Goal: Information Seeking & Learning: Learn about a topic

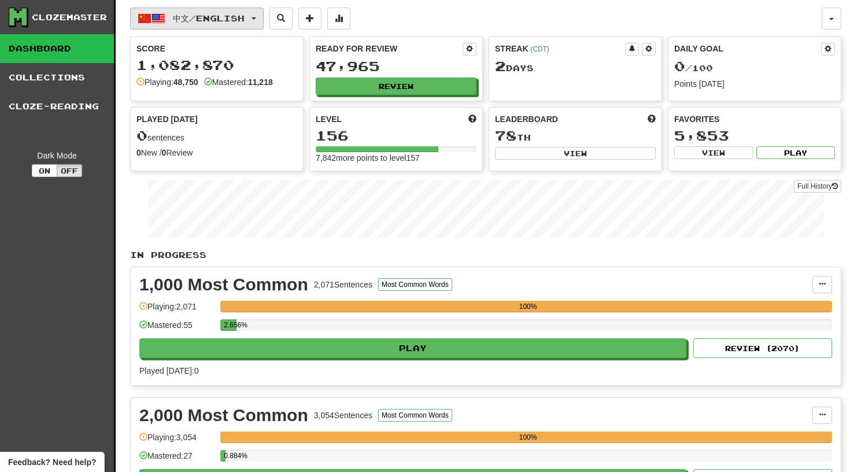
click at [256, 17] on span "button" at bounding box center [254, 18] width 5 height 2
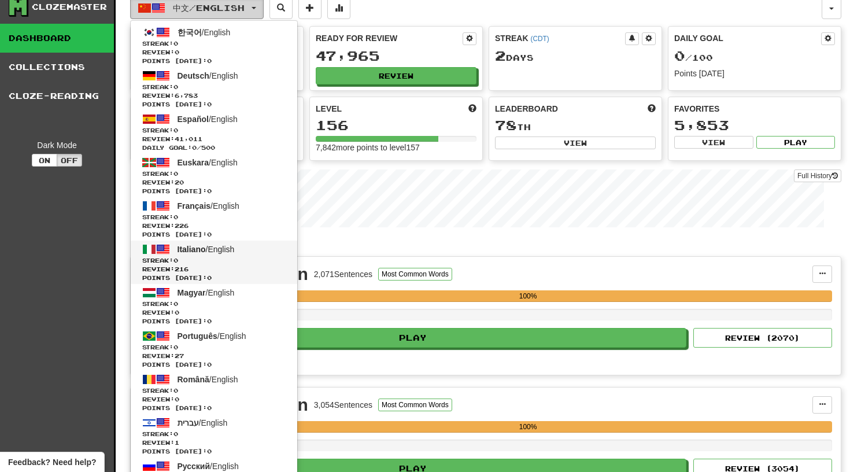
scroll to position [9, 0]
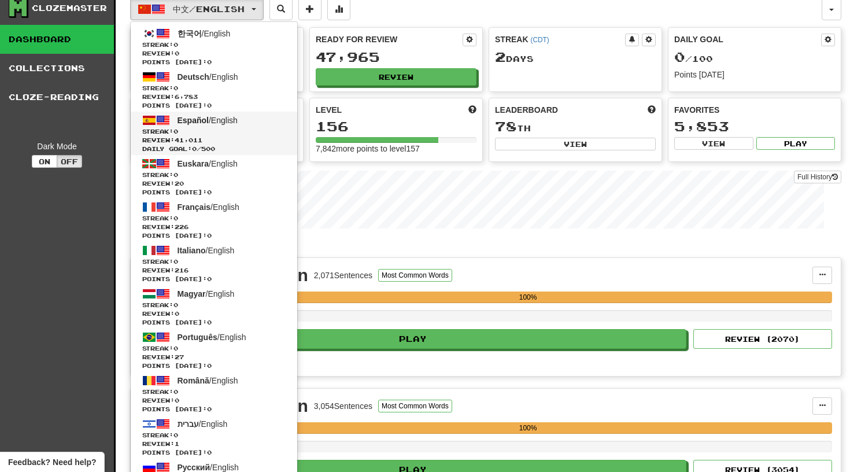
click at [198, 131] on span "Streak: 0" at bounding box center [213, 131] width 143 height 9
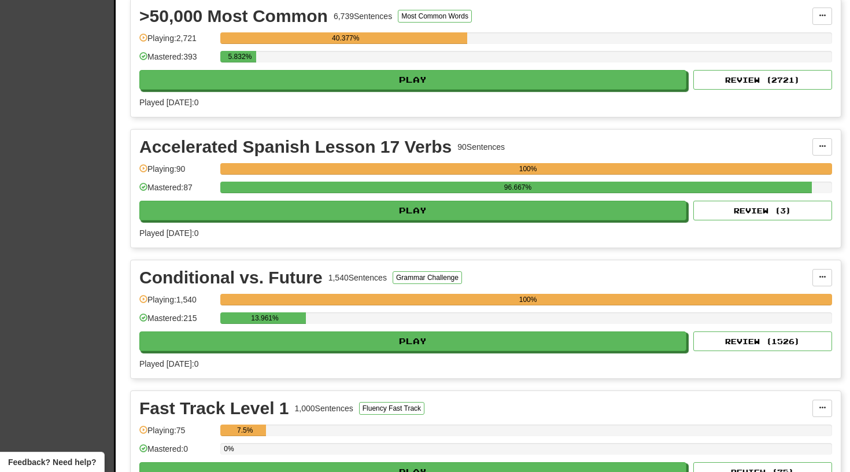
scroll to position [654, 0]
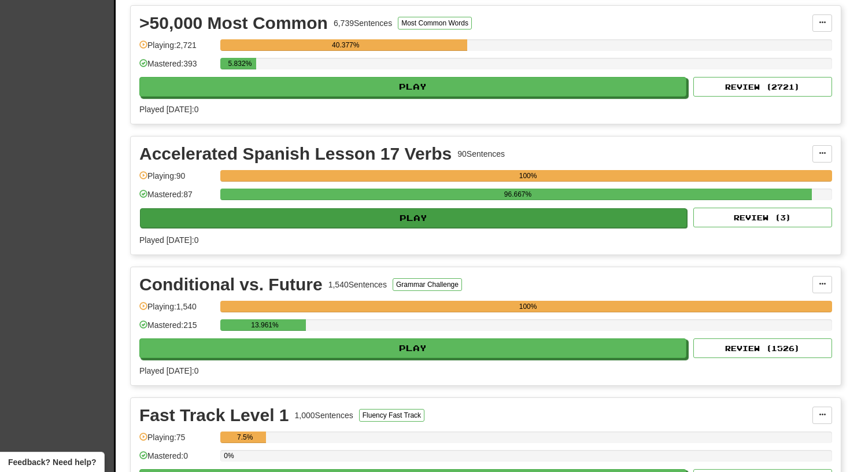
click at [419, 215] on button "Play" at bounding box center [413, 218] width 547 height 20
select select "**"
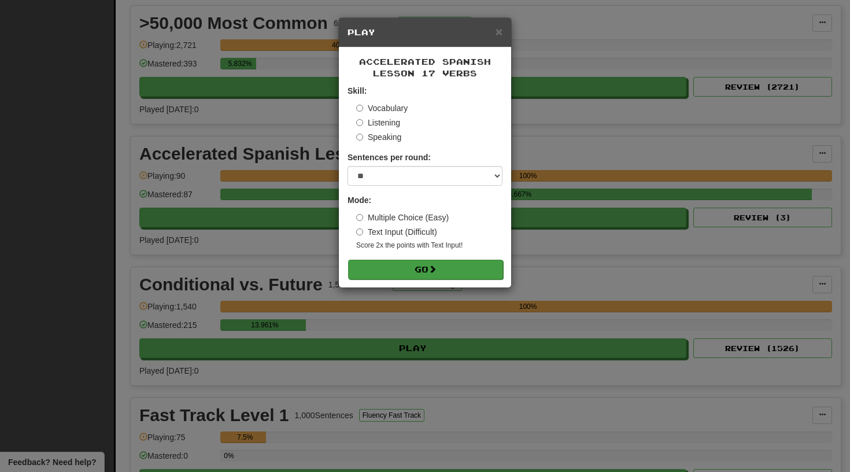
click at [410, 273] on button "Go" at bounding box center [425, 270] width 155 height 20
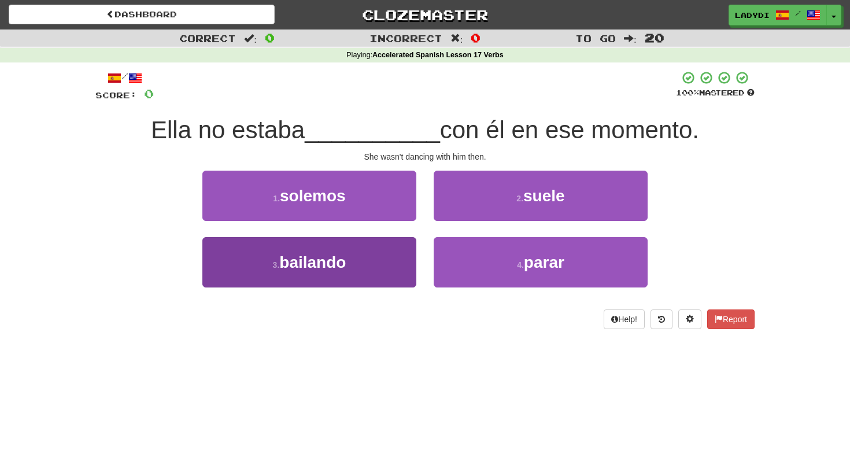
click at [357, 273] on button "3 . bailando" at bounding box center [309, 262] width 214 height 50
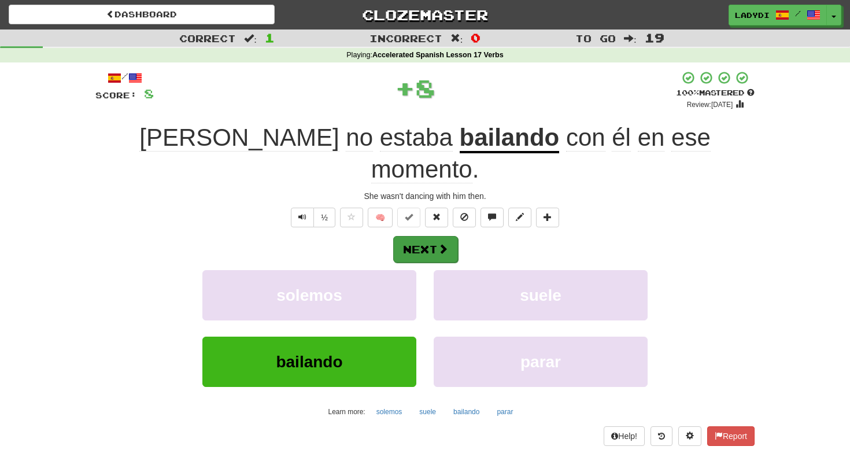
click at [422, 236] on button "Next" at bounding box center [425, 249] width 65 height 27
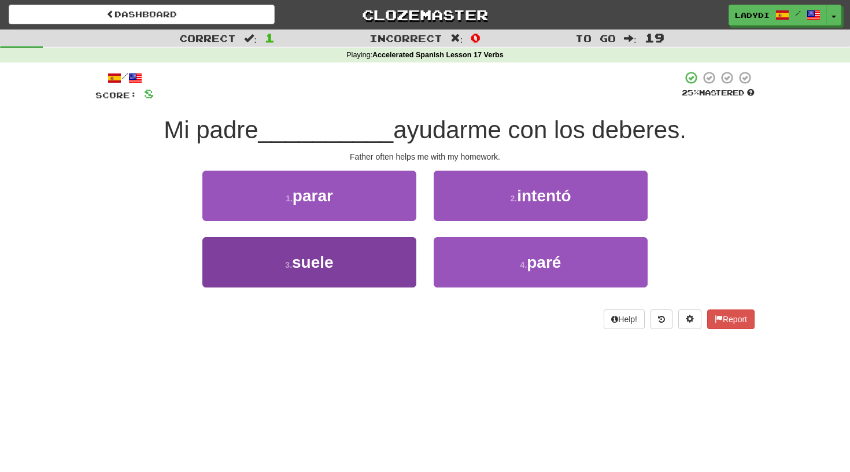
click at [378, 256] on button "3 . suele" at bounding box center [309, 262] width 214 height 50
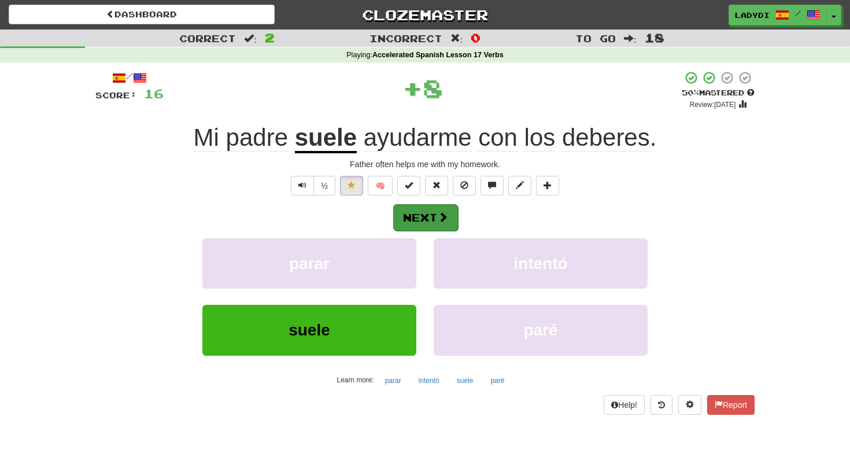
click at [430, 208] on button "Next" at bounding box center [425, 217] width 65 height 27
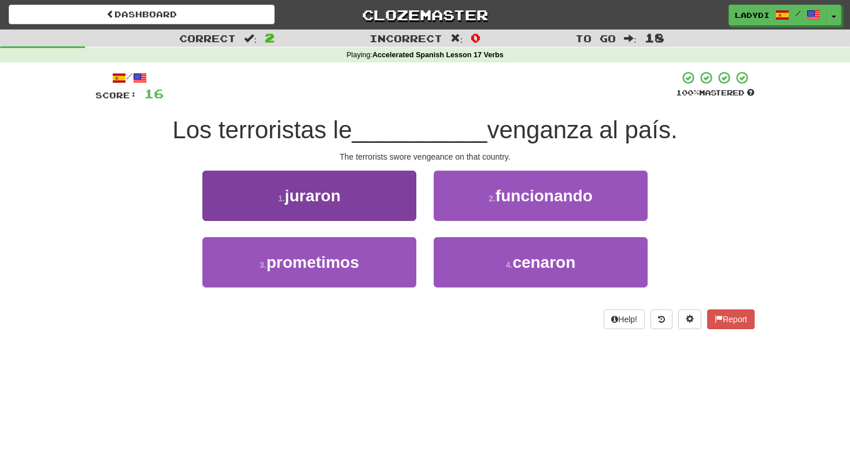
click at [385, 198] on button "1 . juraron" at bounding box center [309, 196] width 214 height 50
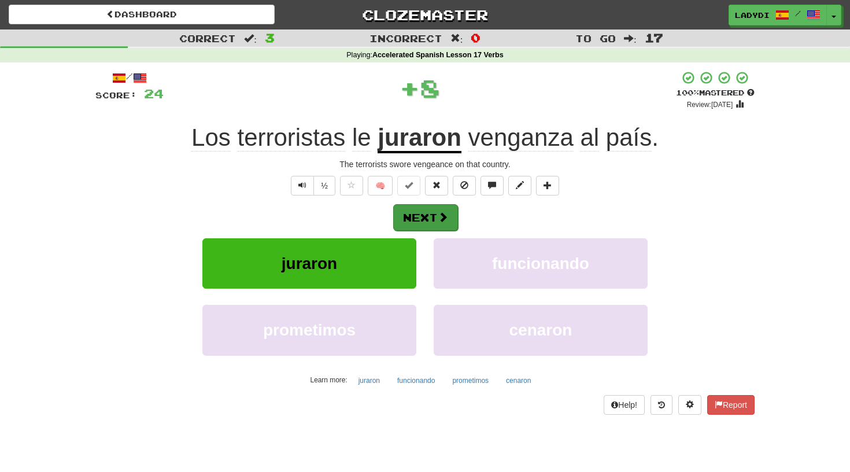
click at [426, 212] on button "Next" at bounding box center [425, 217] width 65 height 27
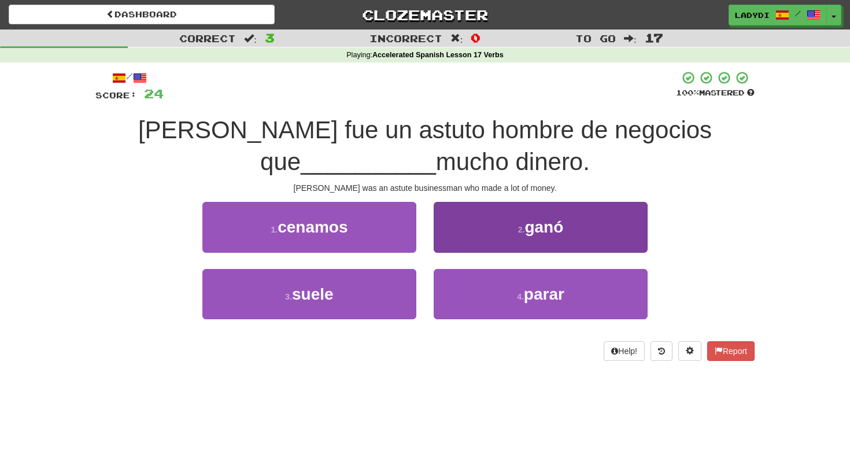
click at [440, 233] on button "2 . ganó" at bounding box center [541, 227] width 214 height 50
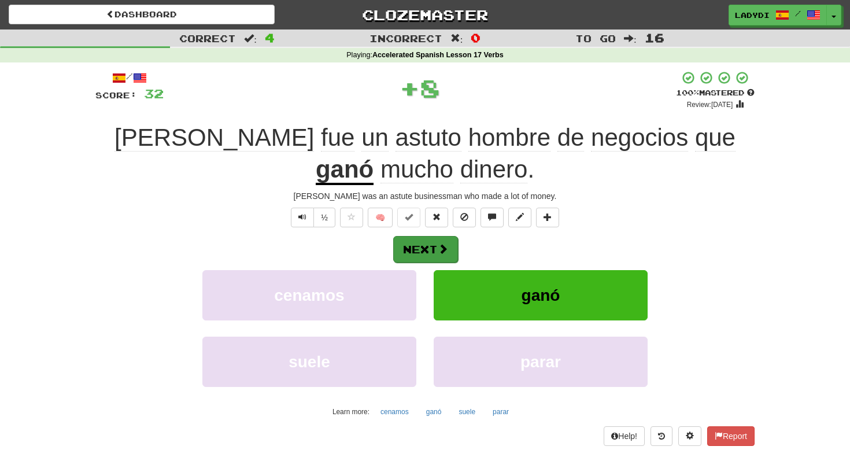
click at [430, 245] on button "Next" at bounding box center [425, 249] width 65 height 27
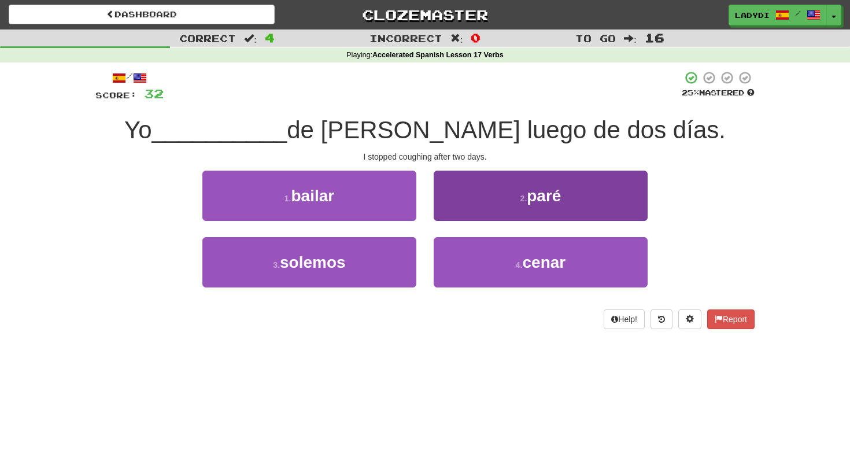
click at [464, 202] on button "2 . paré" at bounding box center [541, 196] width 214 height 50
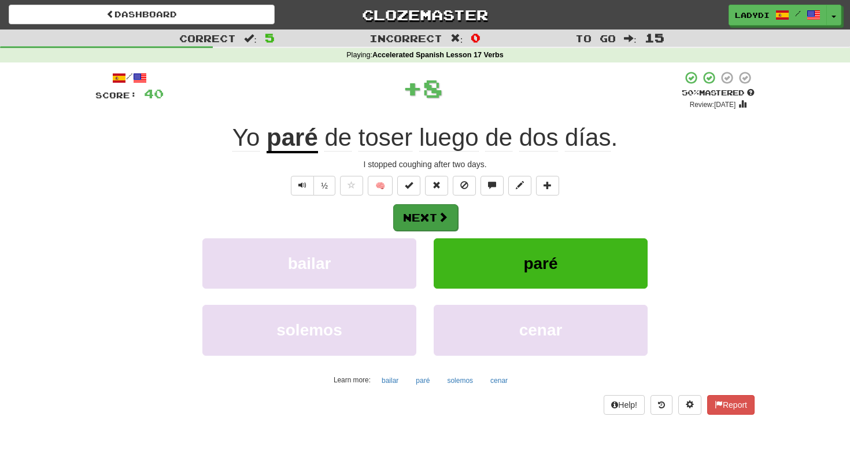
click at [434, 209] on button "Next" at bounding box center [425, 217] width 65 height 27
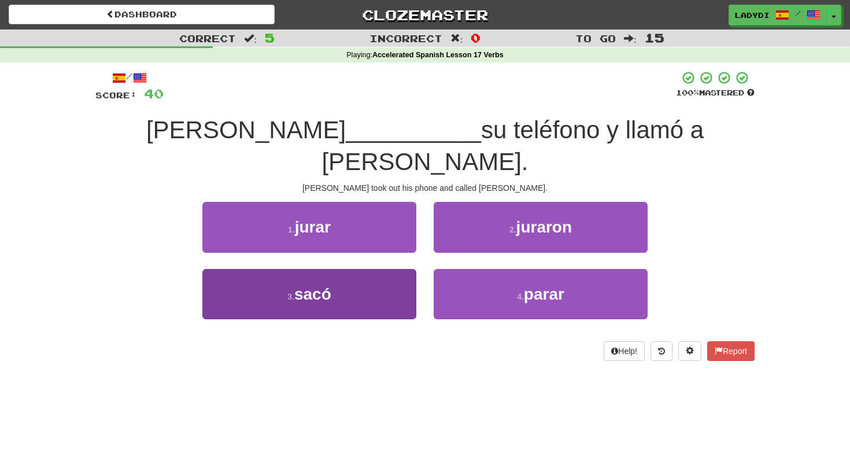
click at [379, 269] on button "3 . sacó" at bounding box center [309, 294] width 214 height 50
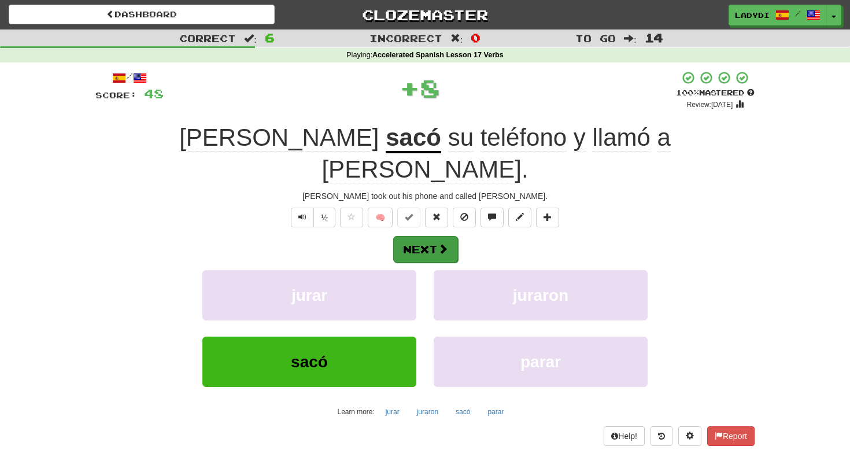
click at [427, 236] on button "Next" at bounding box center [425, 249] width 65 height 27
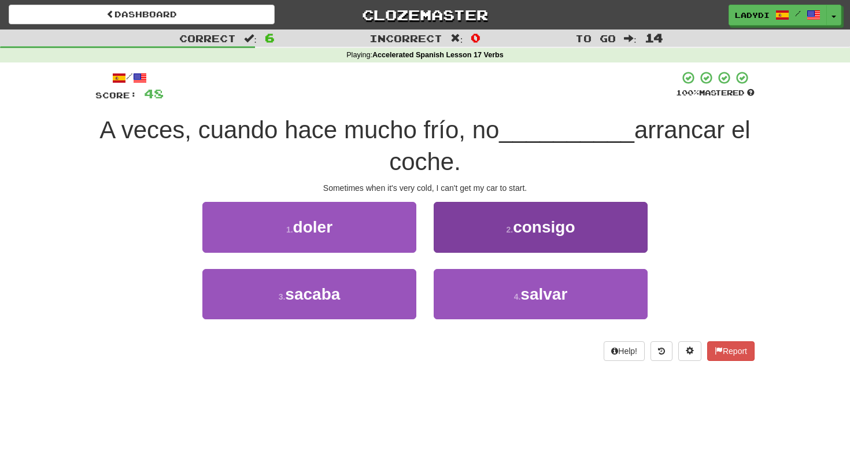
click at [457, 229] on button "2 . consigo" at bounding box center [541, 227] width 214 height 50
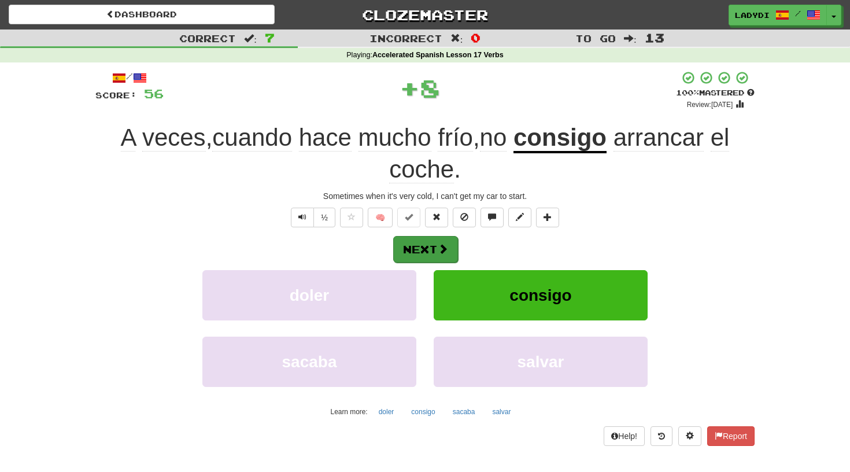
click at [429, 242] on button "Next" at bounding box center [425, 249] width 65 height 27
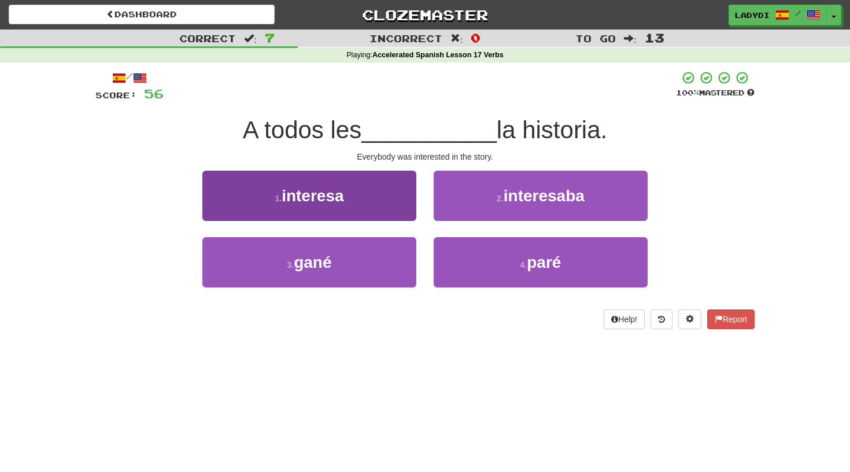
click at [377, 202] on button "1 . interesa" at bounding box center [309, 196] width 214 height 50
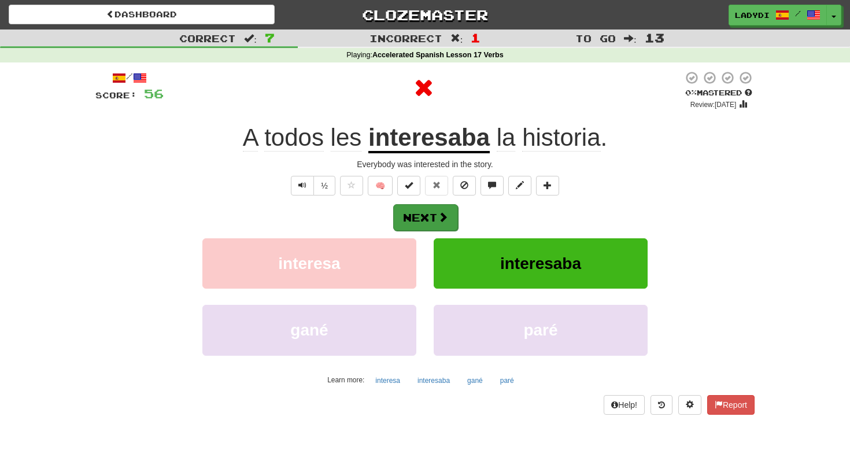
click at [427, 207] on button "Next" at bounding box center [425, 217] width 65 height 27
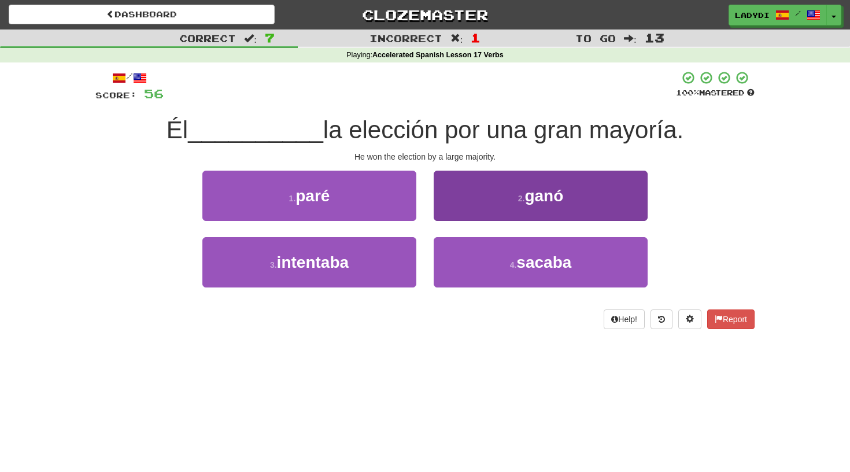
click at [451, 201] on button "2 . ganó" at bounding box center [541, 196] width 214 height 50
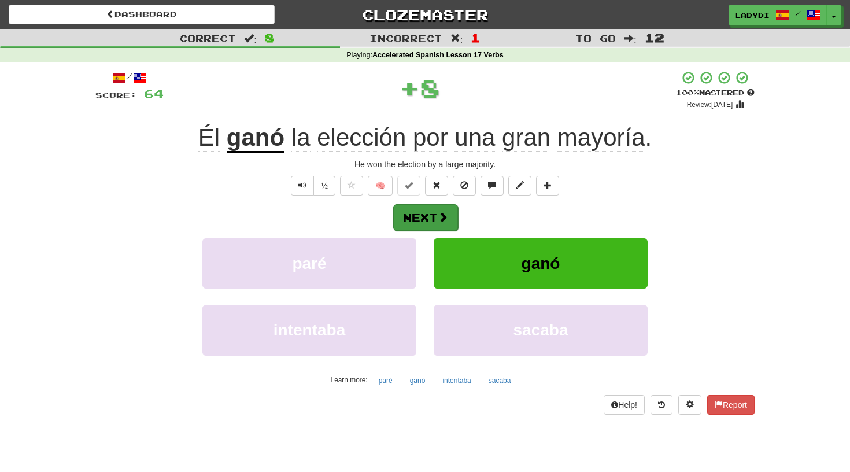
click at [425, 217] on button "Next" at bounding box center [425, 217] width 65 height 27
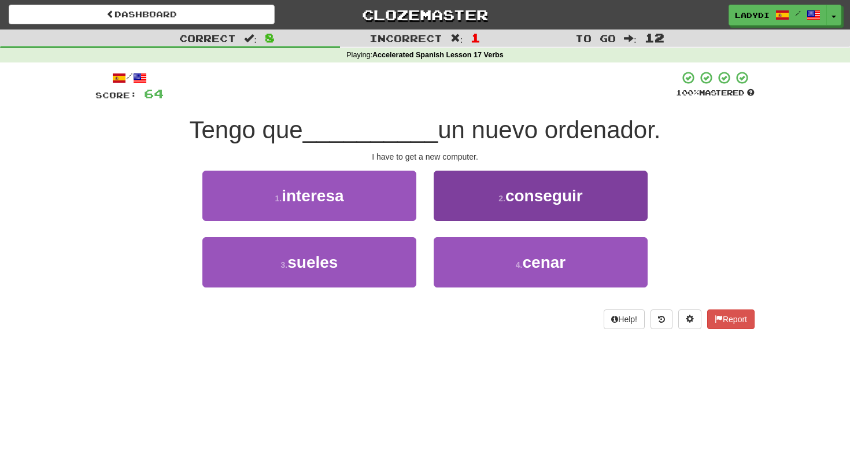
click at [466, 201] on button "2 . conseguir" at bounding box center [541, 196] width 214 height 50
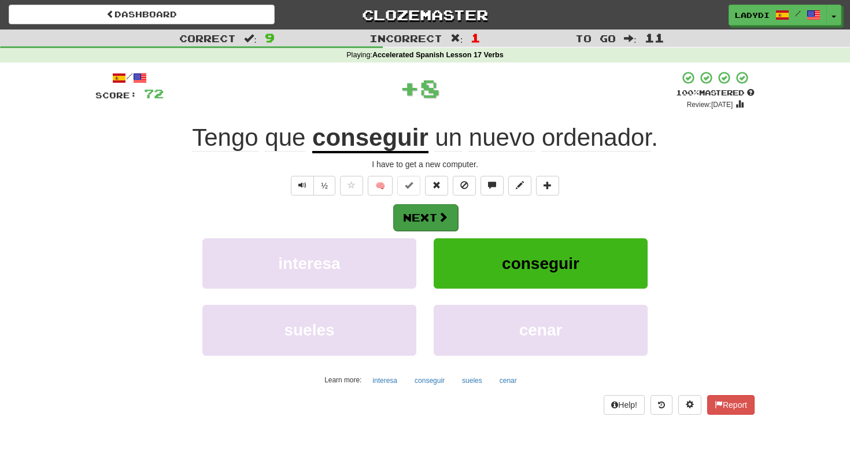
click at [438, 219] on span at bounding box center [443, 217] width 10 height 10
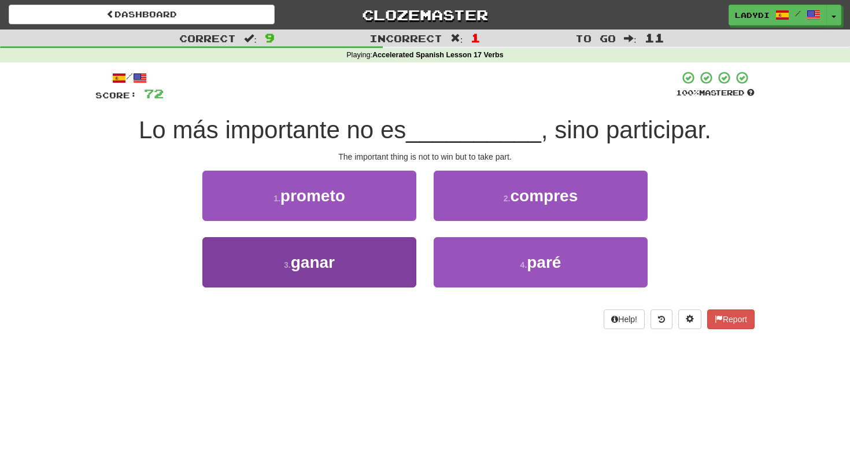
click at [389, 259] on button "3 . ganar" at bounding box center [309, 262] width 214 height 50
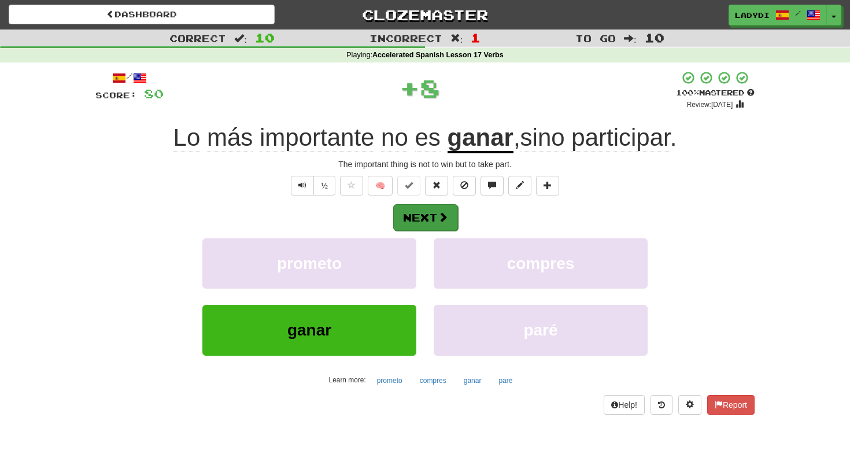
click at [438, 215] on span at bounding box center [443, 217] width 10 height 10
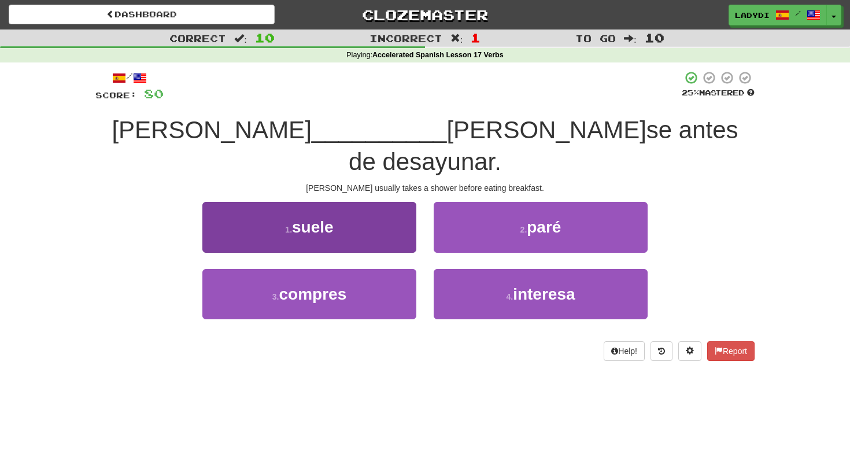
click at [385, 216] on button "1 . suele" at bounding box center [309, 227] width 214 height 50
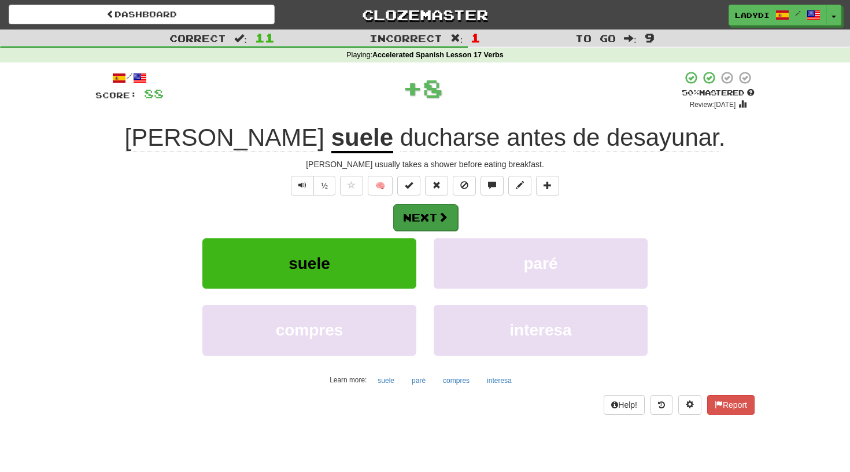
click at [429, 209] on button "Next" at bounding box center [425, 217] width 65 height 27
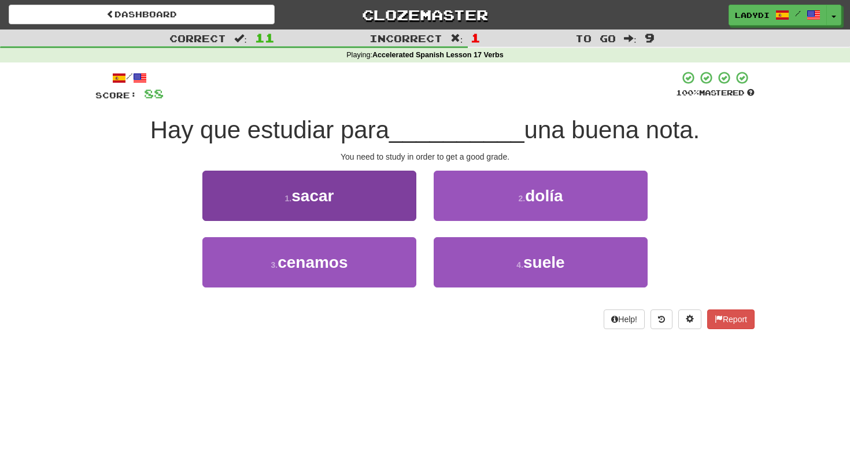
click at [392, 196] on button "1 . sacar" at bounding box center [309, 196] width 214 height 50
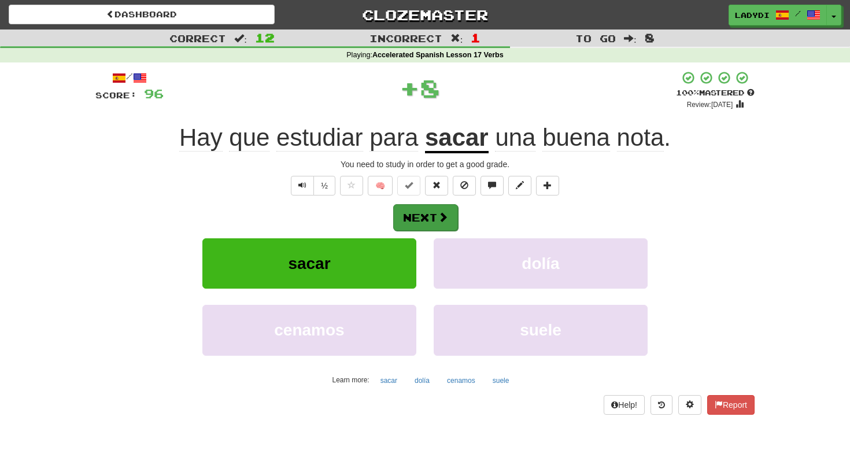
click at [426, 206] on button "Next" at bounding box center [425, 217] width 65 height 27
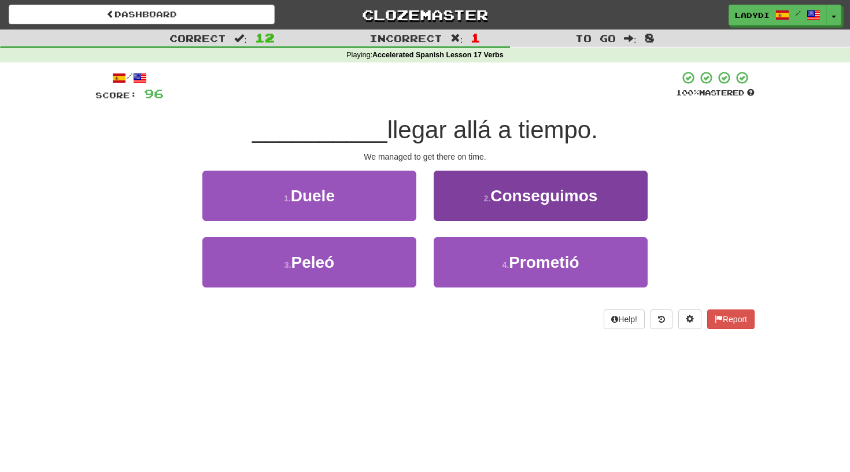
click at [463, 201] on button "2 . Conseguimos" at bounding box center [541, 196] width 214 height 50
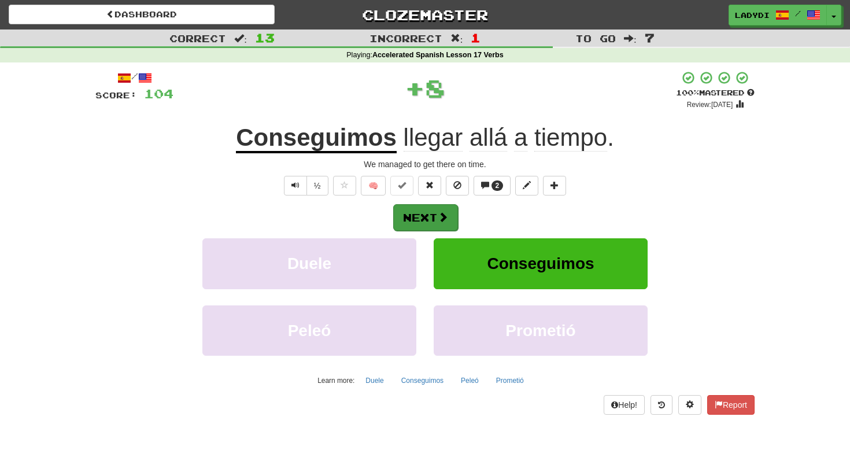
click at [428, 213] on button "Next" at bounding box center [425, 217] width 65 height 27
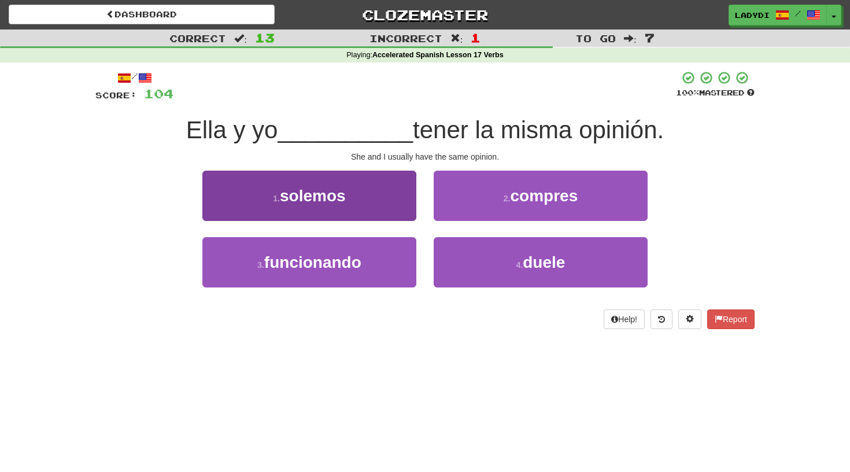
click at [393, 206] on button "1 . solemos" at bounding box center [309, 196] width 214 height 50
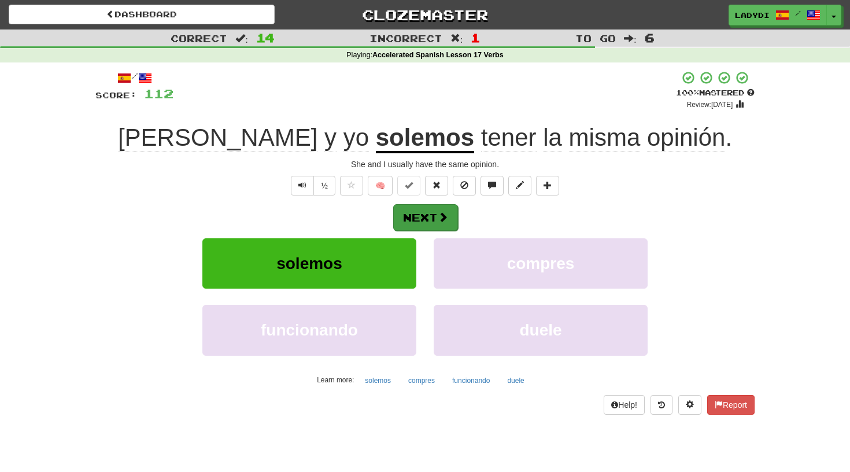
click at [423, 211] on button "Next" at bounding box center [425, 217] width 65 height 27
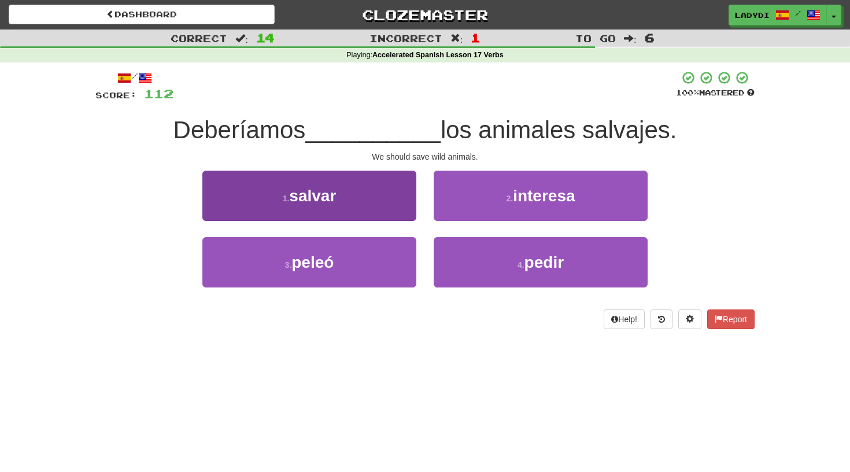
click at [396, 204] on button "1 . salvar" at bounding box center [309, 196] width 214 height 50
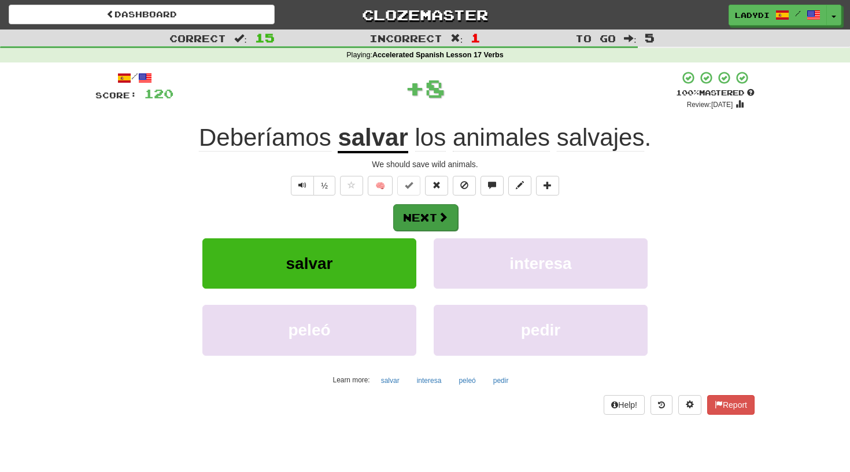
click at [423, 206] on button "Next" at bounding box center [425, 217] width 65 height 27
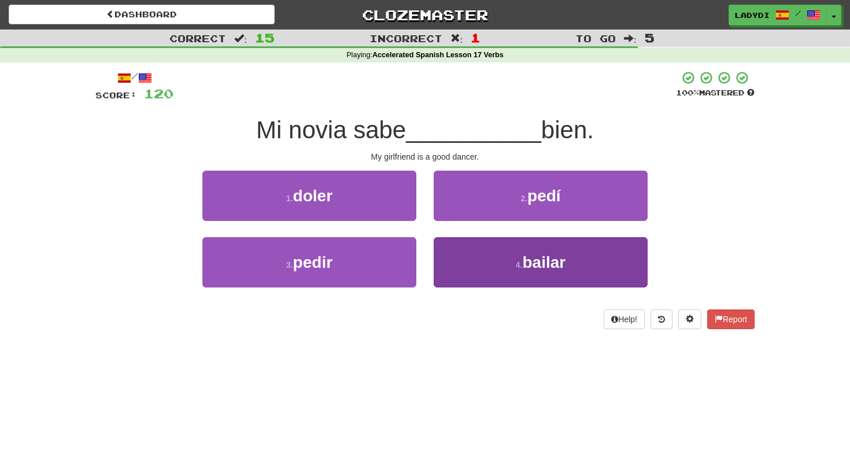
click at [456, 251] on button "4 . bailar" at bounding box center [541, 262] width 214 height 50
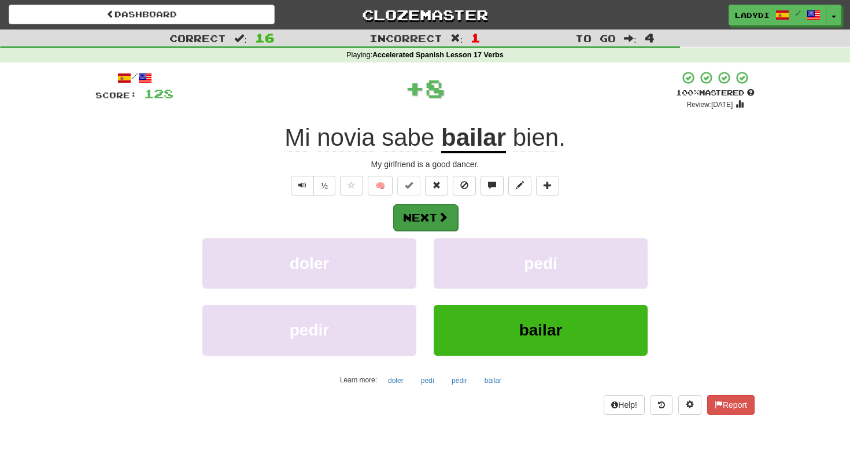
click at [438, 219] on span at bounding box center [443, 217] width 10 height 10
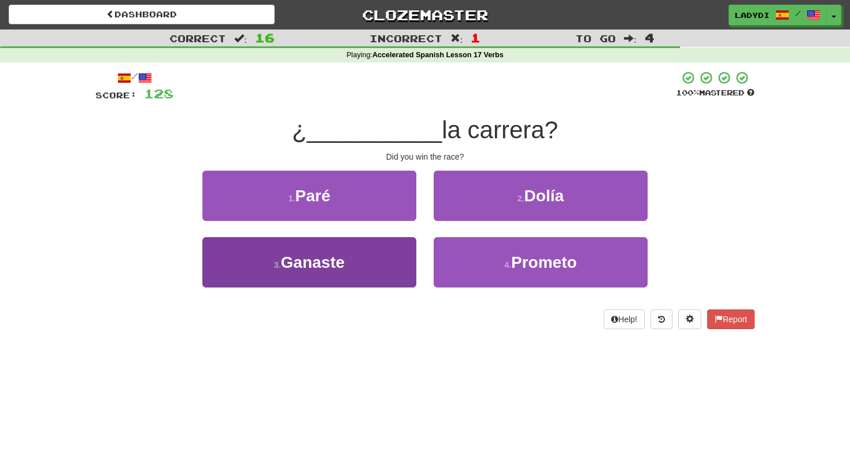
click at [390, 250] on button "3 . Ganaste" at bounding box center [309, 262] width 214 height 50
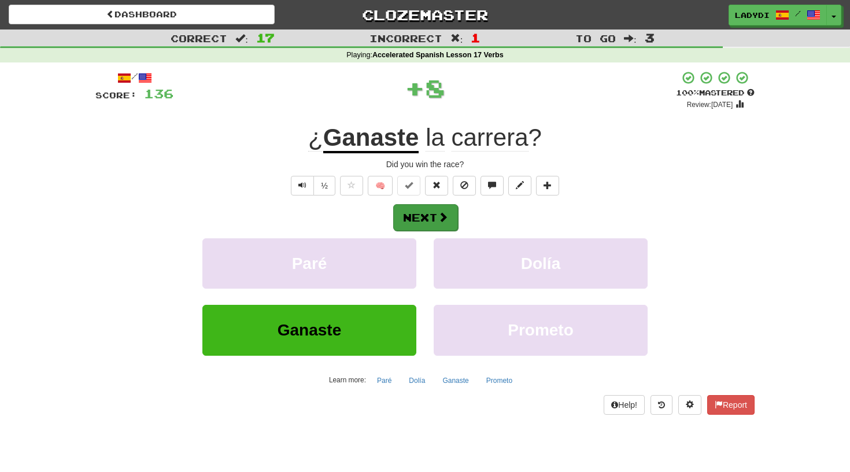
click at [432, 213] on button "Next" at bounding box center [425, 217] width 65 height 27
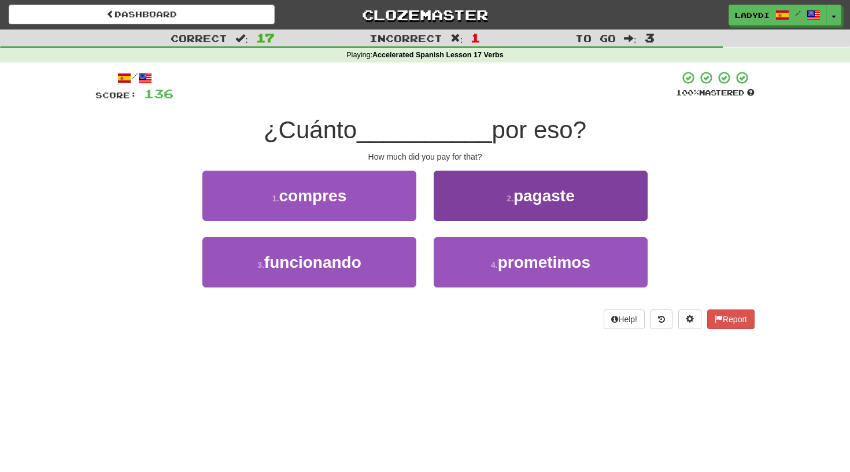
click at [456, 206] on button "2 . pagaste" at bounding box center [541, 196] width 214 height 50
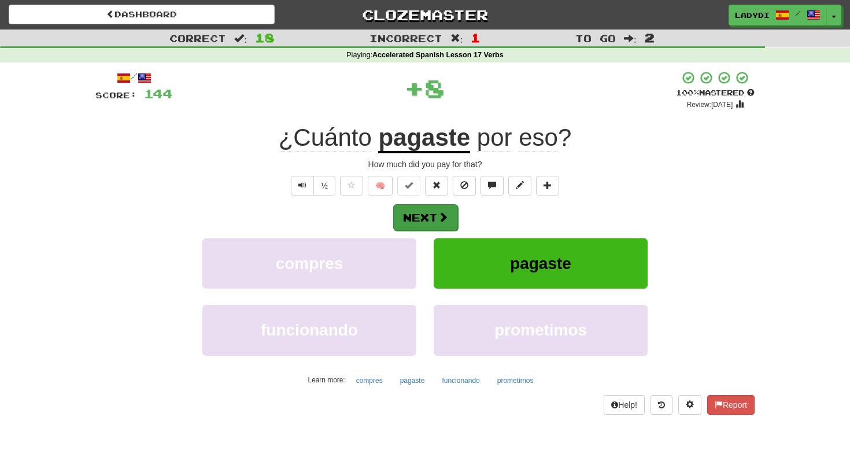
click at [431, 216] on button "Next" at bounding box center [425, 217] width 65 height 27
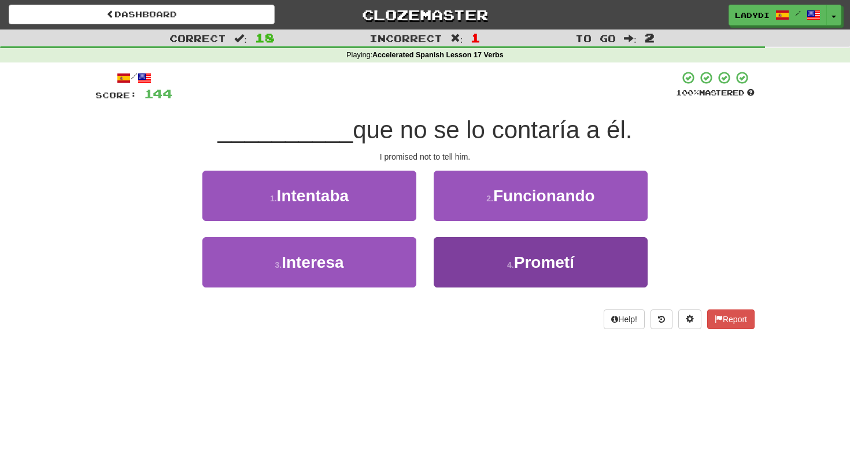
click at [452, 256] on button "4 . Prometí" at bounding box center [541, 262] width 214 height 50
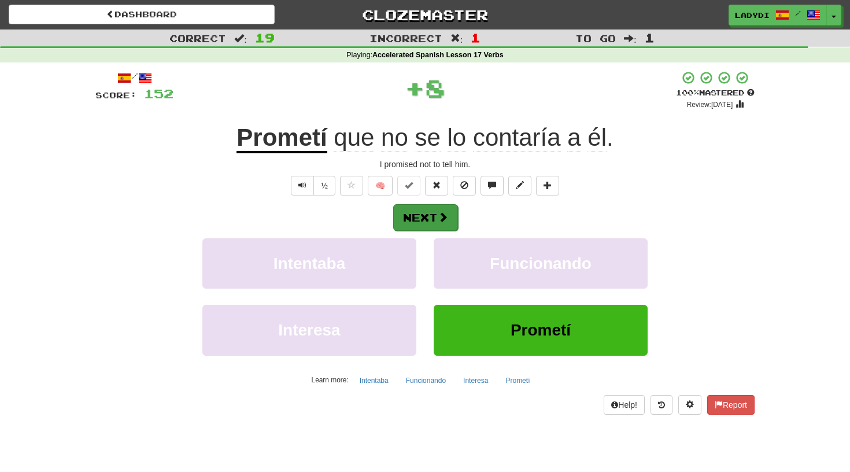
click at [426, 219] on button "Next" at bounding box center [425, 217] width 65 height 27
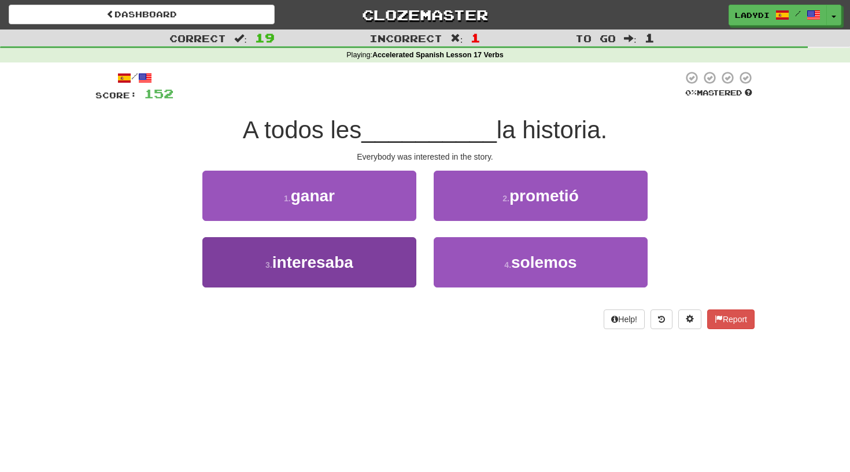
click at [393, 249] on button "3 . interesaba" at bounding box center [309, 262] width 214 height 50
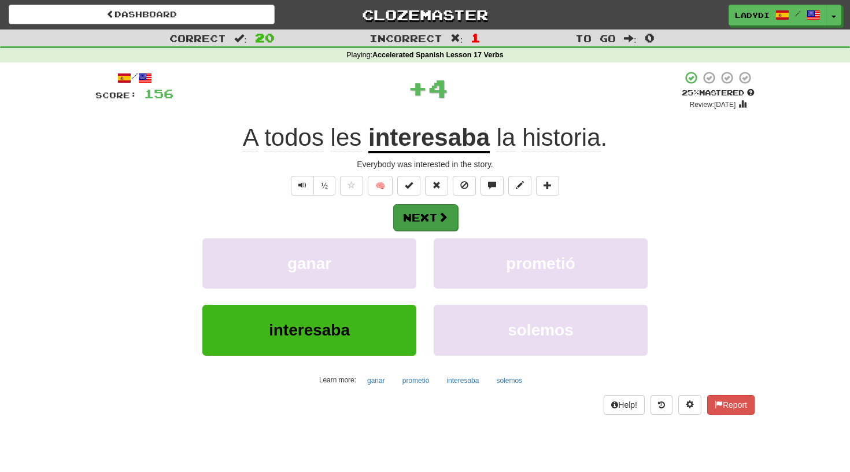
click at [429, 213] on button "Next" at bounding box center [425, 217] width 65 height 27
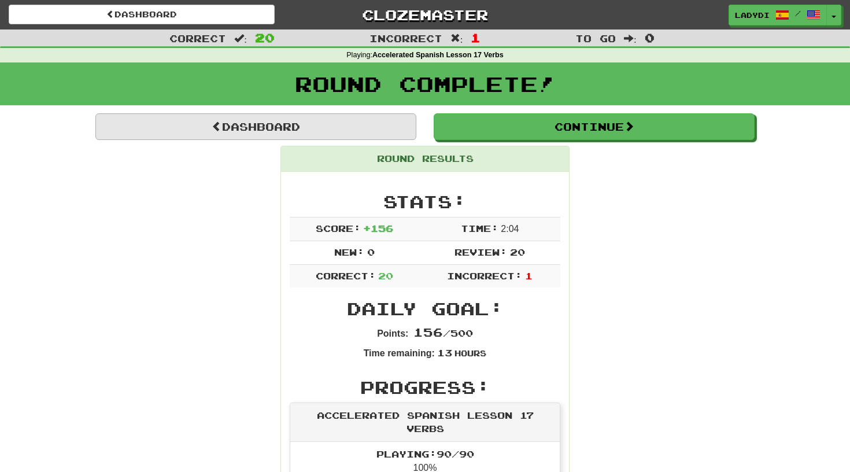
click at [304, 122] on link "Dashboard" at bounding box center [255, 126] width 321 height 27
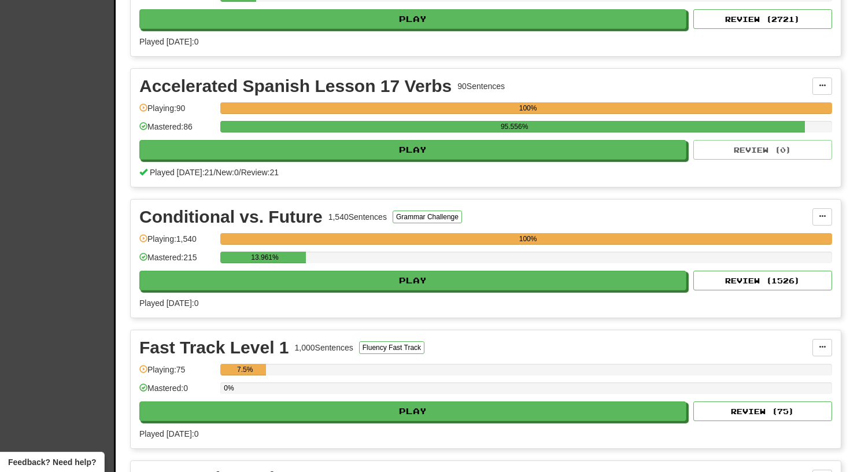
scroll to position [725, 0]
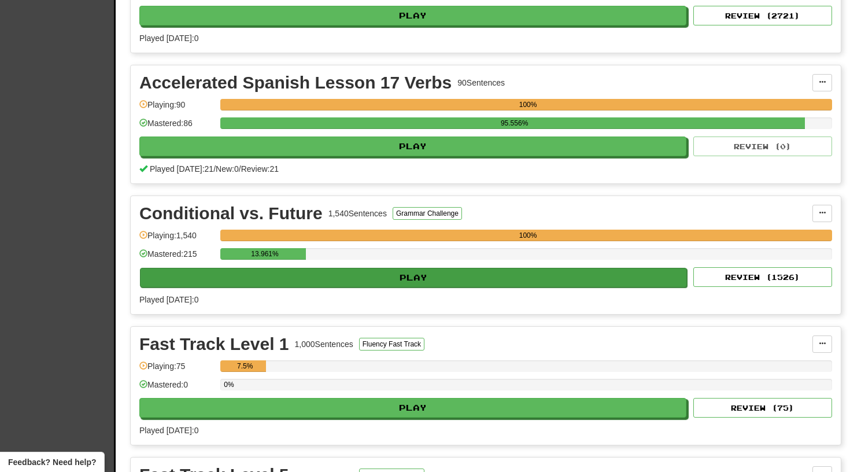
click at [386, 274] on button "Play" at bounding box center [413, 278] width 547 height 20
select select "**"
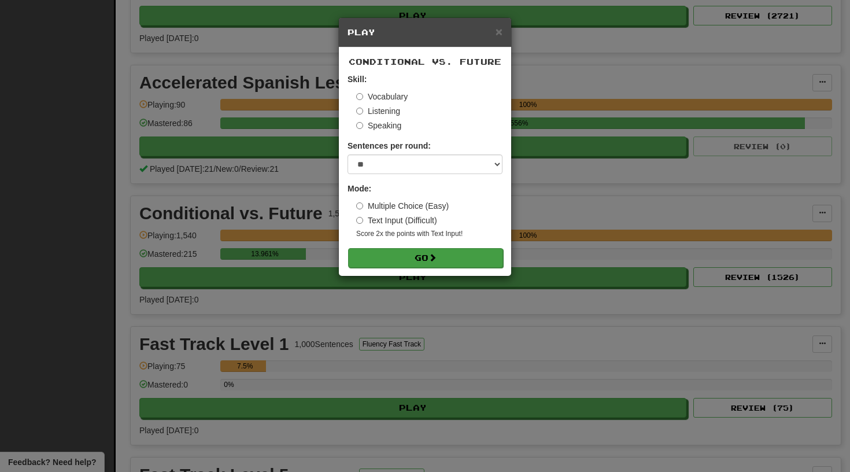
click at [408, 258] on button "Go" at bounding box center [425, 258] width 155 height 20
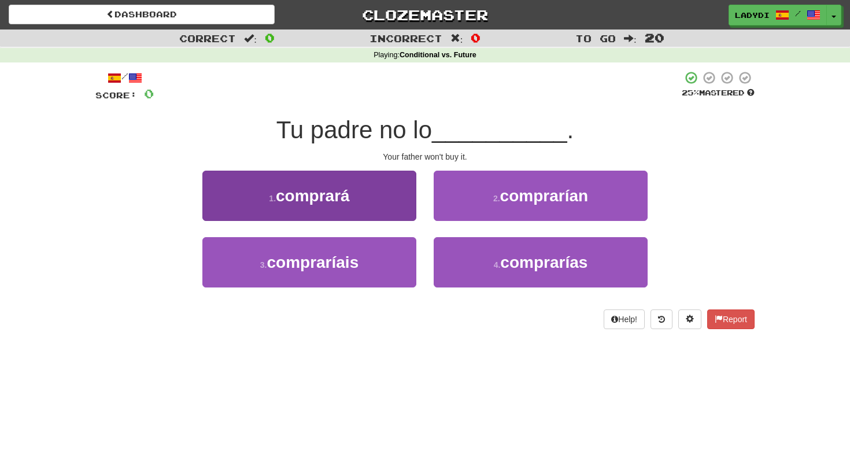
click at [386, 206] on button "1 . comprará" at bounding box center [309, 196] width 214 height 50
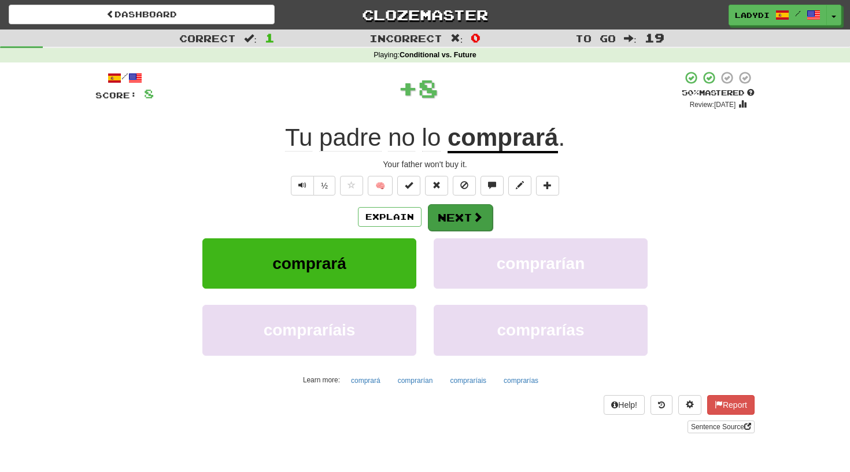
click at [444, 212] on button "Next" at bounding box center [460, 217] width 65 height 27
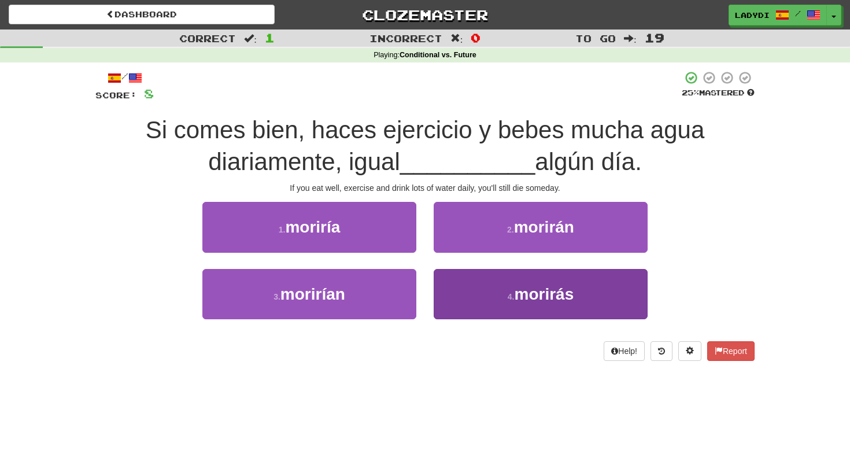
click at [453, 298] on button "4 . morirás" at bounding box center [541, 294] width 214 height 50
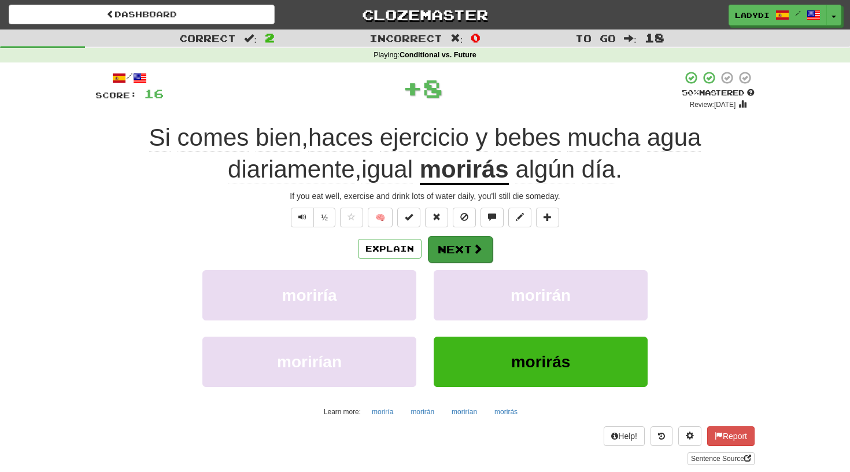
click at [445, 241] on button "Next" at bounding box center [460, 249] width 65 height 27
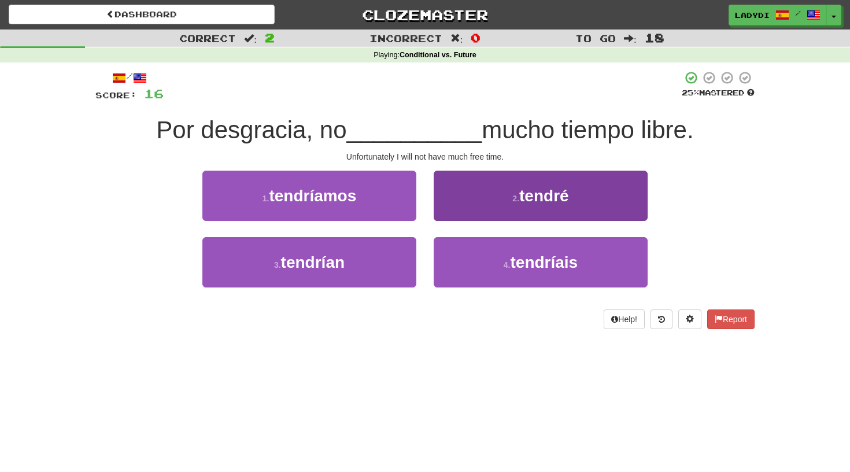
click at [464, 204] on button "2 . tendré" at bounding box center [541, 196] width 214 height 50
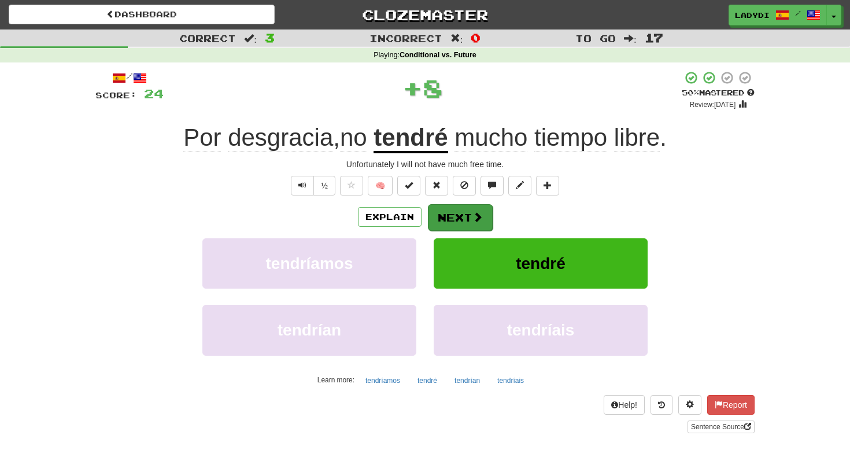
click at [453, 208] on button "Next" at bounding box center [460, 217] width 65 height 27
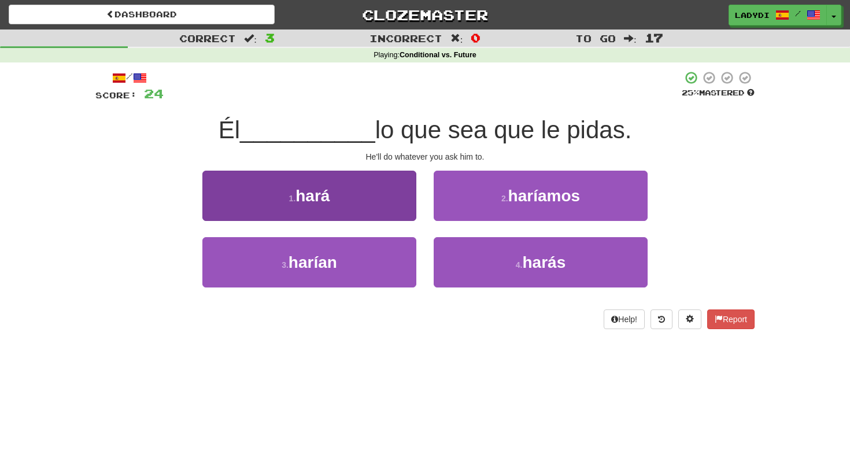
click at [407, 209] on button "1 . hará" at bounding box center [309, 196] width 214 height 50
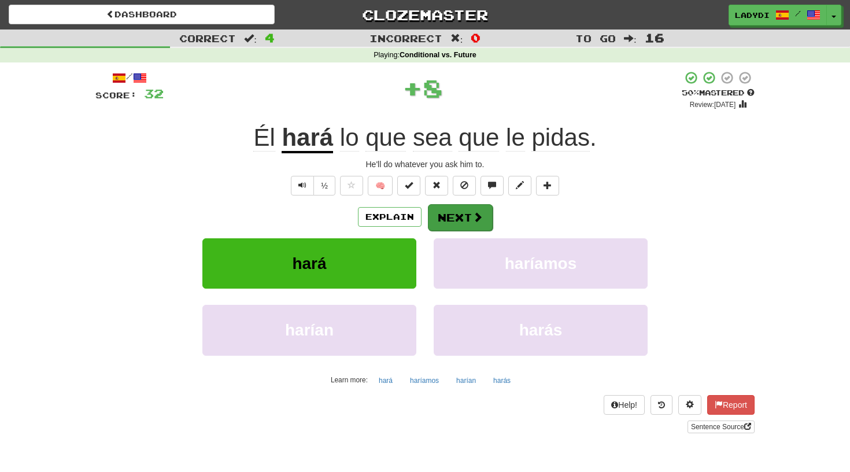
click at [441, 213] on button "Next" at bounding box center [460, 217] width 65 height 27
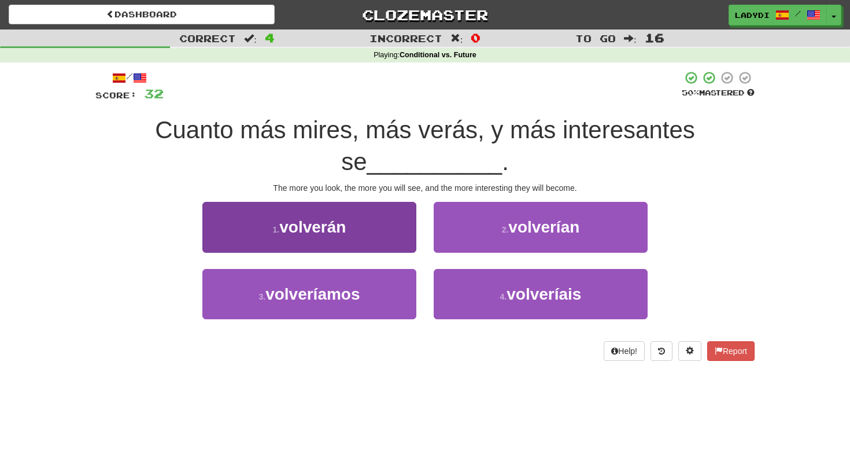
click at [391, 224] on button "1 . volverán" at bounding box center [309, 227] width 214 height 50
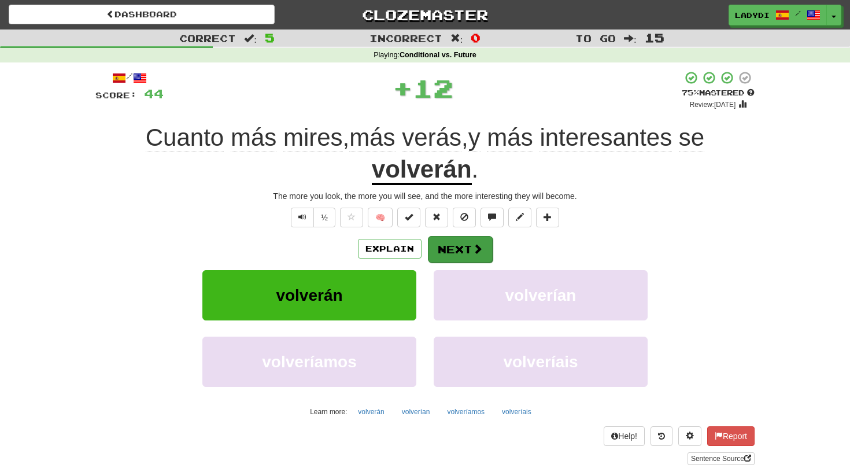
click at [448, 245] on button "Next" at bounding box center [460, 249] width 65 height 27
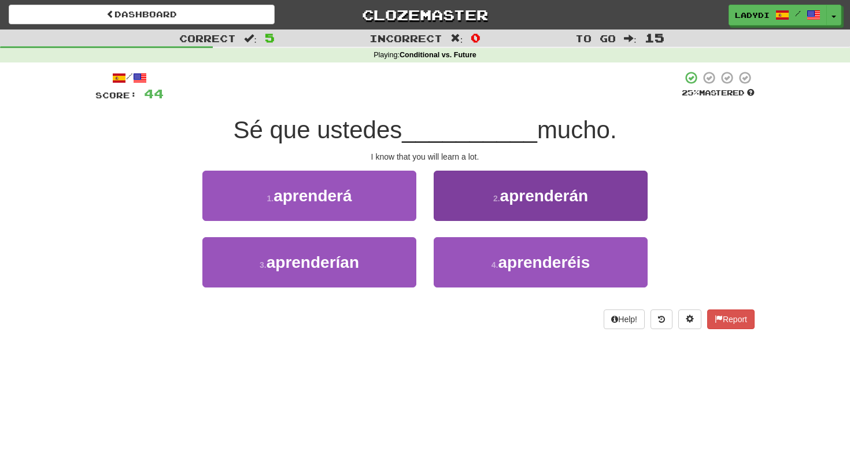
click at [469, 198] on button "2 . aprenderán" at bounding box center [541, 196] width 214 height 50
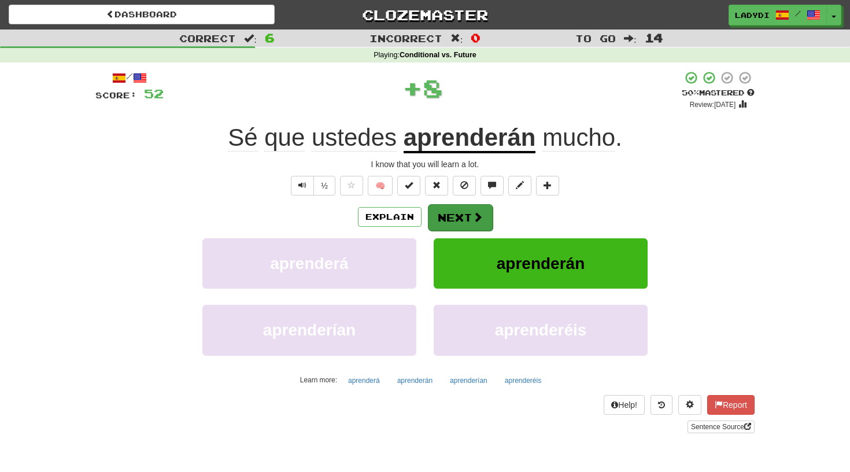
click at [440, 213] on button "Next" at bounding box center [460, 217] width 65 height 27
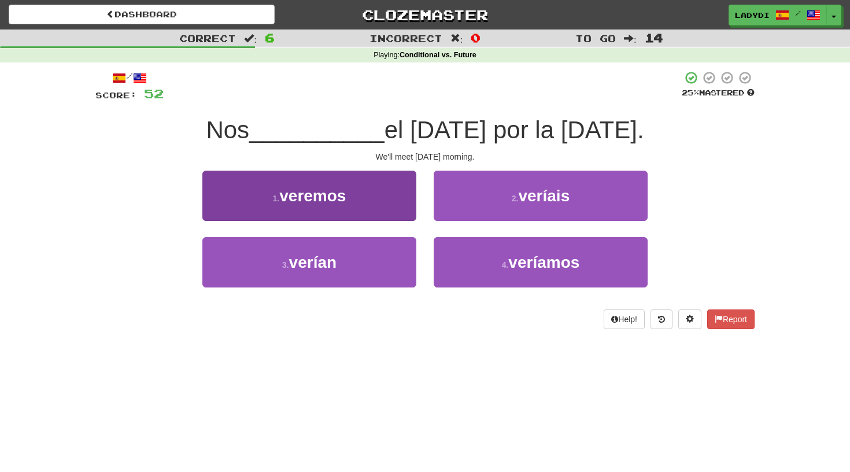
click at [399, 200] on button "1 . veremos" at bounding box center [309, 196] width 214 height 50
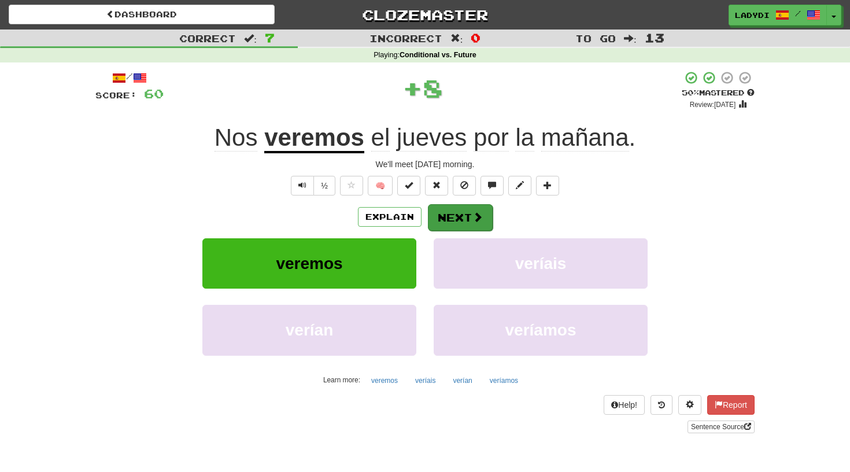
click at [447, 206] on button "Next" at bounding box center [460, 217] width 65 height 27
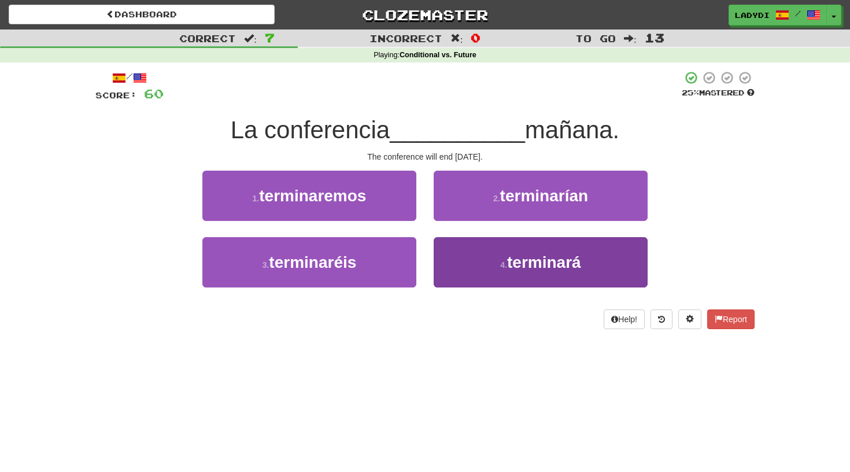
click at [460, 269] on button "4 . terminará" at bounding box center [541, 262] width 214 height 50
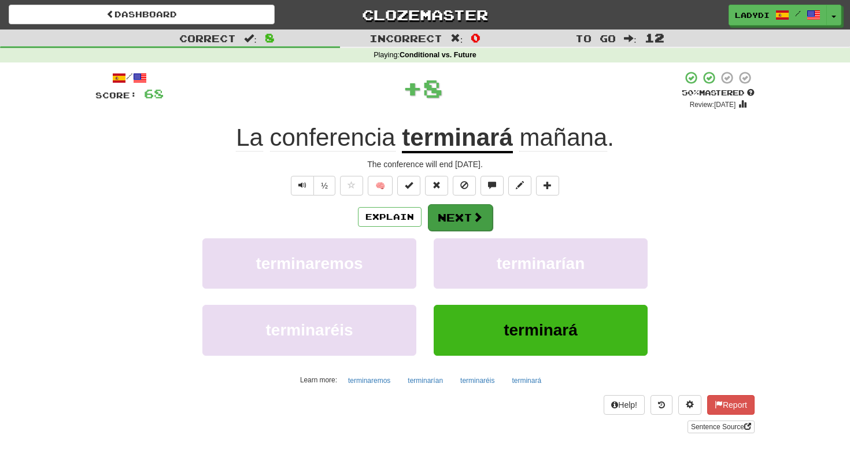
click at [452, 217] on button "Next" at bounding box center [460, 217] width 65 height 27
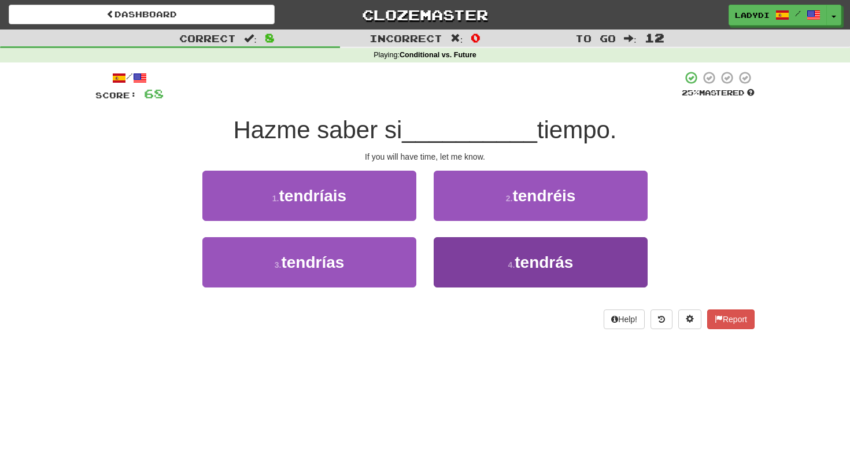
click at [473, 259] on button "4 . tendrás" at bounding box center [541, 262] width 214 height 50
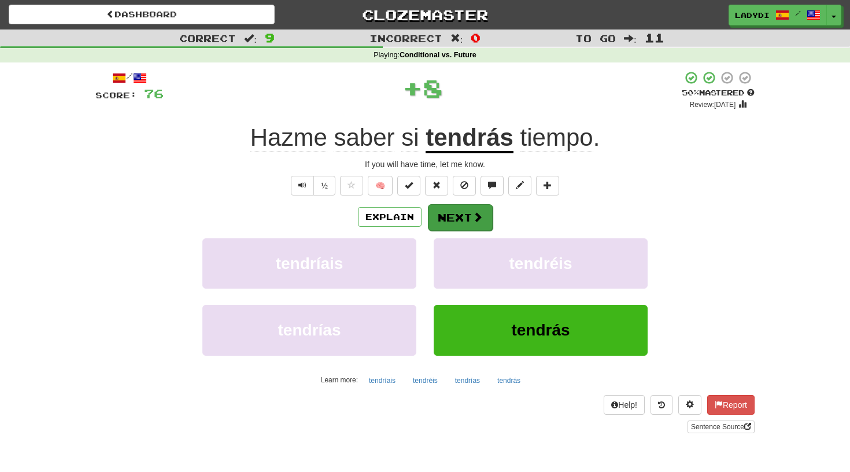
click at [461, 217] on button "Next" at bounding box center [460, 217] width 65 height 27
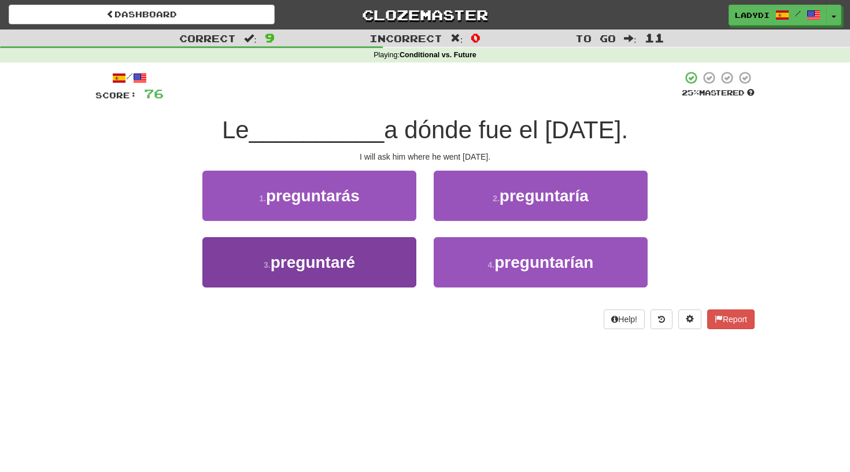
click at [384, 255] on button "3 . preguntaré" at bounding box center [309, 262] width 214 height 50
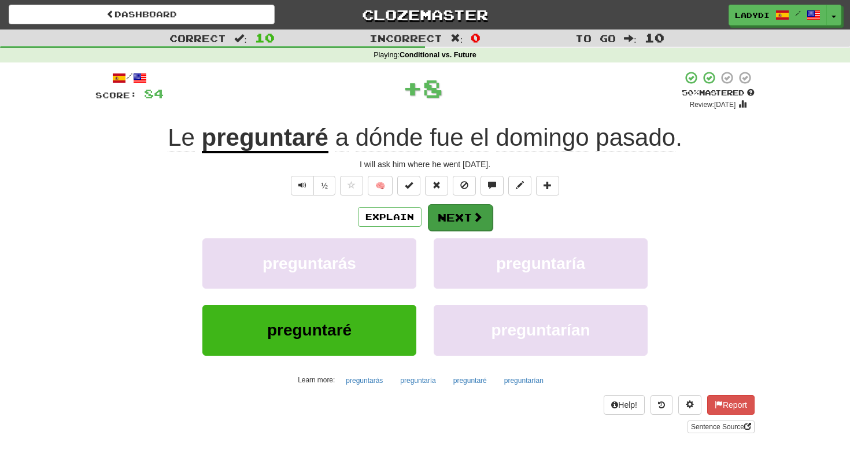
click at [452, 205] on button "Next" at bounding box center [460, 217] width 65 height 27
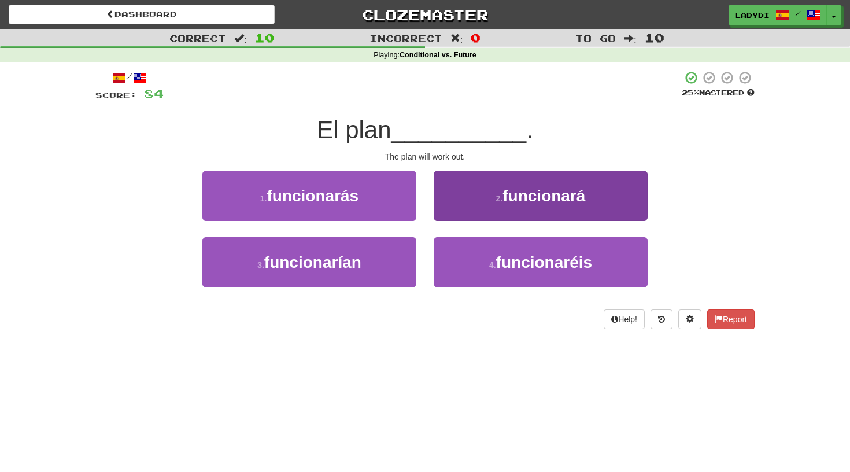
click at [473, 199] on button "2 . funcionará" at bounding box center [541, 196] width 214 height 50
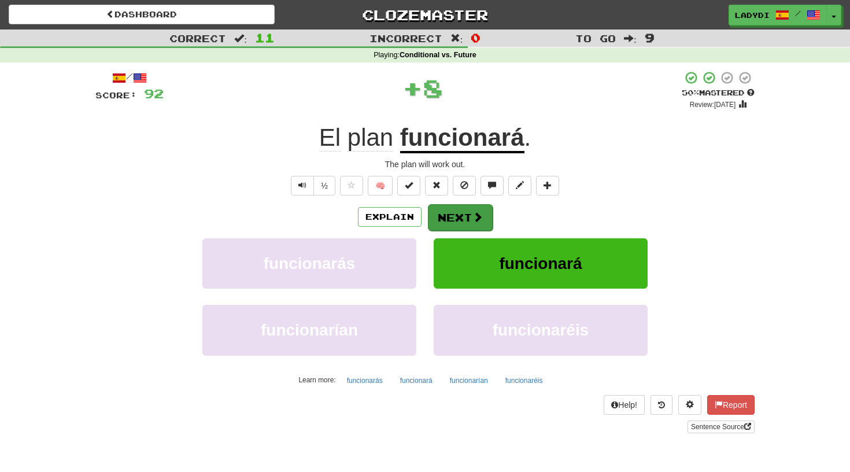
click at [455, 212] on button "Next" at bounding box center [460, 217] width 65 height 27
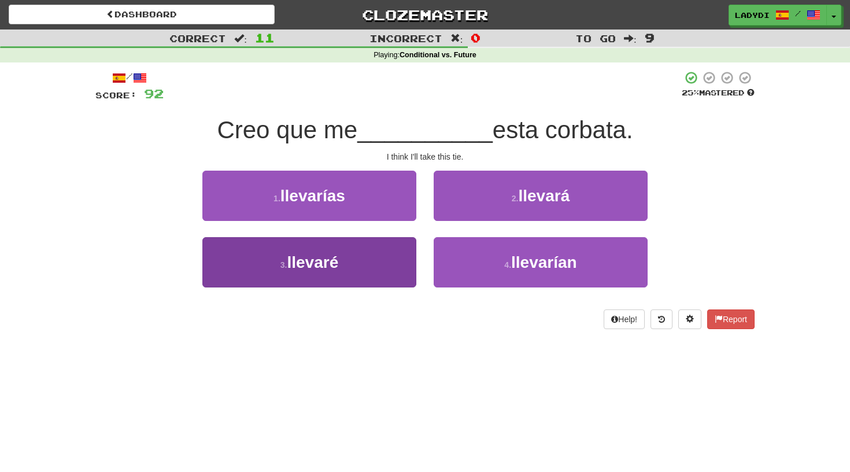
click at [384, 253] on button "3 . llevaré" at bounding box center [309, 262] width 214 height 50
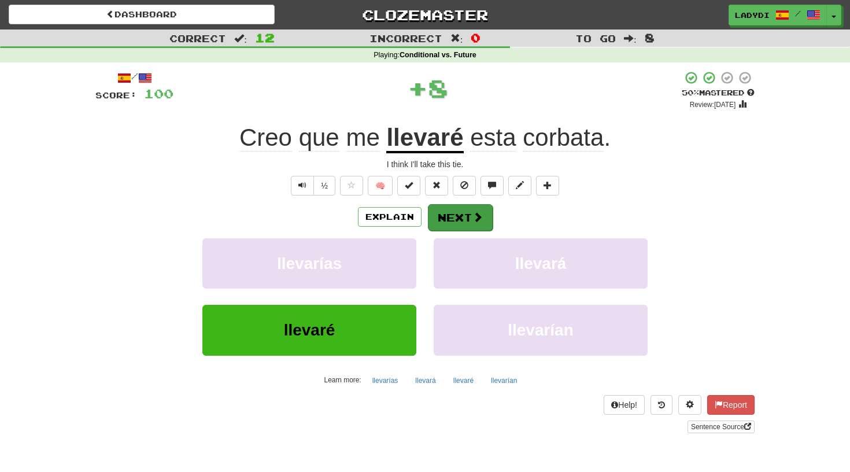
click at [455, 216] on button "Next" at bounding box center [460, 217] width 65 height 27
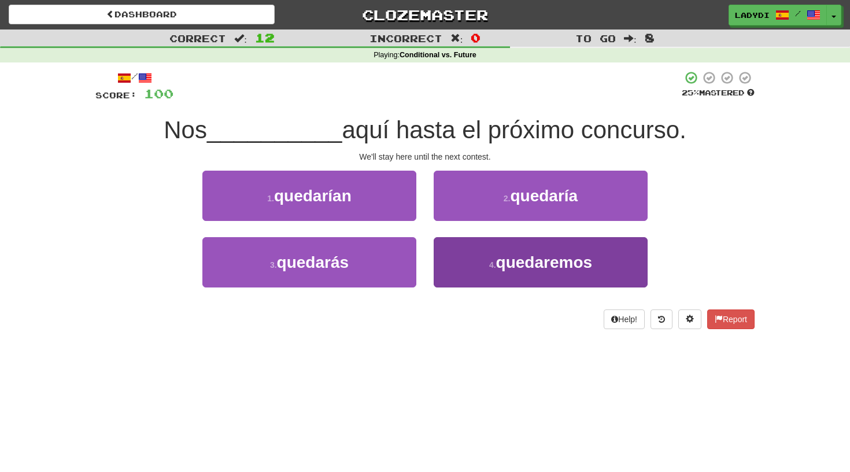
click at [463, 244] on button "4 . quedaremos" at bounding box center [541, 262] width 214 height 50
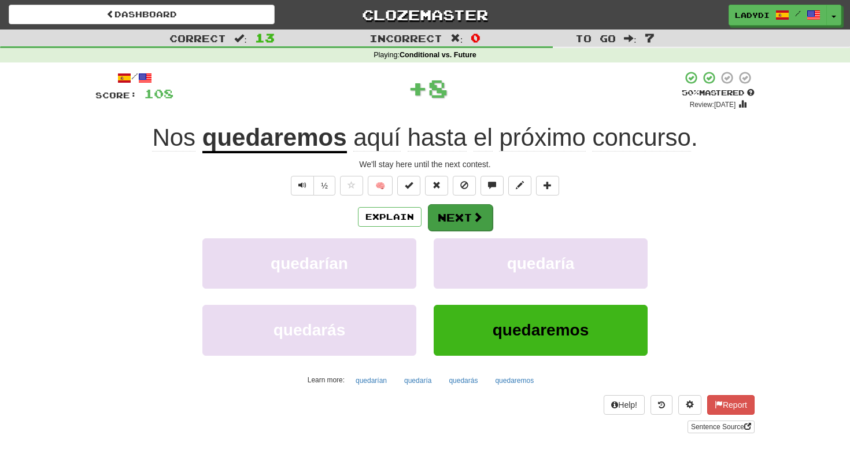
click at [451, 213] on button "Next" at bounding box center [460, 217] width 65 height 27
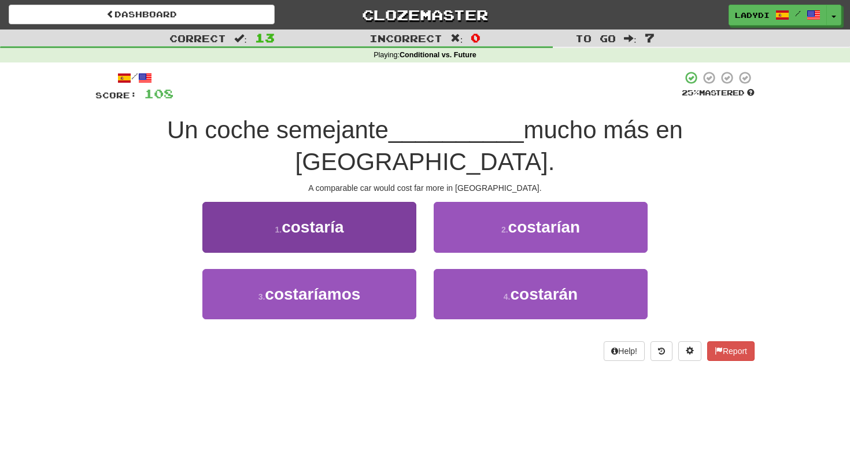
click at [403, 202] on button "1 . costaría" at bounding box center [309, 227] width 214 height 50
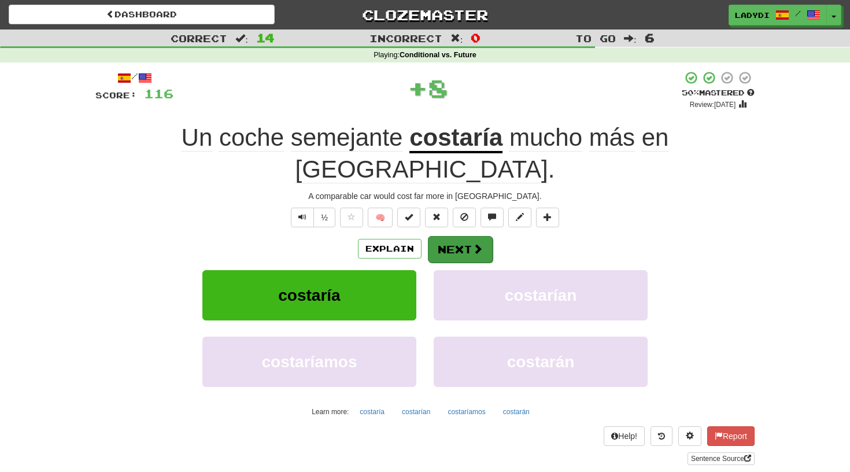
click at [445, 236] on button "Next" at bounding box center [460, 249] width 65 height 27
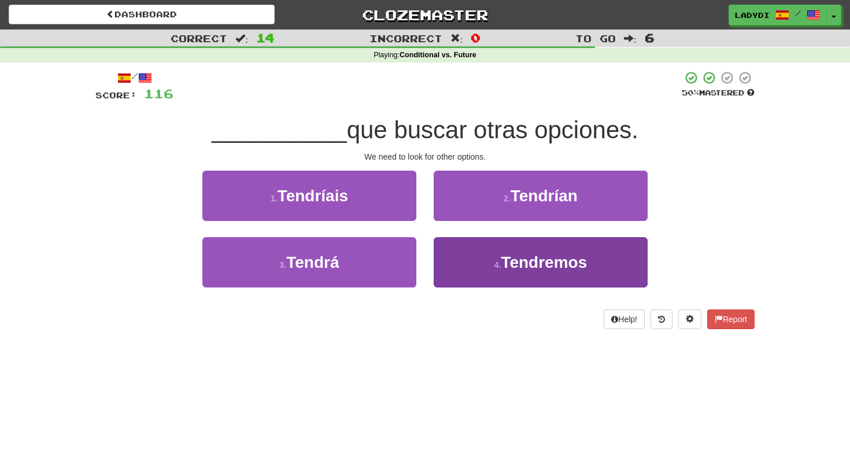
click at [455, 242] on button "4 . Tendremos" at bounding box center [541, 262] width 214 height 50
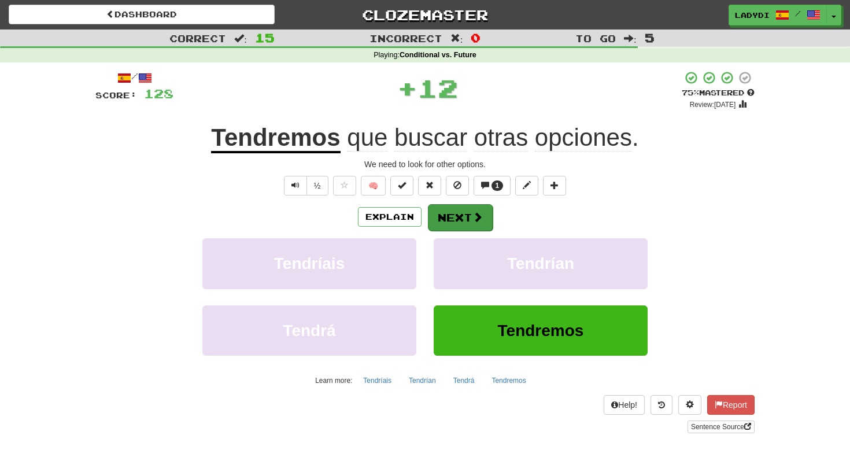
click at [452, 217] on button "Next" at bounding box center [460, 217] width 65 height 27
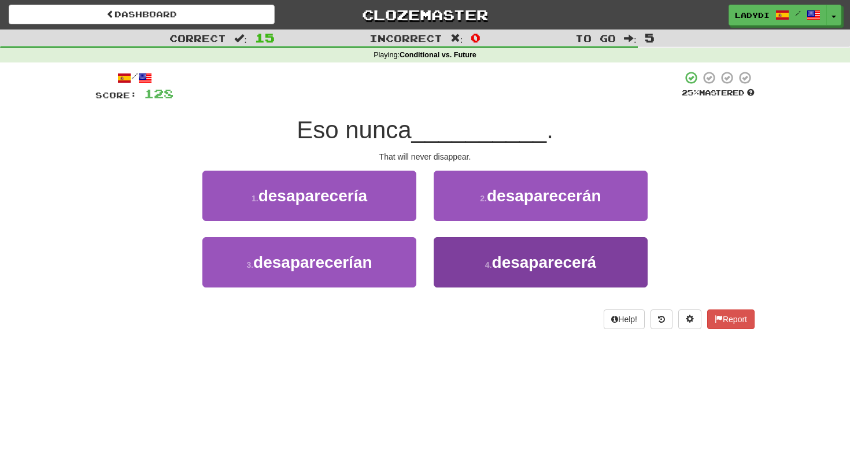
click at [452, 246] on button "4 . desaparecerá" at bounding box center [541, 262] width 214 height 50
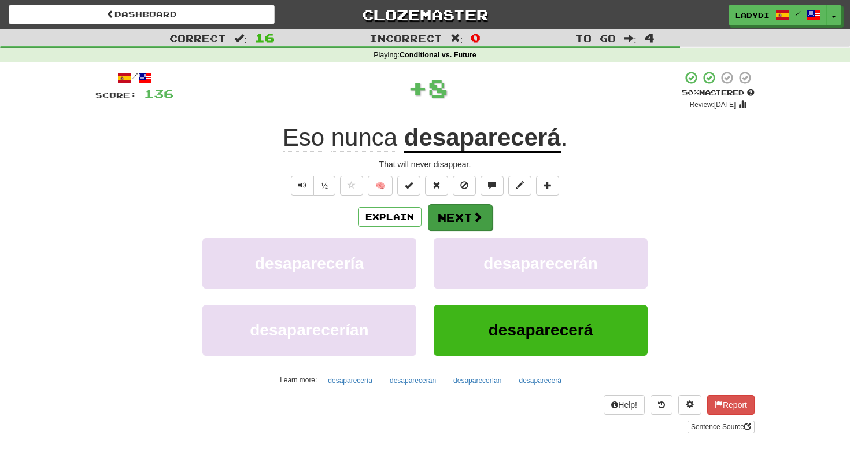
click at [449, 207] on button "Next" at bounding box center [460, 217] width 65 height 27
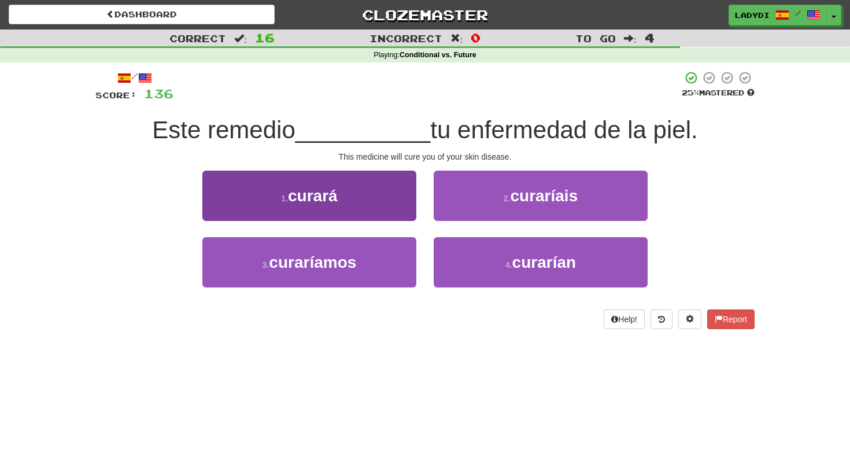
click at [381, 202] on button "1 . curará" at bounding box center [309, 196] width 214 height 50
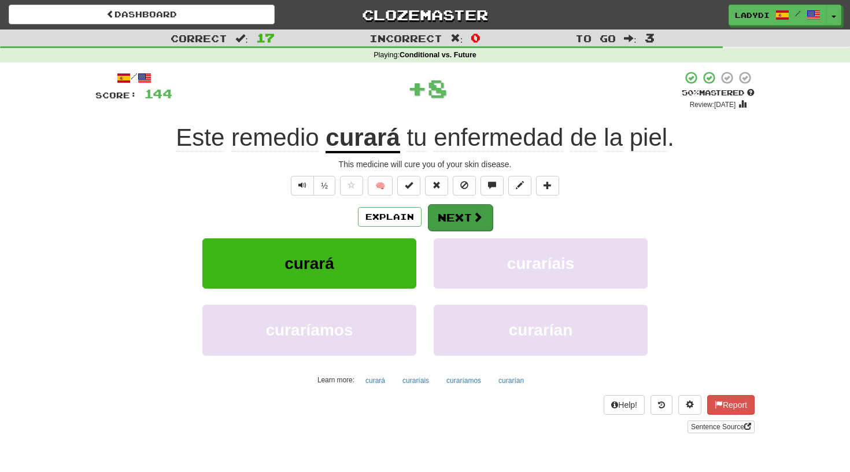
click at [440, 211] on button "Next" at bounding box center [460, 217] width 65 height 27
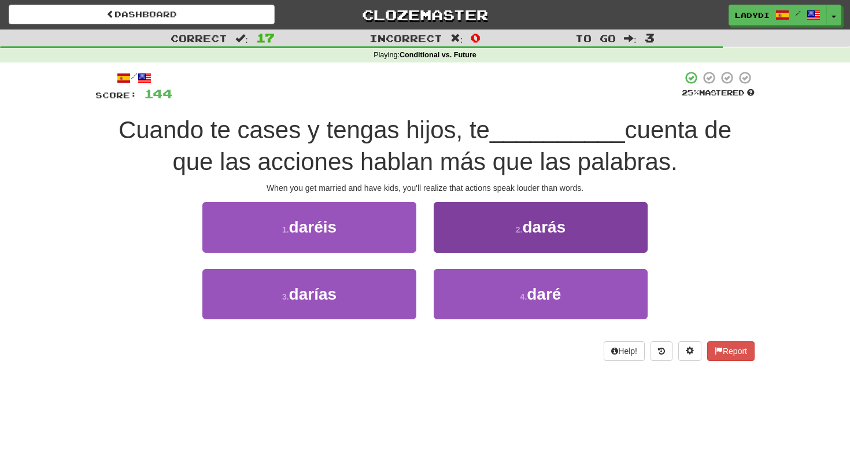
click at [463, 216] on button "2 . darás" at bounding box center [541, 227] width 214 height 50
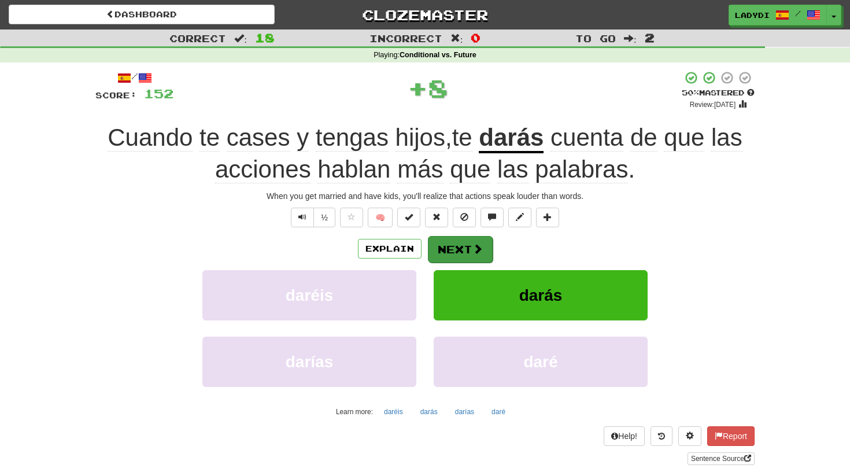
click at [449, 236] on button "Next" at bounding box center [460, 249] width 65 height 27
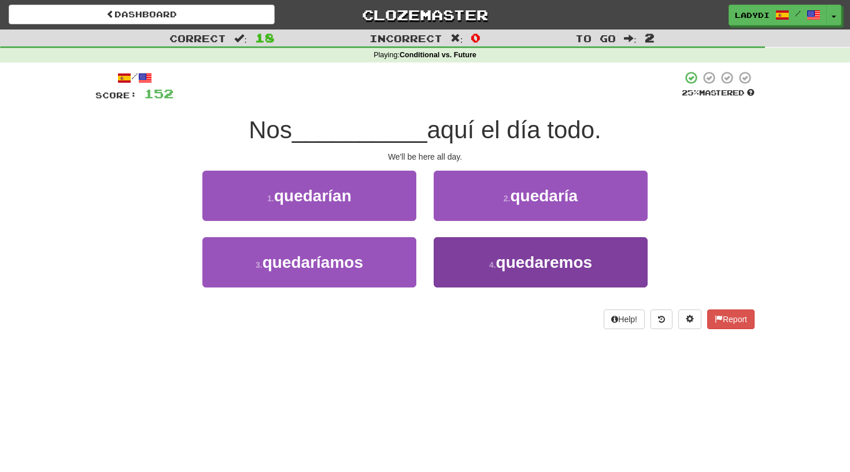
click at [452, 251] on button "4 . quedaremos" at bounding box center [541, 262] width 214 height 50
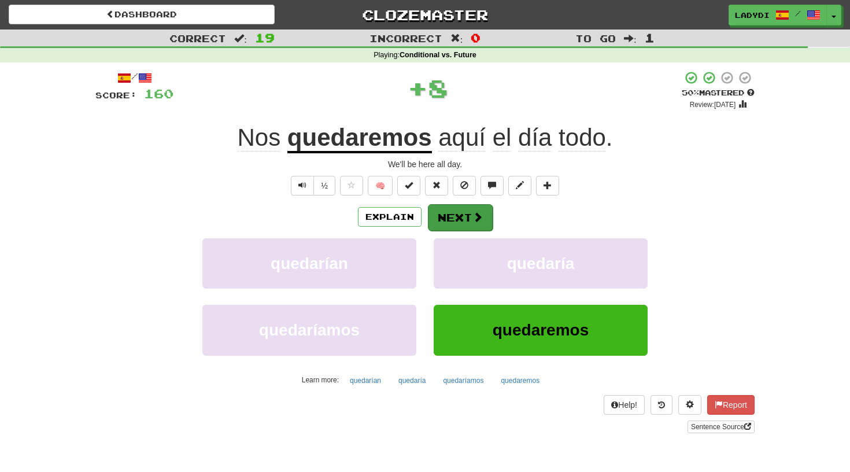
click at [452, 214] on button "Next" at bounding box center [460, 217] width 65 height 27
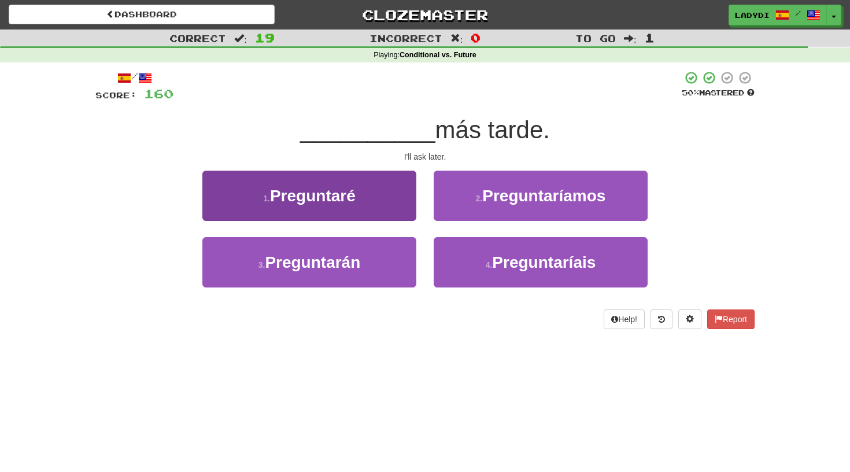
click at [387, 207] on button "1 . Preguntaré" at bounding box center [309, 196] width 214 height 50
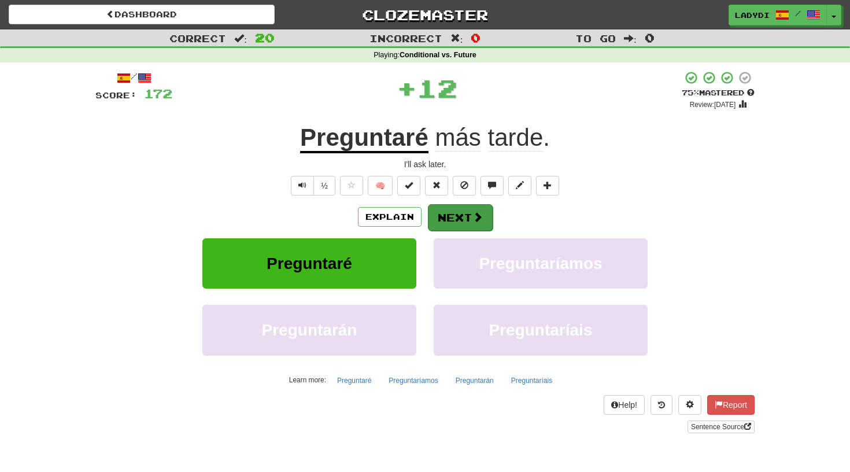
click at [449, 211] on button "Next" at bounding box center [460, 217] width 65 height 27
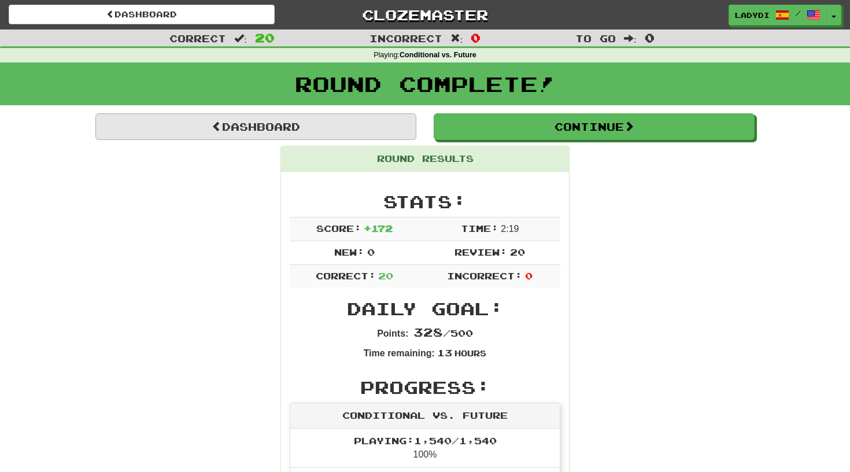
click at [228, 128] on link "Dashboard" at bounding box center [255, 126] width 321 height 27
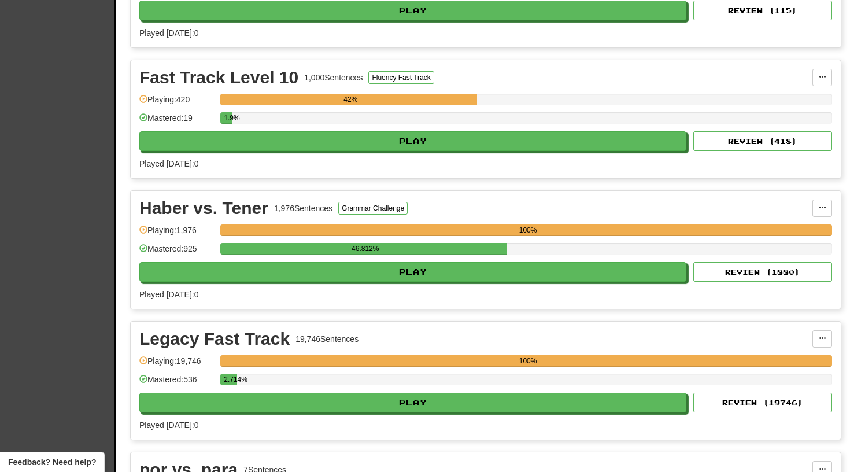
scroll to position [1647, 0]
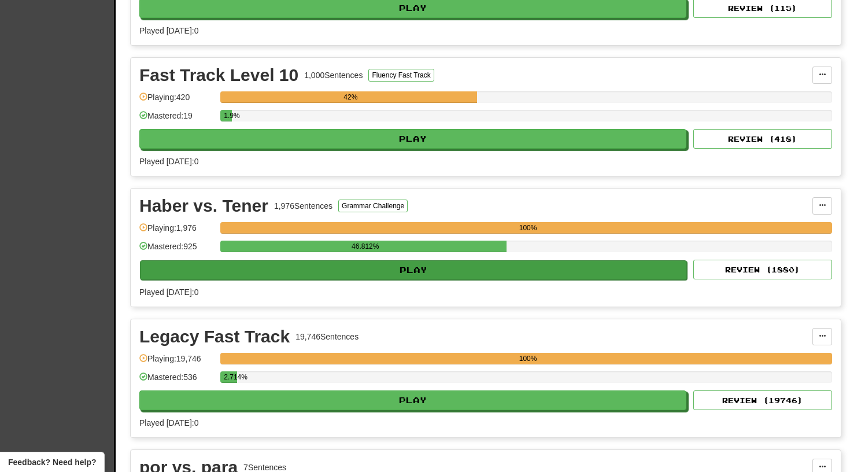
click at [410, 268] on button "Play" at bounding box center [413, 270] width 547 height 20
select select "**"
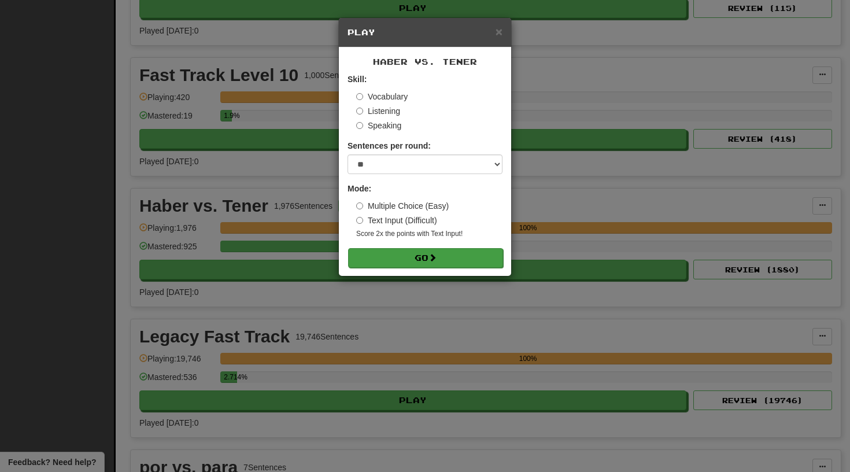
click at [412, 256] on button "Go" at bounding box center [425, 258] width 155 height 20
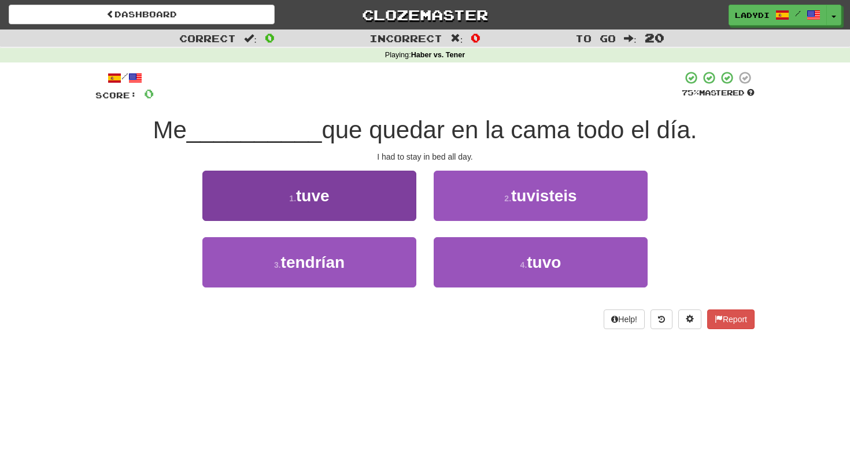
click at [392, 212] on button "1 . tuve" at bounding box center [309, 196] width 214 height 50
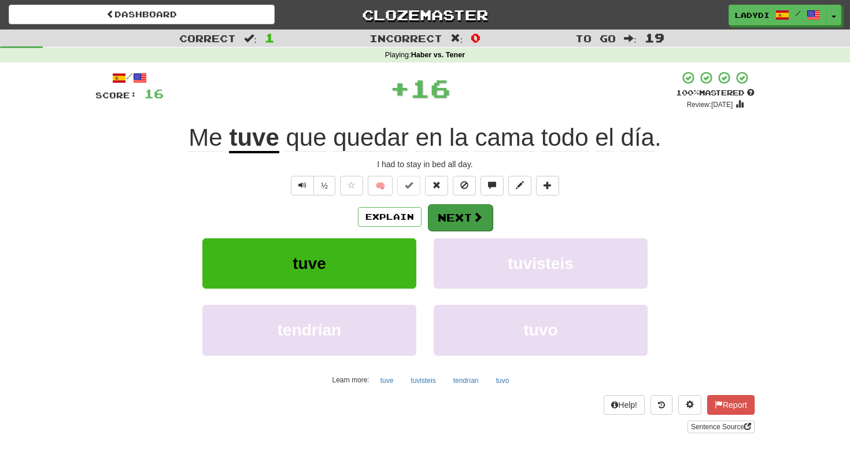
click at [459, 208] on button "Next" at bounding box center [460, 217] width 65 height 27
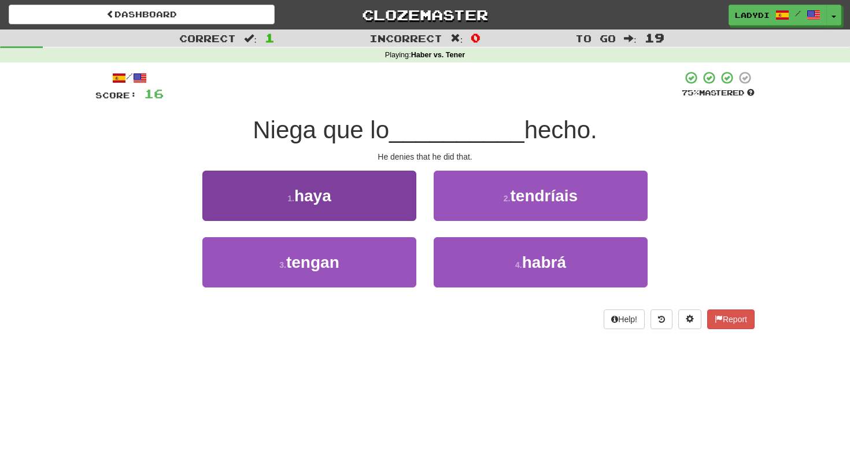
click at [370, 205] on button "1 . haya" at bounding box center [309, 196] width 214 height 50
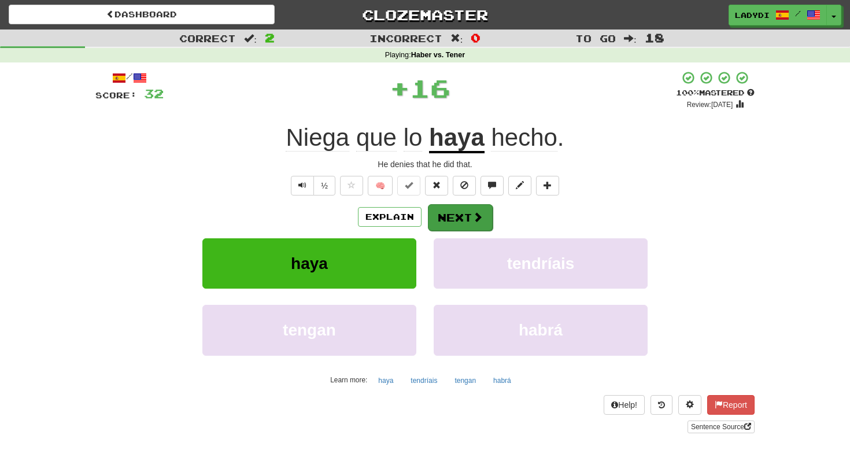
click at [448, 212] on button "Next" at bounding box center [460, 217] width 65 height 27
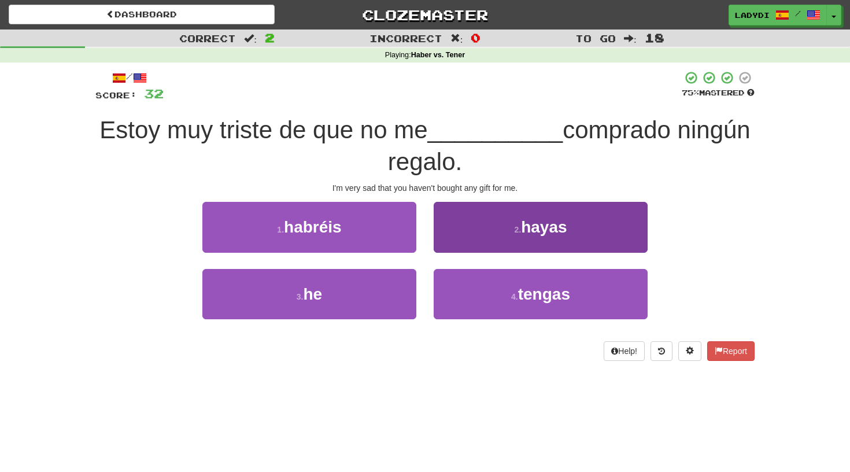
click at [452, 227] on button "2 . hayas" at bounding box center [541, 227] width 214 height 50
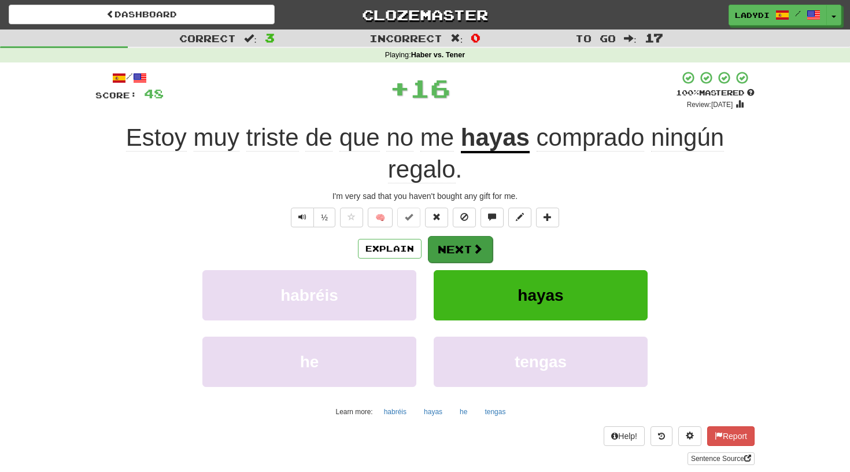
click at [451, 243] on button "Next" at bounding box center [460, 249] width 65 height 27
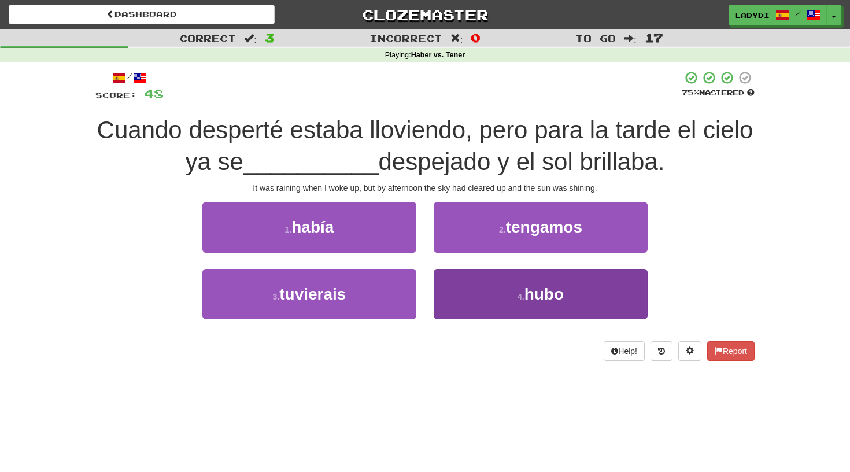
click at [460, 299] on button "4 . hubo" at bounding box center [541, 294] width 214 height 50
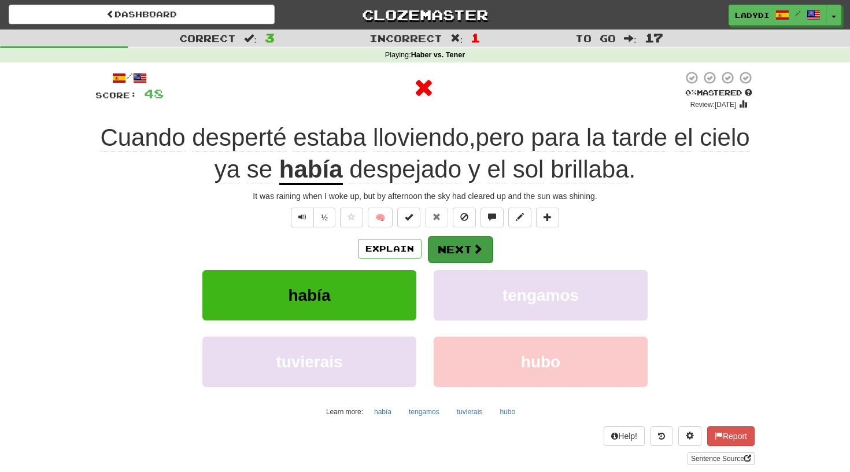
click at [462, 245] on button "Next" at bounding box center [460, 249] width 65 height 27
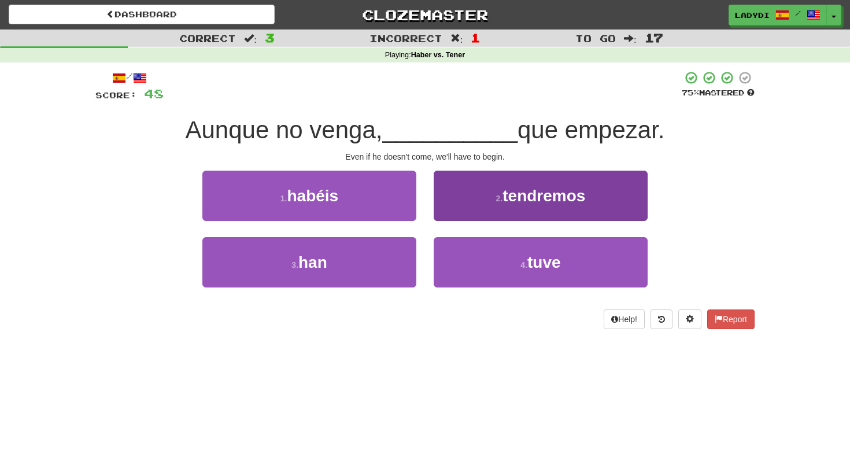
click at [451, 204] on button "2 . tendremos" at bounding box center [541, 196] width 214 height 50
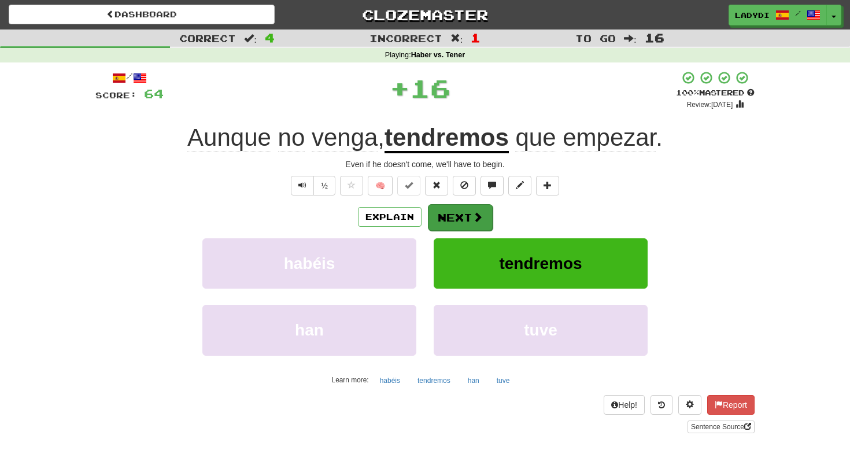
click at [451, 209] on button "Next" at bounding box center [460, 217] width 65 height 27
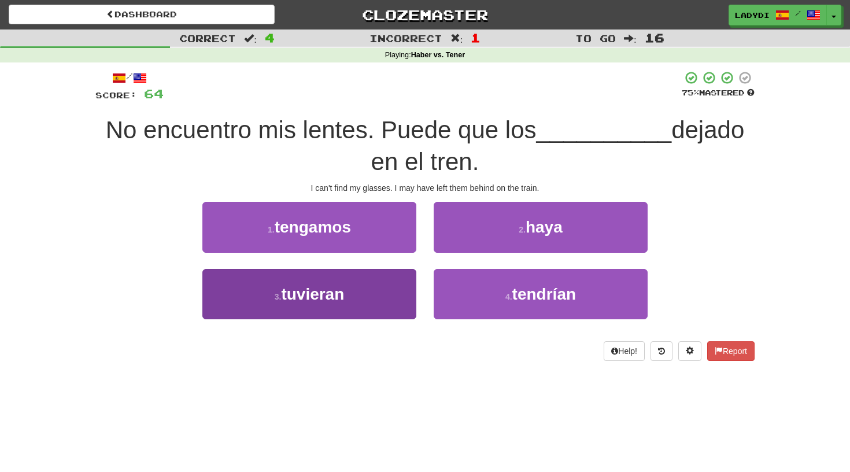
click at [404, 287] on button "3 . tuvieran" at bounding box center [309, 294] width 214 height 50
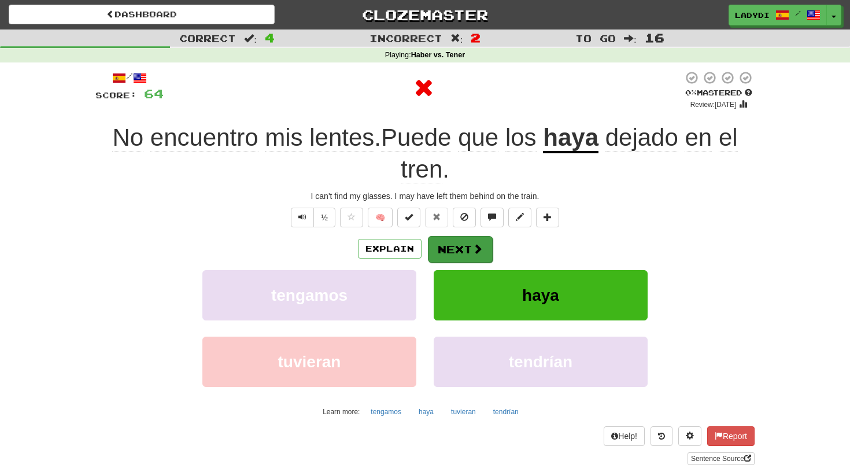
click at [453, 246] on button "Next" at bounding box center [460, 249] width 65 height 27
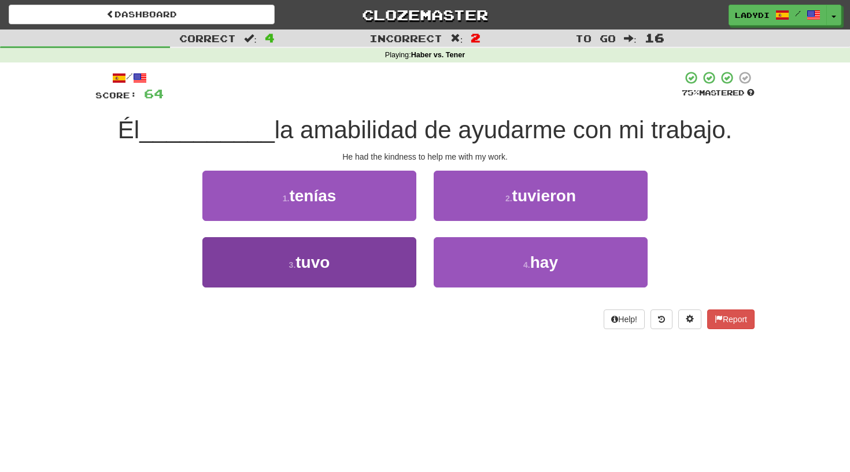
click at [377, 265] on button "3 . tuvo" at bounding box center [309, 262] width 214 height 50
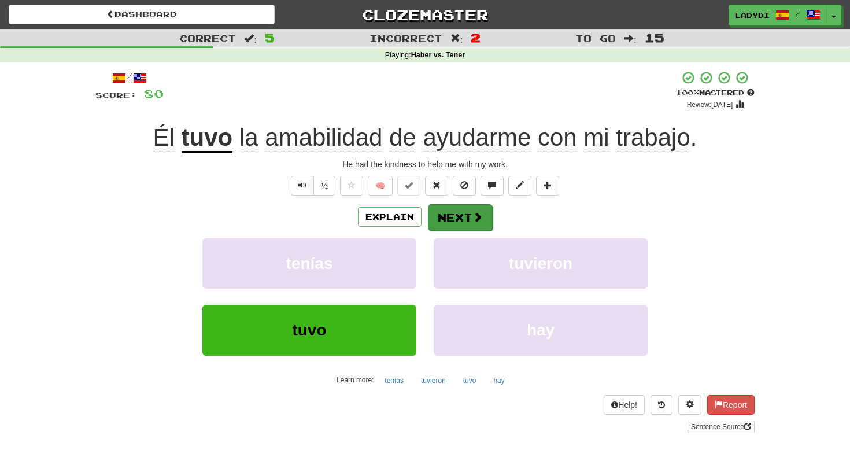
click at [458, 212] on button "Next" at bounding box center [460, 217] width 65 height 27
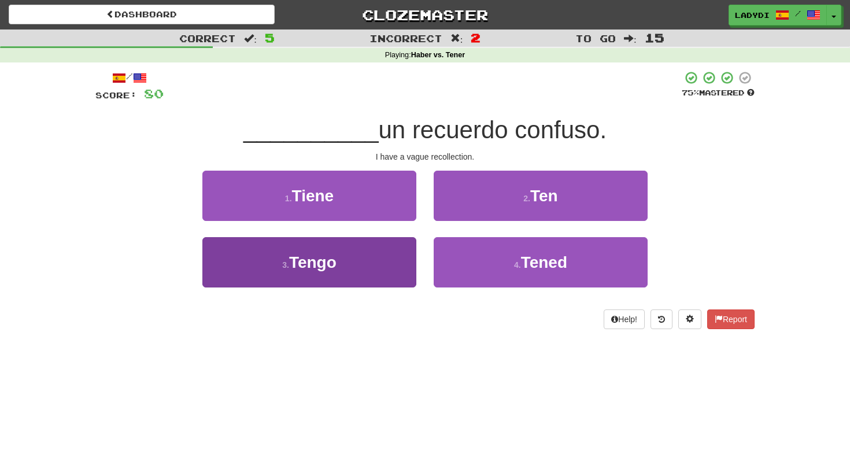
click at [377, 256] on button "3 . Tengo" at bounding box center [309, 262] width 214 height 50
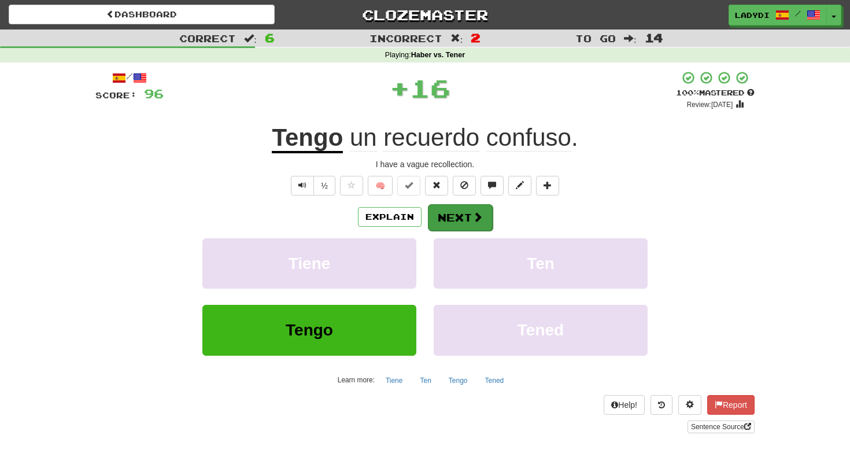
click at [452, 215] on button "Next" at bounding box center [460, 217] width 65 height 27
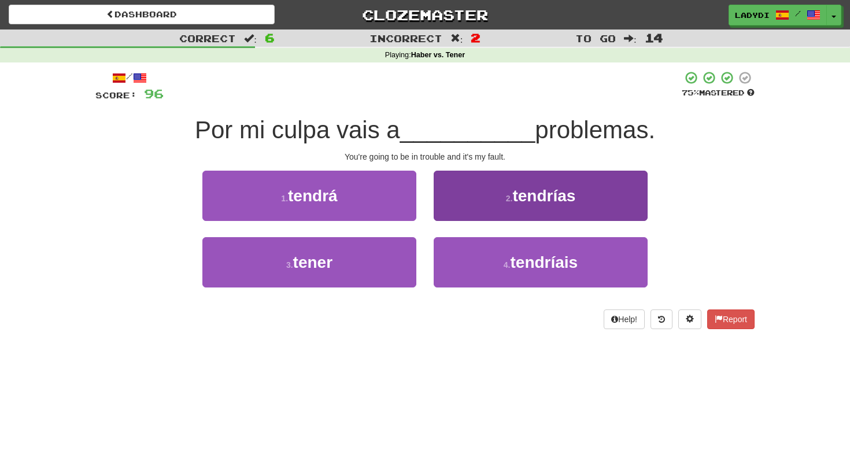
click at [450, 202] on button "2 . tendrías" at bounding box center [541, 196] width 214 height 50
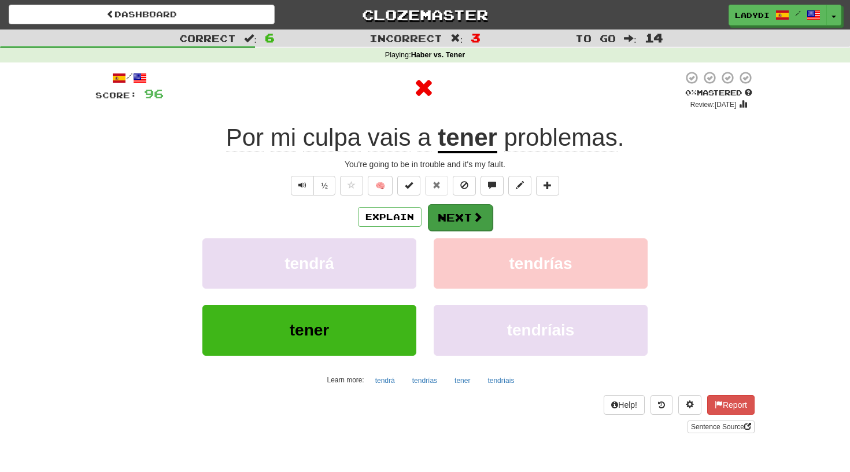
click at [448, 208] on button "Next" at bounding box center [460, 217] width 65 height 27
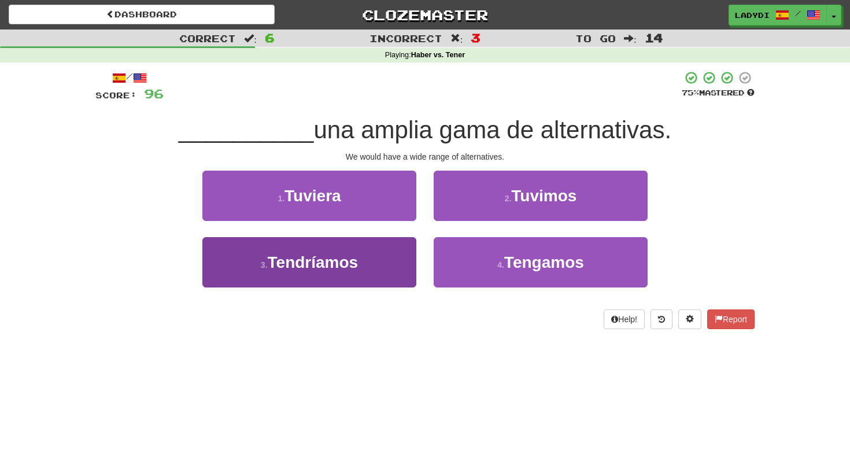
click at [389, 253] on button "3 . Tendríamos" at bounding box center [309, 262] width 214 height 50
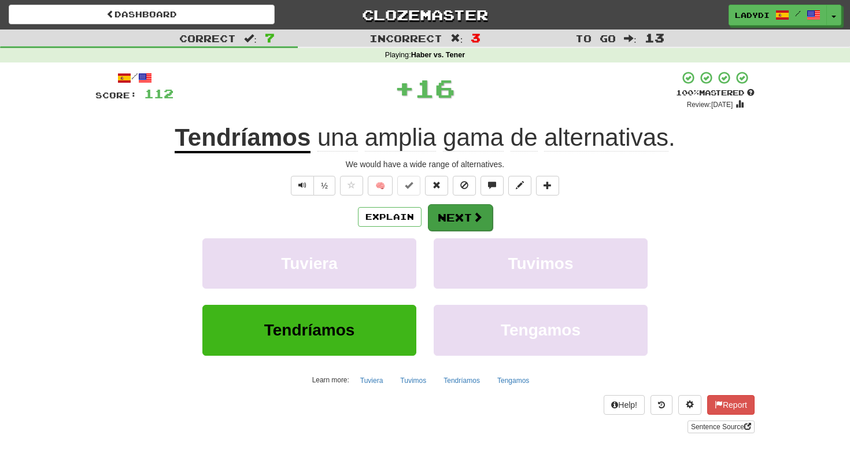
click at [463, 212] on button "Next" at bounding box center [460, 217] width 65 height 27
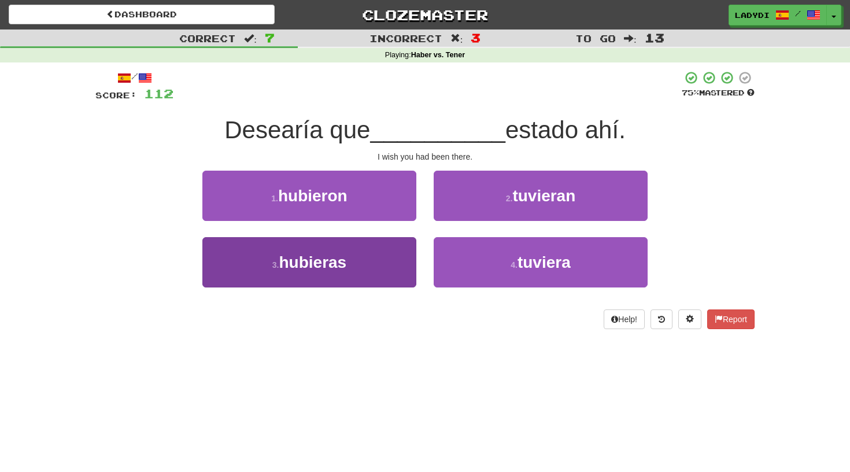
click at [381, 258] on button "3 . hubieras" at bounding box center [309, 262] width 214 height 50
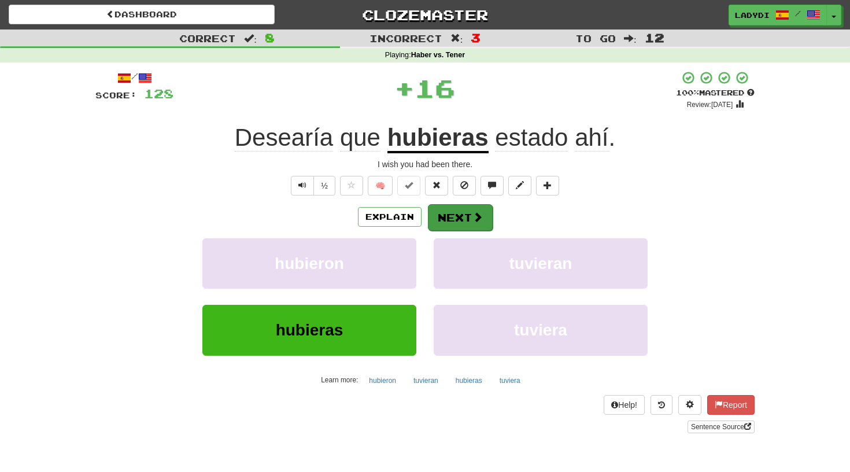
click at [447, 214] on button "Next" at bounding box center [460, 217] width 65 height 27
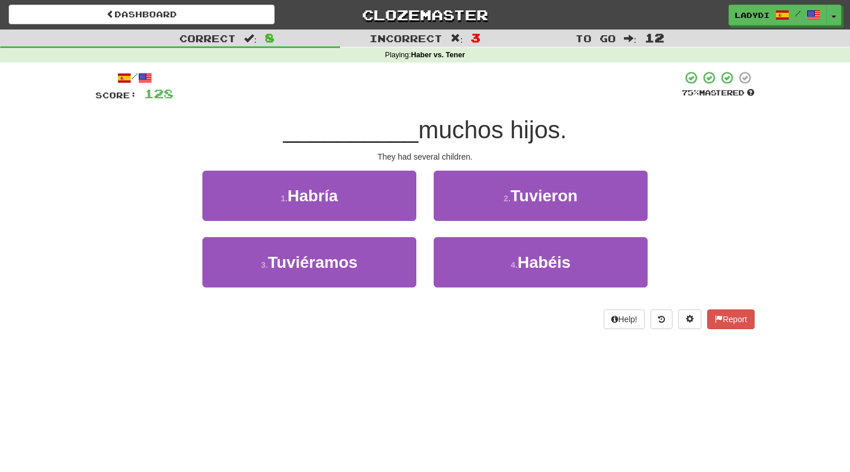
click at [449, 220] on div "2 . Tuvieron" at bounding box center [540, 204] width 231 height 67
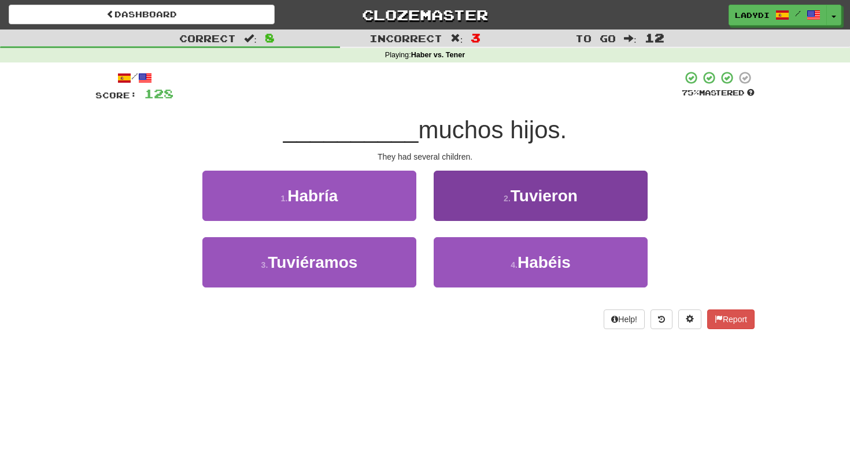
click at [447, 198] on button "2 . Tuvieron" at bounding box center [541, 196] width 214 height 50
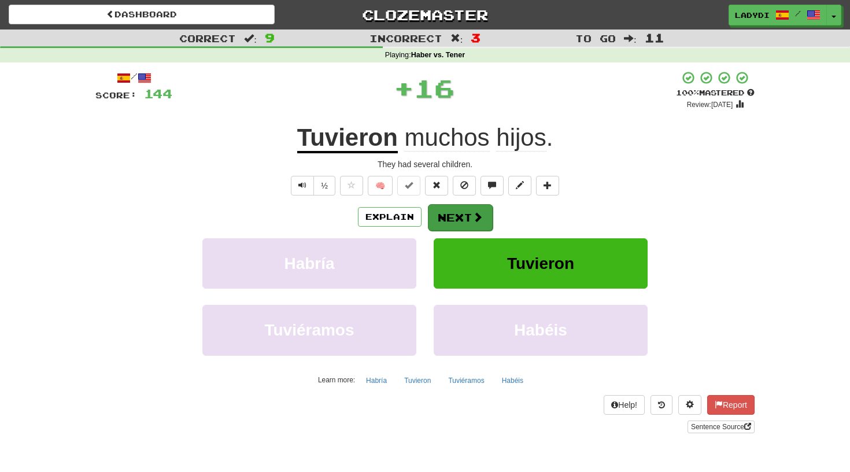
click at [447, 215] on button "Next" at bounding box center [460, 217] width 65 height 27
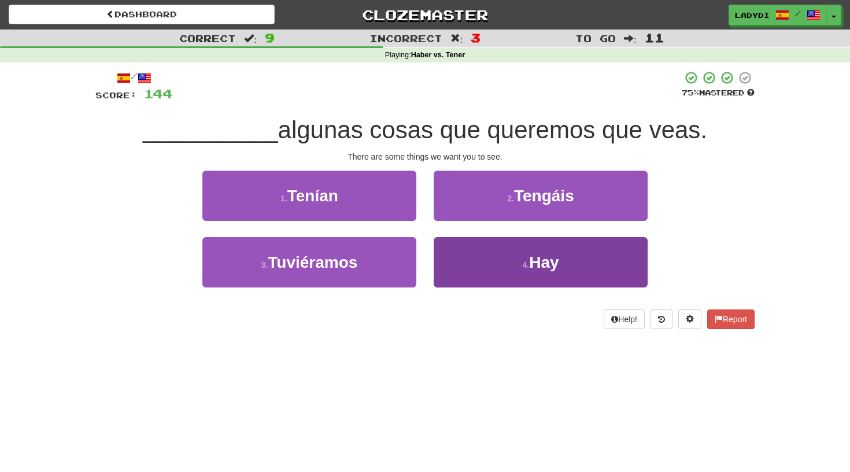
click at [447, 247] on button "4 . Hay" at bounding box center [541, 262] width 214 height 50
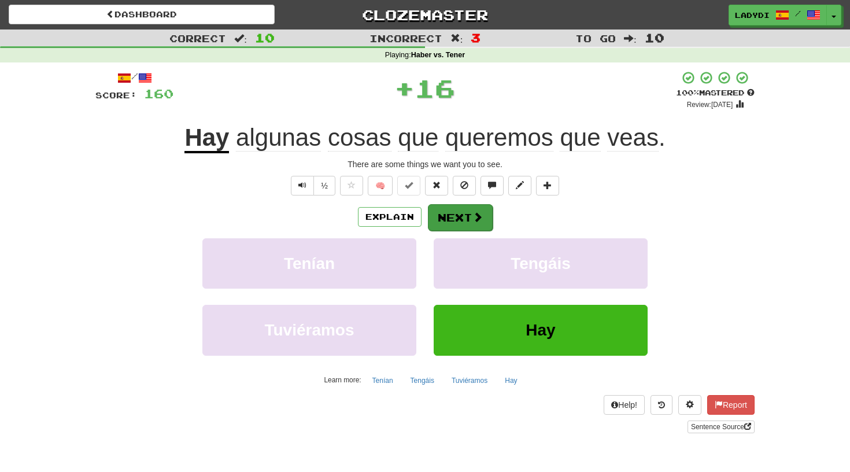
click at [438, 216] on button "Next" at bounding box center [460, 217] width 65 height 27
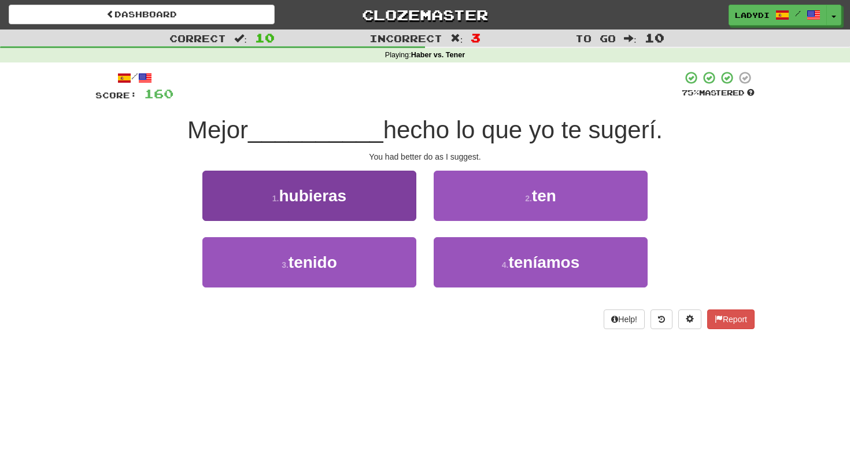
click at [402, 202] on button "1 . hubieras" at bounding box center [309, 196] width 214 height 50
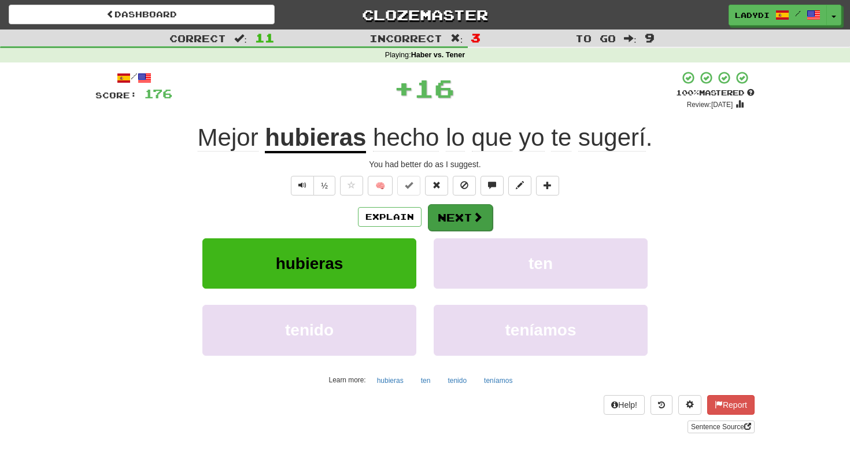
click at [445, 216] on button "Next" at bounding box center [460, 217] width 65 height 27
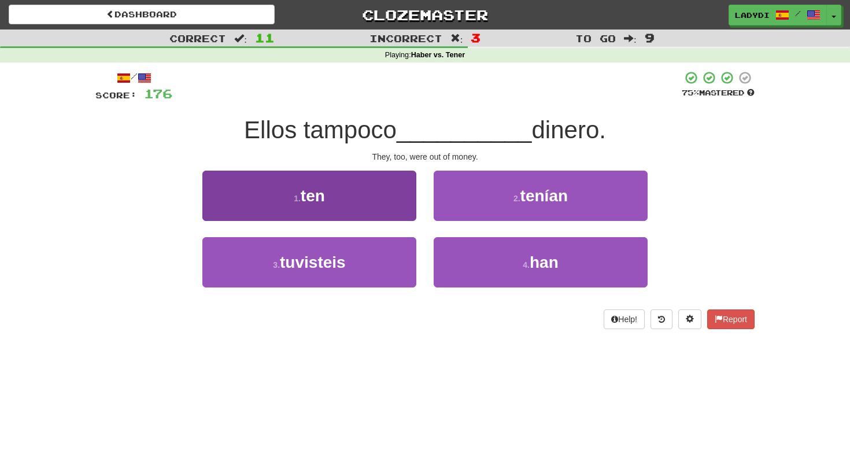
click at [377, 199] on button "1 . ten" at bounding box center [309, 196] width 214 height 50
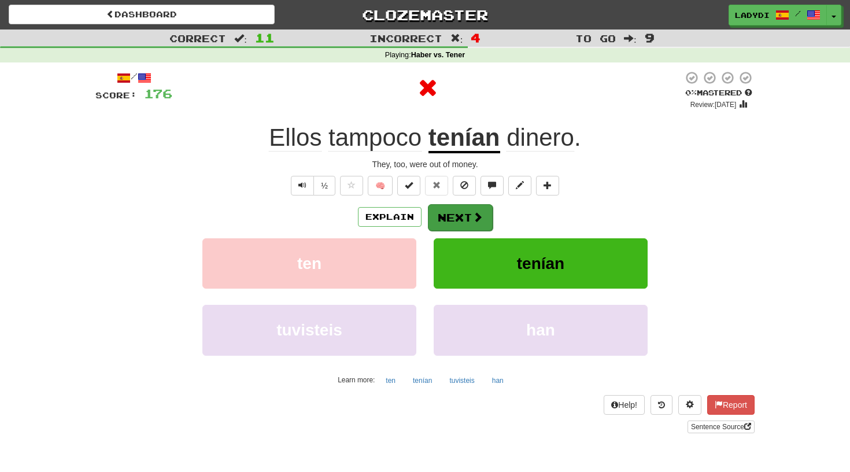
click at [447, 204] on button "Next" at bounding box center [460, 217] width 65 height 27
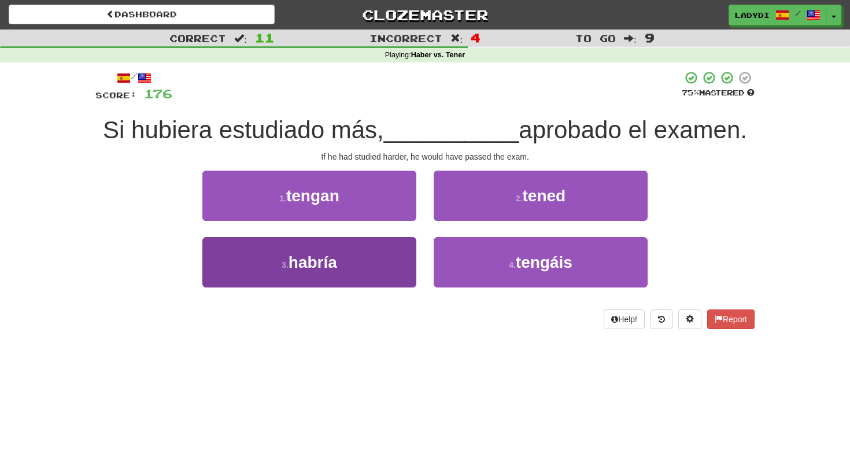
click at [387, 246] on button "3 . habría" at bounding box center [309, 262] width 214 height 50
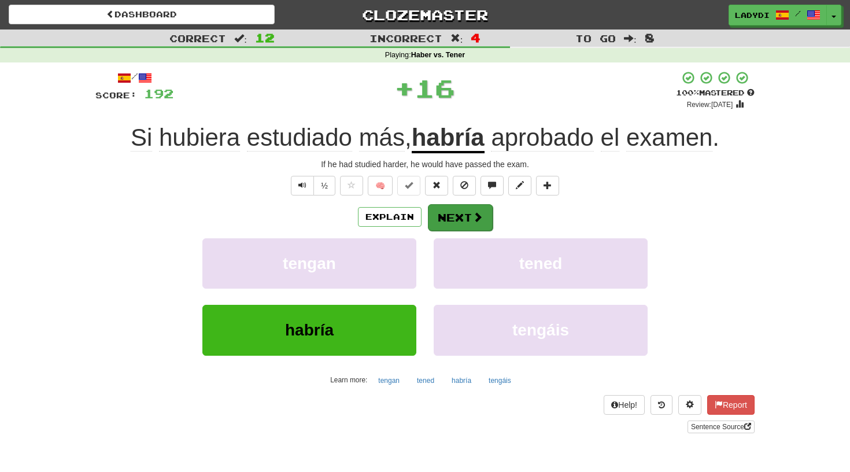
click at [451, 209] on button "Next" at bounding box center [460, 217] width 65 height 27
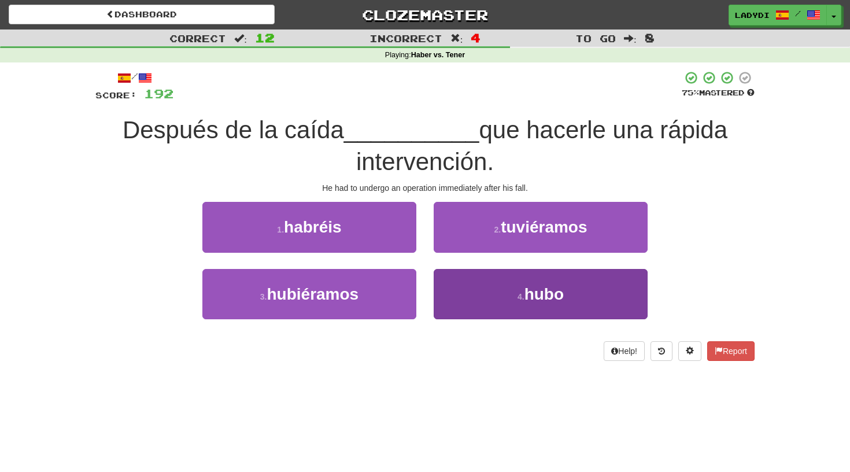
click at [452, 287] on button "4 . hubo" at bounding box center [541, 294] width 214 height 50
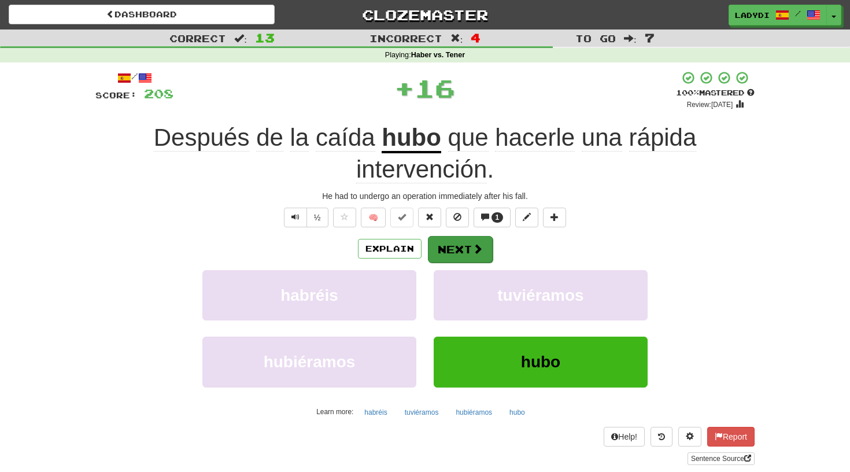
click at [458, 242] on button "Next" at bounding box center [460, 249] width 65 height 27
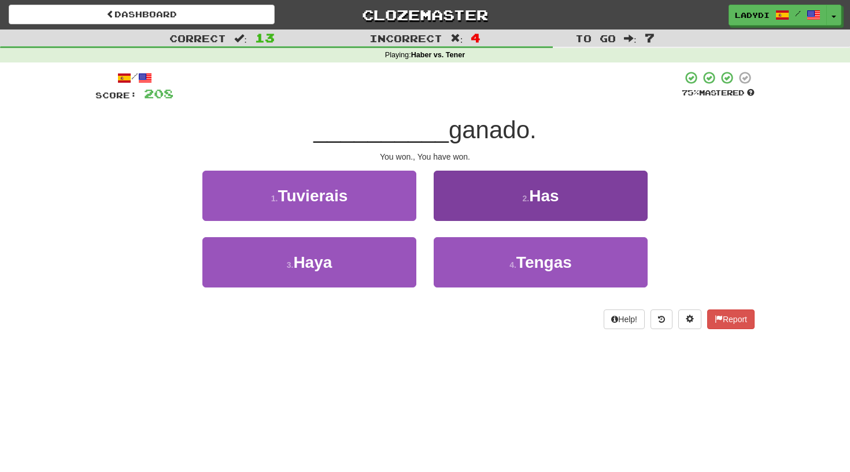
click at [464, 202] on button "2 . Has" at bounding box center [541, 196] width 214 height 50
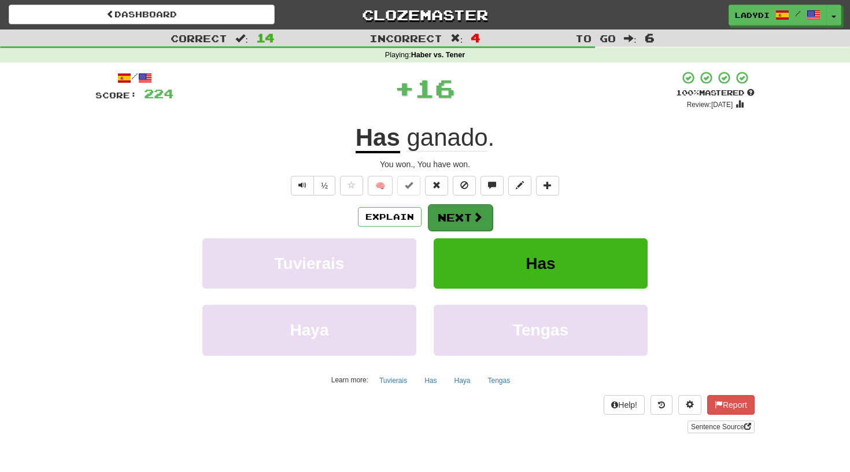
click at [454, 215] on button "Next" at bounding box center [460, 217] width 65 height 27
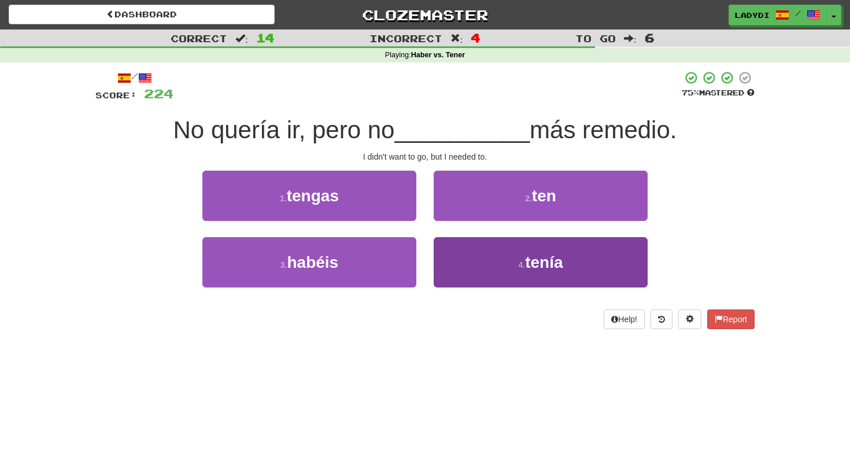
click at [460, 247] on button "4 . tenía" at bounding box center [541, 262] width 214 height 50
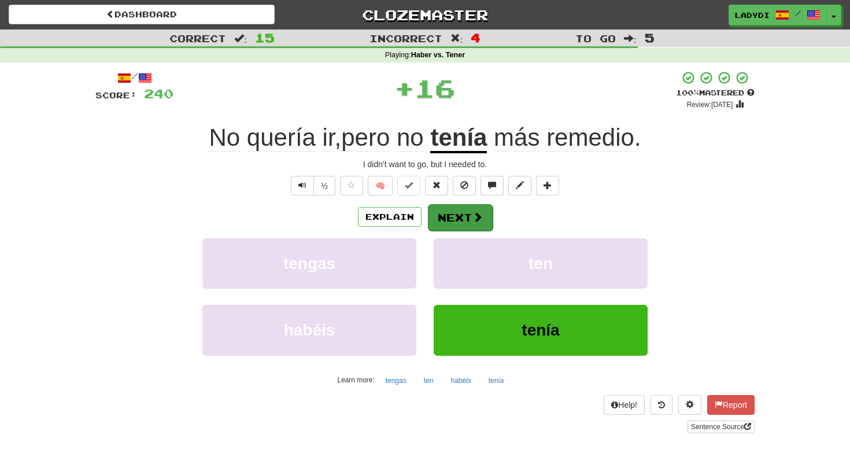
click at [460, 210] on button "Next" at bounding box center [460, 217] width 65 height 27
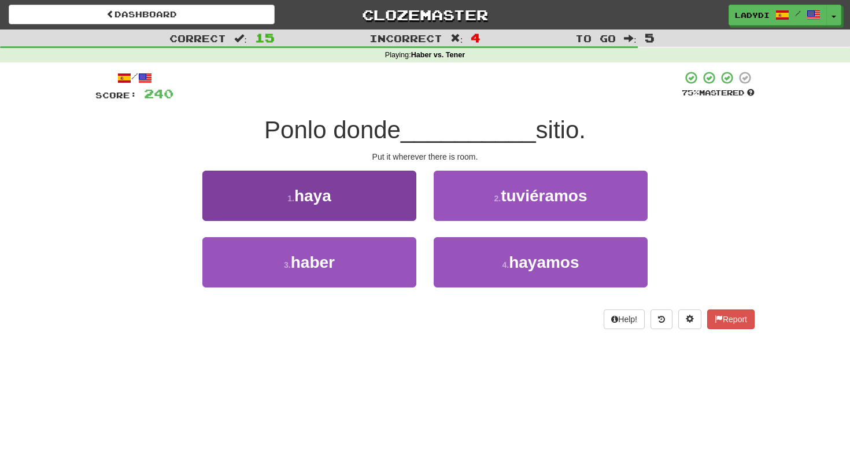
click at [403, 201] on button "1 . haya" at bounding box center [309, 196] width 214 height 50
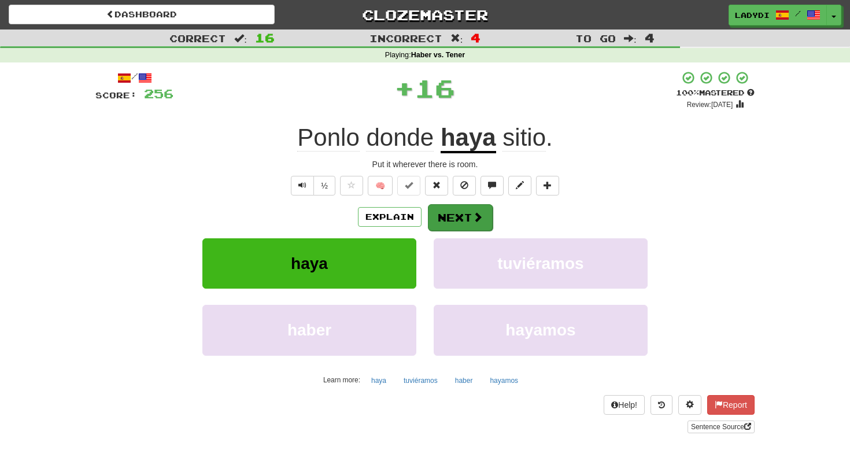
click at [463, 212] on button "Next" at bounding box center [460, 217] width 65 height 27
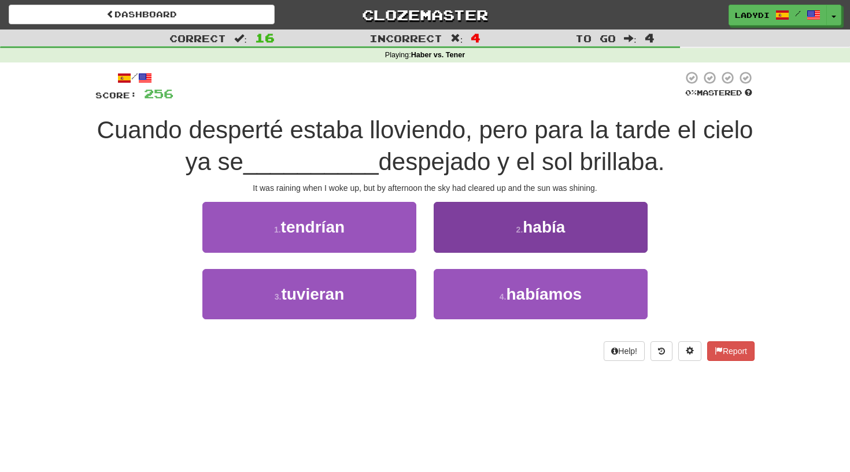
click at [496, 222] on button "2 . había" at bounding box center [541, 227] width 214 height 50
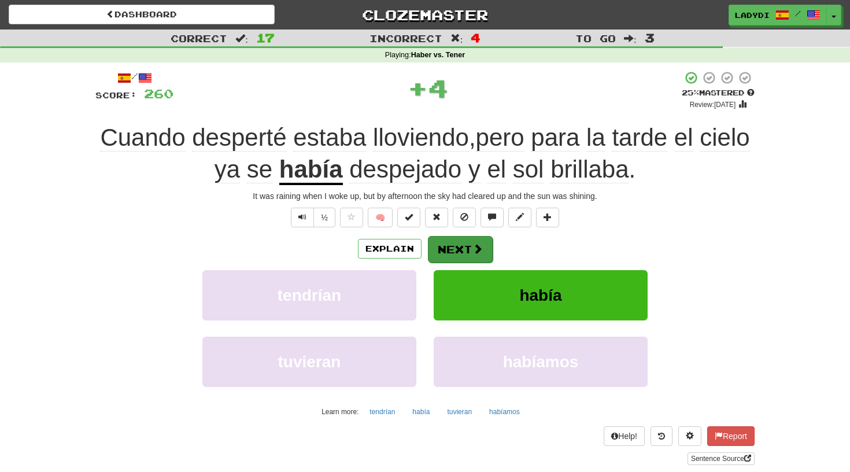
click at [452, 240] on button "Next" at bounding box center [460, 249] width 65 height 27
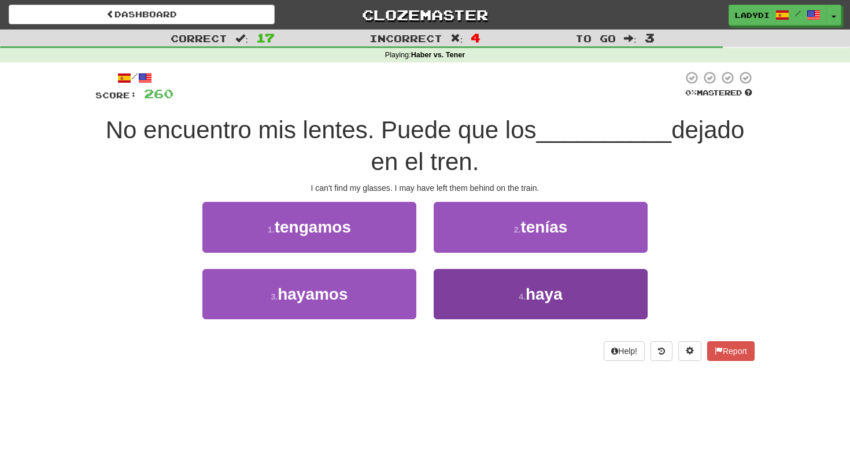
click at [466, 285] on button "4 . haya" at bounding box center [541, 294] width 214 height 50
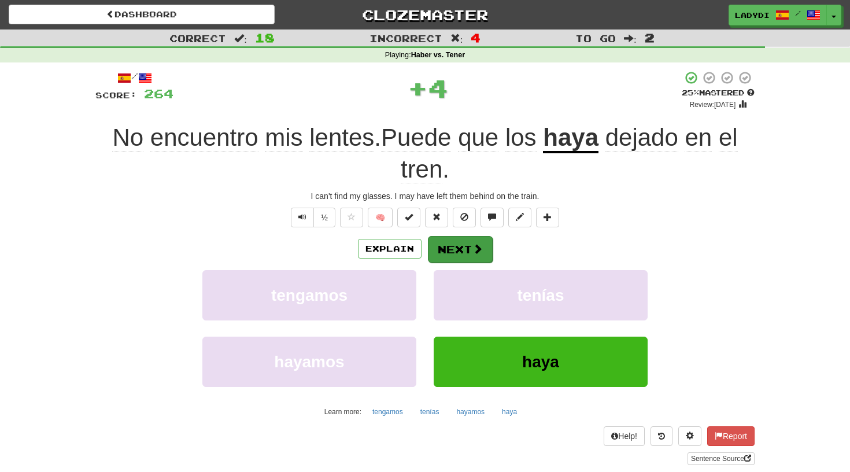
click at [451, 244] on button "Next" at bounding box center [460, 249] width 65 height 27
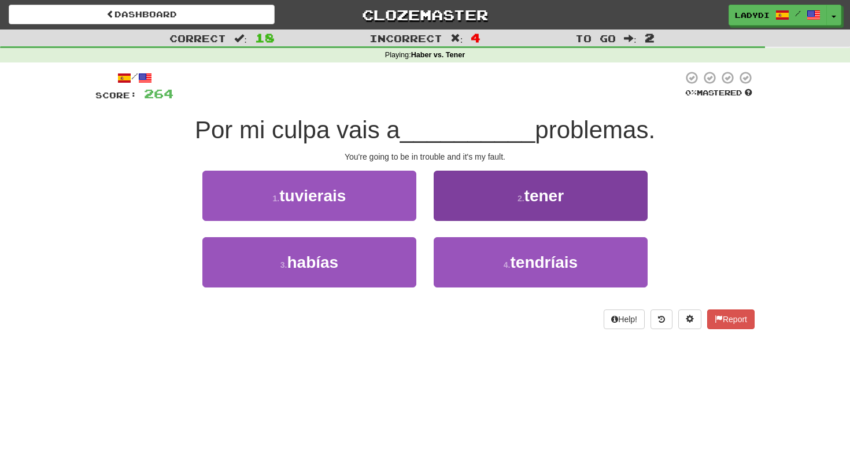
click at [480, 204] on button "2 . tener" at bounding box center [541, 196] width 214 height 50
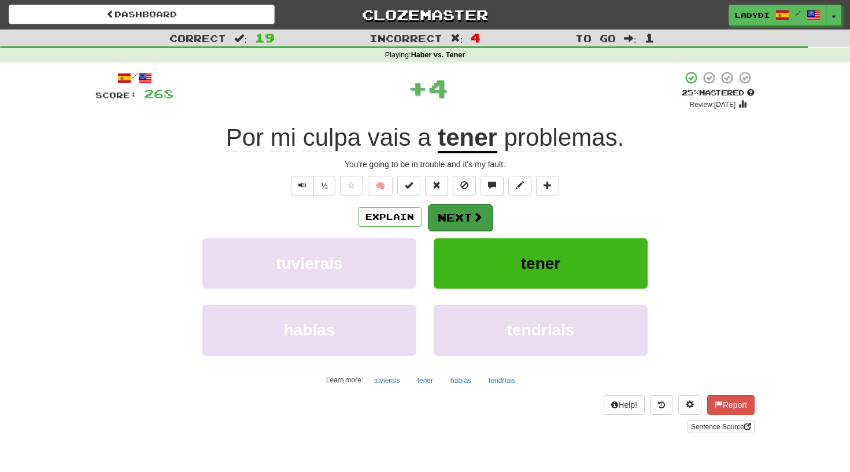
click at [453, 215] on button "Next" at bounding box center [460, 217] width 65 height 27
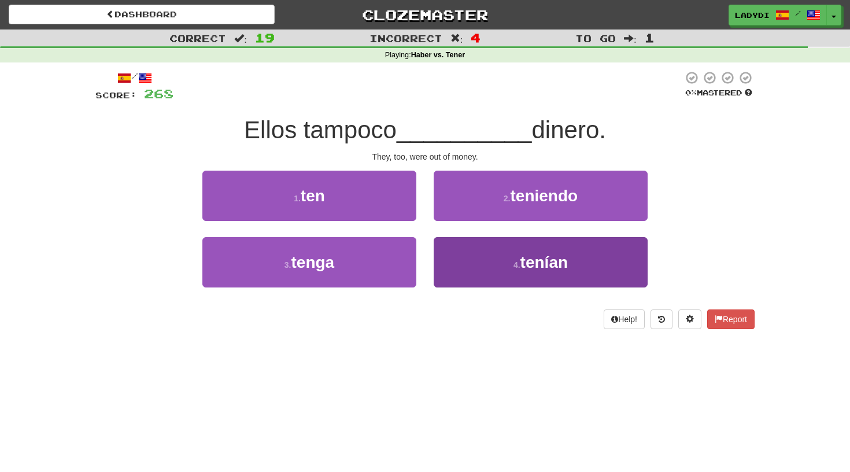
click at [447, 248] on button "4 . tenían" at bounding box center [541, 262] width 214 height 50
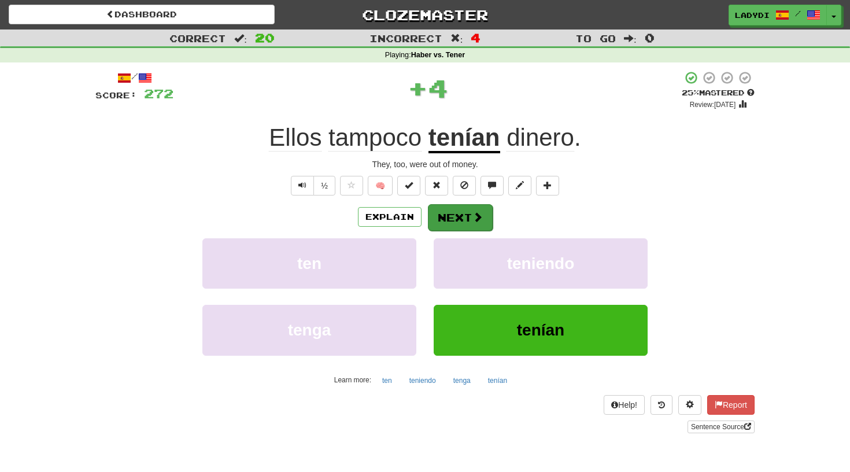
click at [453, 212] on button "Next" at bounding box center [460, 217] width 65 height 27
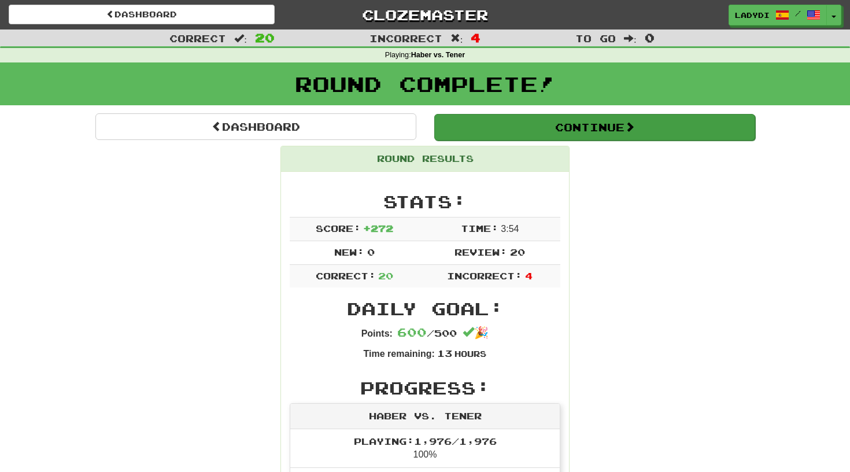
click at [584, 125] on button "Continue" at bounding box center [594, 127] width 321 height 27
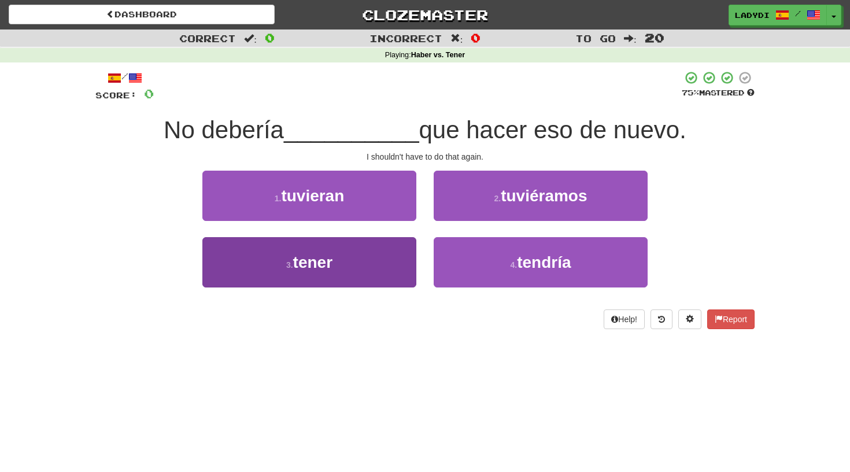
click at [389, 268] on button "3 . tener" at bounding box center [309, 262] width 214 height 50
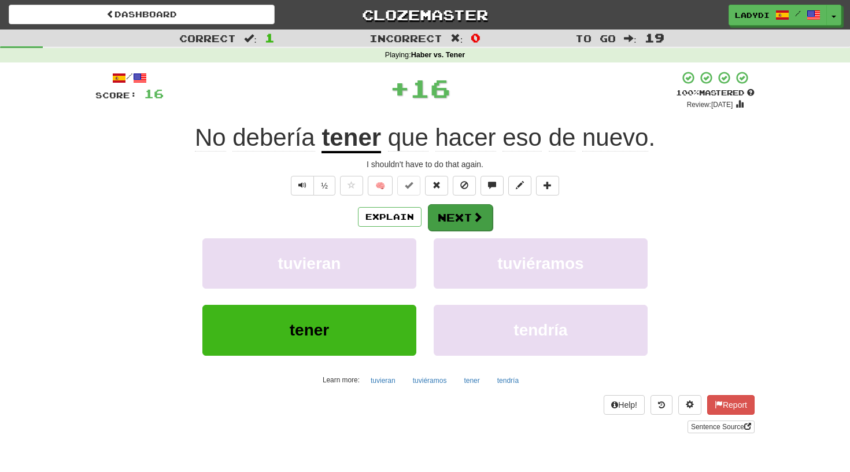
click at [463, 212] on button "Next" at bounding box center [460, 217] width 65 height 27
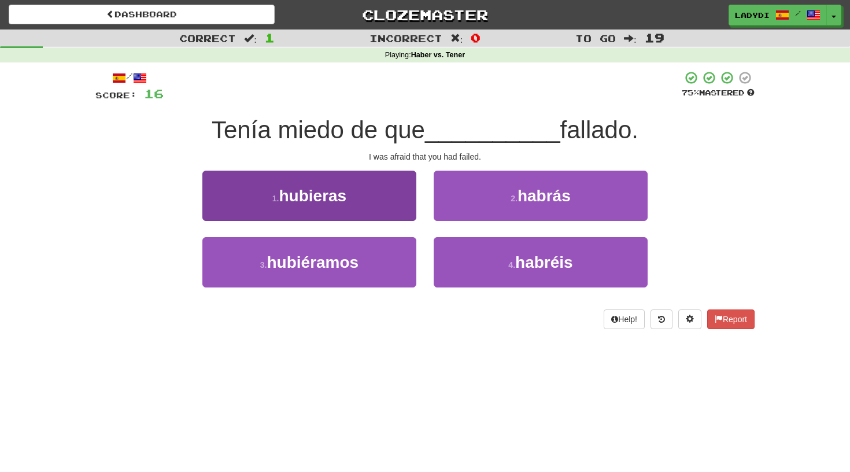
click at [385, 205] on button "1 . hubieras" at bounding box center [309, 196] width 214 height 50
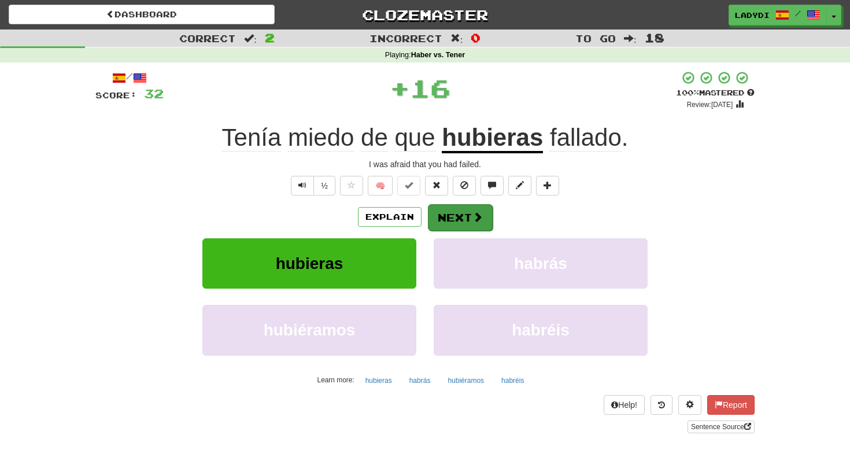
click at [452, 207] on button "Next" at bounding box center [460, 217] width 65 height 27
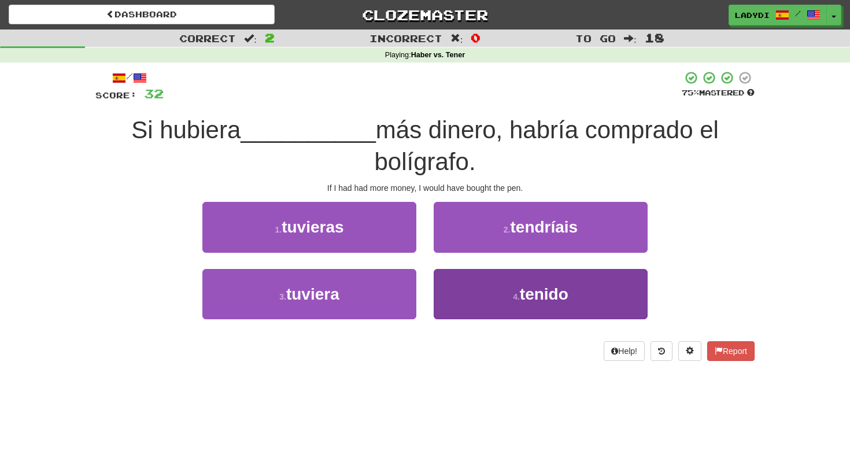
click at [464, 294] on button "4 . tenido" at bounding box center [541, 294] width 214 height 50
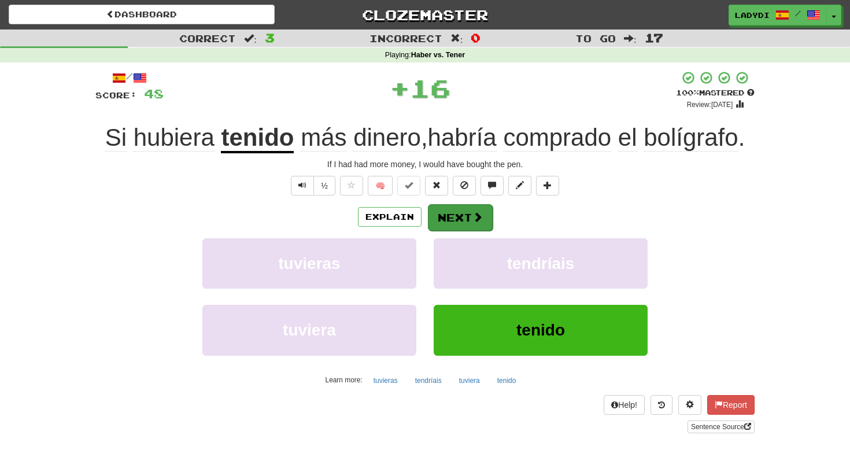
click at [460, 217] on button "Next" at bounding box center [460, 217] width 65 height 27
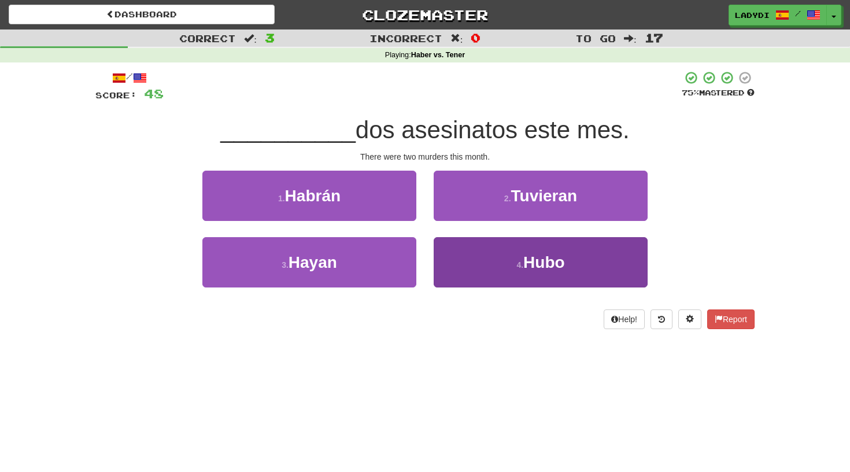
click at [448, 267] on button "4 . Hubo" at bounding box center [541, 262] width 214 height 50
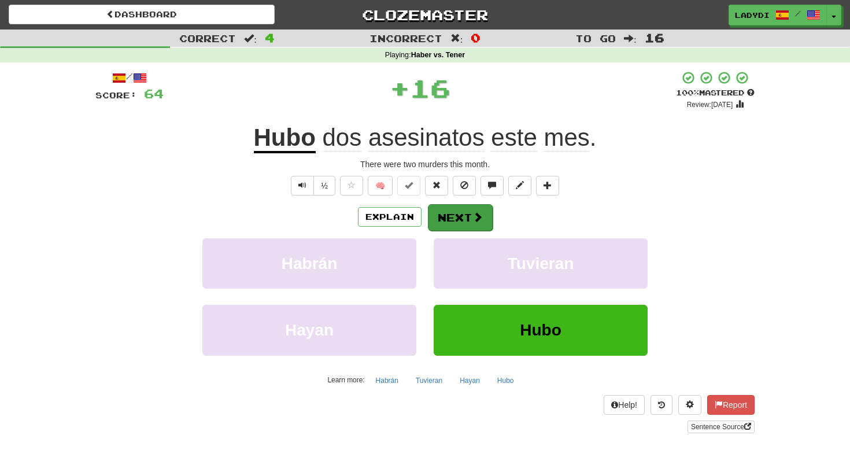
click at [437, 218] on button "Next" at bounding box center [460, 217] width 65 height 27
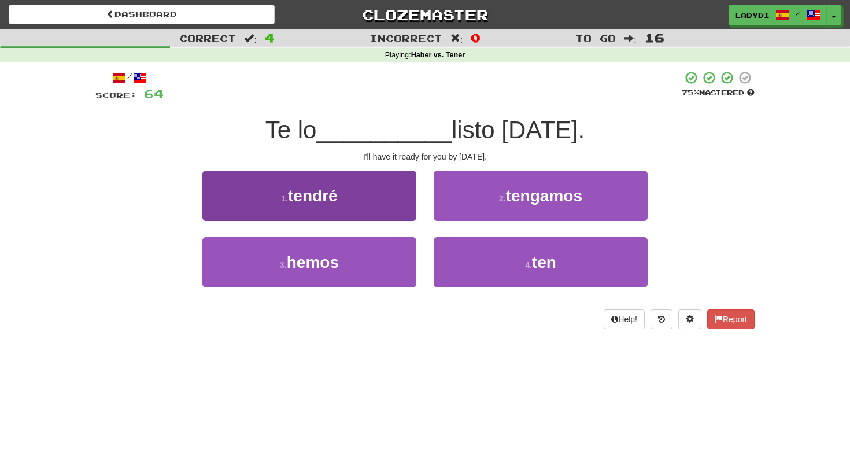
click at [371, 201] on button "1 . tendré" at bounding box center [309, 196] width 214 height 50
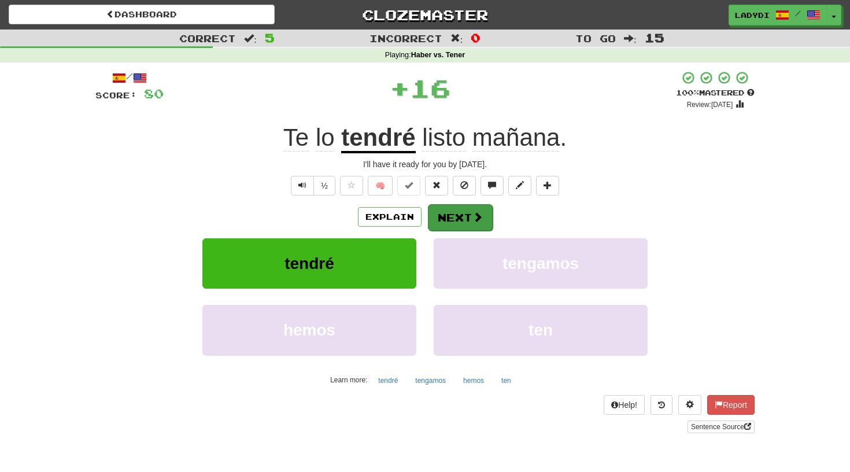
click at [446, 208] on button "Next" at bounding box center [460, 217] width 65 height 27
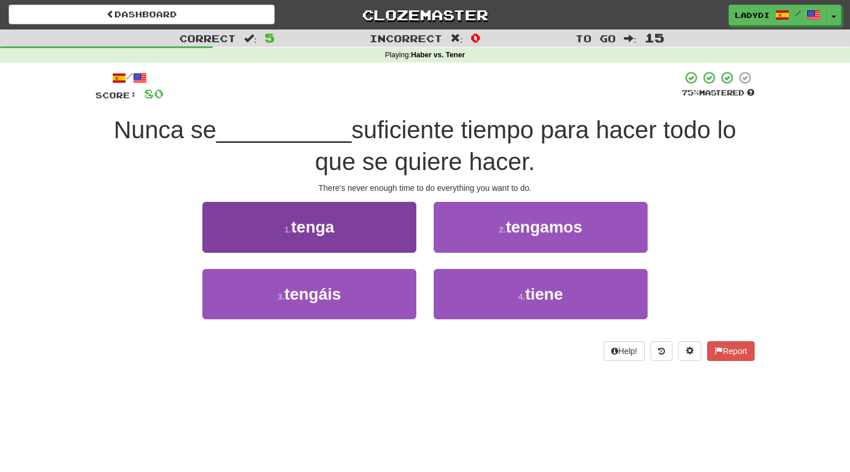
click at [385, 222] on button "1 . tenga" at bounding box center [309, 227] width 214 height 50
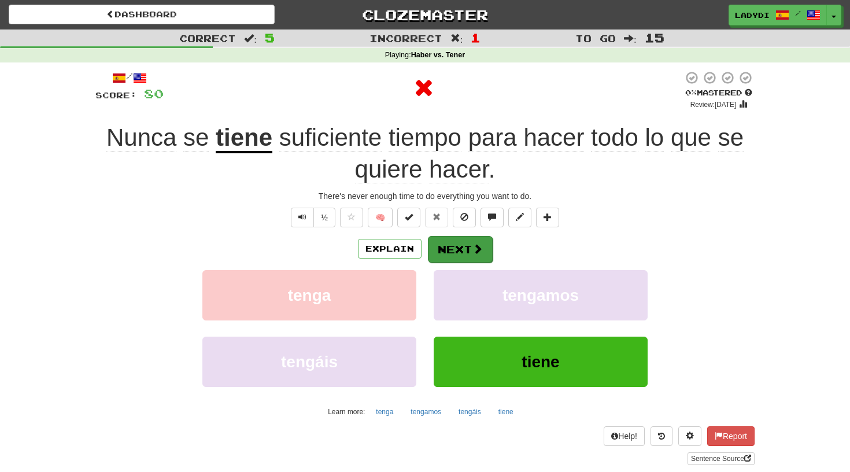
click at [451, 238] on button "Next" at bounding box center [460, 249] width 65 height 27
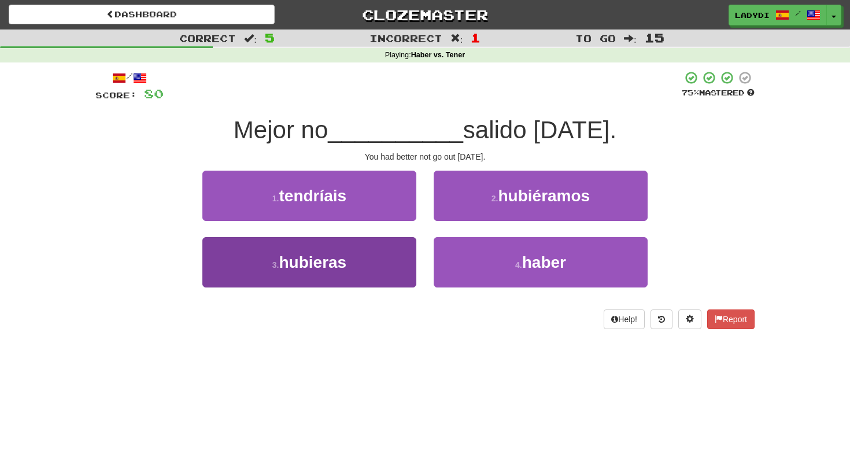
click at [371, 264] on button "3 . hubieras" at bounding box center [309, 262] width 214 height 50
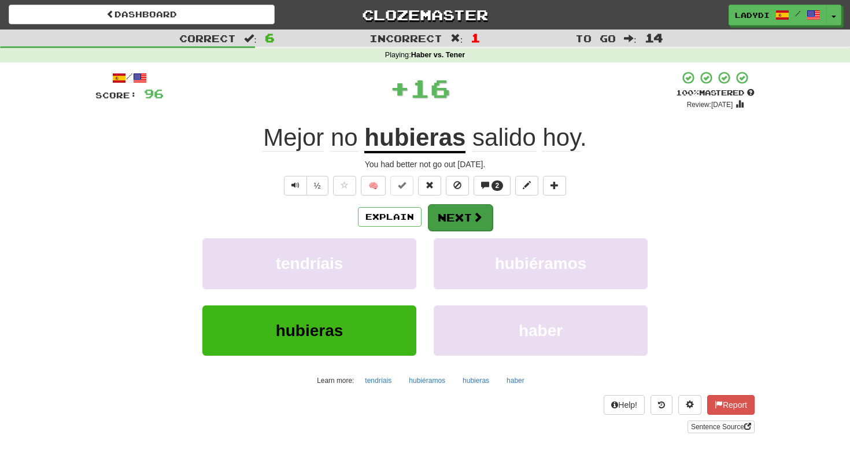
click at [452, 222] on button "Next" at bounding box center [460, 217] width 65 height 27
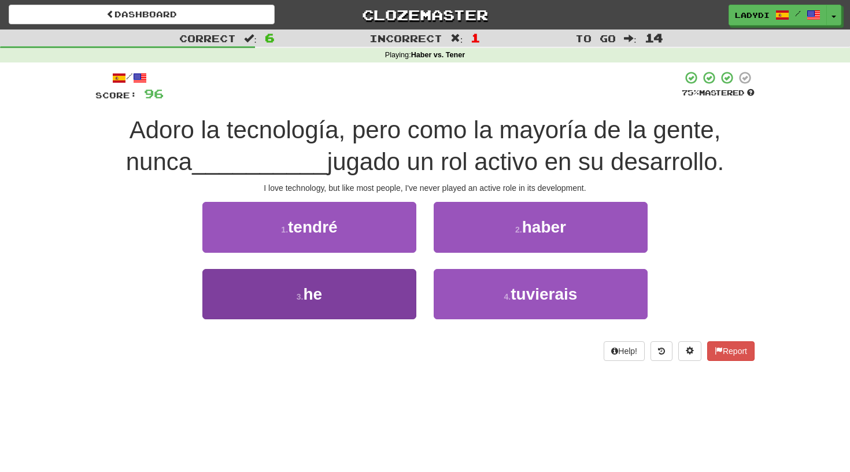
click at [385, 284] on button "3 . he" at bounding box center [309, 294] width 214 height 50
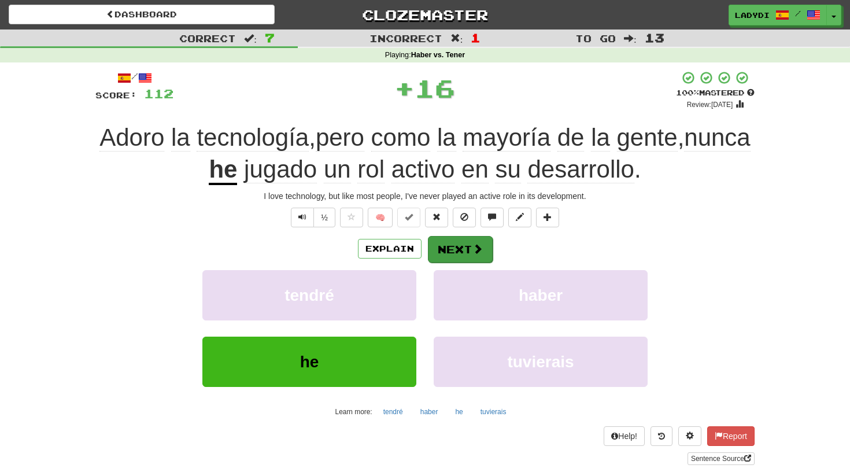
click at [462, 248] on button "Next" at bounding box center [460, 249] width 65 height 27
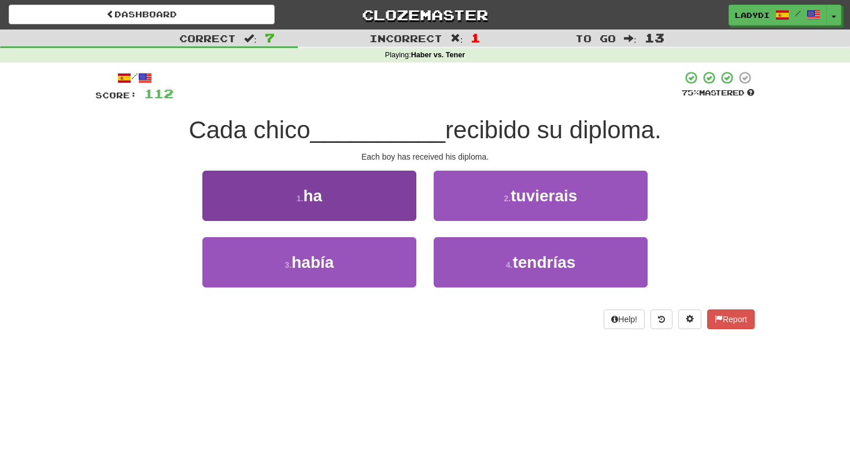
click at [377, 205] on button "1 . ha" at bounding box center [309, 196] width 214 height 50
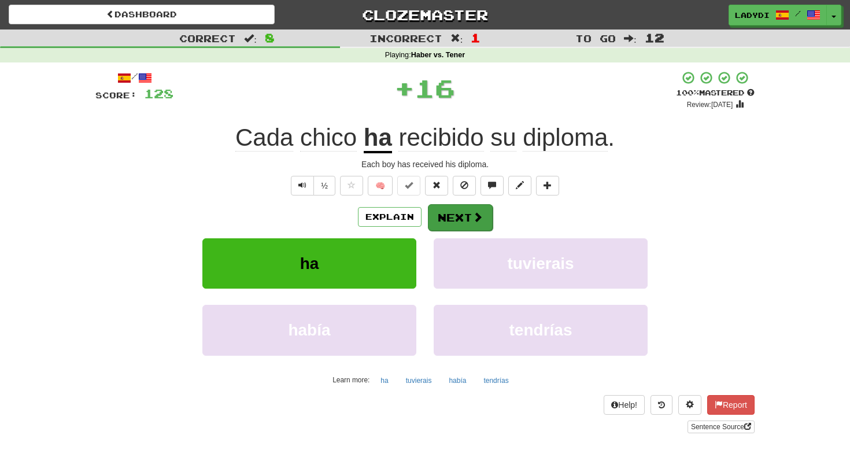
click at [454, 213] on button "Next" at bounding box center [460, 217] width 65 height 27
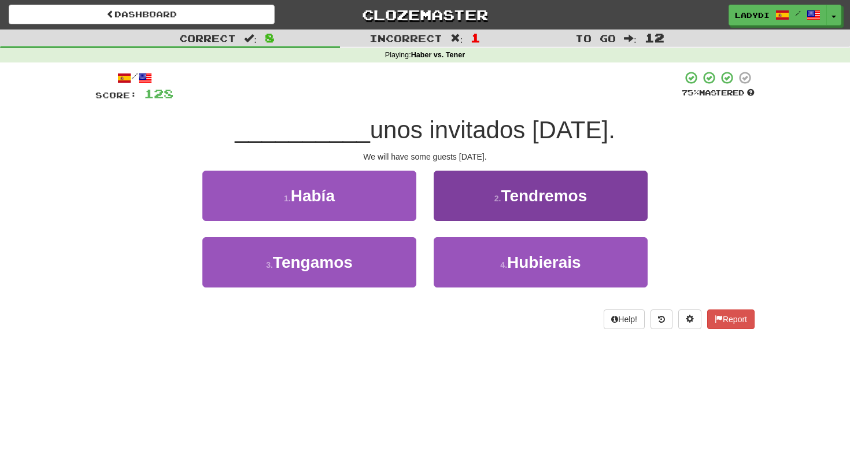
click at [484, 205] on button "2 . Tendremos" at bounding box center [541, 196] width 214 height 50
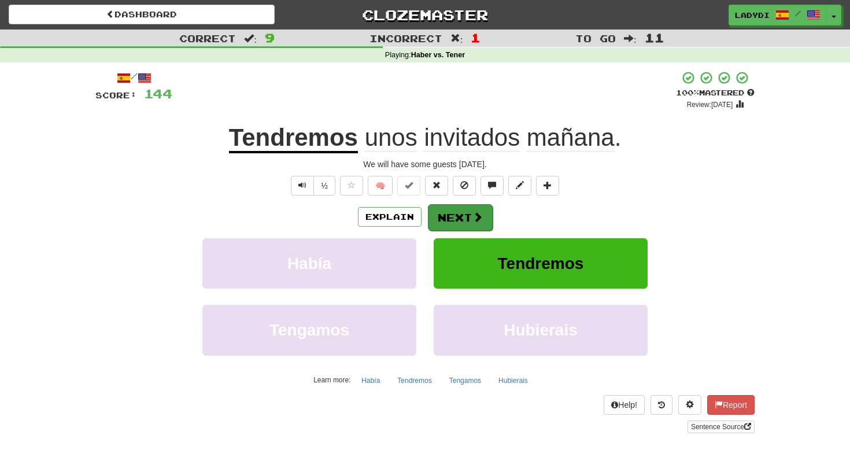
click at [458, 213] on button "Next" at bounding box center [460, 217] width 65 height 27
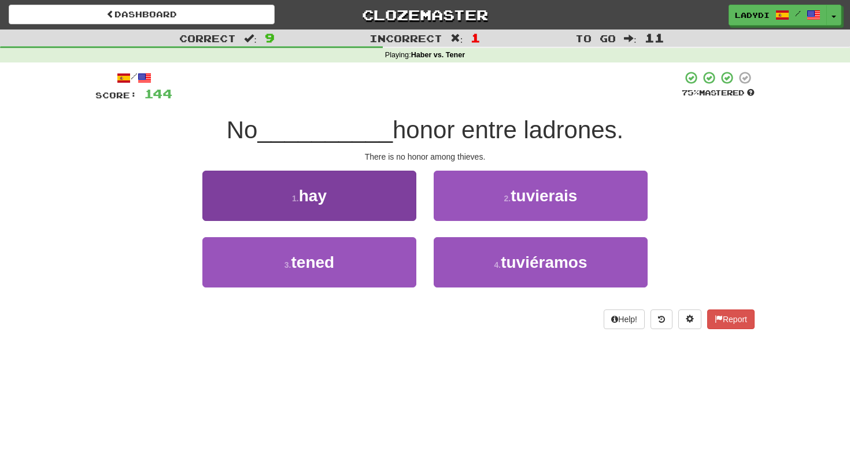
click at [391, 201] on button "1 . hay" at bounding box center [309, 196] width 214 height 50
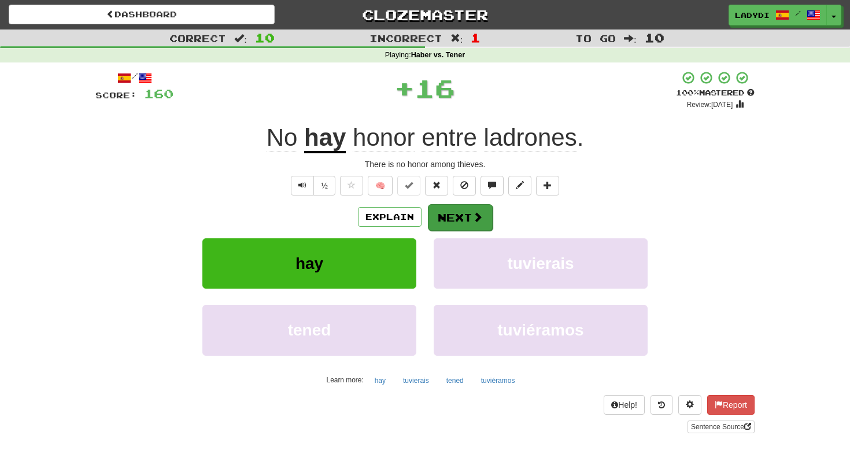
click at [442, 213] on button "Next" at bounding box center [460, 217] width 65 height 27
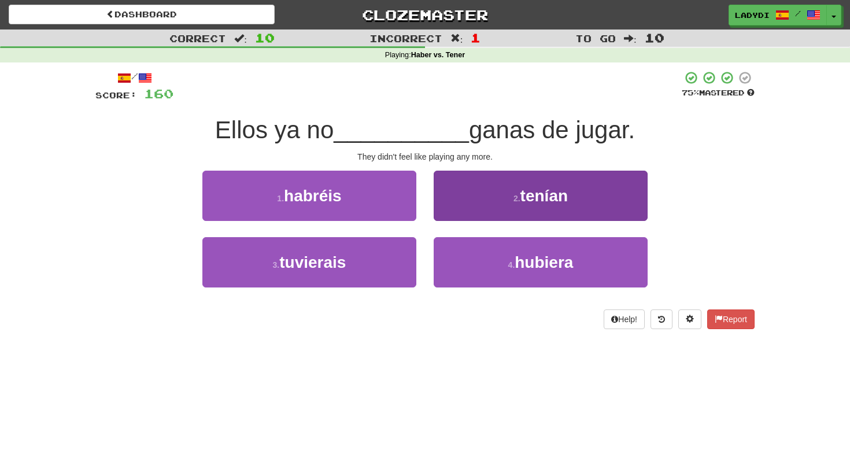
click at [471, 217] on button "2 . tenían" at bounding box center [541, 196] width 214 height 50
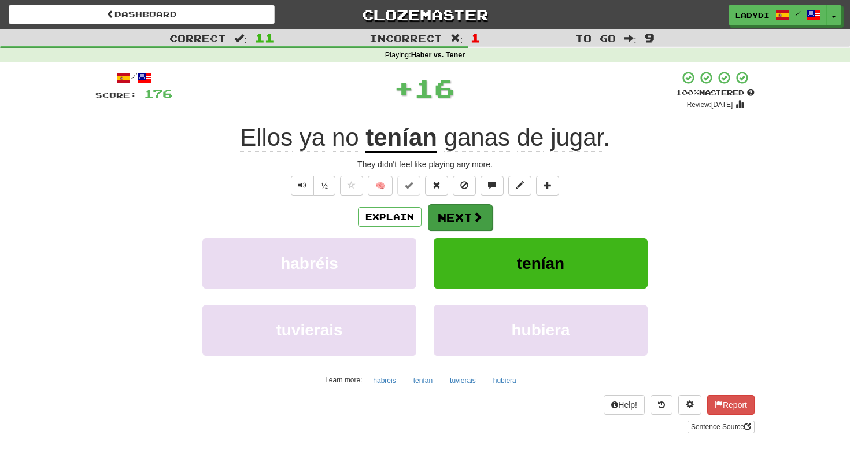
click at [445, 222] on button "Next" at bounding box center [460, 217] width 65 height 27
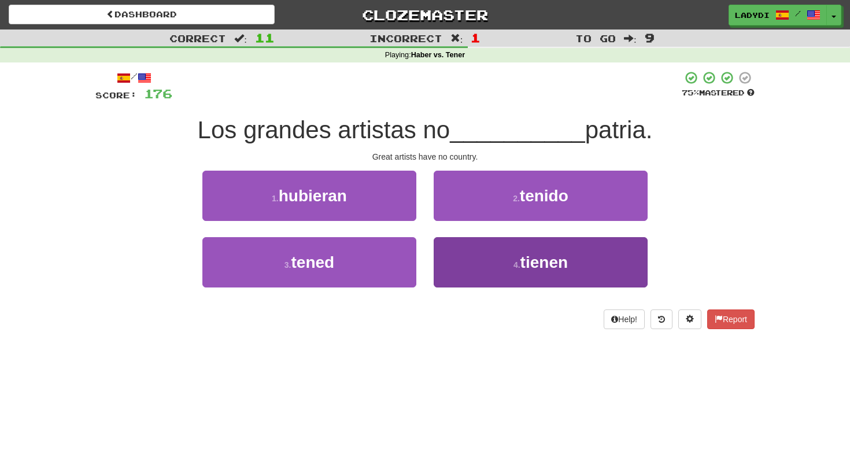
click at [450, 252] on button "4 . tienen" at bounding box center [541, 262] width 214 height 50
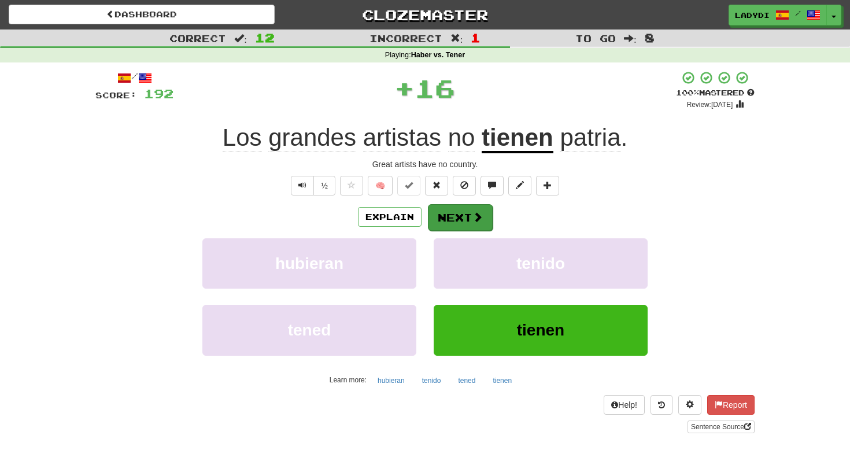
click at [445, 217] on button "Next" at bounding box center [460, 217] width 65 height 27
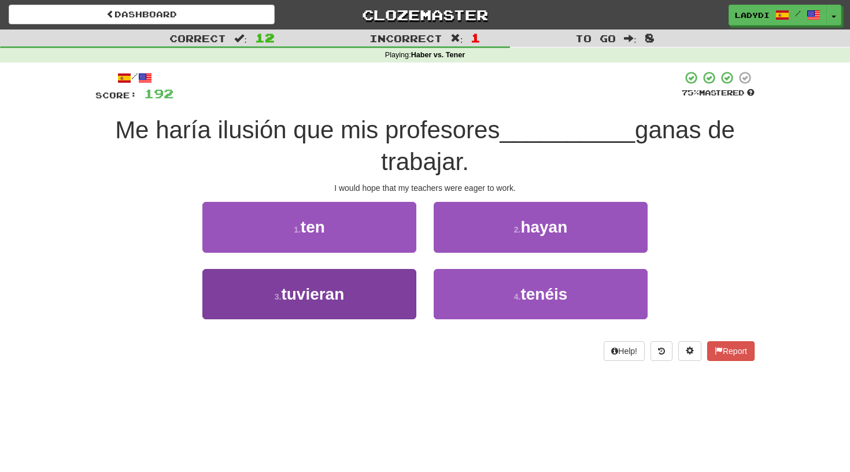
click at [393, 287] on button "3 . tuvieran" at bounding box center [309, 294] width 214 height 50
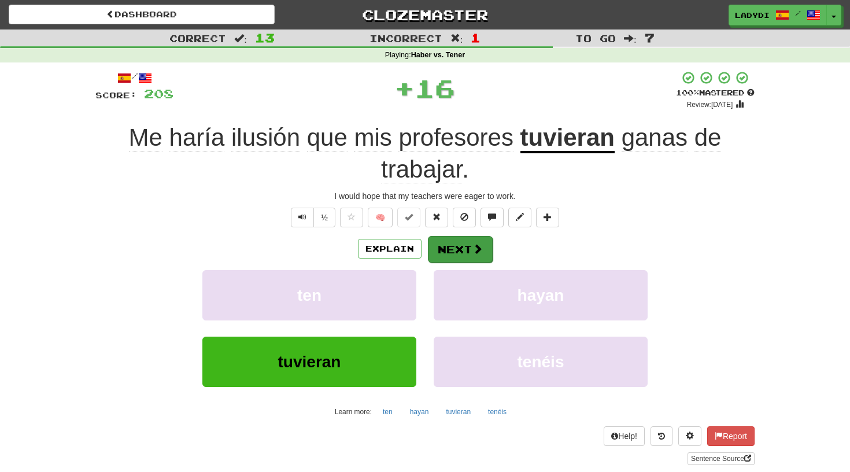
click at [443, 245] on button "Next" at bounding box center [460, 249] width 65 height 27
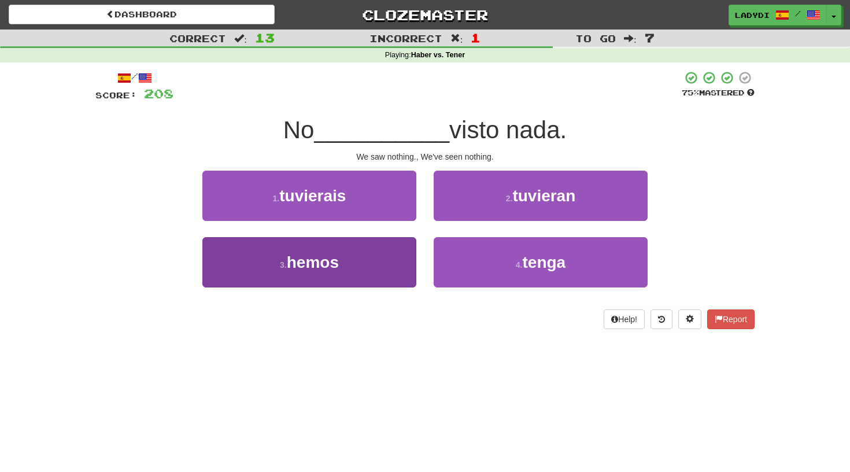
click at [409, 260] on button "3 . hemos" at bounding box center [309, 262] width 214 height 50
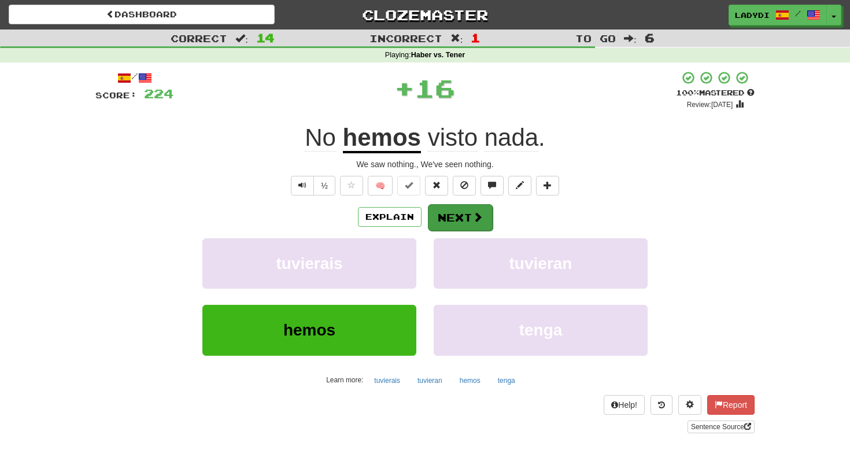
click at [450, 209] on button "Next" at bounding box center [460, 217] width 65 height 27
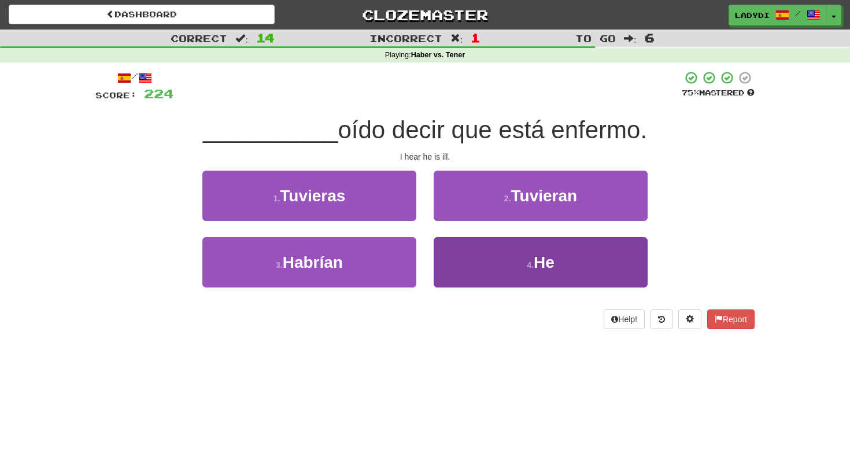
click at [447, 242] on button "4 . He" at bounding box center [541, 262] width 214 height 50
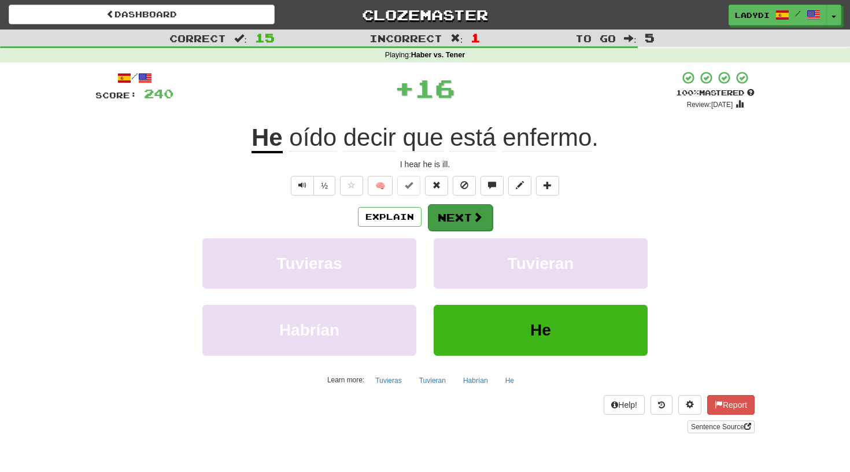
click at [443, 219] on button "Next" at bounding box center [460, 217] width 65 height 27
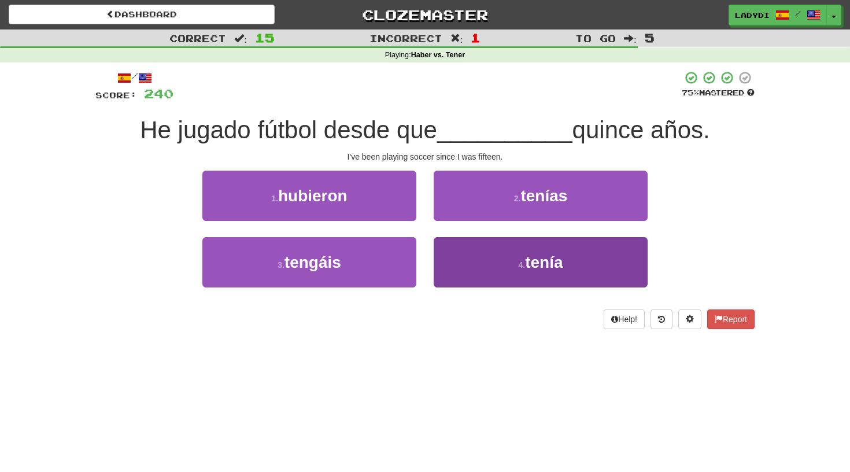
click at [449, 261] on button "4 . tenía" at bounding box center [541, 262] width 214 height 50
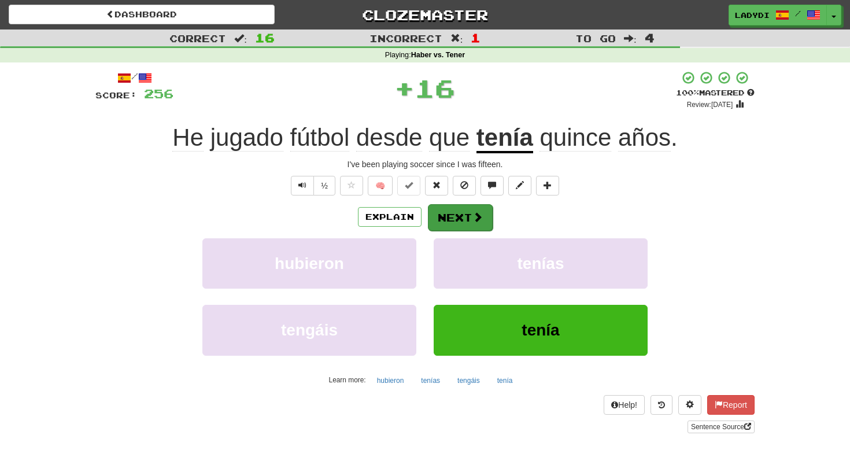
click at [442, 219] on button "Next" at bounding box center [460, 217] width 65 height 27
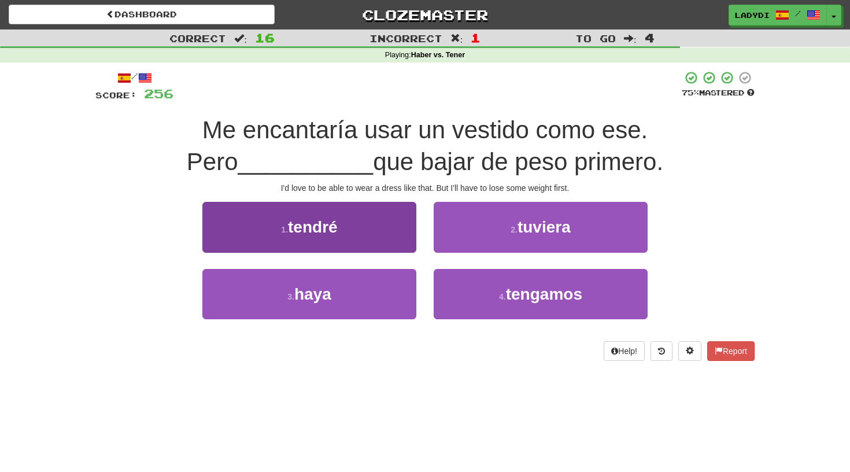
click at [403, 233] on button "1 . tendré" at bounding box center [309, 227] width 214 height 50
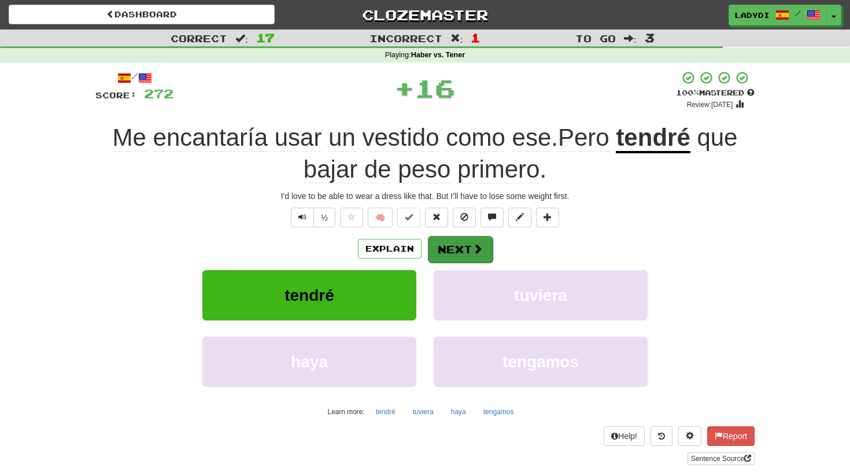
click at [444, 238] on button "Next" at bounding box center [460, 249] width 65 height 27
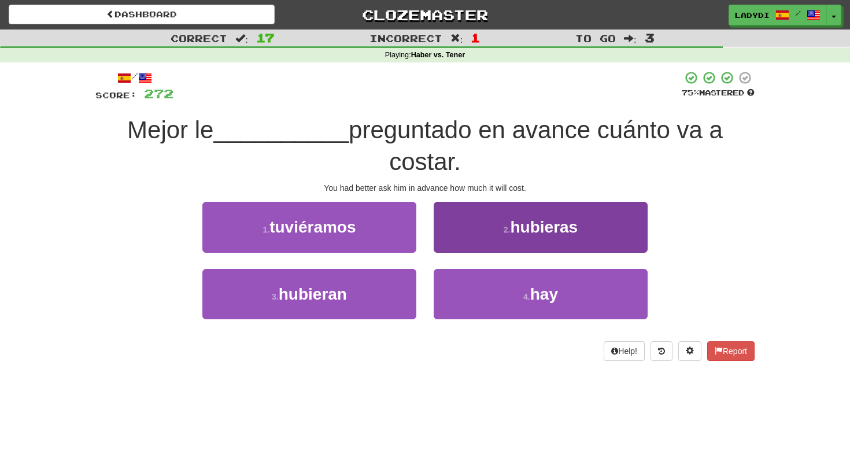
click at [477, 233] on button "2 . hubieras" at bounding box center [541, 227] width 214 height 50
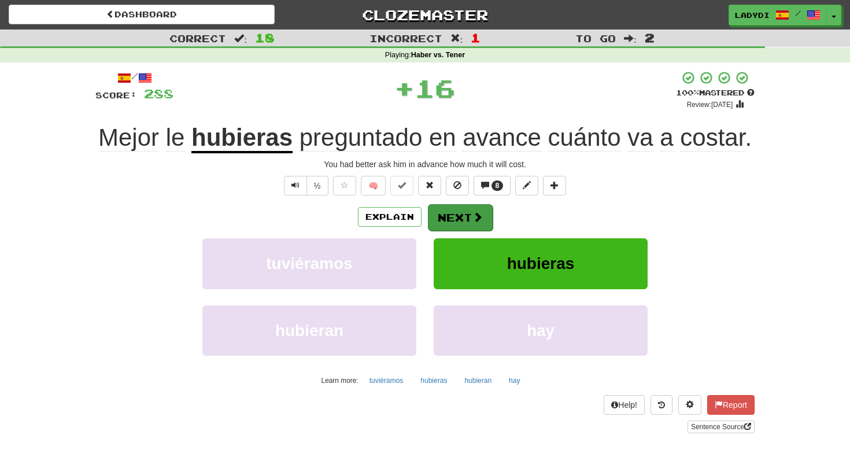
click at [448, 214] on button "Next" at bounding box center [460, 217] width 65 height 27
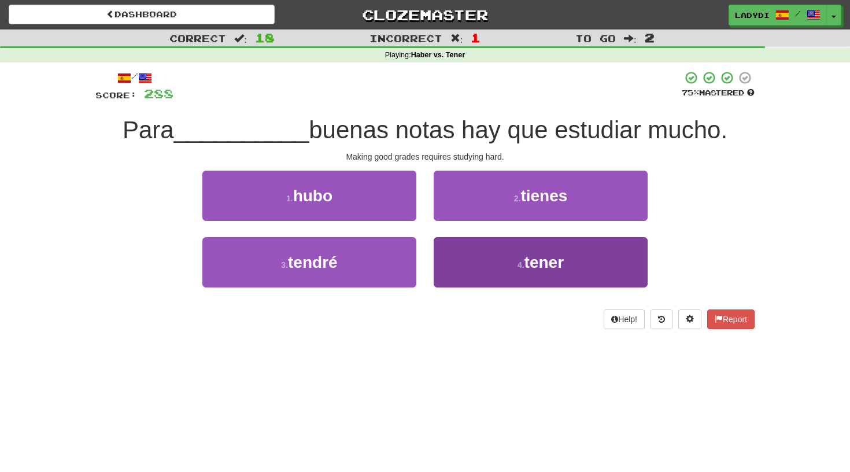
click at [455, 256] on button "4 . tener" at bounding box center [541, 262] width 214 height 50
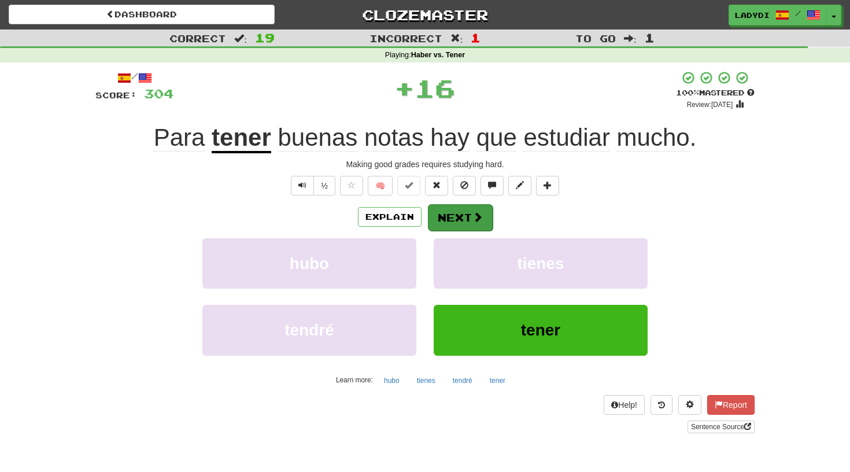
click at [451, 216] on button "Next" at bounding box center [460, 217] width 65 height 27
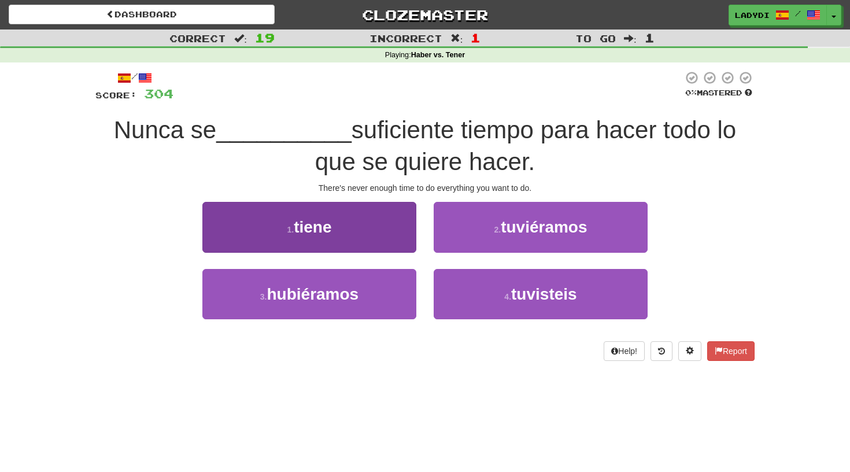
click at [379, 240] on button "1 . tiene" at bounding box center [309, 227] width 214 height 50
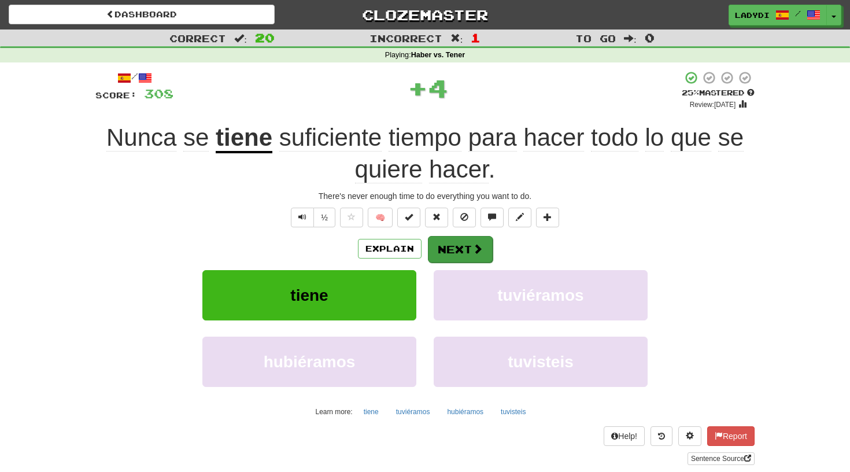
click at [437, 242] on button "Next" at bounding box center [460, 249] width 65 height 27
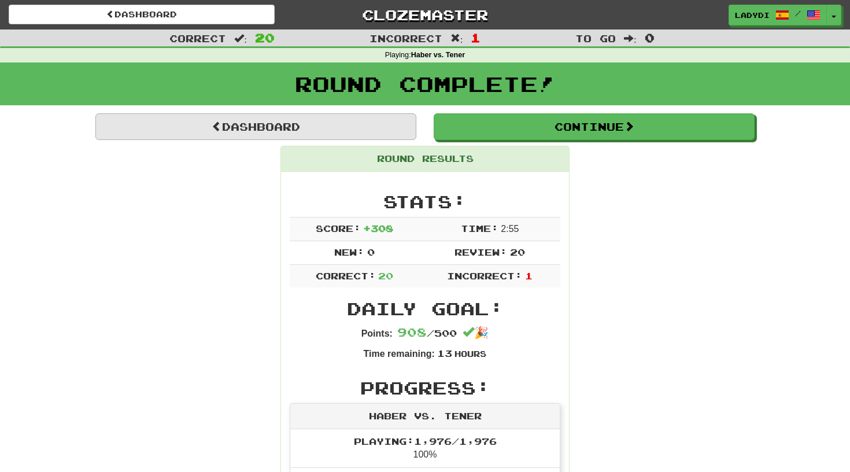
click at [334, 123] on link "Dashboard" at bounding box center [255, 126] width 321 height 27
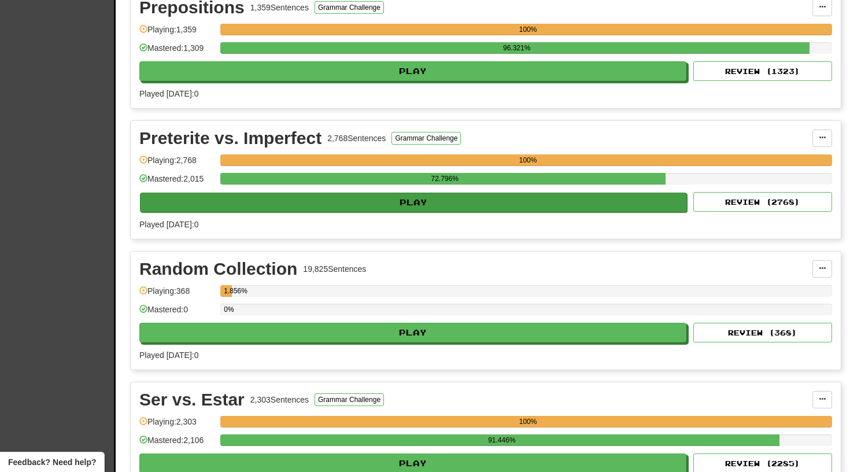
scroll to position [2369, 0]
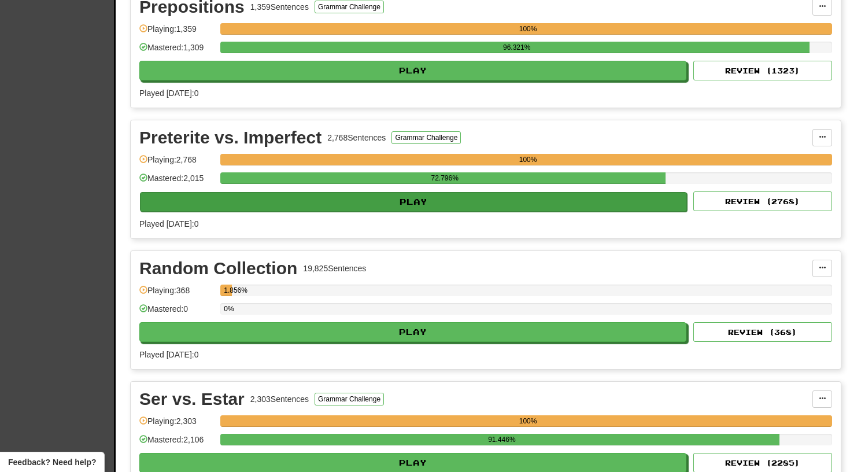
click at [405, 198] on button "Play" at bounding box center [413, 202] width 547 height 20
select select "**"
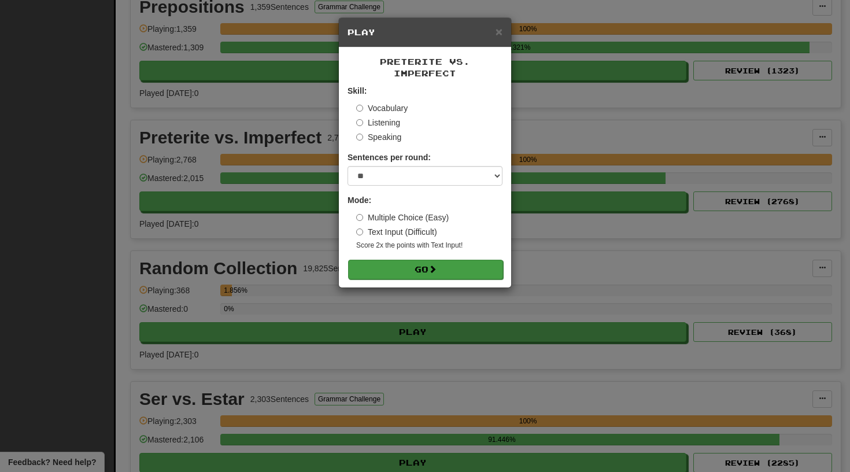
click at [418, 260] on button "Go" at bounding box center [425, 270] width 155 height 20
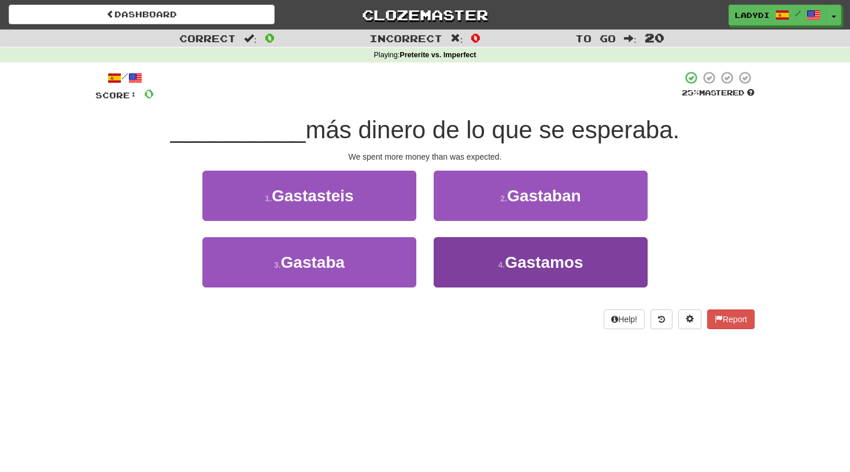
click at [463, 251] on button "4 . Gastamos" at bounding box center [541, 262] width 214 height 50
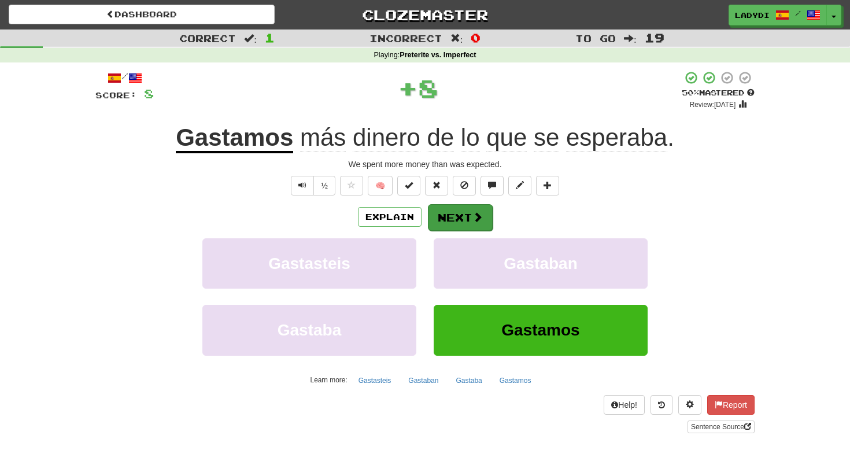
click at [455, 206] on button "Next" at bounding box center [460, 217] width 65 height 27
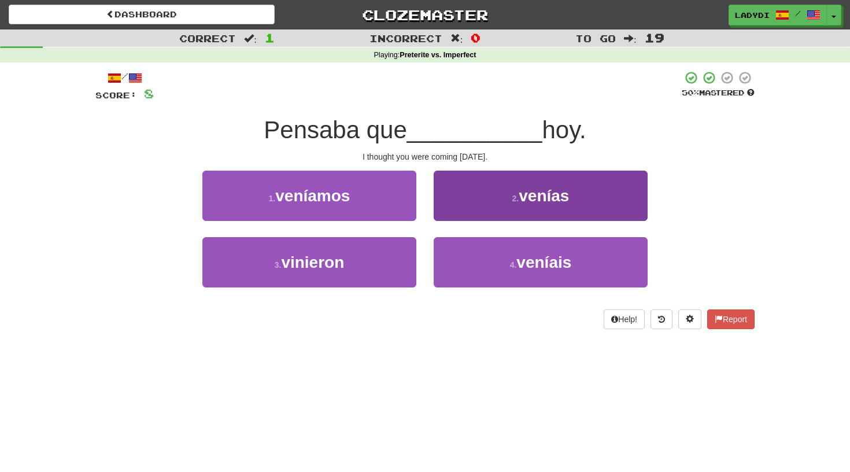
click at [465, 197] on button "2 . [GEOGRAPHIC_DATA]" at bounding box center [541, 196] width 214 height 50
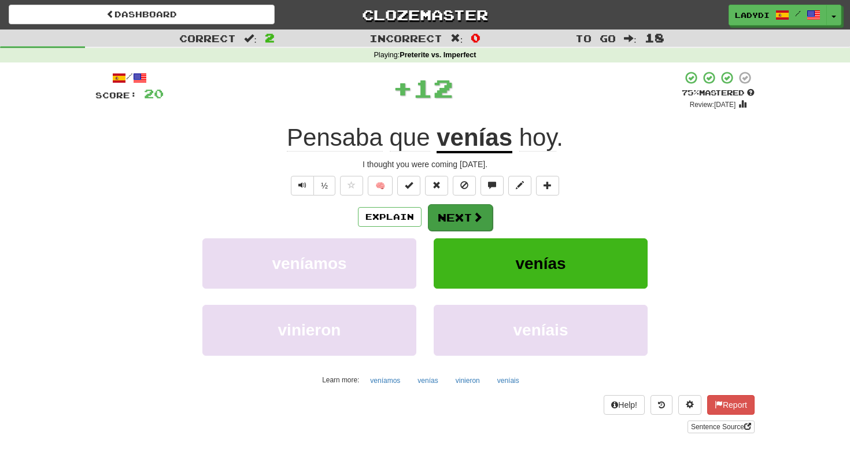
click at [450, 212] on button "Next" at bounding box center [460, 217] width 65 height 27
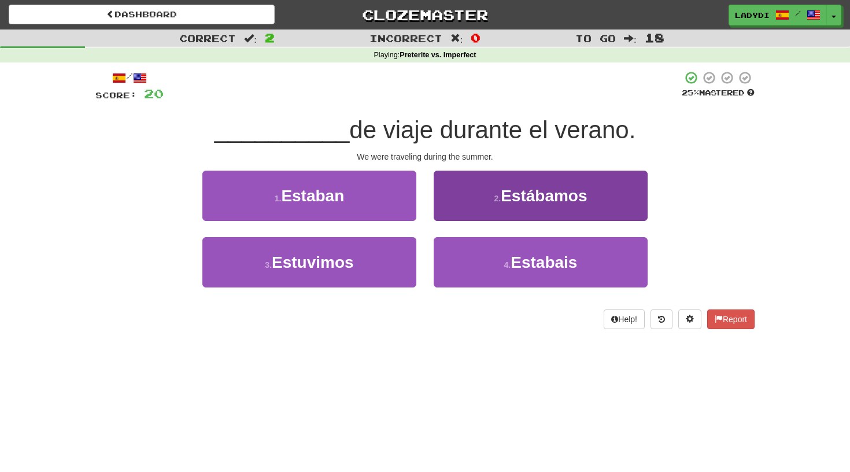
click at [465, 206] on button "2 . Estábamos" at bounding box center [541, 196] width 214 height 50
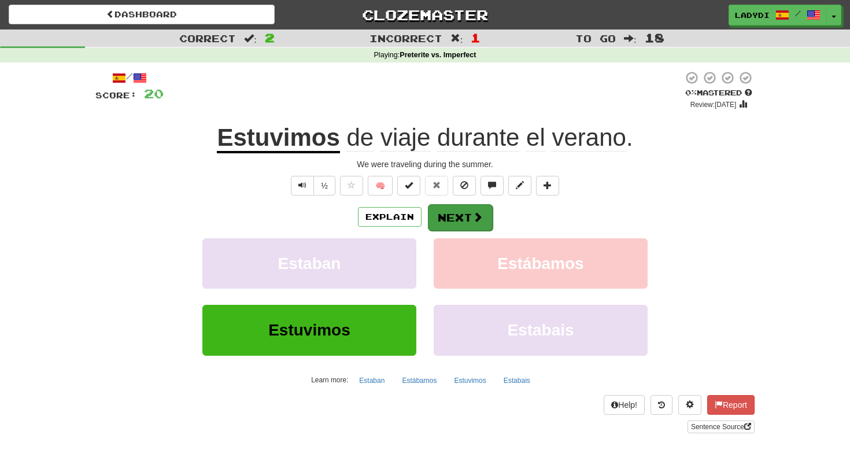
click at [452, 213] on button "Next" at bounding box center [460, 217] width 65 height 27
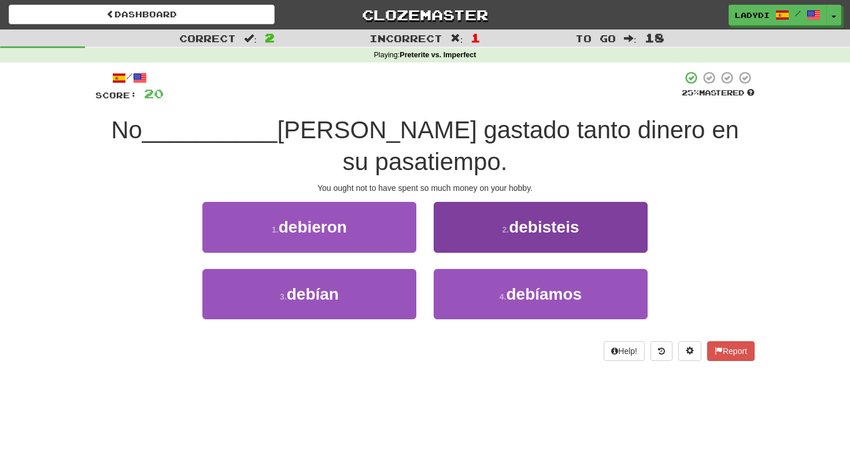
click at [480, 227] on button "2 . debisteis" at bounding box center [541, 227] width 214 height 50
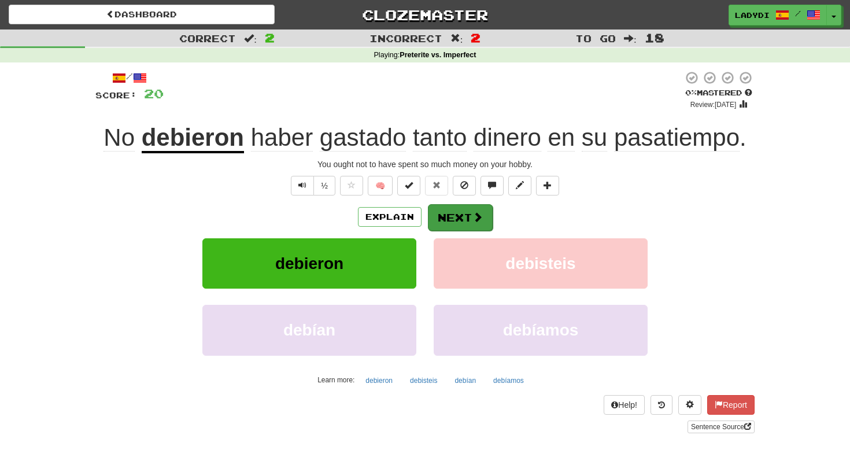
click at [460, 219] on button "Next" at bounding box center [460, 217] width 65 height 27
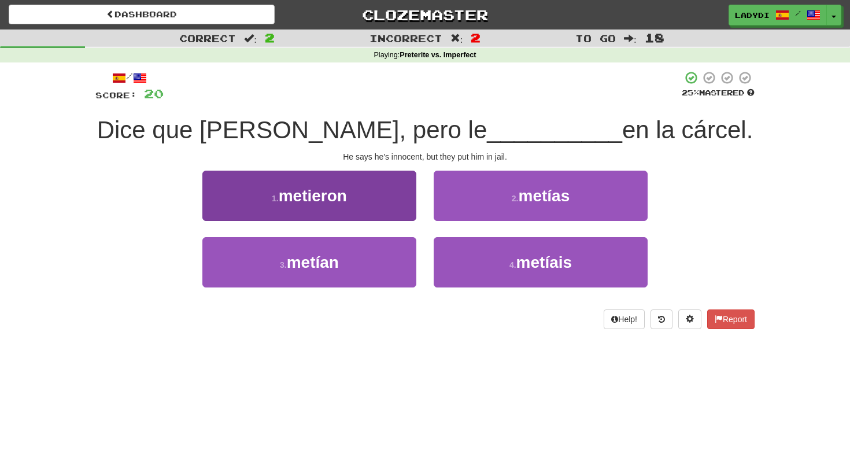
click at [388, 208] on button "1 . metieron" at bounding box center [309, 196] width 214 height 50
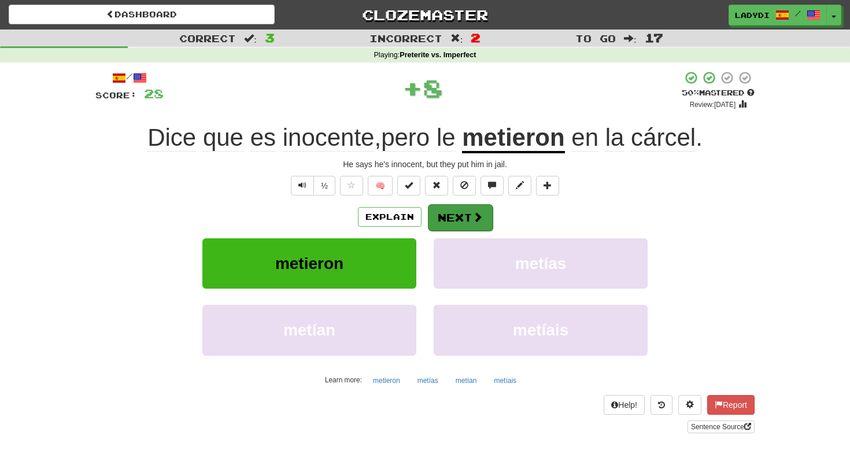
click at [451, 210] on button "Next" at bounding box center [460, 217] width 65 height 27
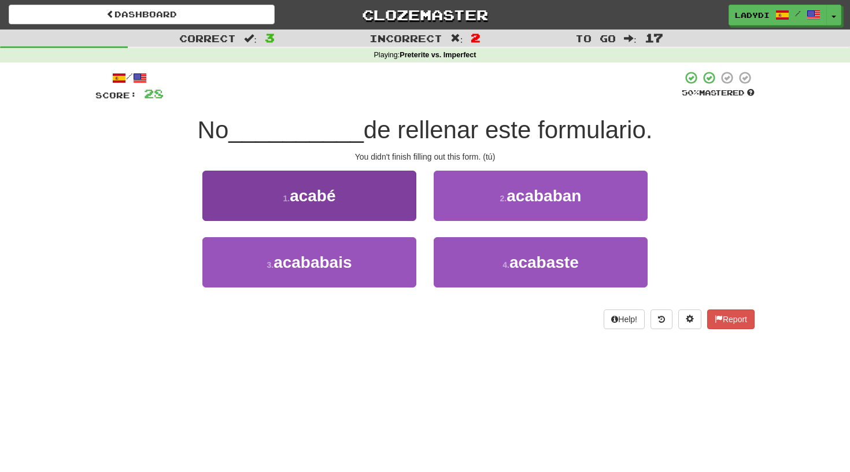
click at [394, 206] on button "1 . acabé" at bounding box center [309, 196] width 214 height 50
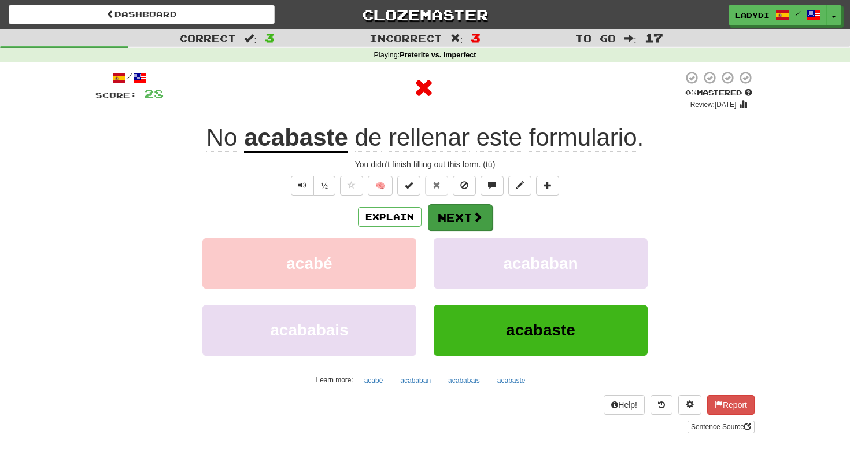
click at [448, 213] on button "Next" at bounding box center [460, 217] width 65 height 27
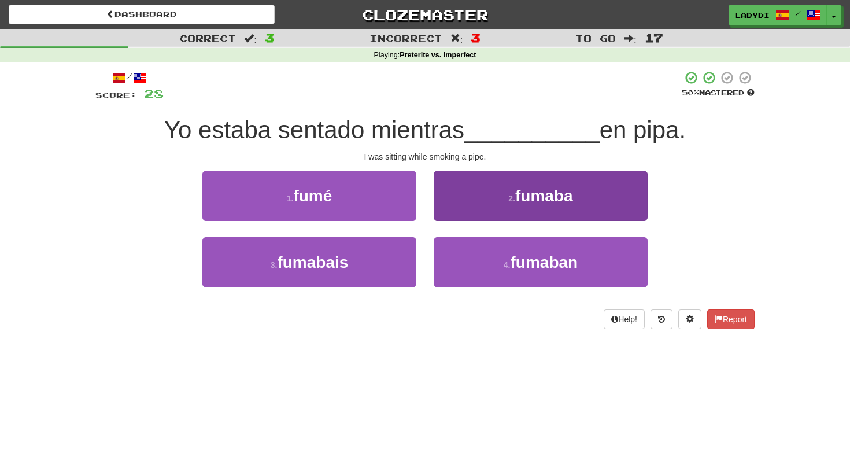
click at [474, 204] on button "2 . fumaba" at bounding box center [541, 196] width 214 height 50
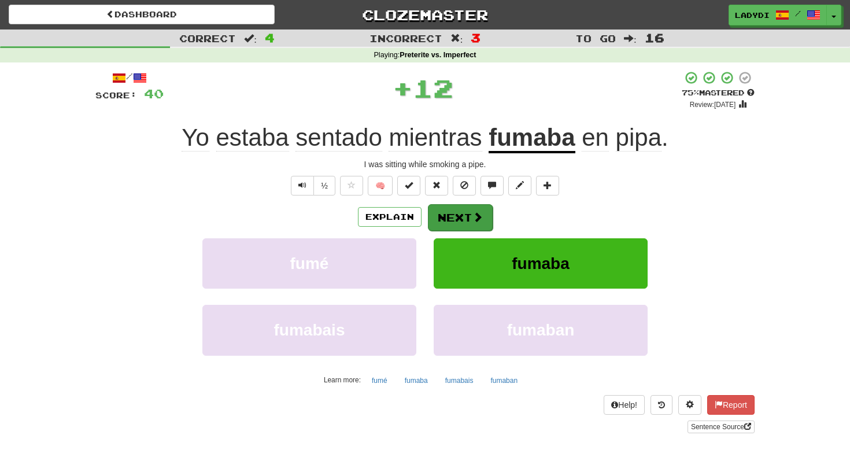
click at [453, 210] on button "Next" at bounding box center [460, 217] width 65 height 27
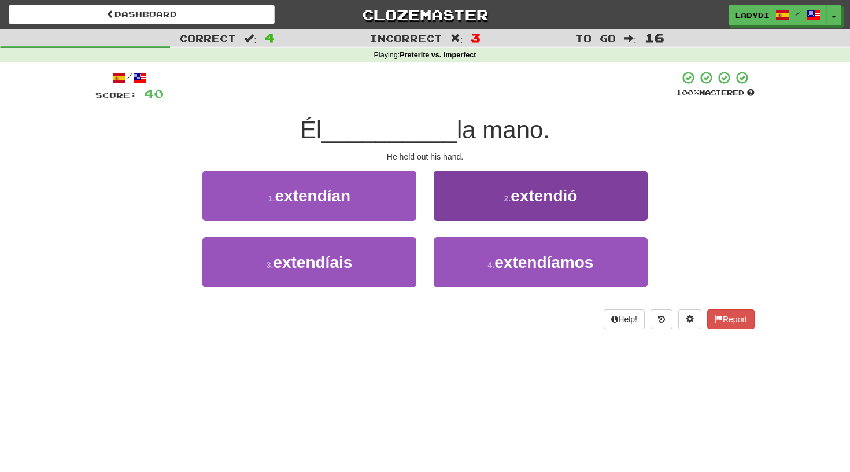
click at [460, 204] on button "2 . extendió" at bounding box center [541, 196] width 214 height 50
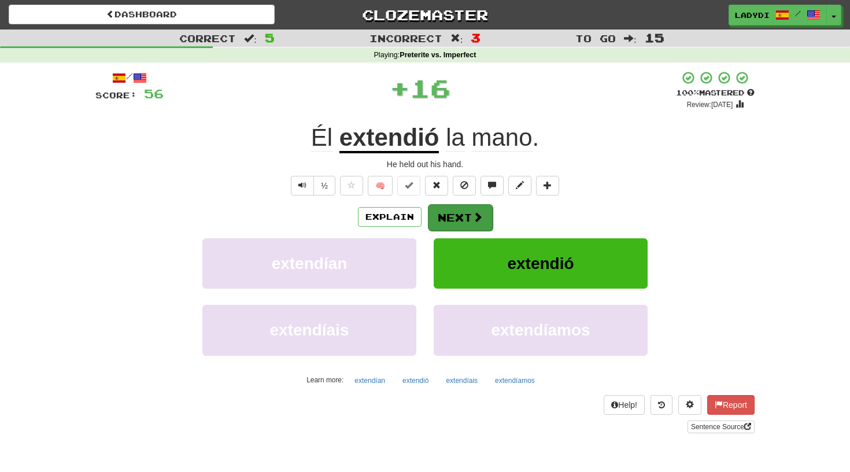
click at [456, 215] on button "Next" at bounding box center [460, 217] width 65 height 27
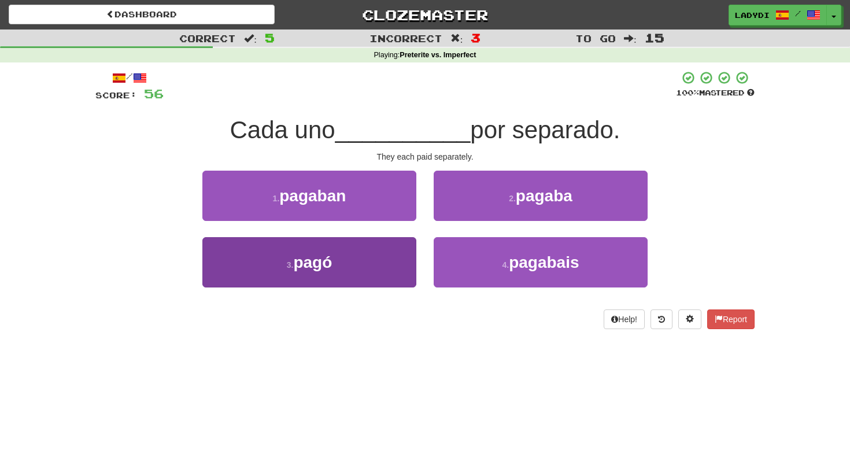
click at [386, 255] on button "3 . pagó" at bounding box center [309, 262] width 214 height 50
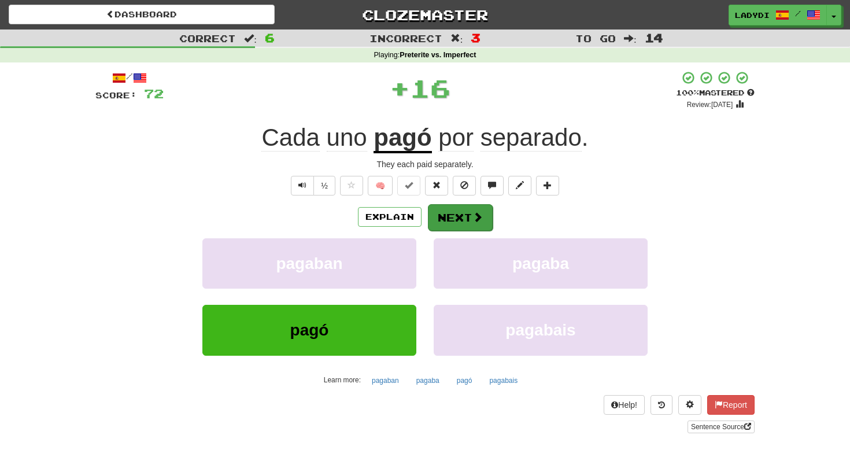
click at [464, 204] on button "Next" at bounding box center [460, 217] width 65 height 27
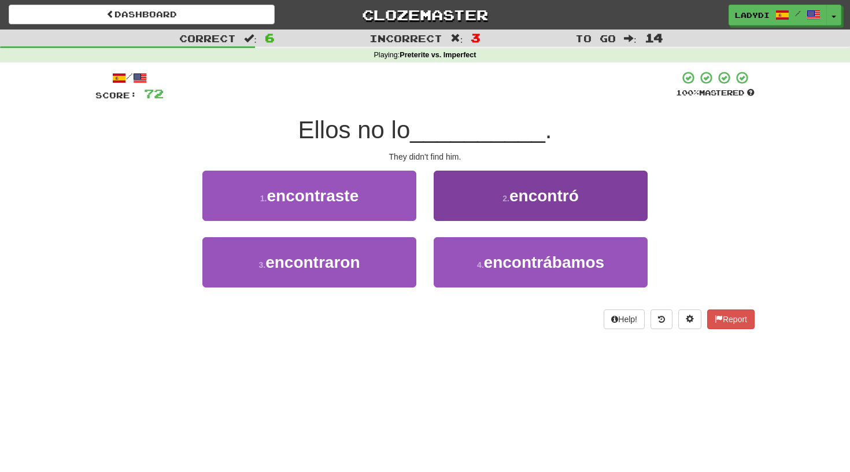
click at [480, 200] on button "2 . encontró" at bounding box center [541, 196] width 214 height 50
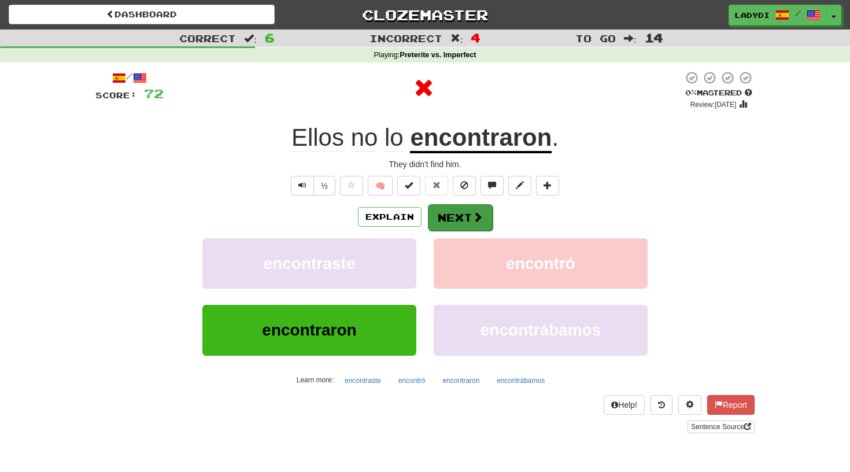
click at [442, 219] on button "Next" at bounding box center [460, 217] width 65 height 27
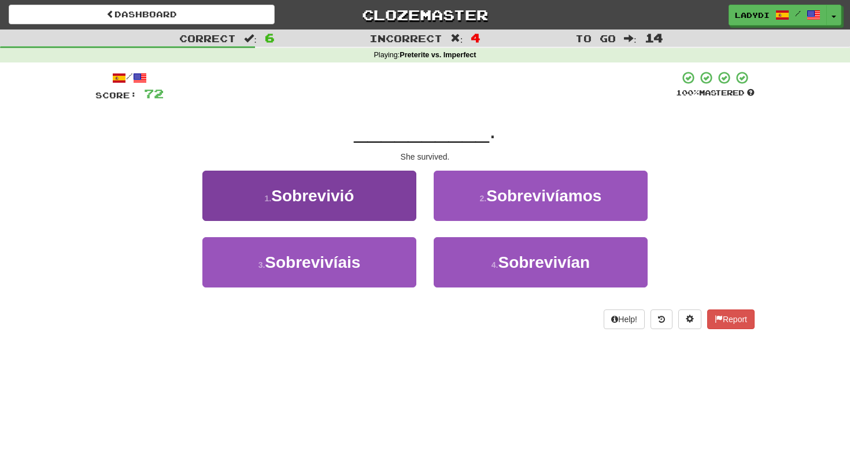
click at [388, 206] on button "1 . Sobrevivió" at bounding box center [309, 196] width 214 height 50
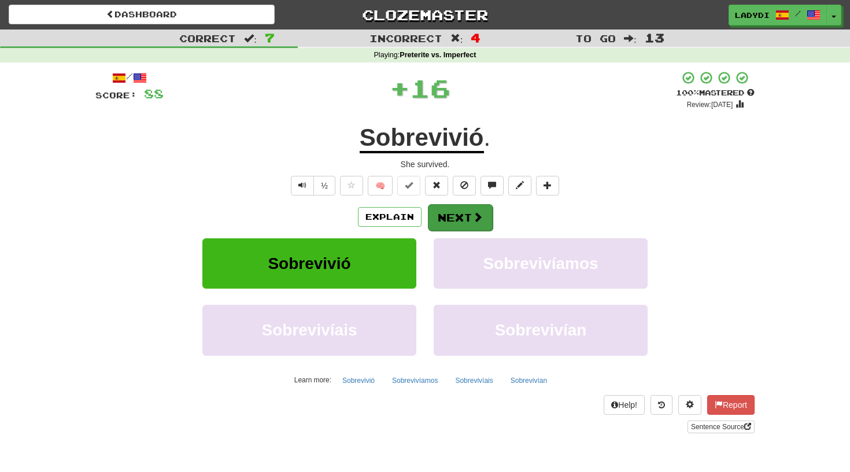
click at [444, 215] on button "Next" at bounding box center [460, 217] width 65 height 27
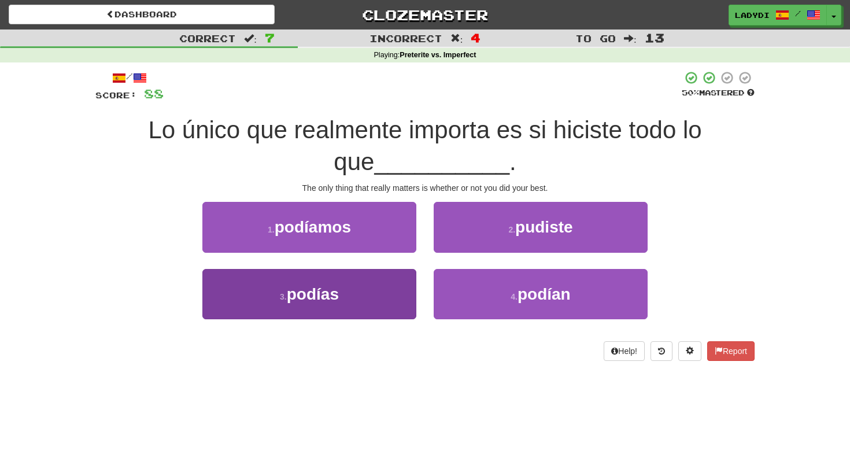
click at [390, 289] on button "3 . podías" at bounding box center [309, 294] width 214 height 50
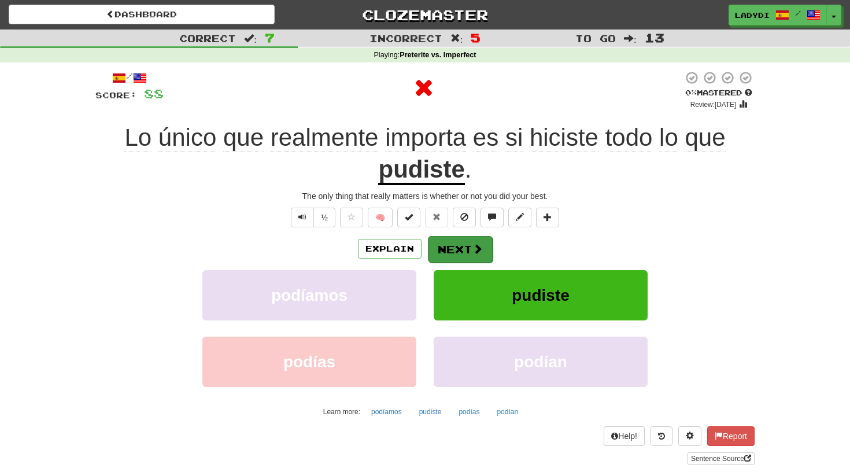
click at [458, 245] on button "Next" at bounding box center [460, 249] width 65 height 27
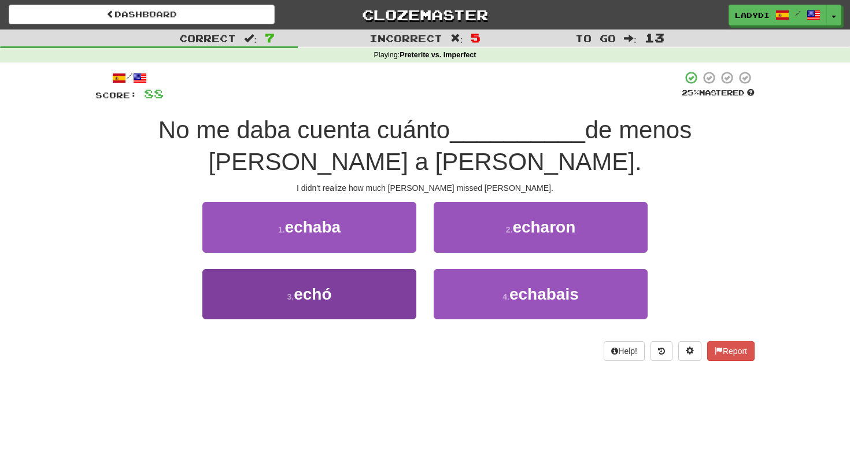
click at [388, 283] on button "3 . echó" at bounding box center [309, 294] width 214 height 50
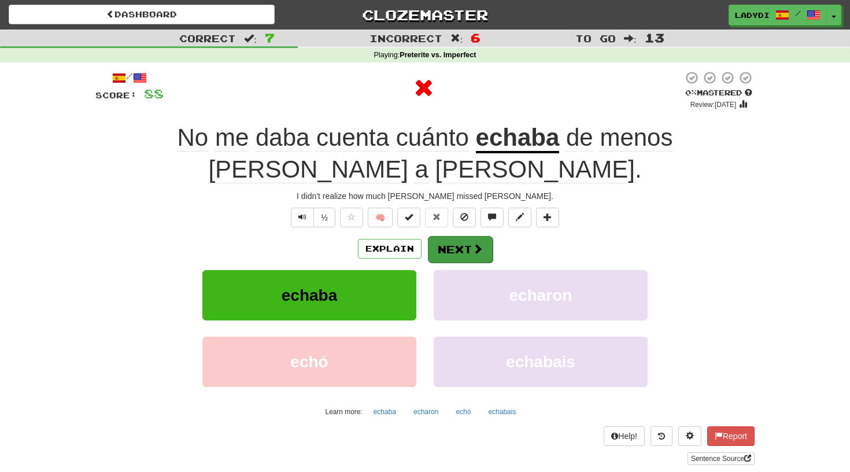
click at [454, 244] on button "Next" at bounding box center [460, 249] width 65 height 27
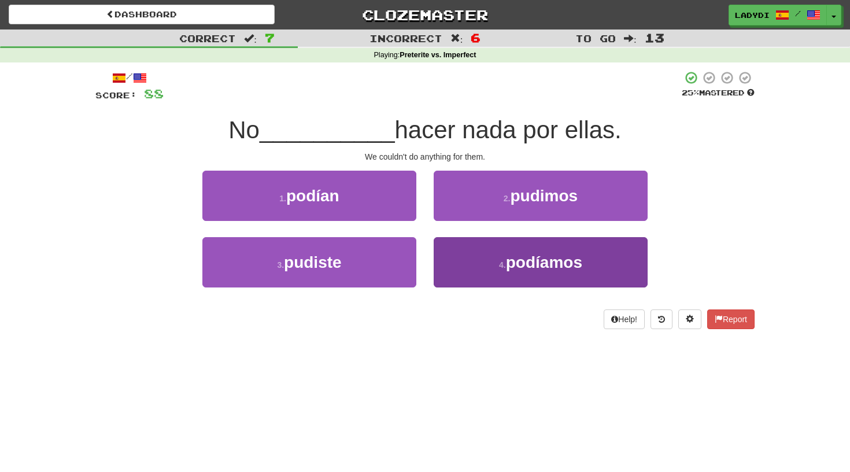
click at [464, 252] on button "4 . podíamos" at bounding box center [541, 262] width 214 height 50
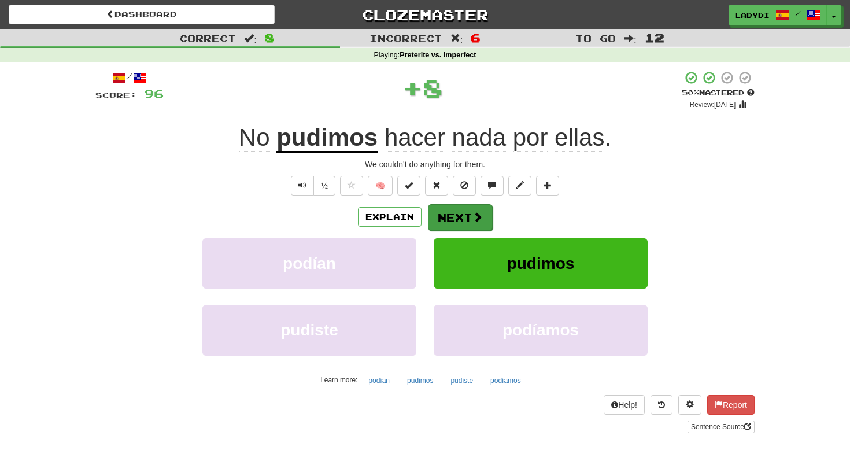
click at [452, 222] on button "Next" at bounding box center [460, 217] width 65 height 27
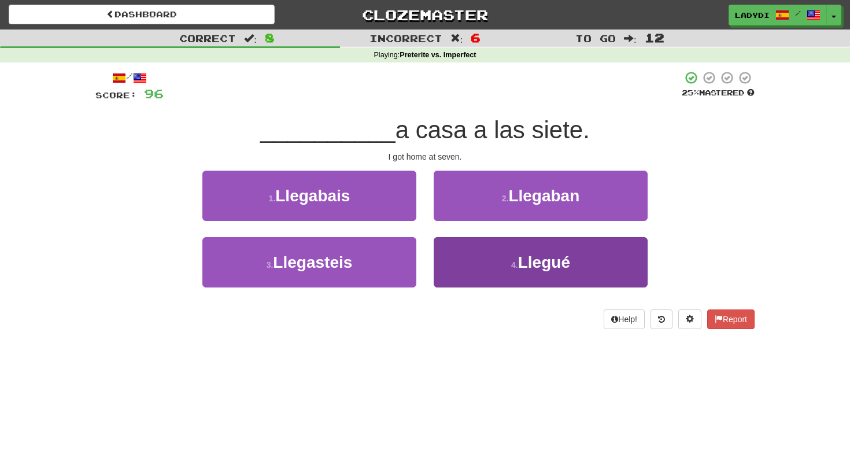
click at [475, 252] on button "4 . Llegué" at bounding box center [541, 262] width 214 height 50
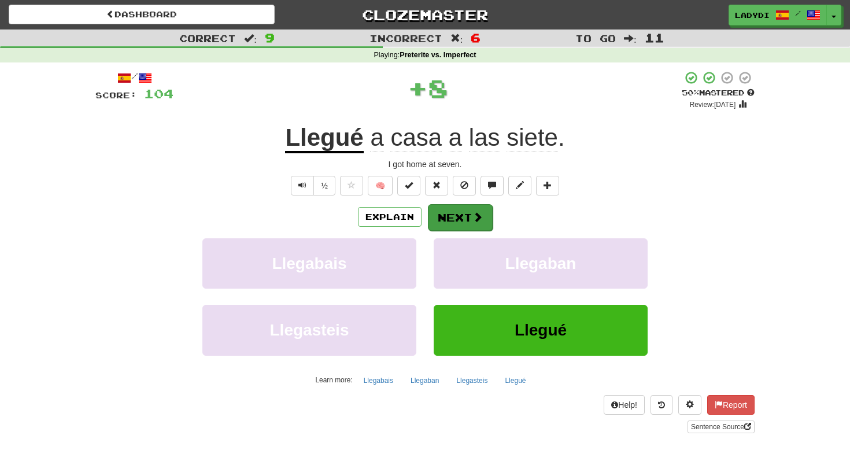
click at [462, 216] on button "Next" at bounding box center [460, 217] width 65 height 27
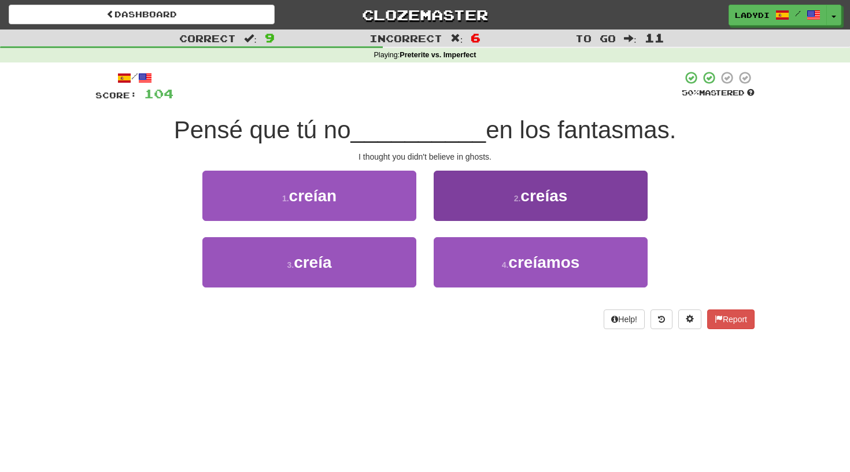
click at [476, 206] on button "2 . creías" at bounding box center [541, 196] width 214 height 50
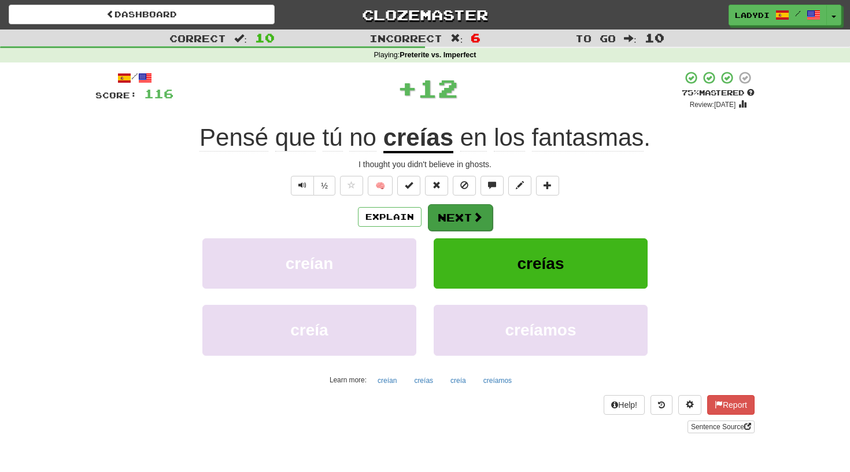
click at [458, 219] on button "Next" at bounding box center [460, 217] width 65 height 27
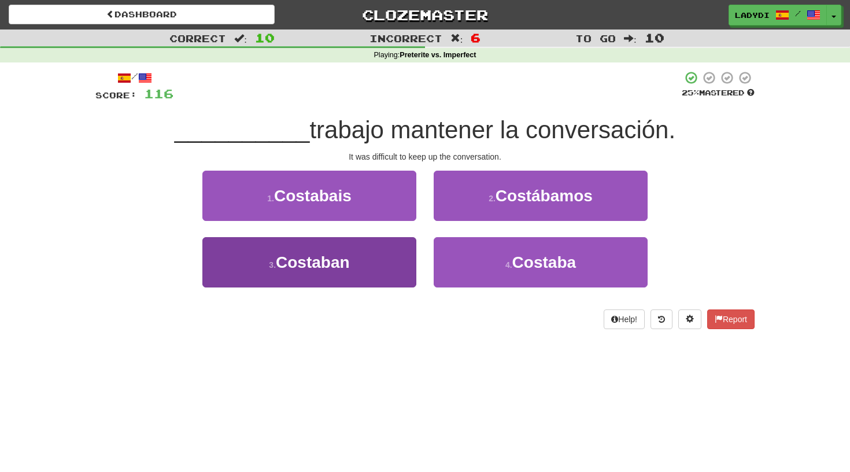
click at [386, 257] on button "3 . [GEOGRAPHIC_DATA]" at bounding box center [309, 262] width 214 height 50
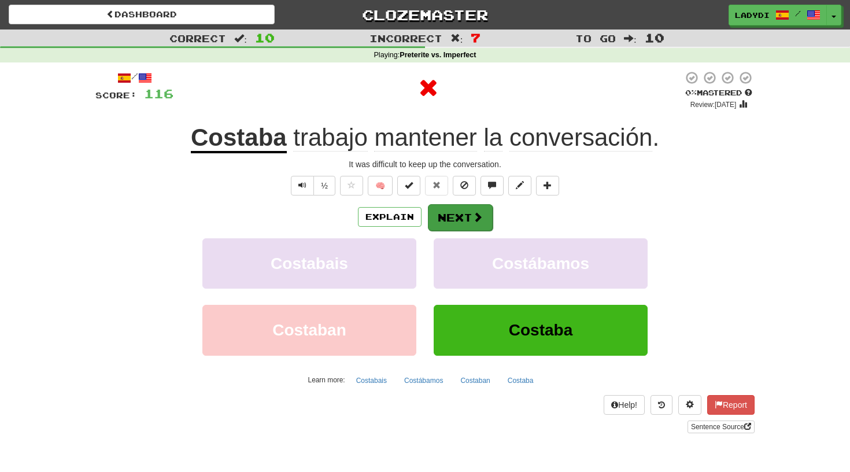
click at [447, 208] on button "Next" at bounding box center [460, 217] width 65 height 27
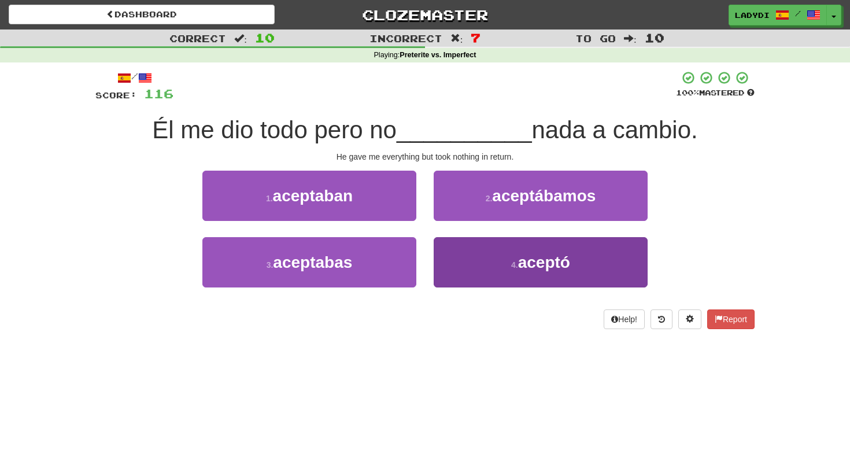
click at [458, 245] on button "4 . aceptó" at bounding box center [541, 262] width 214 height 50
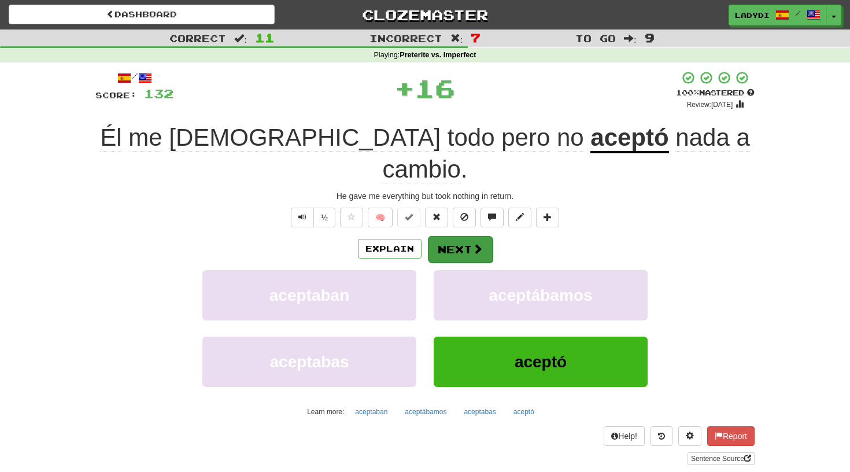
click at [453, 236] on button "Next" at bounding box center [460, 249] width 65 height 27
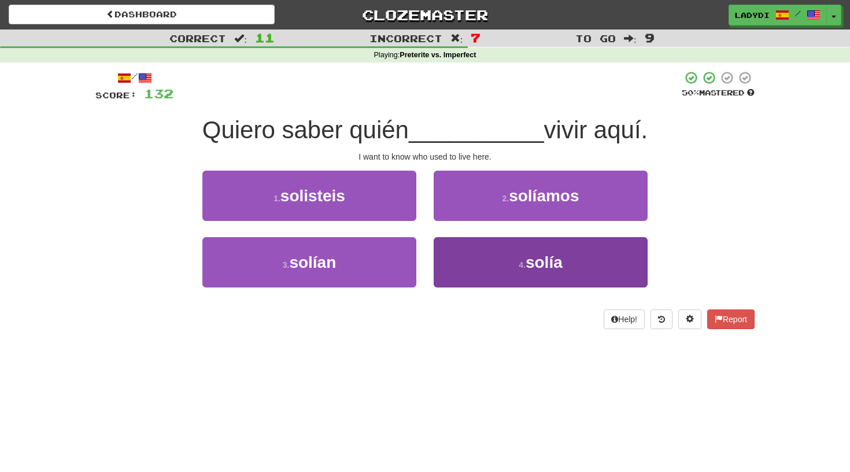
click at [447, 246] on button "4 . solía" at bounding box center [541, 262] width 214 height 50
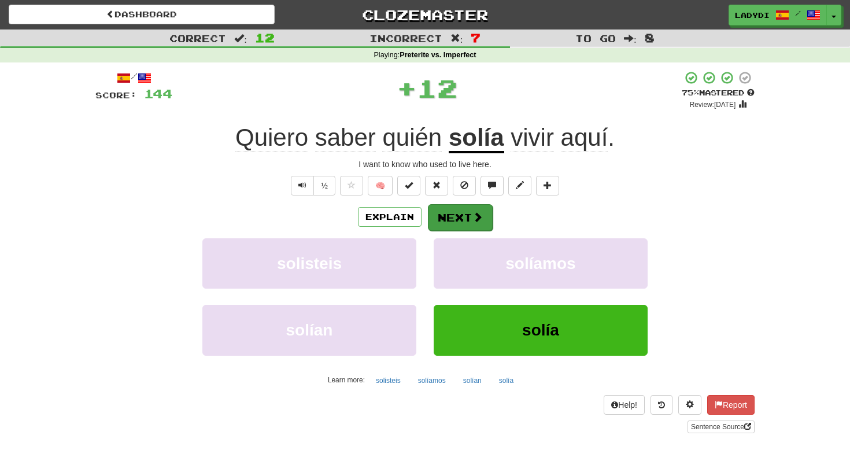
click at [443, 220] on button "Next" at bounding box center [460, 217] width 65 height 27
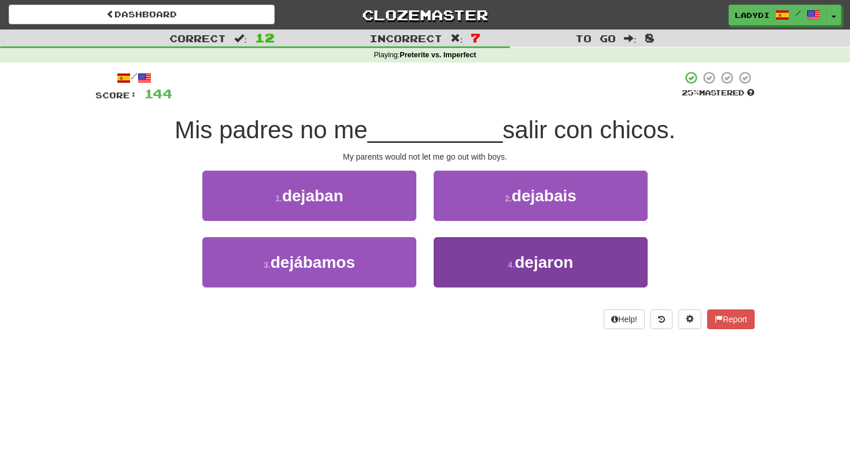
click at [442, 240] on button "4 . dejaron" at bounding box center [541, 262] width 214 height 50
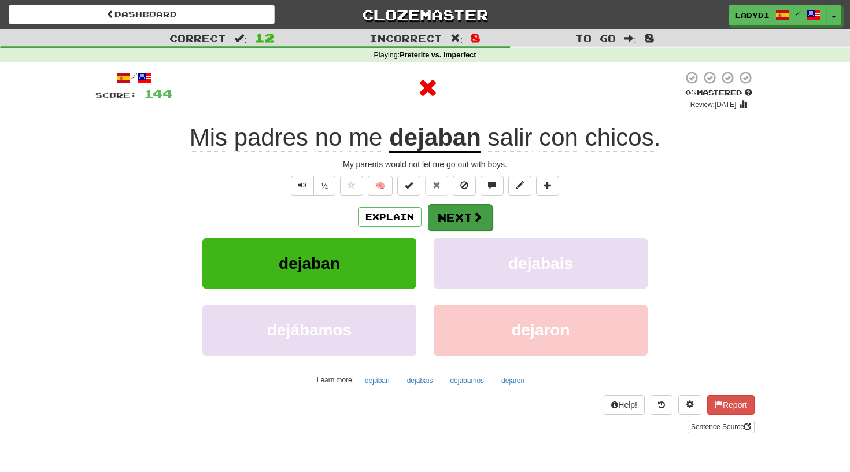
click at [445, 215] on button "Next" at bounding box center [460, 217] width 65 height 27
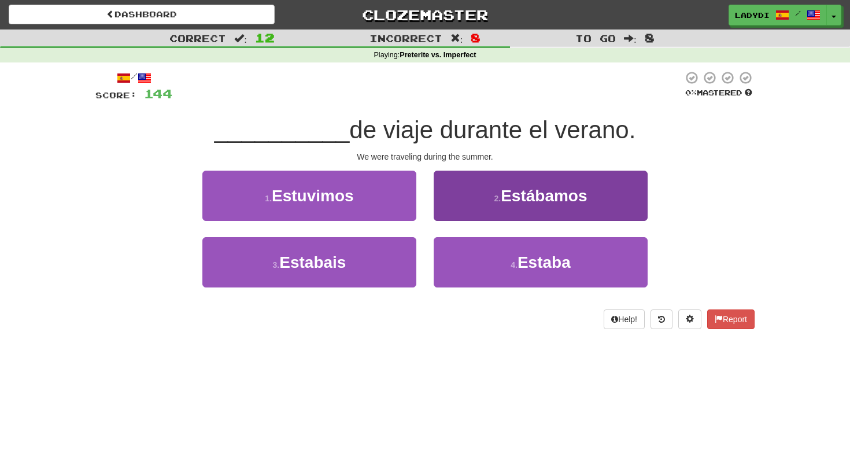
click at [457, 199] on button "2 . Estábamos" at bounding box center [541, 196] width 214 height 50
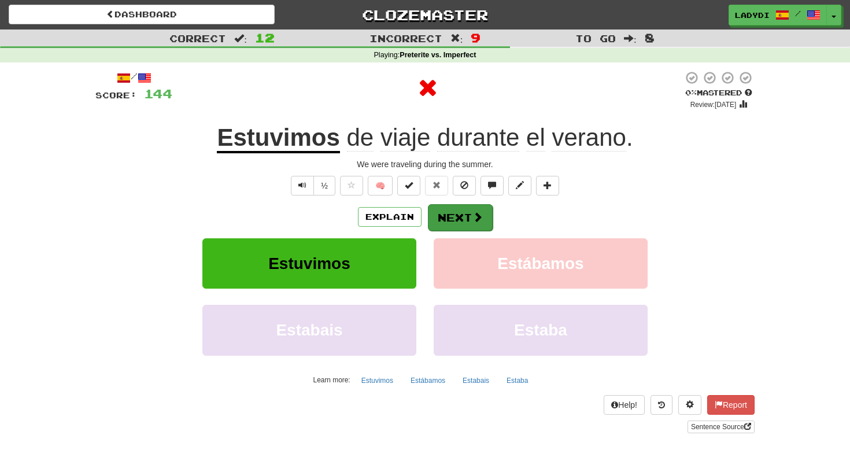
click at [447, 210] on button "Next" at bounding box center [460, 217] width 65 height 27
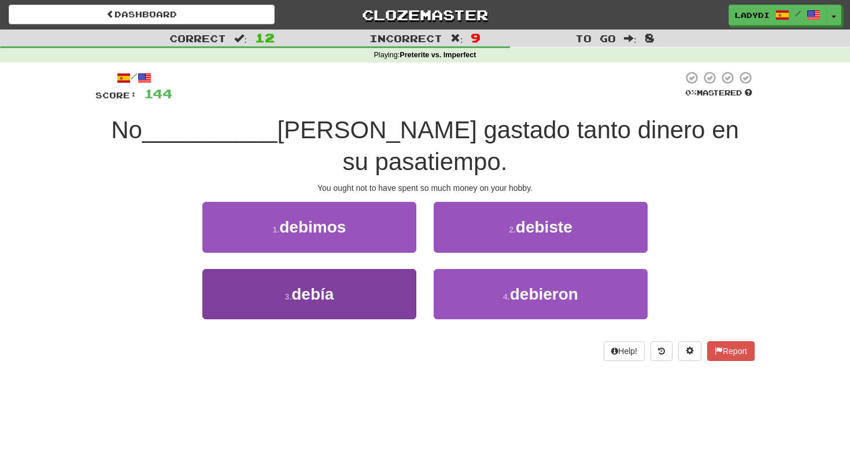
click at [382, 279] on button "3 . debía" at bounding box center [309, 294] width 214 height 50
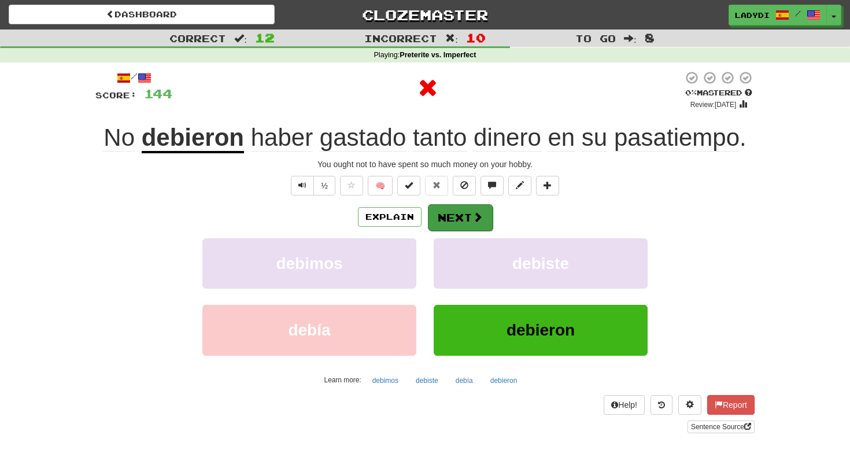
click at [460, 213] on button "Next" at bounding box center [460, 217] width 65 height 27
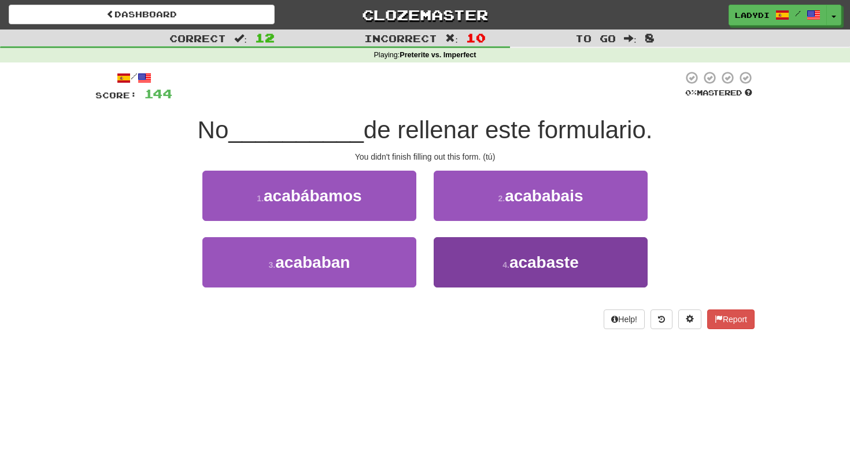
click at [472, 252] on button "4 . acabaste" at bounding box center [541, 262] width 214 height 50
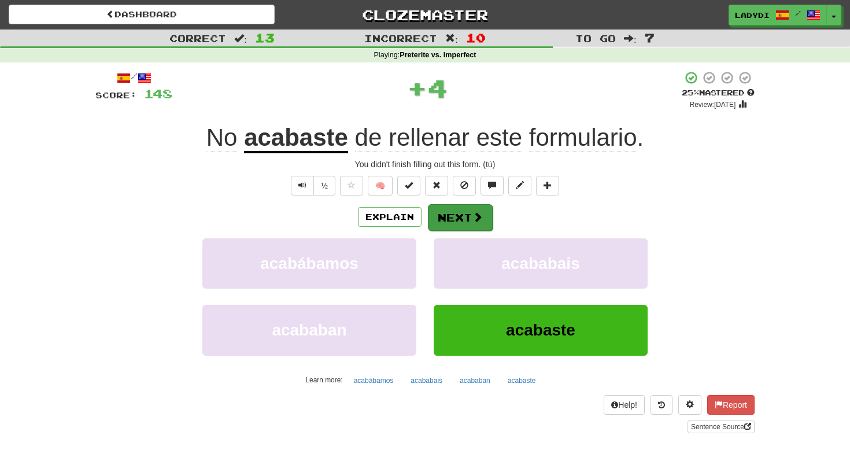
click at [464, 217] on button "Next" at bounding box center [460, 217] width 65 height 27
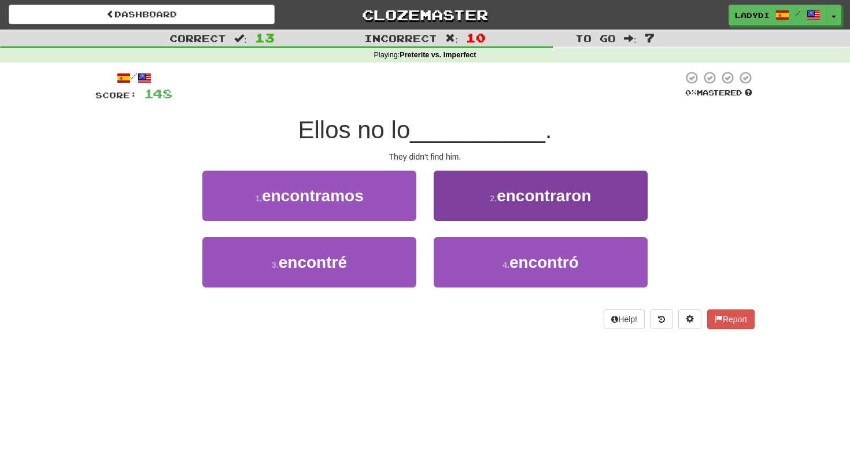
click at [486, 202] on button "2 . encontraron" at bounding box center [541, 196] width 214 height 50
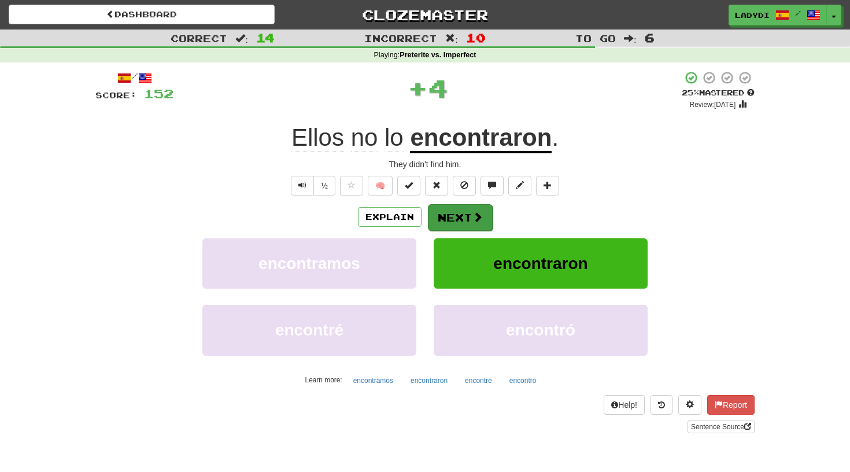
click at [455, 217] on button "Next" at bounding box center [460, 217] width 65 height 27
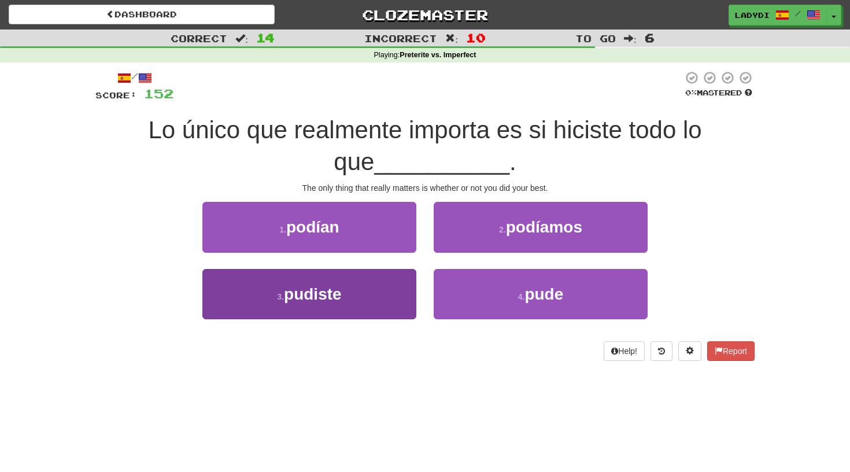
click at [366, 293] on button "3 . pudiste" at bounding box center [309, 294] width 214 height 50
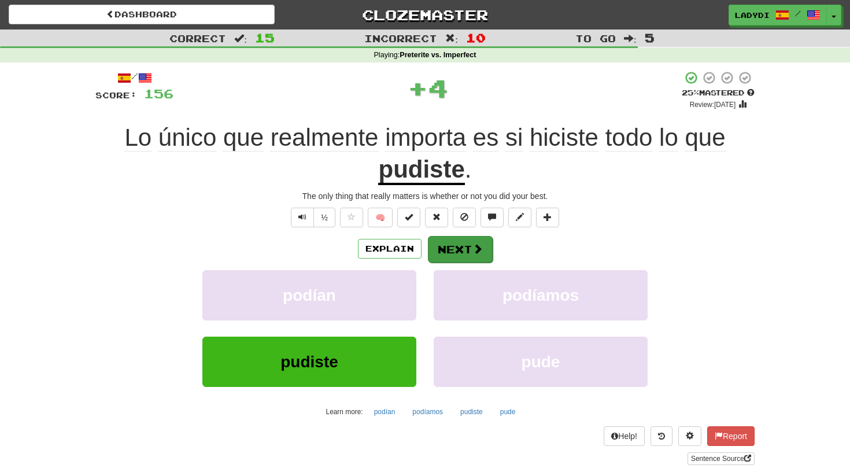
click at [449, 236] on button "Next" at bounding box center [460, 249] width 65 height 27
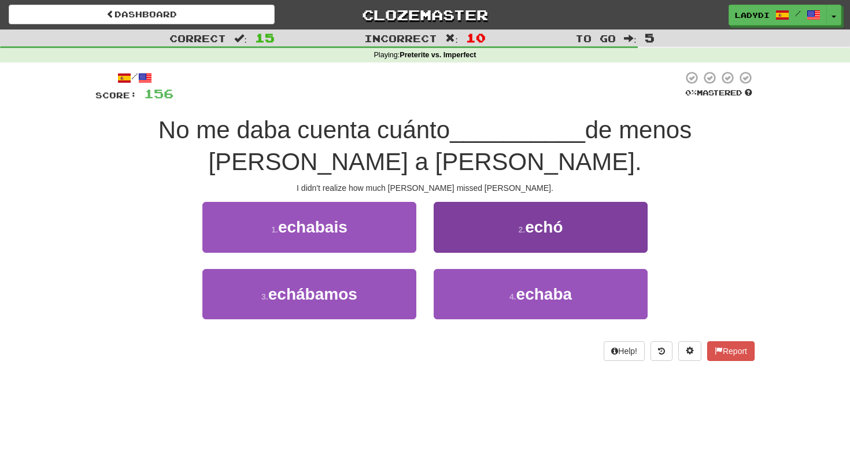
click at [463, 215] on button "2 . echó" at bounding box center [541, 227] width 214 height 50
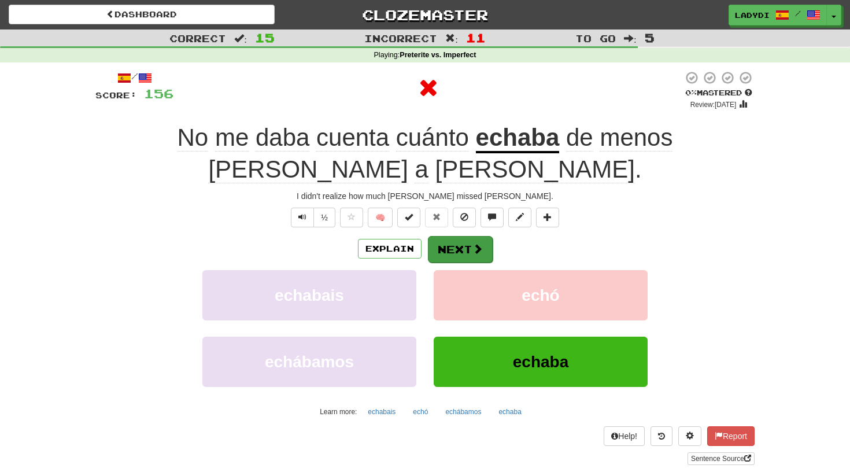
click at [446, 239] on button "Next" at bounding box center [460, 249] width 65 height 27
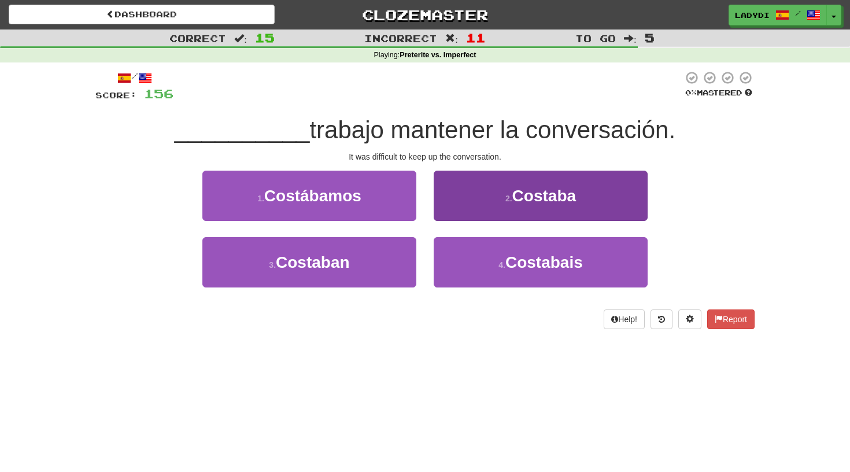
click at [459, 208] on button "2 . [GEOGRAPHIC_DATA]" at bounding box center [541, 196] width 214 height 50
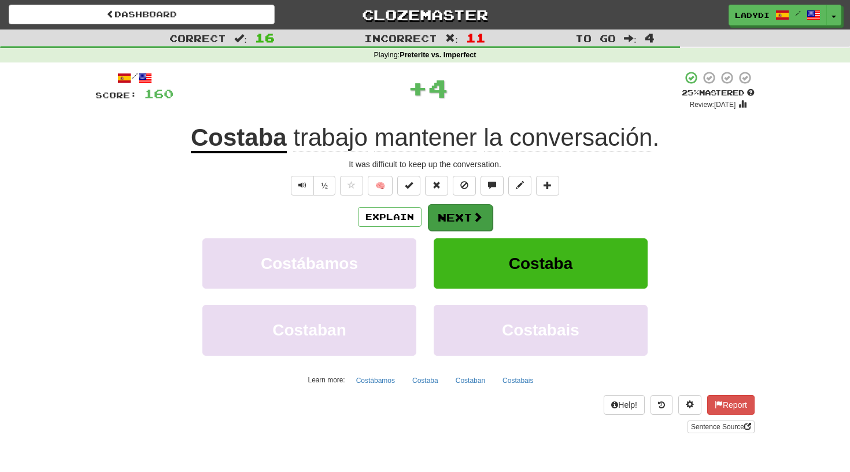
click at [453, 208] on button "Next" at bounding box center [460, 217] width 65 height 27
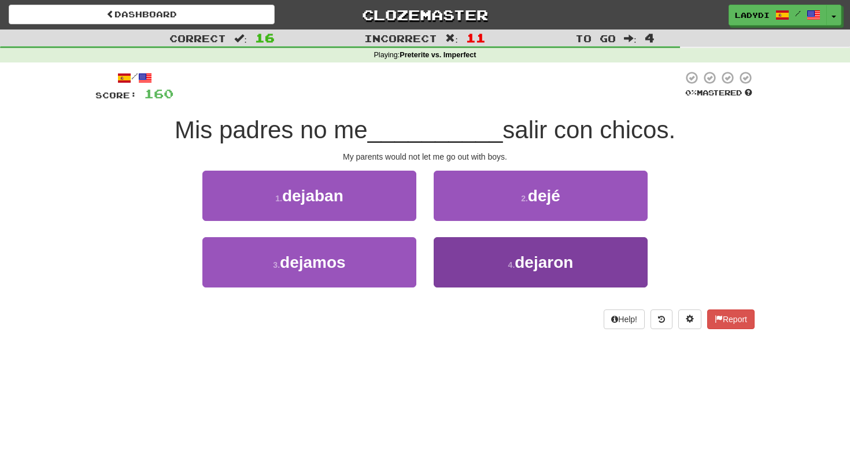
click at [448, 256] on button "4 . dejaron" at bounding box center [541, 262] width 214 height 50
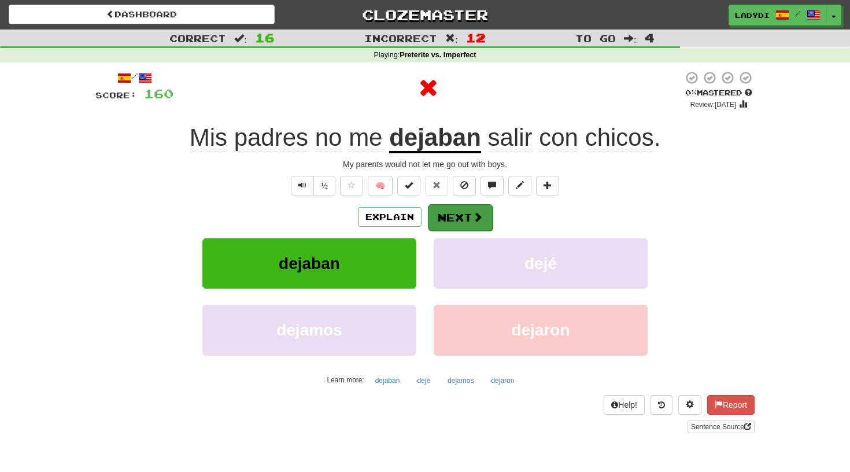
click at [455, 209] on button "Next" at bounding box center [460, 217] width 65 height 27
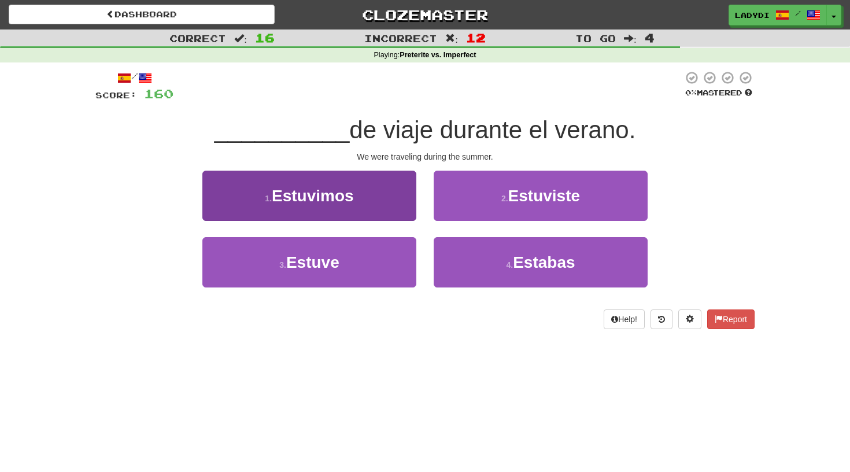
click at [389, 207] on button "1 . Estuvimos" at bounding box center [309, 196] width 214 height 50
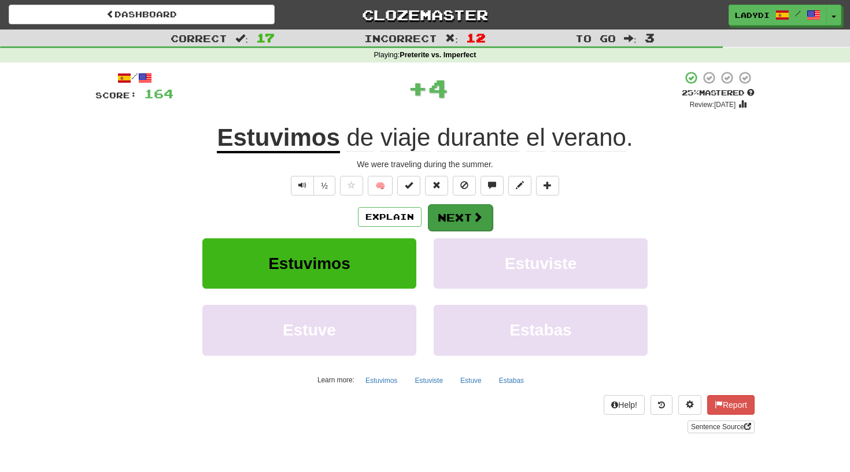
click at [441, 210] on button "Next" at bounding box center [460, 217] width 65 height 27
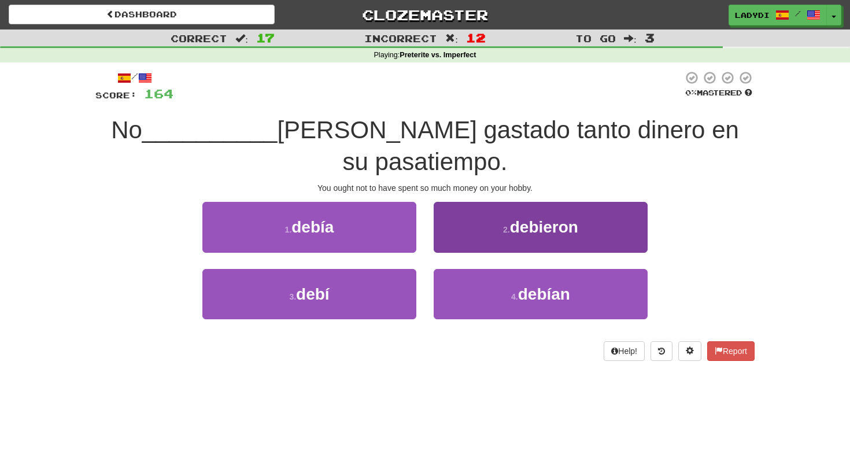
click at [437, 249] on button "2 . debieron" at bounding box center [541, 227] width 214 height 50
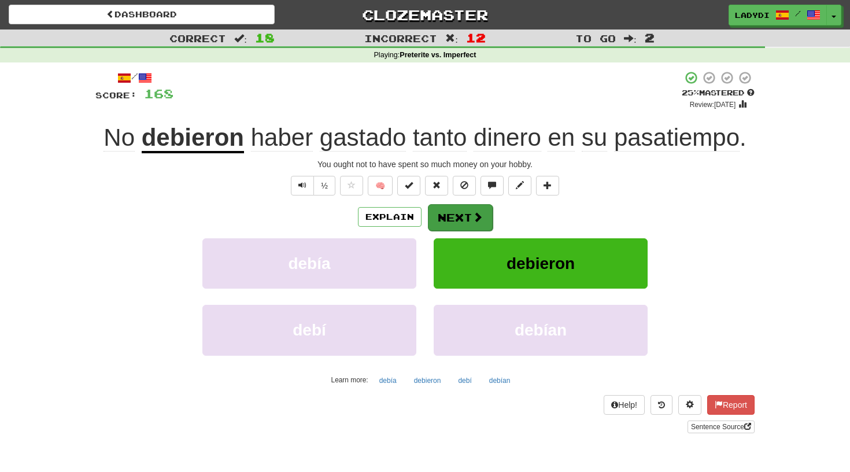
click at [458, 220] on button "Next" at bounding box center [460, 217] width 65 height 27
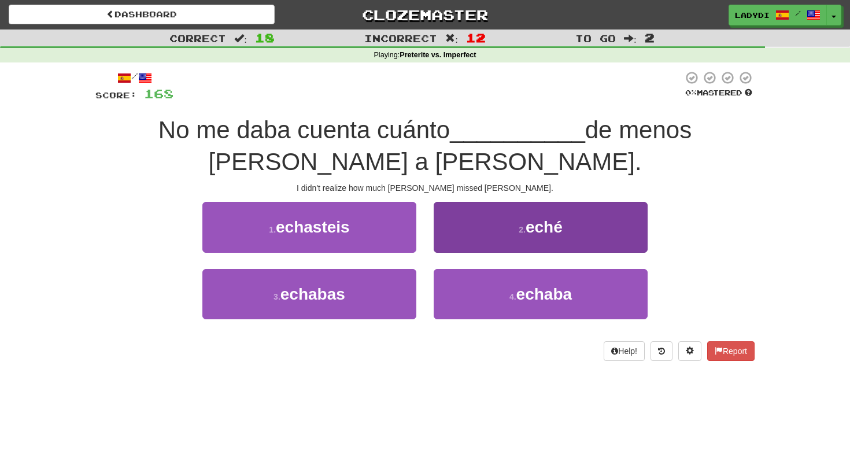
click at [464, 222] on button "2 . eché" at bounding box center [541, 227] width 214 height 50
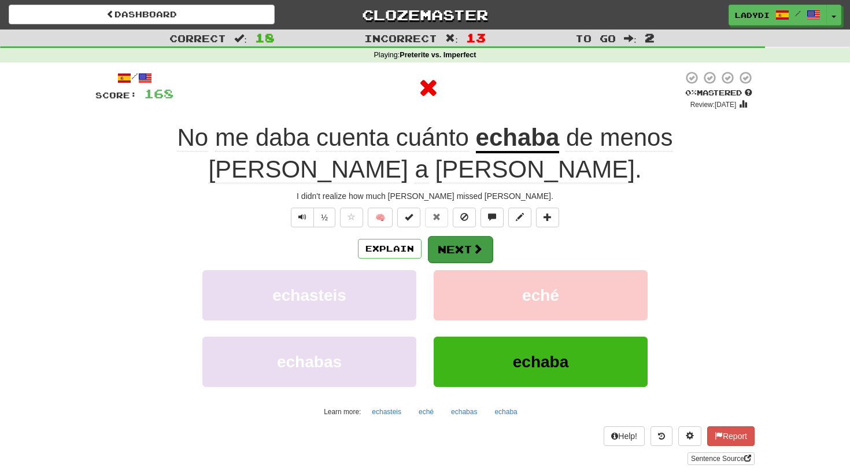
click at [445, 254] on button "Next" at bounding box center [460, 249] width 65 height 27
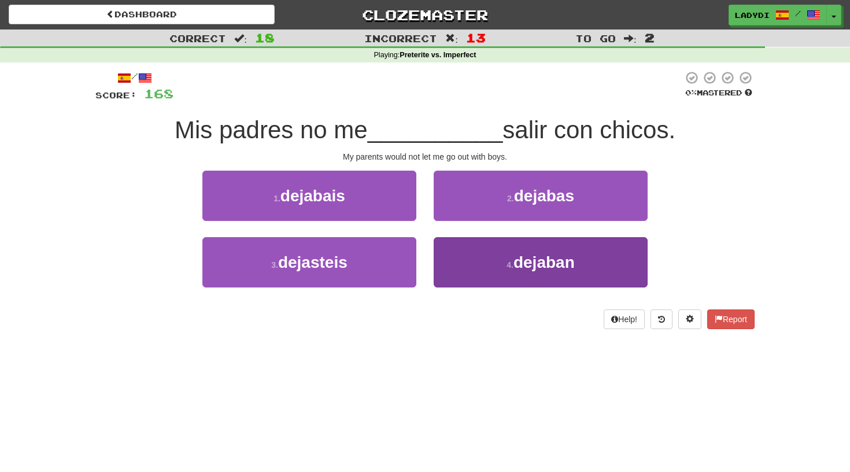
click at [458, 251] on button "4 . dejaban" at bounding box center [541, 262] width 214 height 50
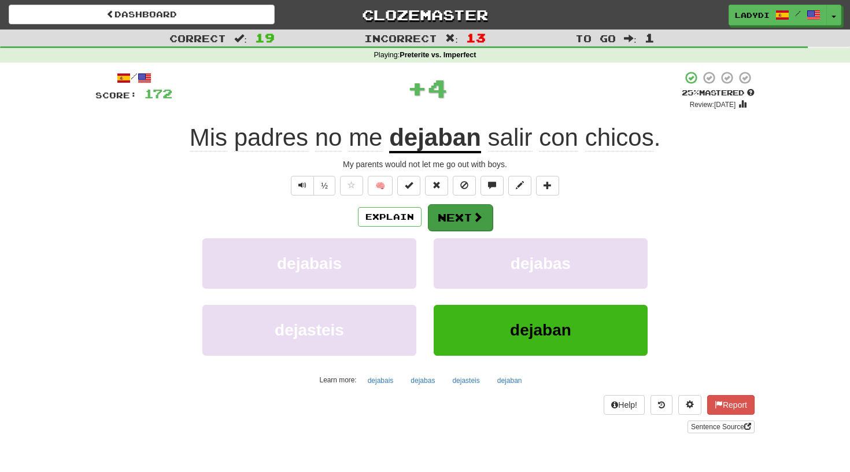
click at [456, 219] on button "Next" at bounding box center [460, 217] width 65 height 27
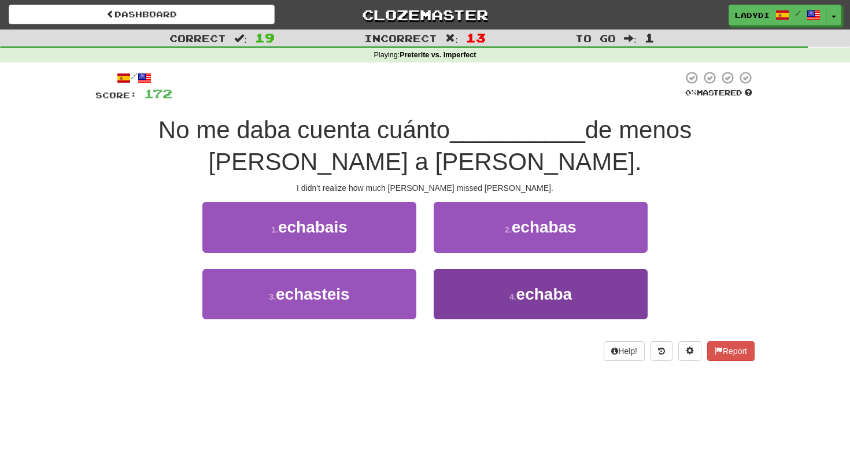
click at [503, 289] on button "4 . [GEOGRAPHIC_DATA]" at bounding box center [541, 294] width 214 height 50
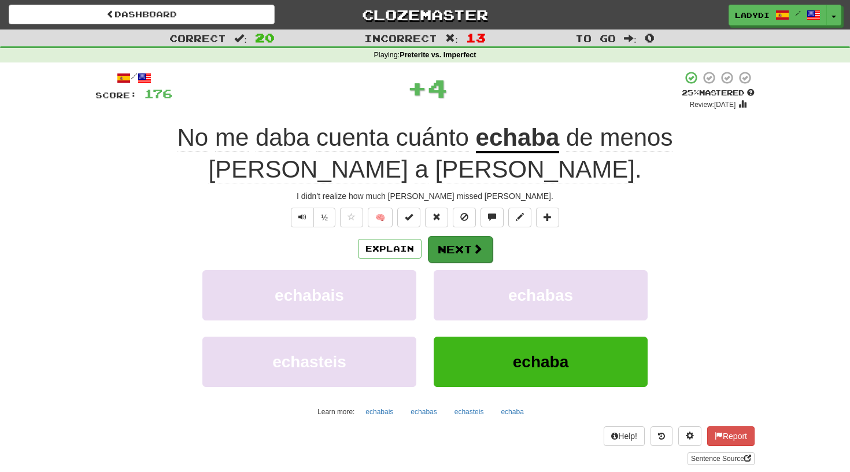
click at [473, 247] on span at bounding box center [478, 249] width 10 height 10
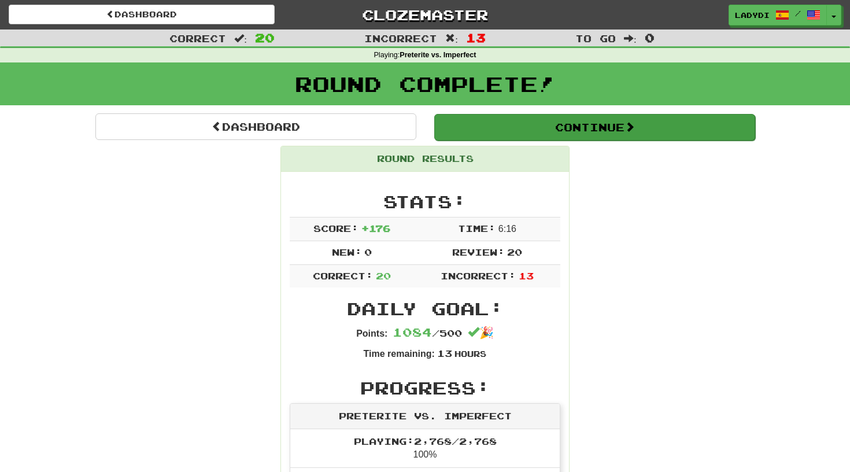
click at [585, 125] on button "Continue" at bounding box center [594, 127] width 321 height 27
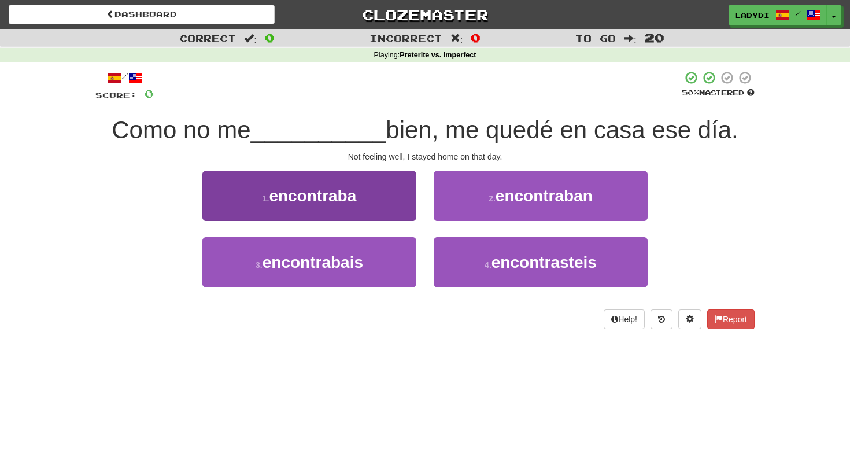
click at [392, 211] on button "1 . encontraba" at bounding box center [309, 196] width 214 height 50
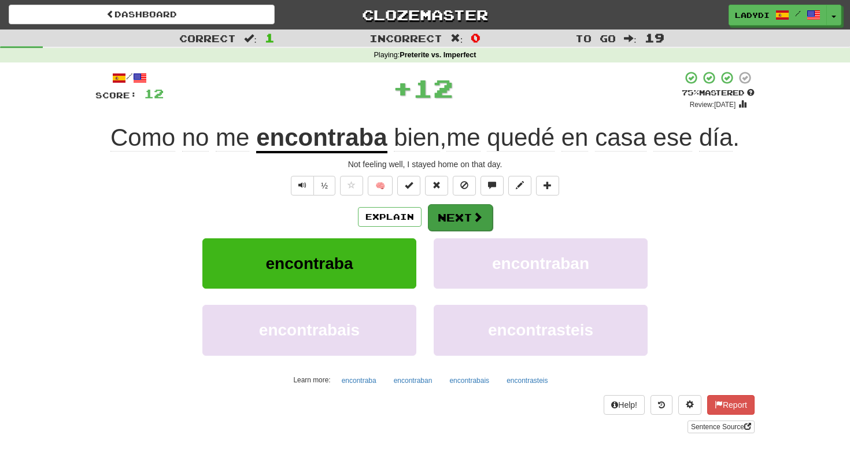
click at [460, 208] on button "Next" at bounding box center [460, 217] width 65 height 27
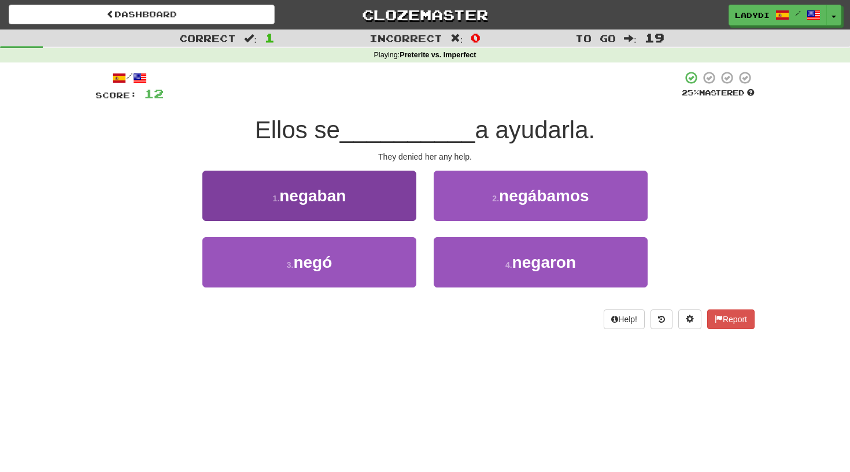
click at [382, 212] on button "1 . [GEOGRAPHIC_DATA]" at bounding box center [309, 196] width 214 height 50
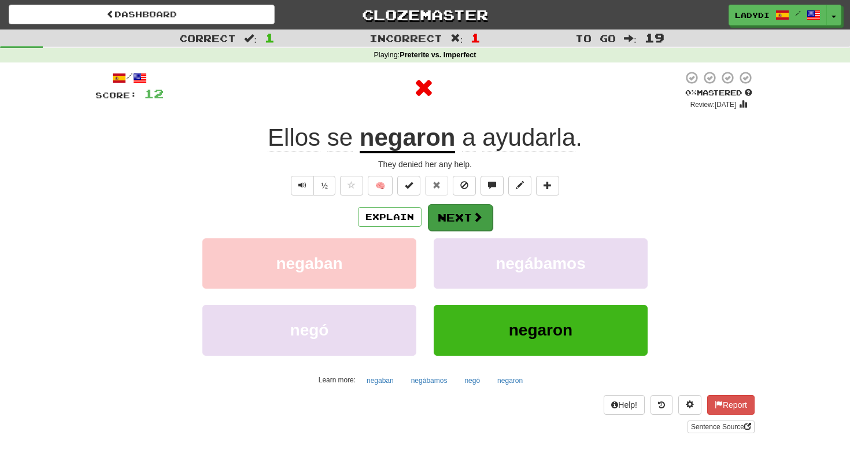
click at [463, 206] on button "Next" at bounding box center [460, 217] width 65 height 27
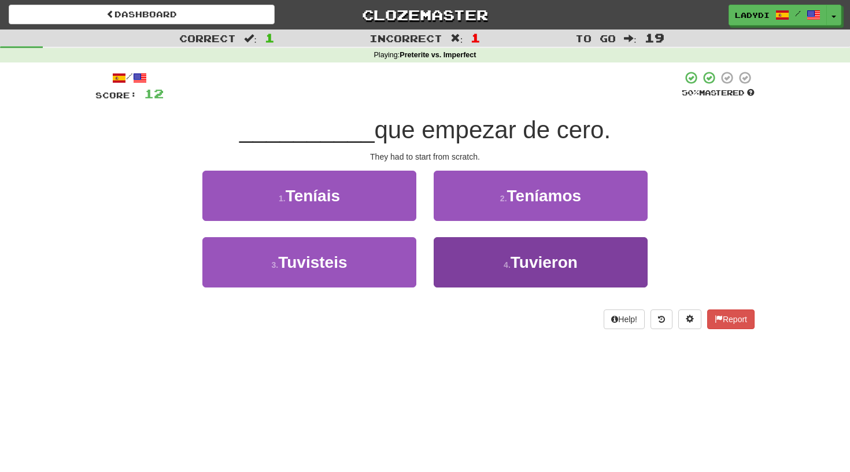
click at [462, 249] on button "4 . Tuvieron" at bounding box center [541, 262] width 214 height 50
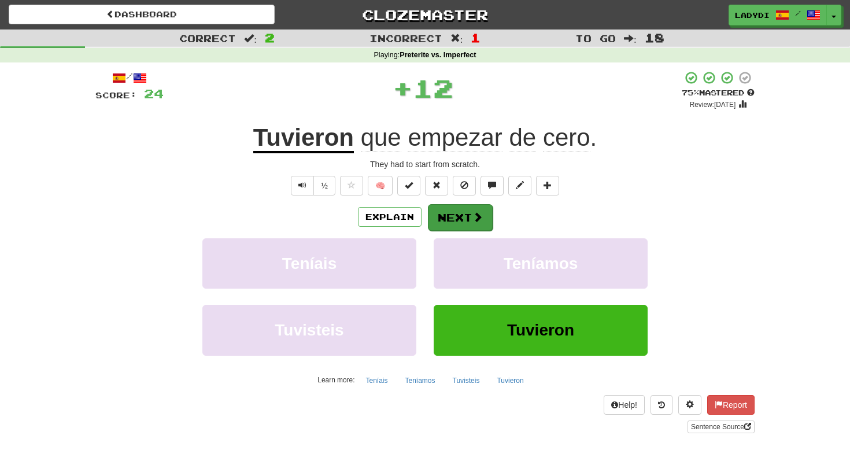
click at [456, 219] on button "Next" at bounding box center [460, 217] width 65 height 27
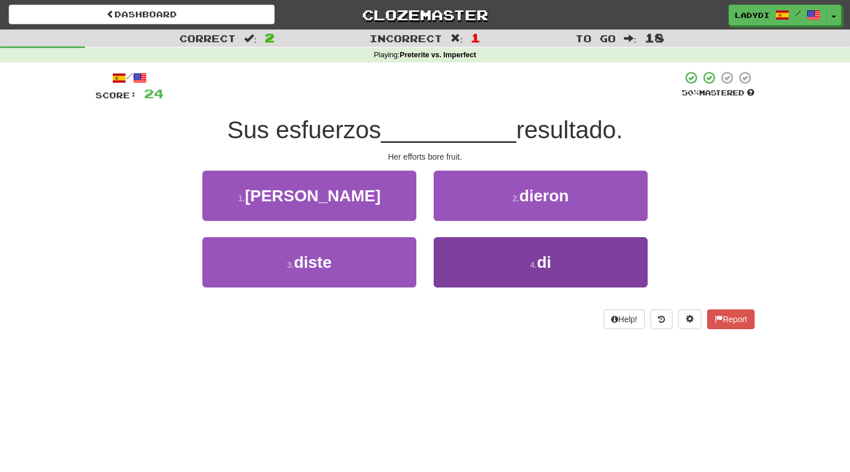
click at [459, 255] on button "4 . di" at bounding box center [541, 262] width 214 height 50
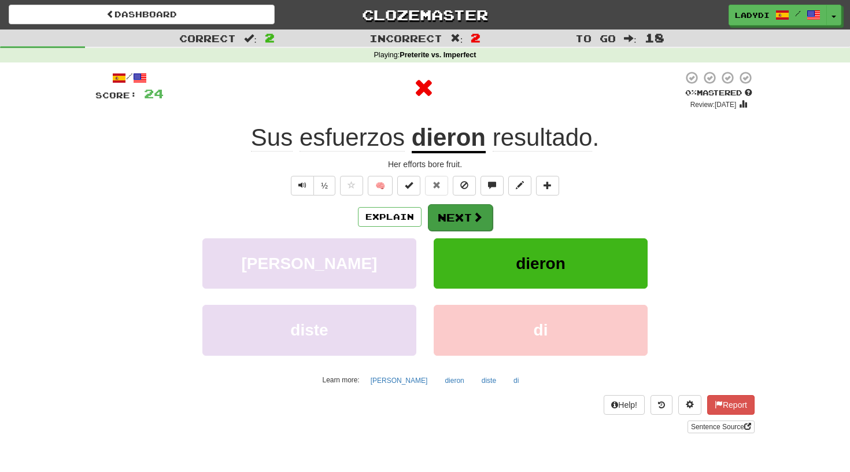
click at [444, 216] on button "Next" at bounding box center [460, 217] width 65 height 27
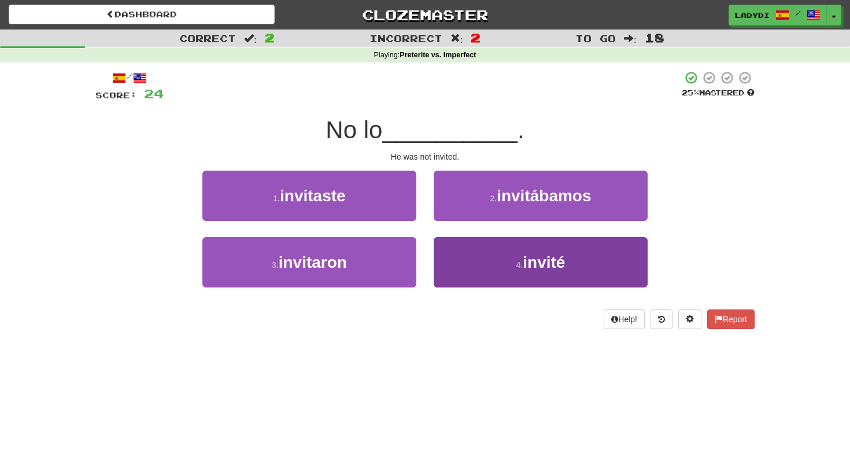
click at [520, 251] on button "4 . invité" at bounding box center [541, 262] width 214 height 50
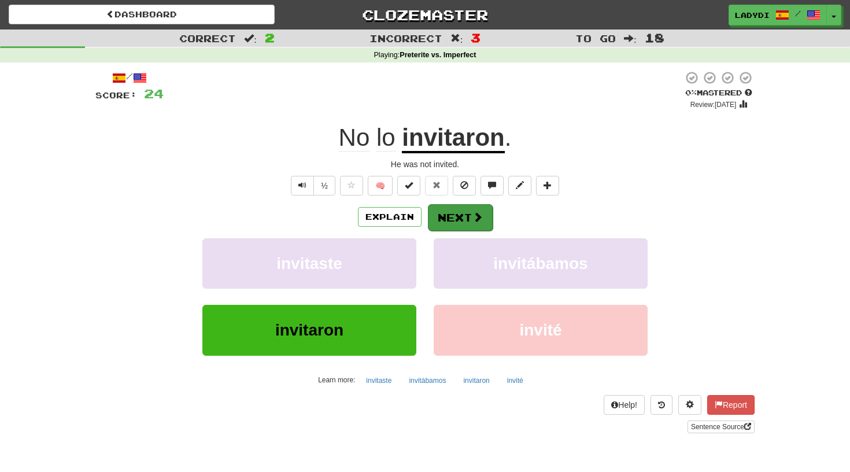
click at [471, 222] on button "Next" at bounding box center [460, 217] width 65 height 27
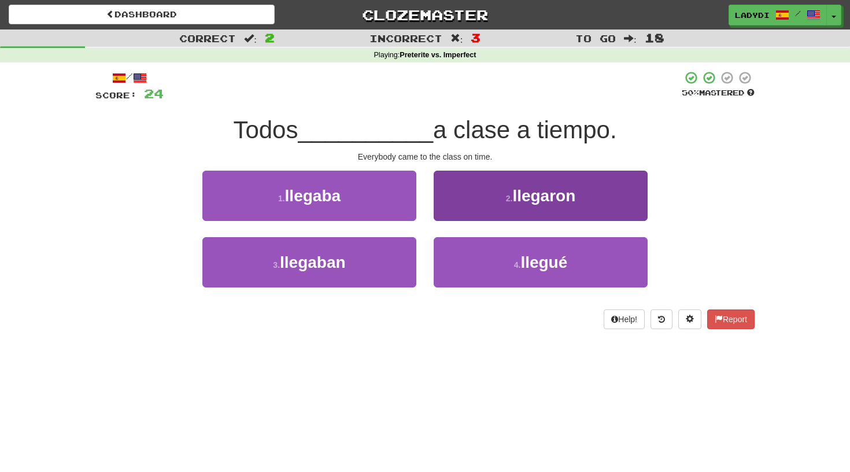
click at [496, 202] on button "2 . llegaron" at bounding box center [541, 196] width 214 height 50
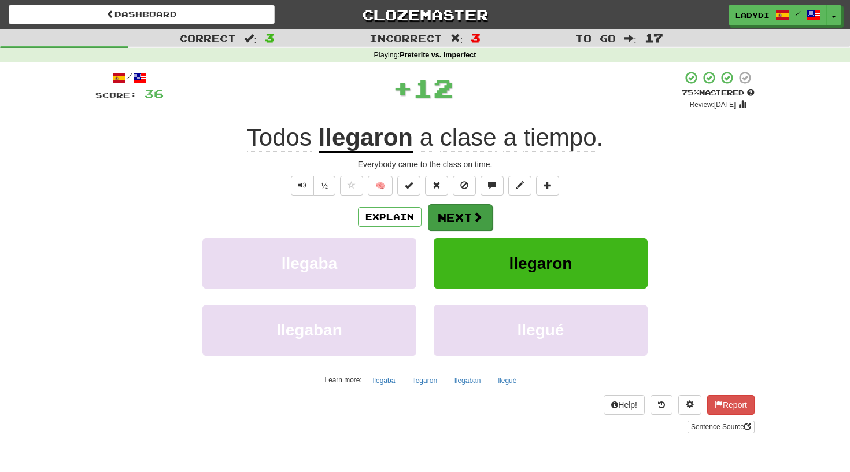
click at [467, 211] on button "Next" at bounding box center [460, 217] width 65 height 27
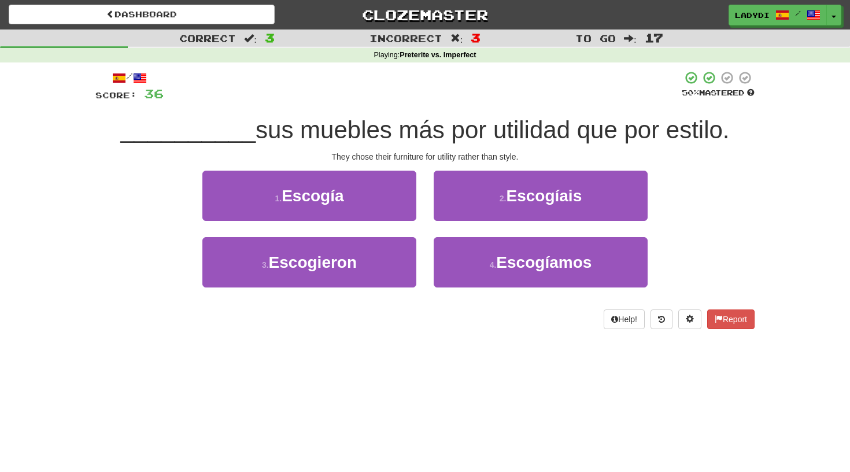
click at [397, 235] on div "1 . Escogía" at bounding box center [309, 204] width 231 height 67
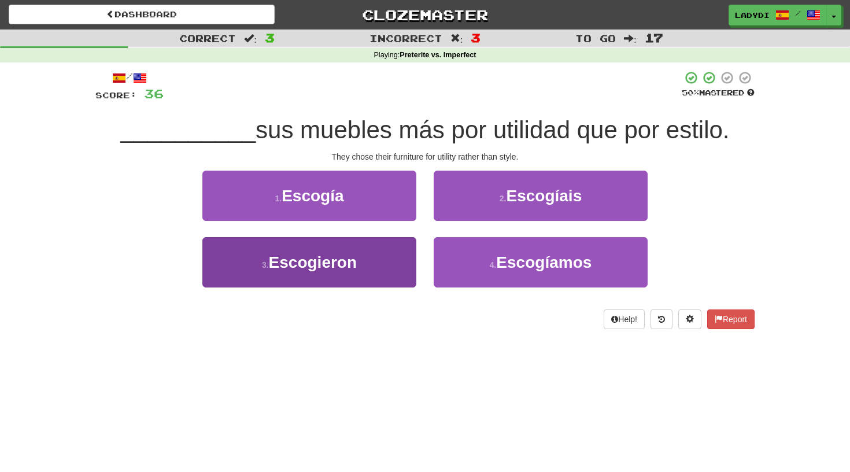
click at [384, 249] on button "3 . Escogieron" at bounding box center [309, 262] width 214 height 50
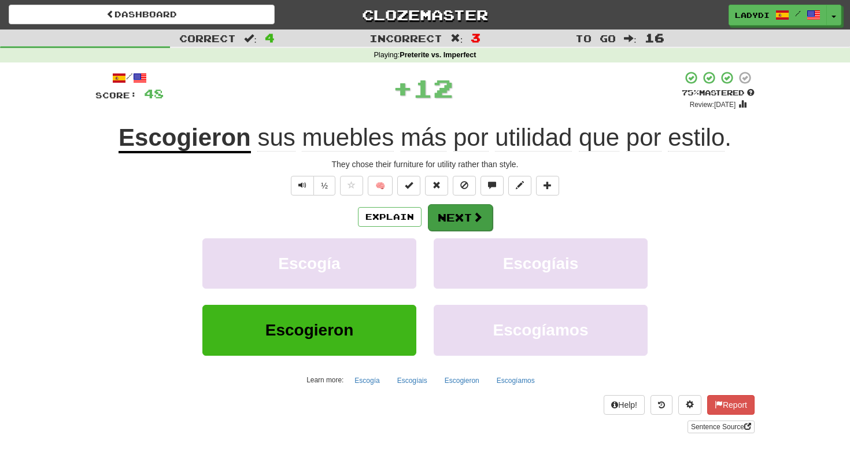
click at [439, 210] on button "Next" at bounding box center [460, 217] width 65 height 27
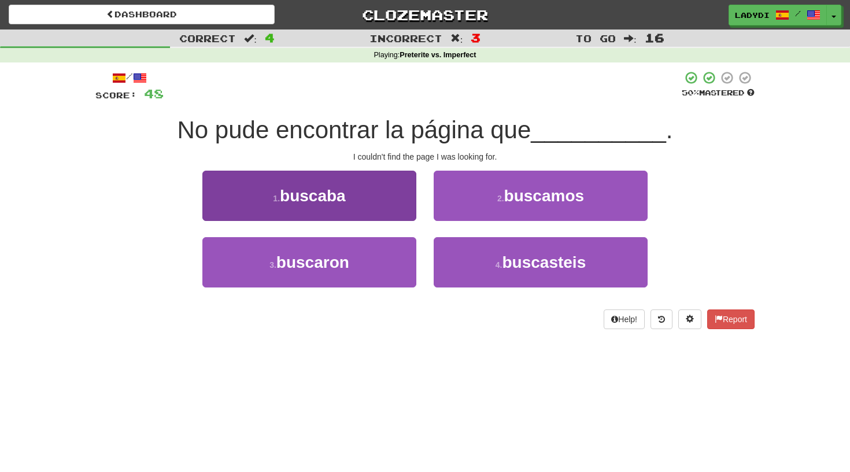
click at [390, 201] on button "1 . buscaba" at bounding box center [309, 196] width 214 height 50
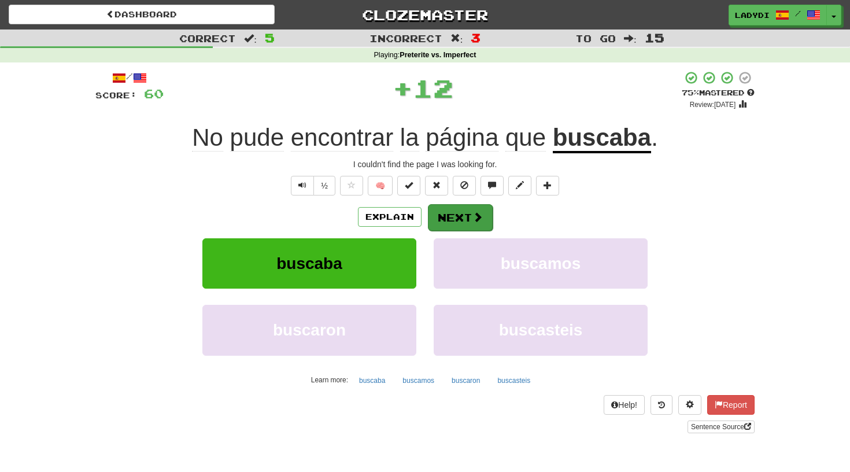
click at [444, 206] on button "Next" at bounding box center [460, 217] width 65 height 27
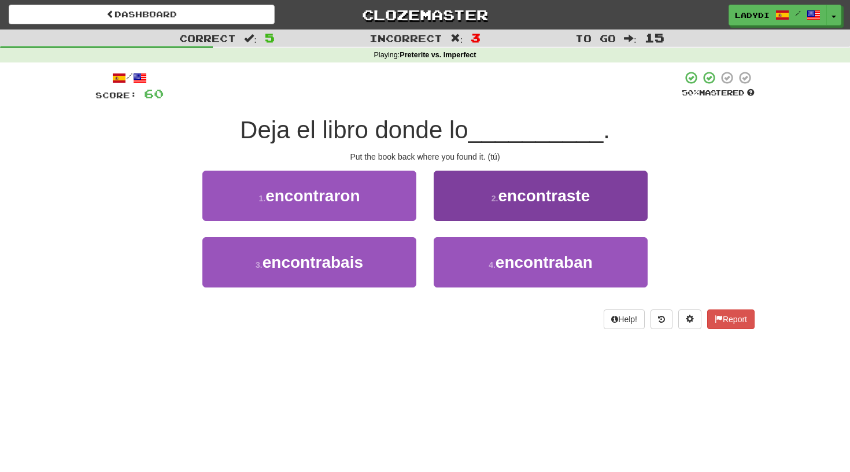
click at [466, 200] on button "2 . encontraste" at bounding box center [541, 196] width 214 height 50
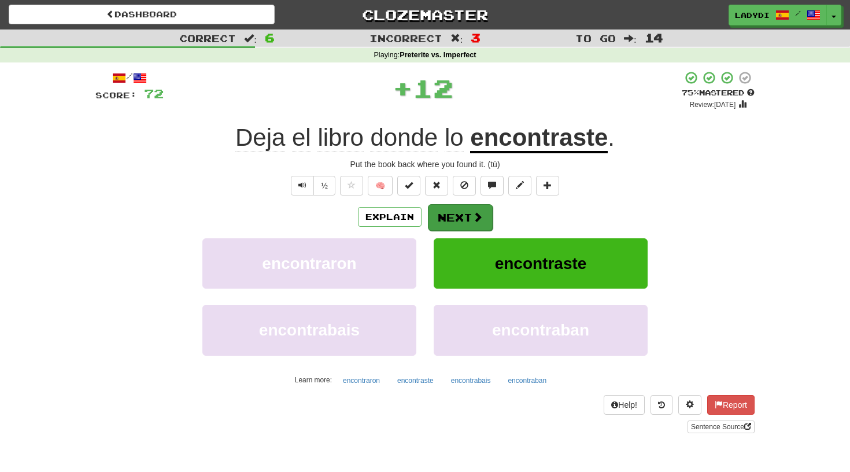
click at [456, 212] on button "Next" at bounding box center [460, 217] width 65 height 27
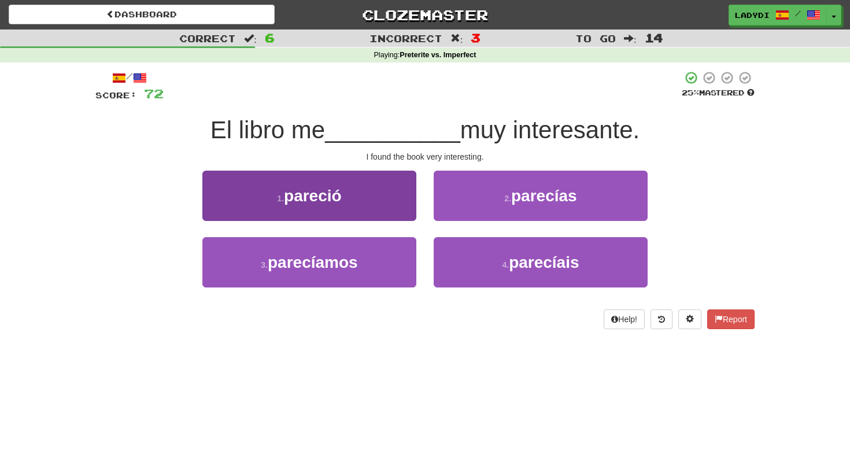
click at [408, 212] on button "1 . pareció" at bounding box center [309, 196] width 214 height 50
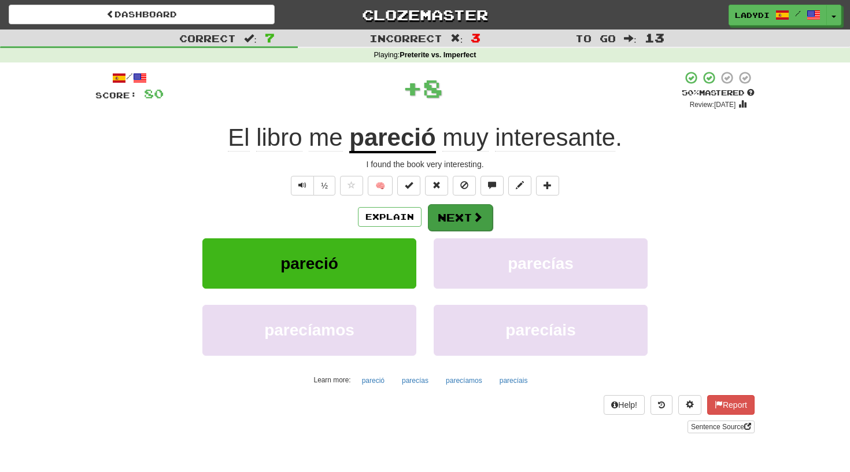
click at [459, 211] on button "Next" at bounding box center [460, 217] width 65 height 27
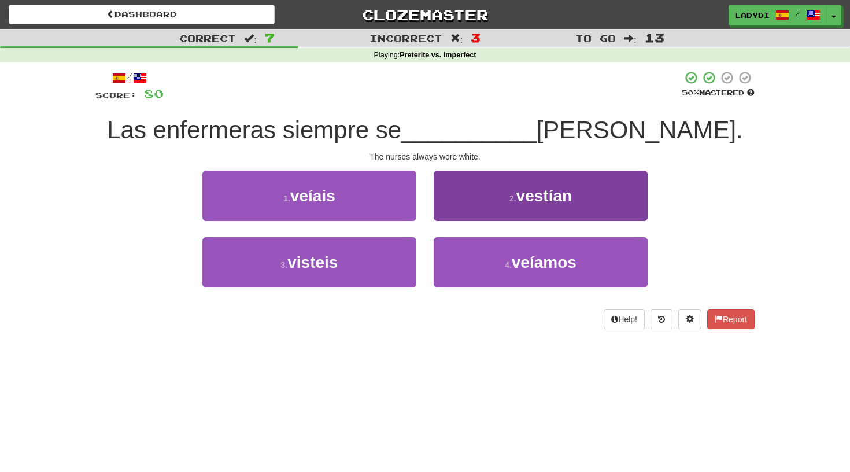
click at [466, 208] on button "2 . vestían" at bounding box center [541, 196] width 214 height 50
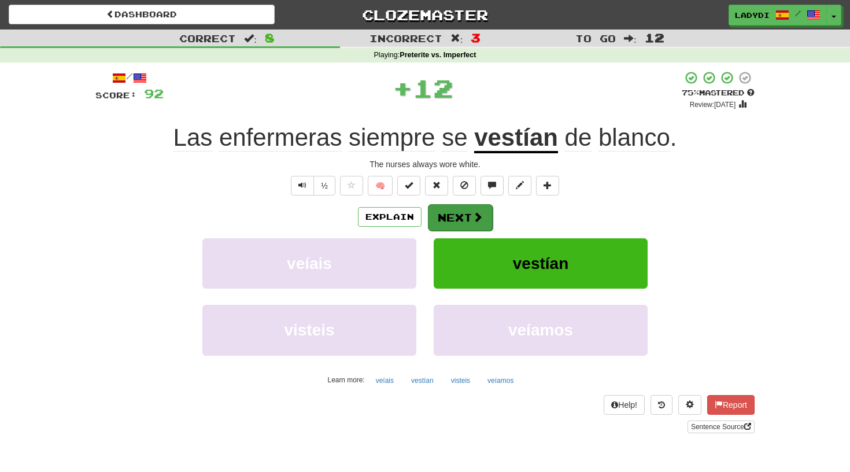
click at [451, 213] on button "Next" at bounding box center [460, 217] width 65 height 27
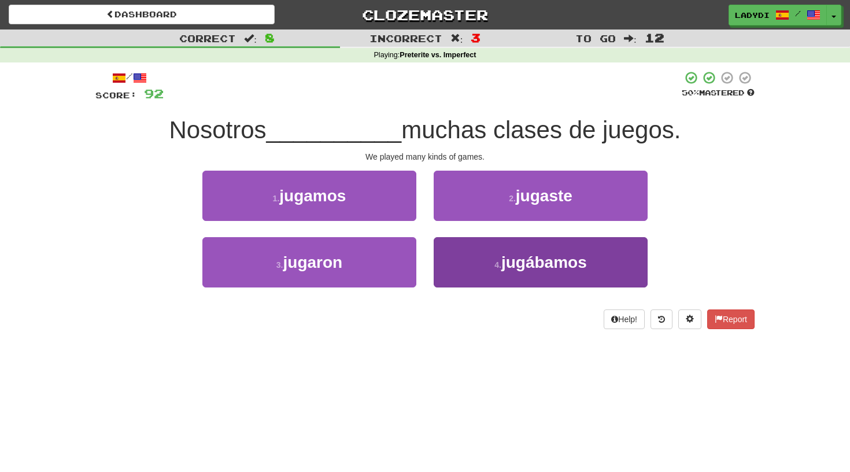
click at [471, 244] on button "4 . [GEOGRAPHIC_DATA]" at bounding box center [541, 262] width 214 height 50
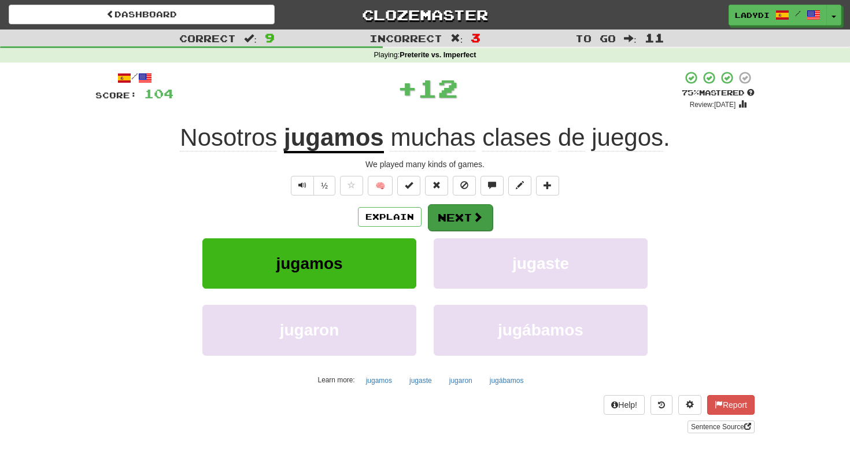
click at [470, 215] on button "Next" at bounding box center [460, 217] width 65 height 27
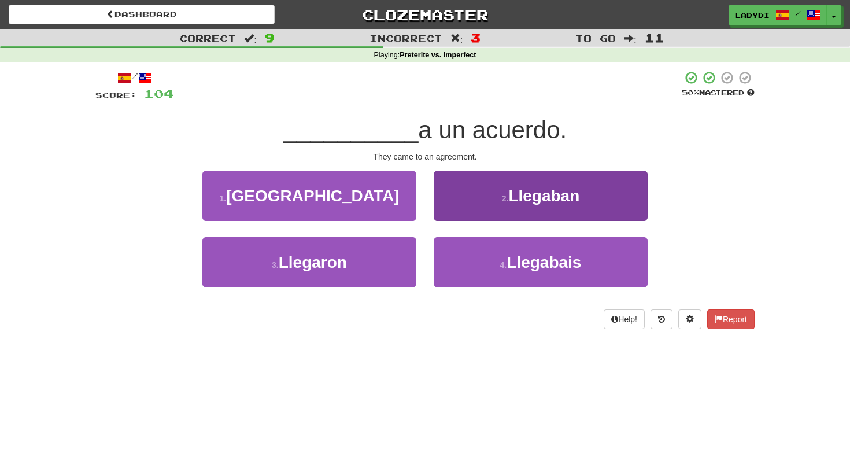
click at [478, 209] on button "2 . Llegaban" at bounding box center [541, 196] width 214 height 50
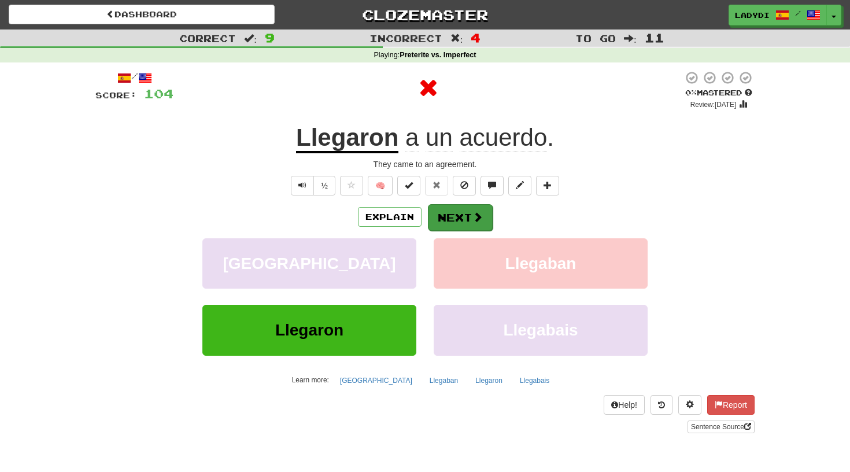
click at [462, 216] on button "Next" at bounding box center [460, 217] width 65 height 27
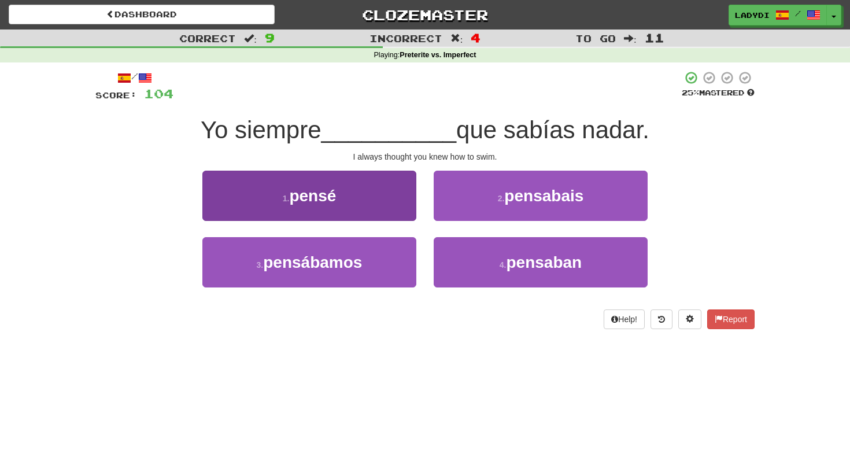
click at [391, 211] on button "1 . [GEOGRAPHIC_DATA]" at bounding box center [309, 196] width 214 height 50
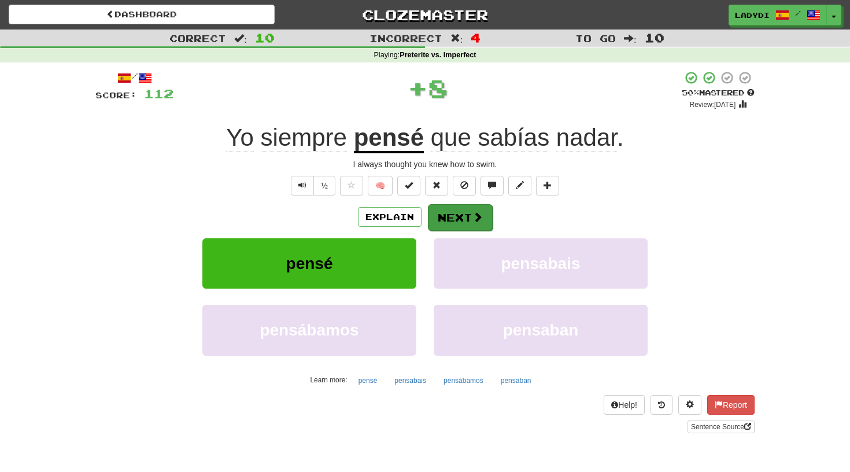
click at [452, 208] on button "Next" at bounding box center [460, 217] width 65 height 27
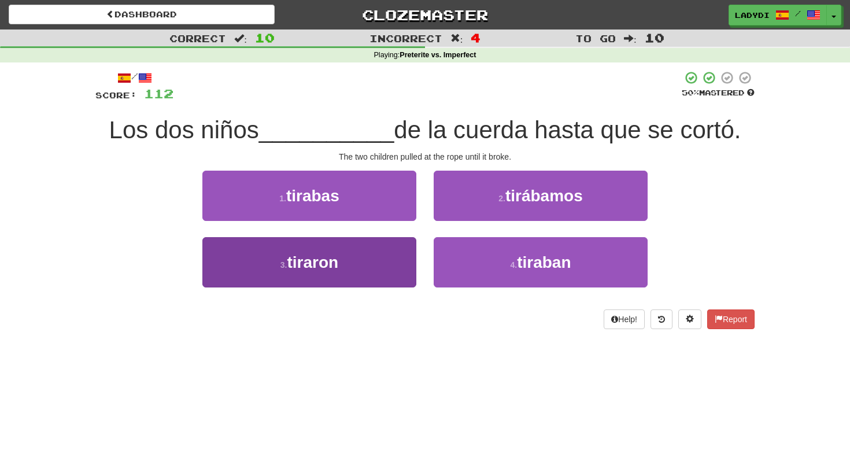
click at [395, 252] on button "3 . tiraron" at bounding box center [309, 262] width 214 height 50
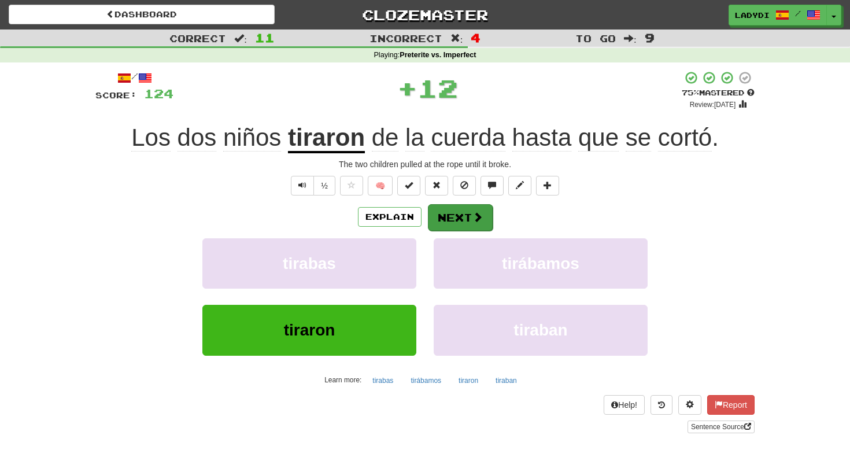
click at [463, 211] on button "Next" at bounding box center [460, 217] width 65 height 27
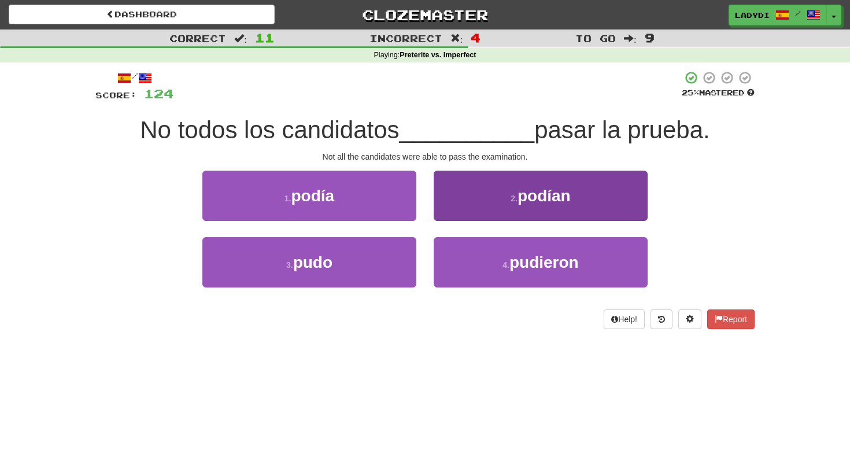
click at [470, 209] on button "2 . podían" at bounding box center [541, 196] width 214 height 50
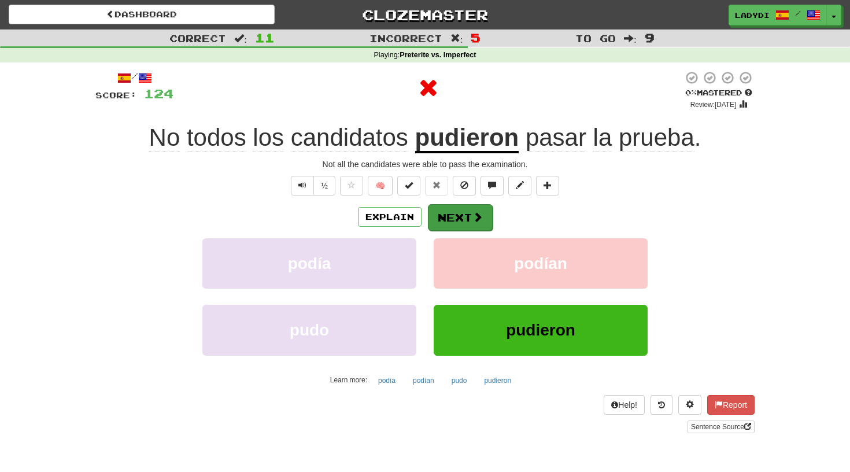
click at [463, 205] on button "Next" at bounding box center [460, 217] width 65 height 27
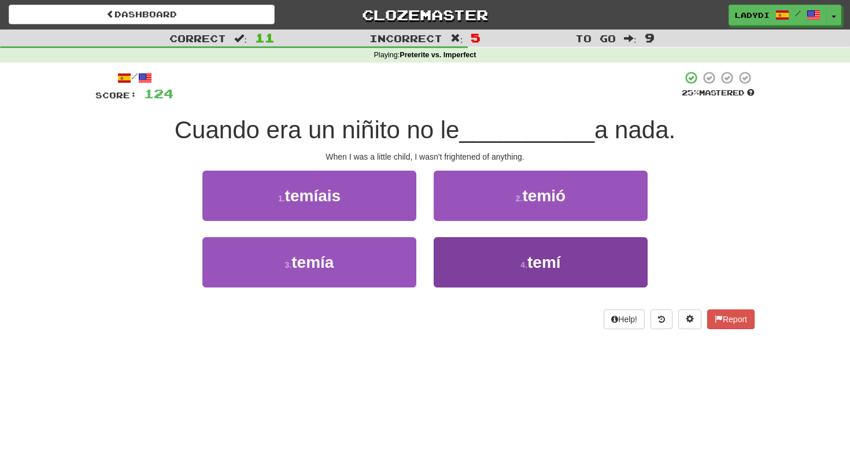
click at [471, 241] on button "4 . temí" at bounding box center [541, 262] width 214 height 50
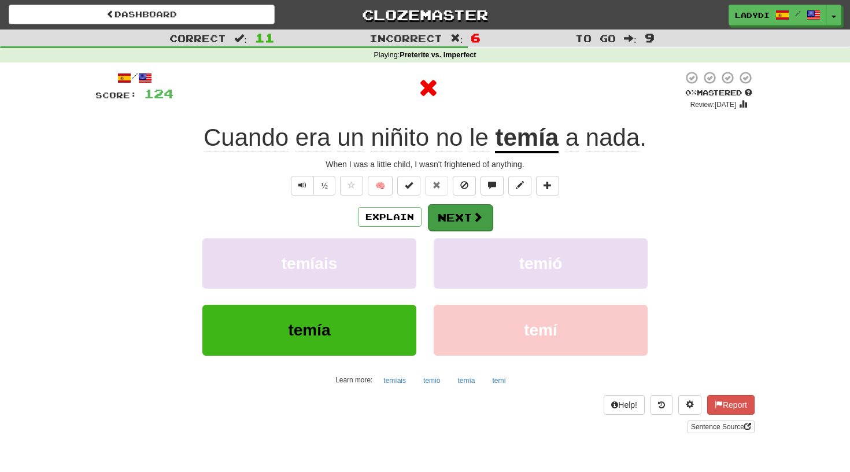
click at [475, 212] on span at bounding box center [478, 217] width 10 height 10
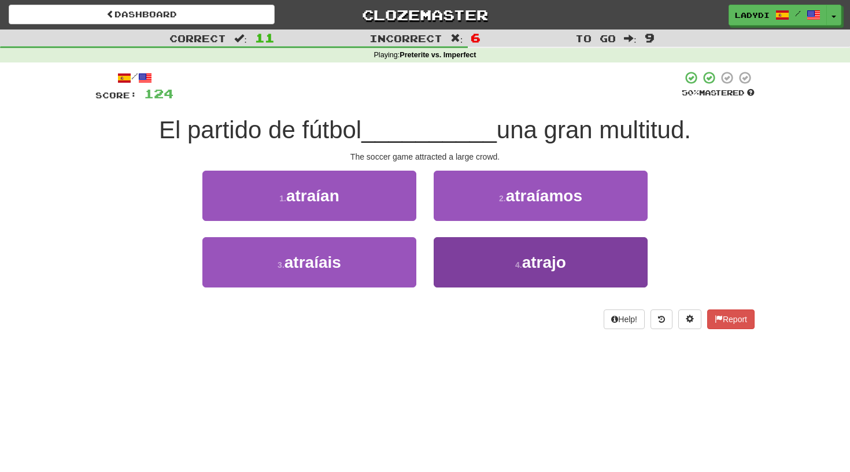
click at [459, 242] on button "4 . [GEOGRAPHIC_DATA]" at bounding box center [541, 262] width 214 height 50
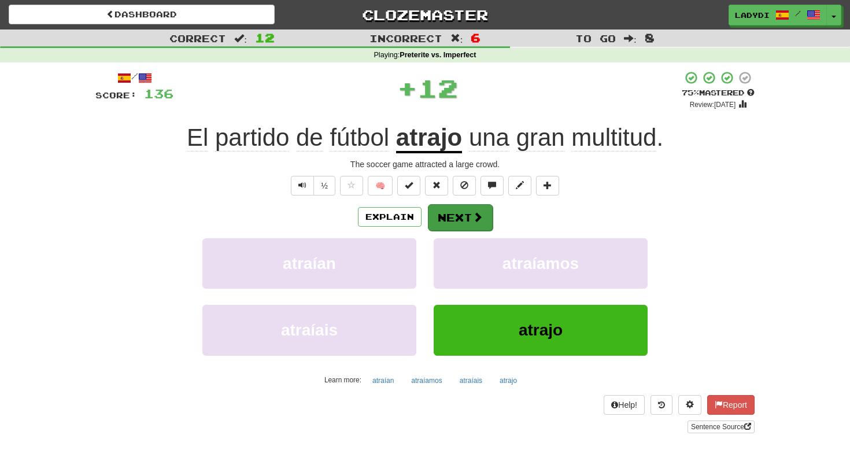
click at [451, 207] on button "Next" at bounding box center [460, 217] width 65 height 27
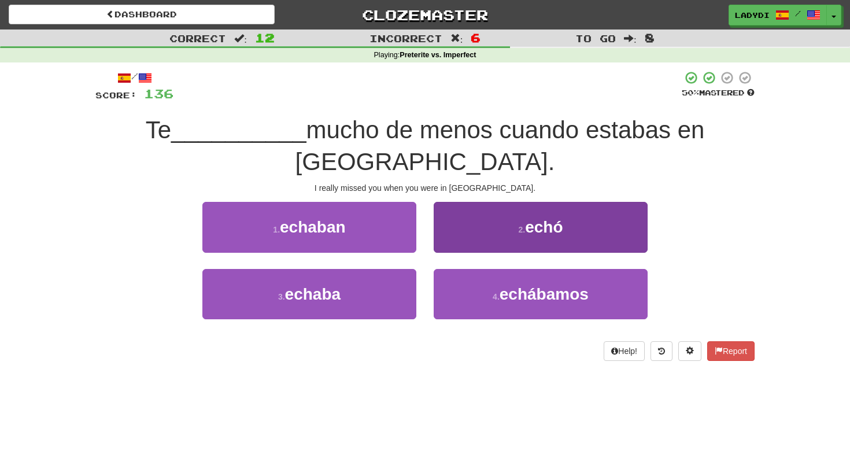
click at [472, 202] on button "2 . echó" at bounding box center [541, 227] width 214 height 50
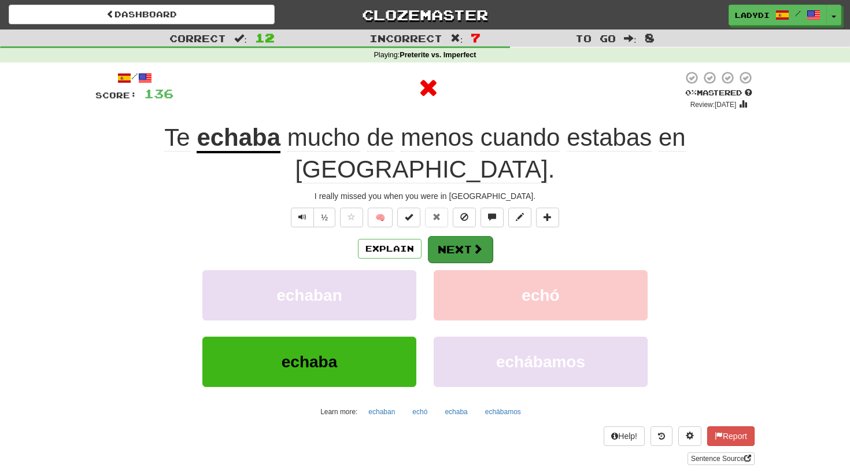
click at [458, 236] on button "Next" at bounding box center [460, 249] width 65 height 27
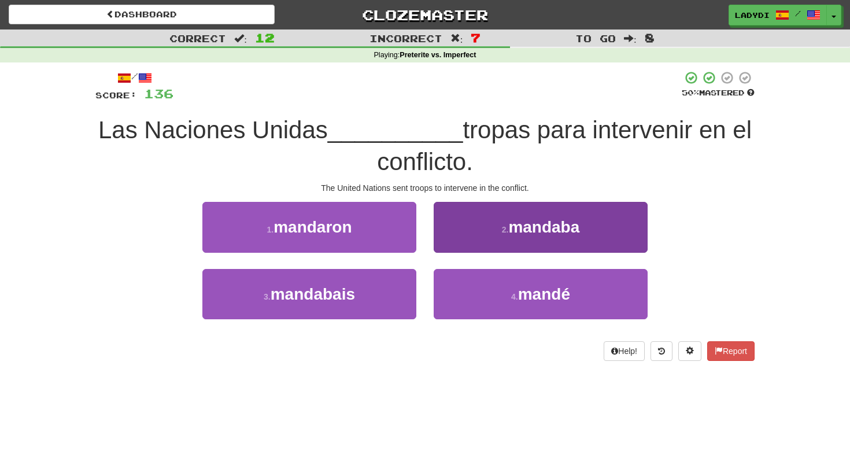
click at [470, 233] on button "2 . [GEOGRAPHIC_DATA]" at bounding box center [541, 227] width 214 height 50
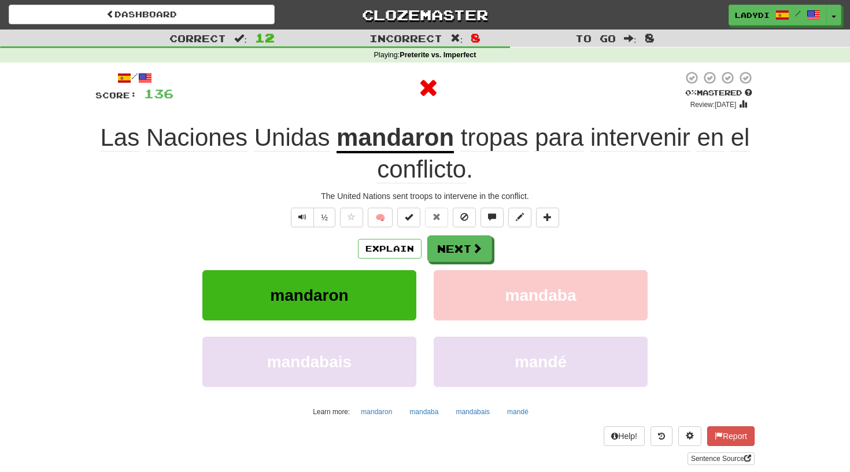
click at [455, 235] on button "Next" at bounding box center [459, 248] width 65 height 27
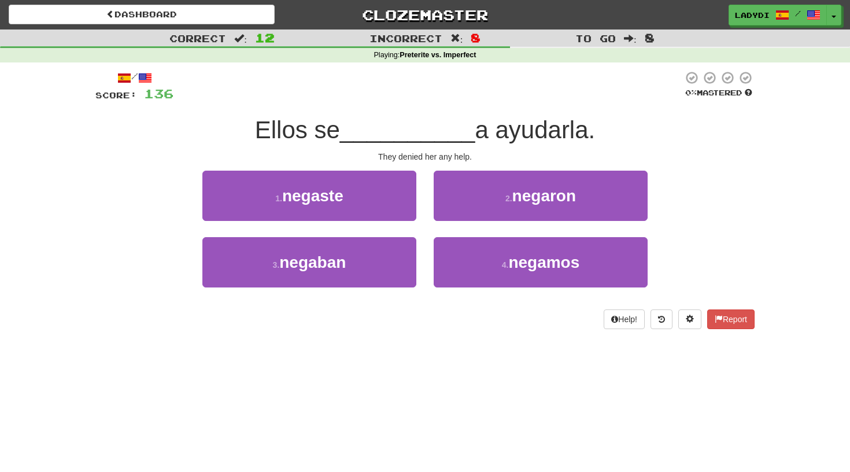
click at [455, 234] on div "2 . negaron" at bounding box center [540, 204] width 231 height 67
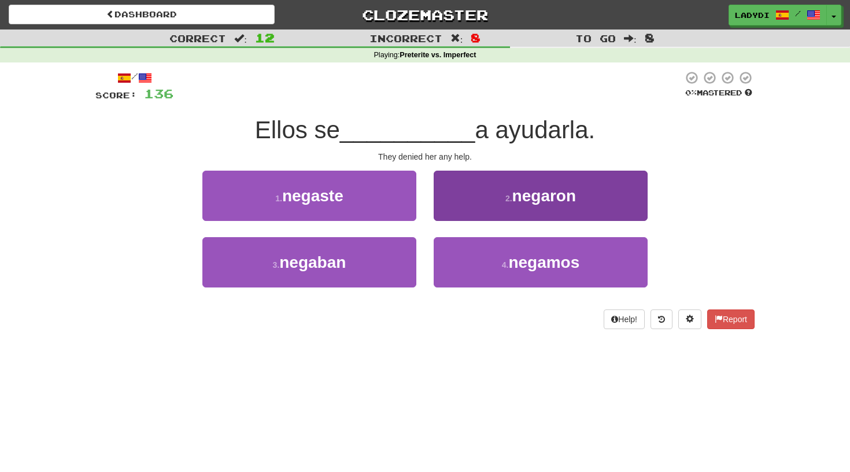
click at [473, 198] on button "2 . negaron" at bounding box center [541, 196] width 214 height 50
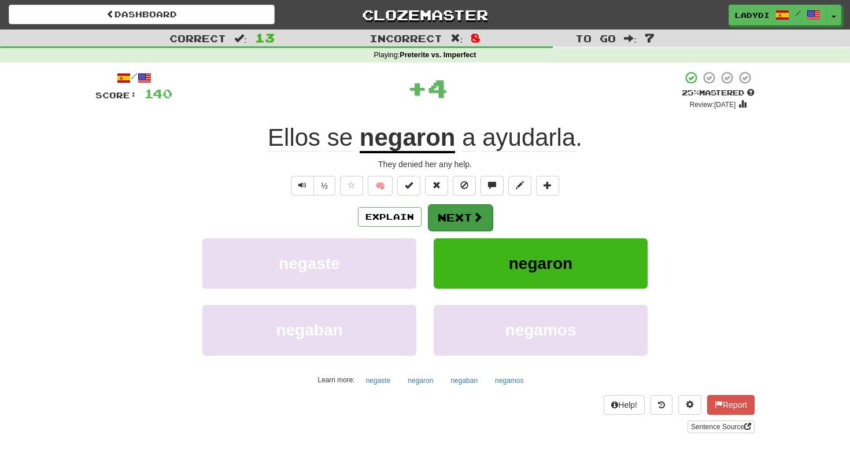
click at [456, 212] on button "Next" at bounding box center [460, 217] width 65 height 27
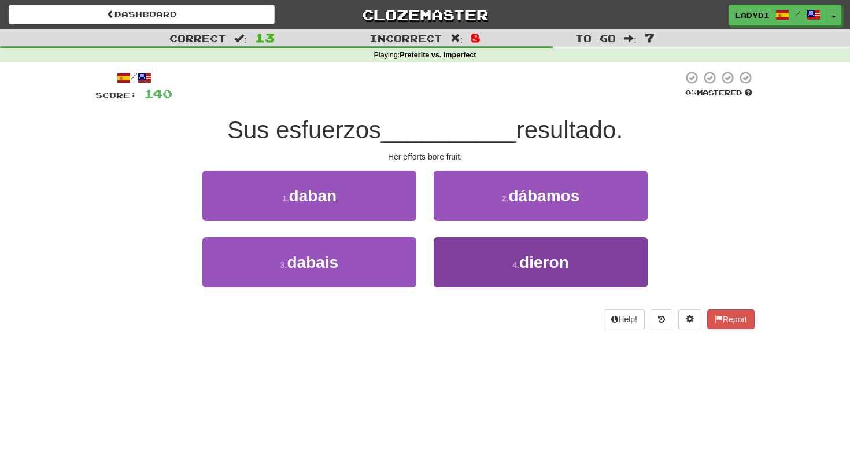
click at [452, 249] on button "4 . dieron" at bounding box center [541, 262] width 214 height 50
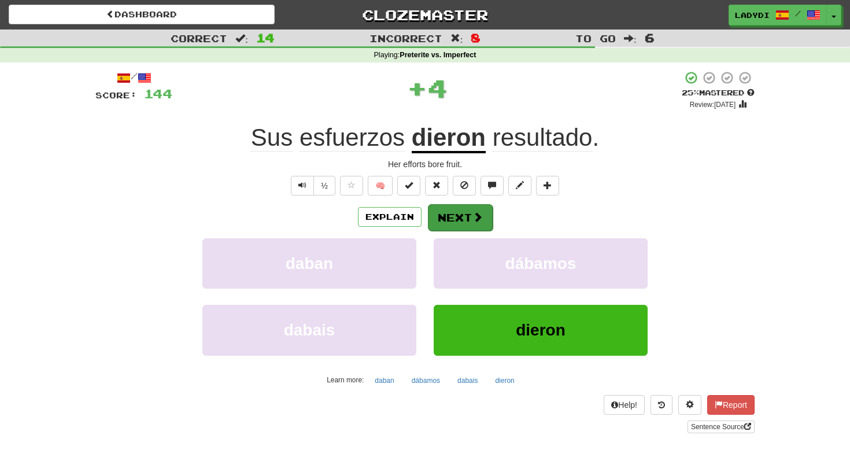
click at [454, 216] on button "Next" at bounding box center [460, 217] width 65 height 27
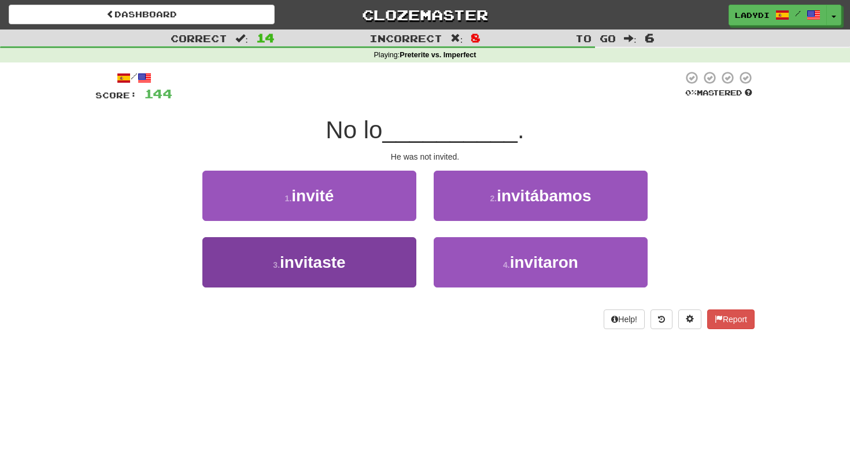
click at [404, 249] on button "3 . invitaste" at bounding box center [309, 262] width 214 height 50
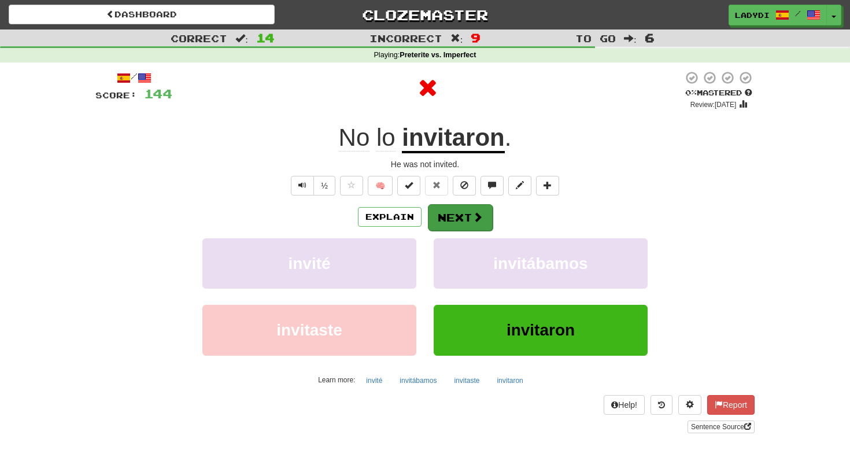
click at [440, 217] on button "Next" at bounding box center [460, 217] width 65 height 27
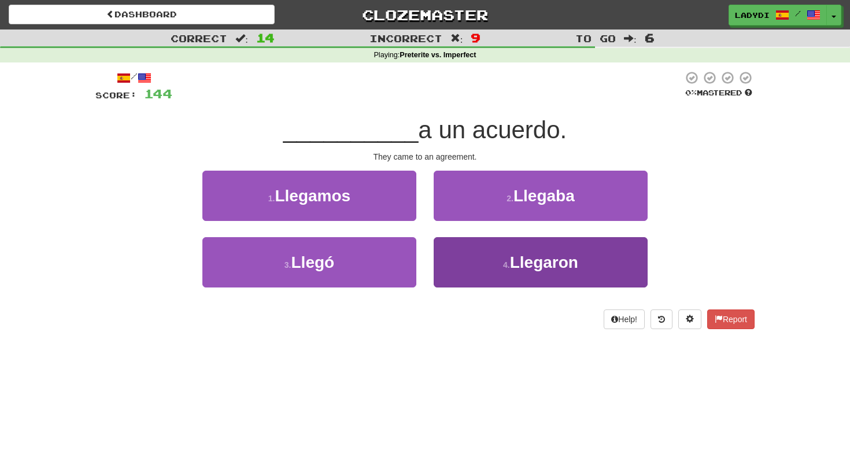
click at [449, 251] on button "4 . Llegaron" at bounding box center [541, 262] width 214 height 50
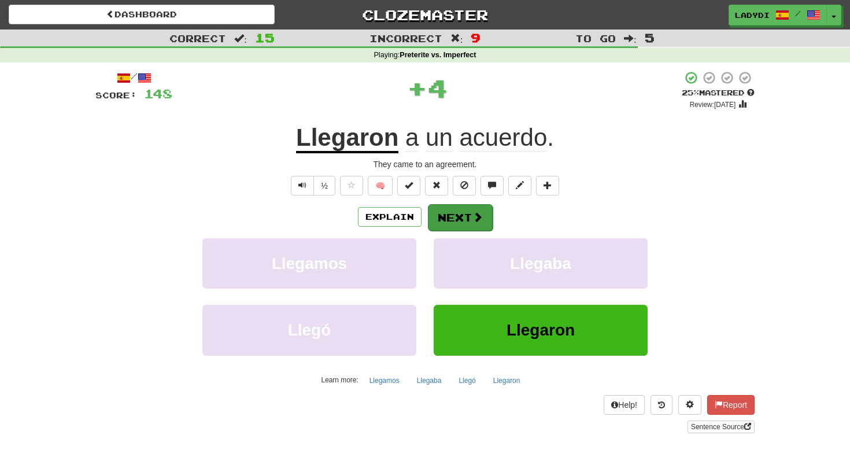
click at [449, 219] on button "Next" at bounding box center [460, 217] width 65 height 27
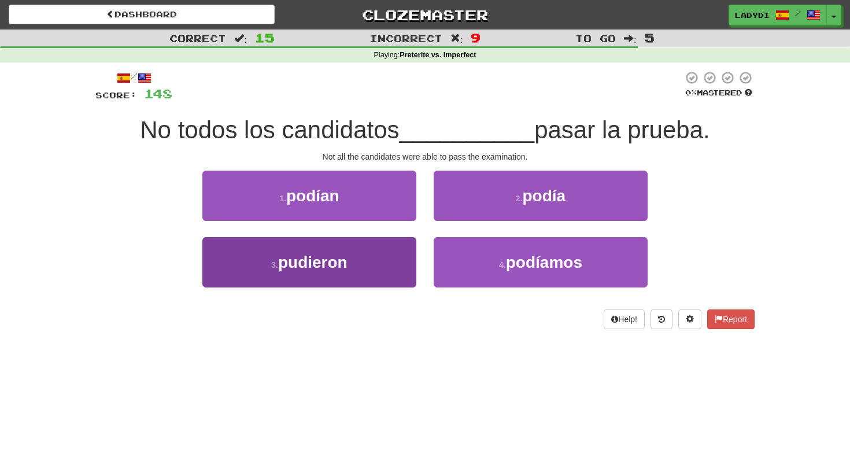
click at [388, 257] on button "3 . pudieron" at bounding box center [309, 262] width 214 height 50
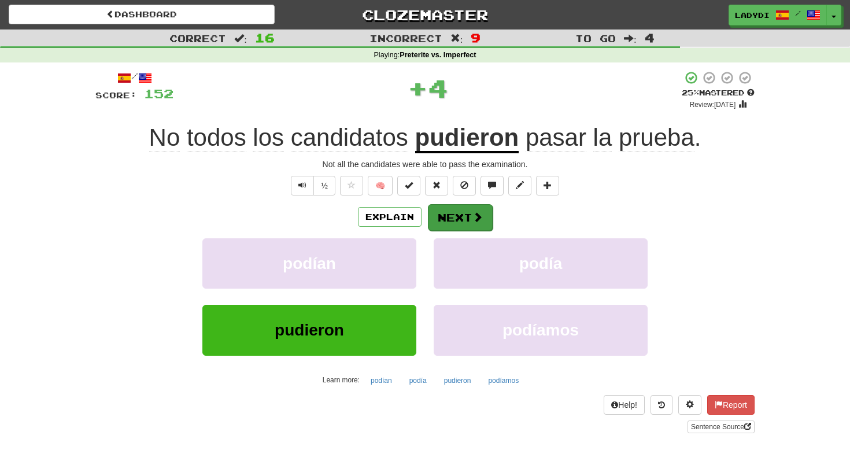
click at [467, 208] on button "Next" at bounding box center [460, 217] width 65 height 27
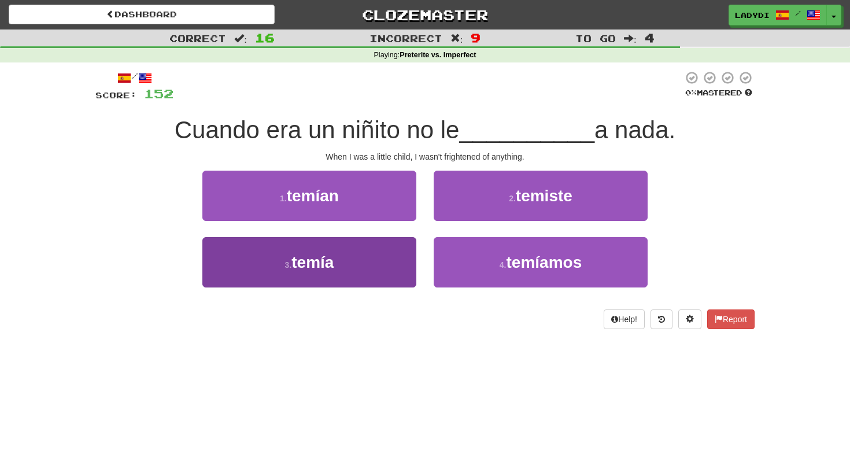
click at [396, 258] on button "3 . temía" at bounding box center [309, 262] width 214 height 50
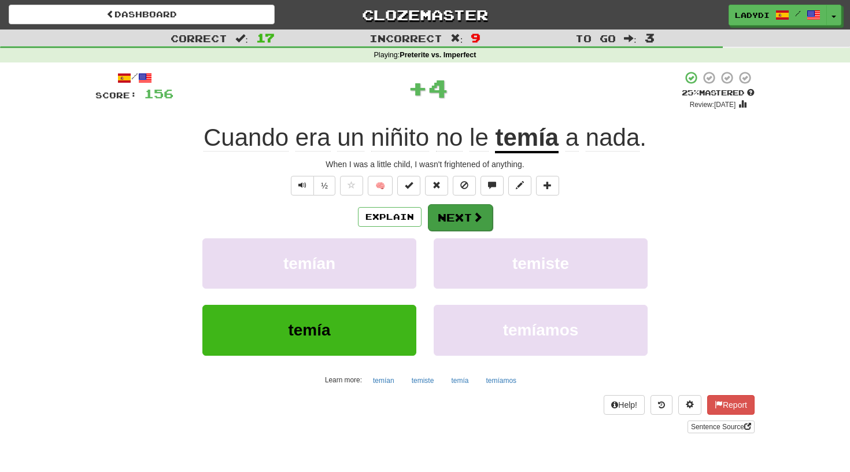
click at [458, 213] on button "Next" at bounding box center [460, 217] width 65 height 27
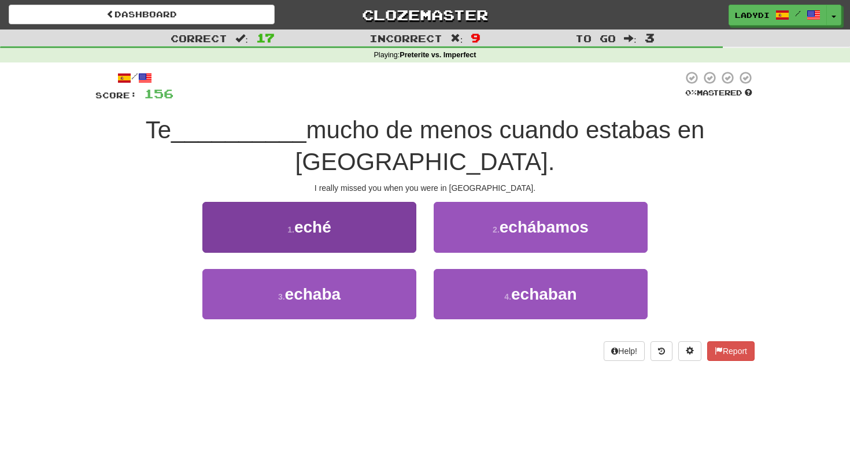
click at [412, 210] on button "1 . eché" at bounding box center [309, 227] width 214 height 50
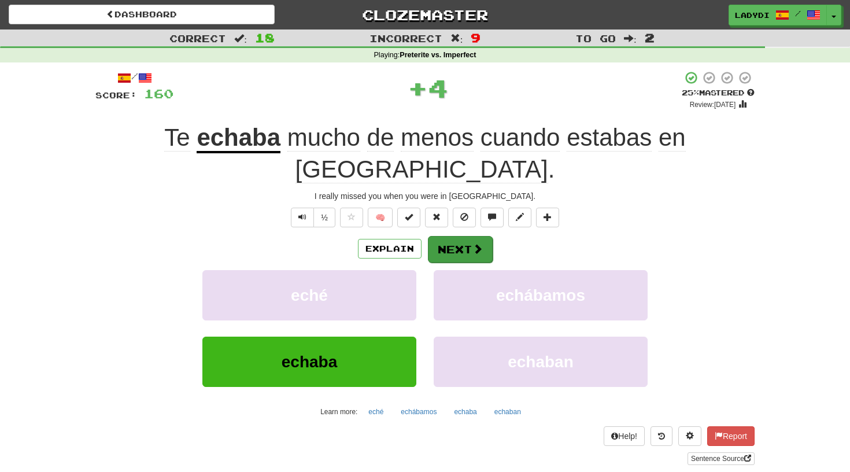
click at [455, 236] on button "Next" at bounding box center [460, 249] width 65 height 27
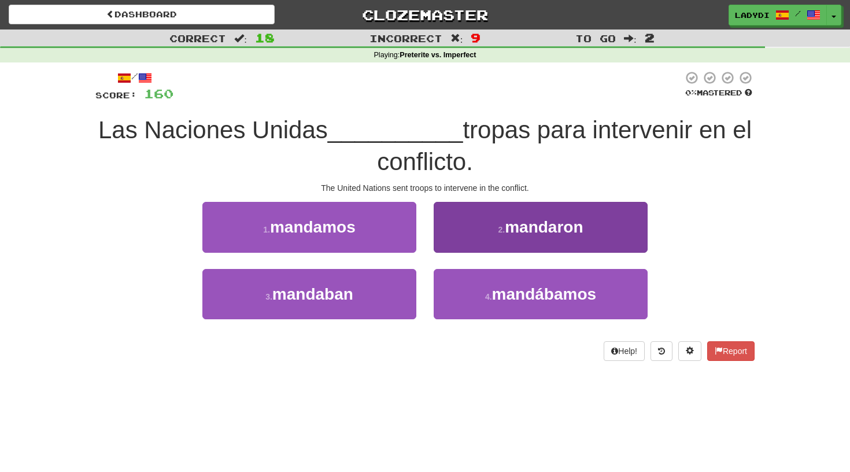
click at [462, 221] on button "2 . [GEOGRAPHIC_DATA]" at bounding box center [541, 227] width 214 height 50
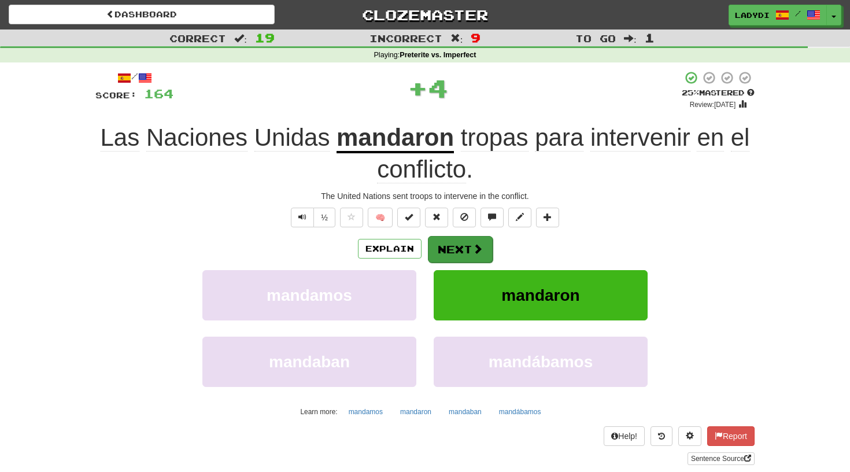
click at [451, 238] on button "Next" at bounding box center [460, 249] width 65 height 27
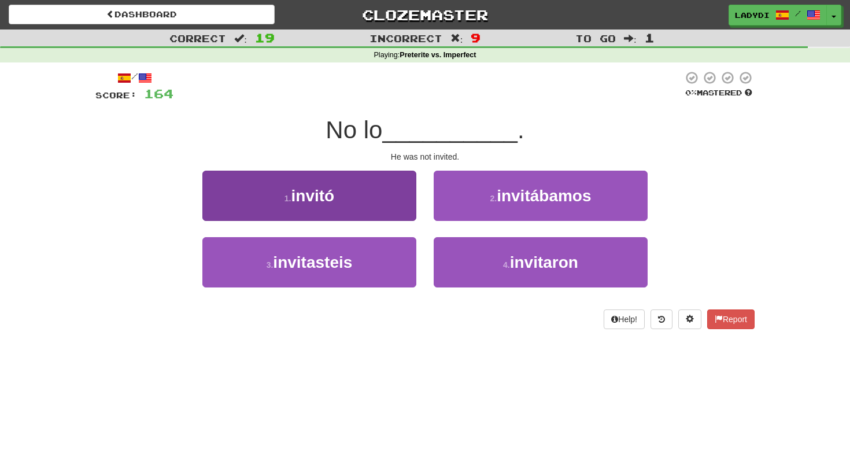
click at [414, 213] on button "1 . invitó" at bounding box center [309, 196] width 214 height 50
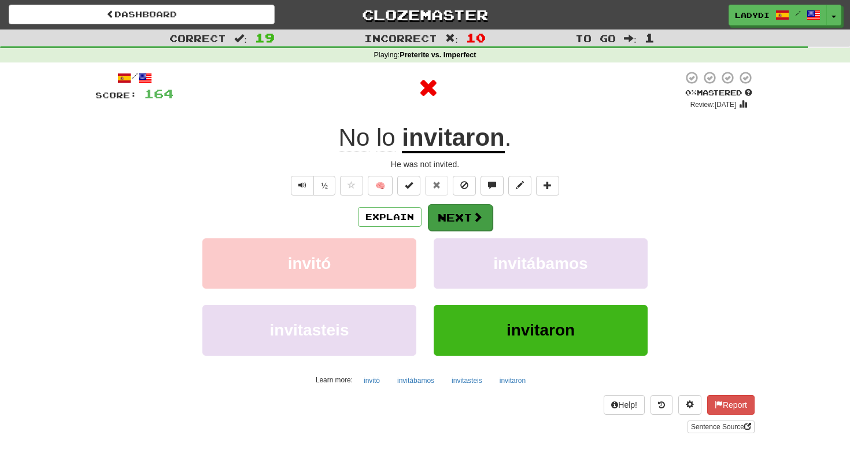
click at [447, 209] on button "Next" at bounding box center [460, 217] width 65 height 27
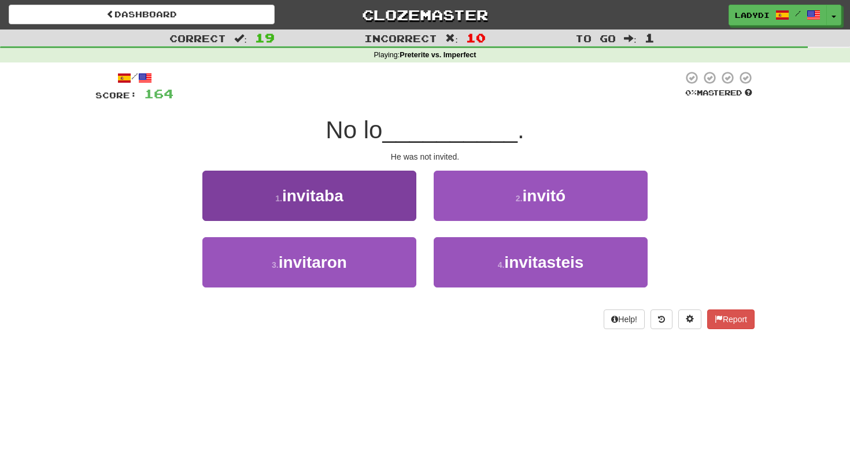
click at [410, 208] on button "1 . invitaba" at bounding box center [309, 196] width 214 height 50
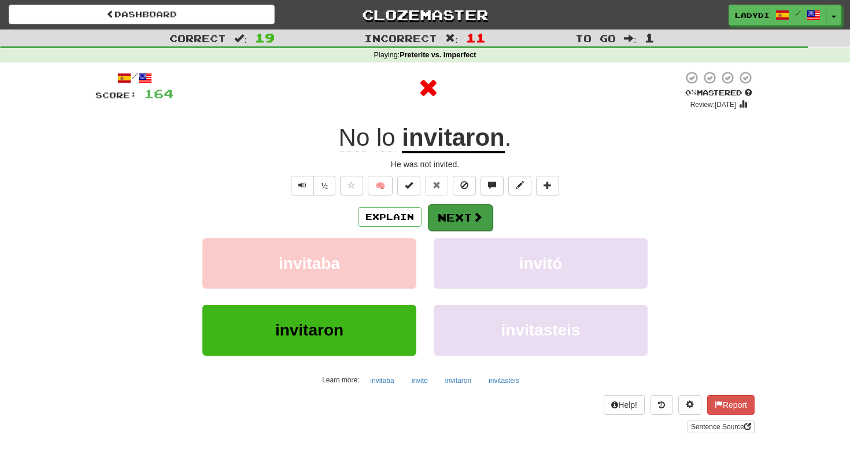
click at [445, 204] on button "Next" at bounding box center [460, 217] width 65 height 27
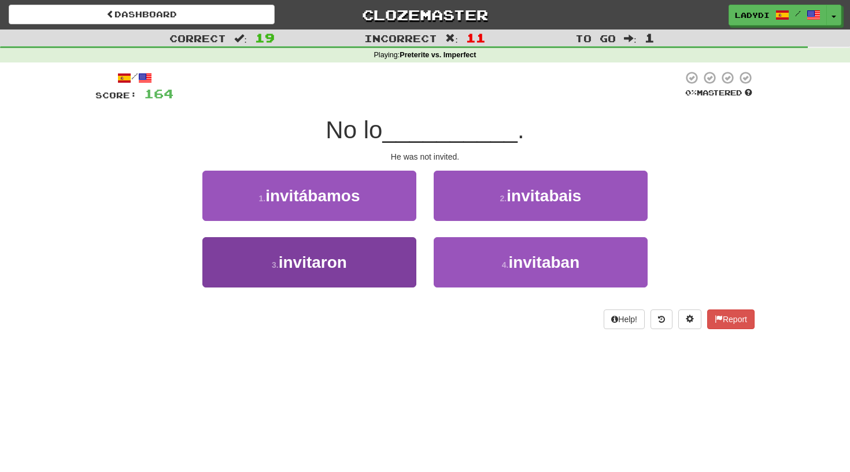
click at [385, 256] on button "3 . invitaron" at bounding box center [309, 262] width 214 height 50
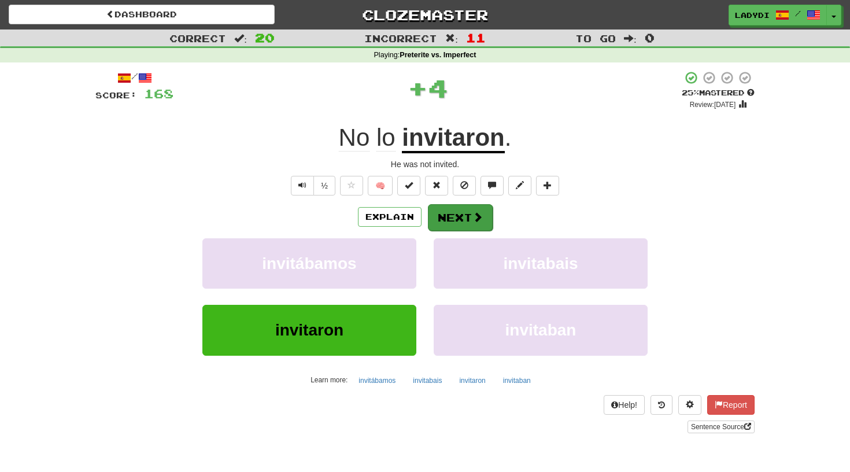
click at [451, 211] on button "Next" at bounding box center [460, 217] width 65 height 27
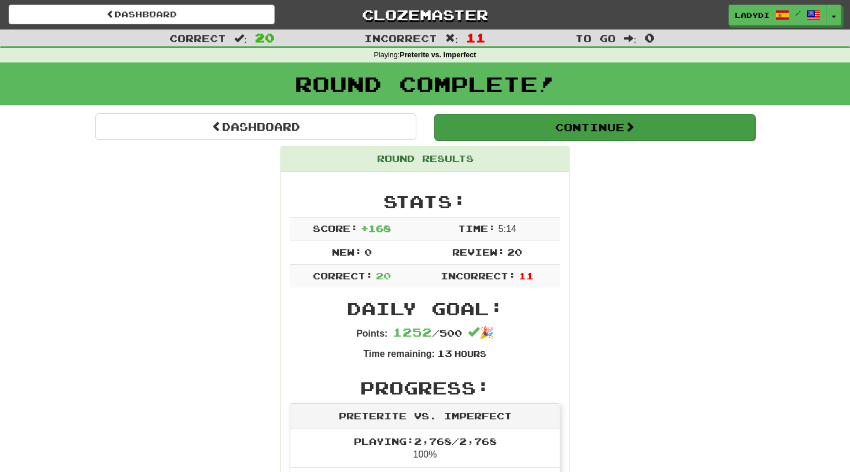
click at [565, 130] on button "Continue" at bounding box center [594, 127] width 321 height 27
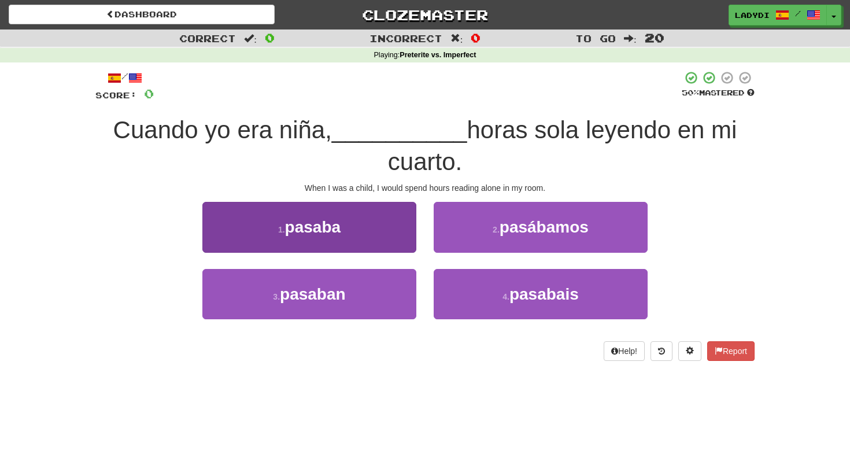
click at [358, 234] on button "1 . pasaba" at bounding box center [309, 227] width 214 height 50
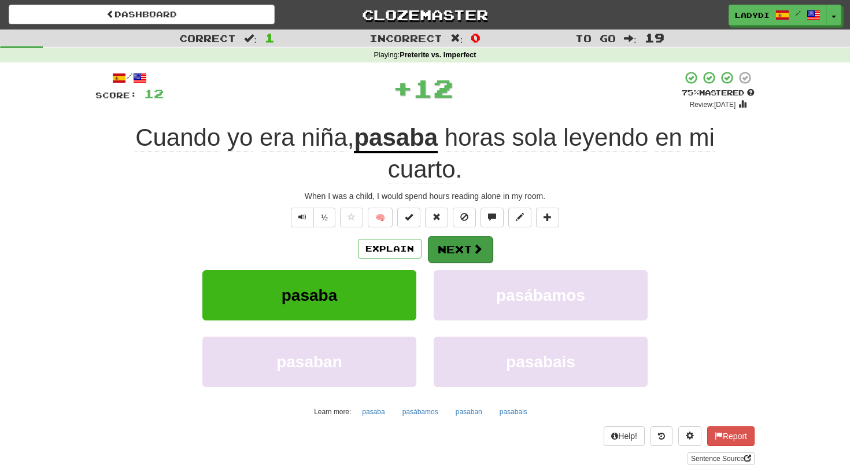
click at [487, 247] on button "Next" at bounding box center [460, 249] width 65 height 27
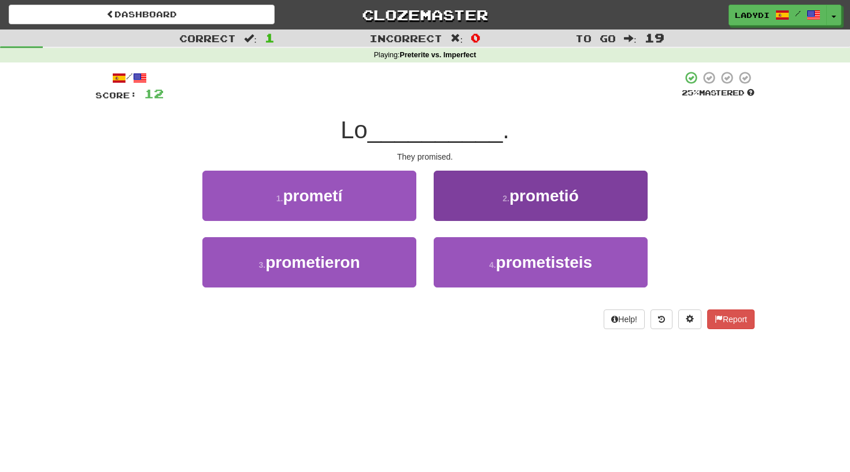
click at [480, 198] on button "2 . prometió" at bounding box center [541, 196] width 214 height 50
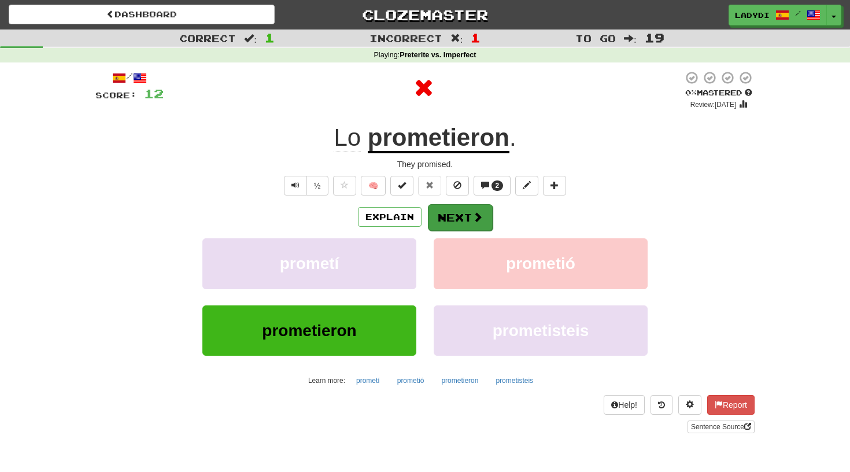
click at [452, 204] on div "Explain Next" at bounding box center [424, 217] width 659 height 27
click at [446, 205] on button "Next" at bounding box center [460, 217] width 65 height 27
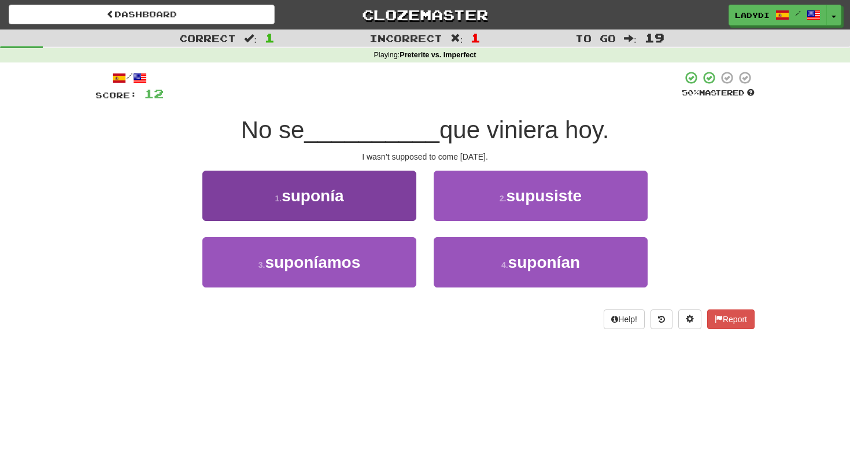
click at [379, 200] on button "1 . suponía" at bounding box center [309, 196] width 214 height 50
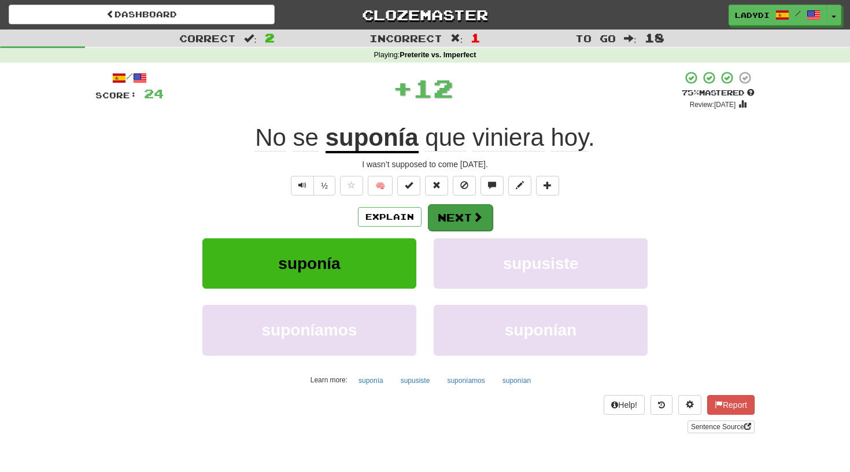
click at [460, 209] on button "Next" at bounding box center [460, 217] width 65 height 27
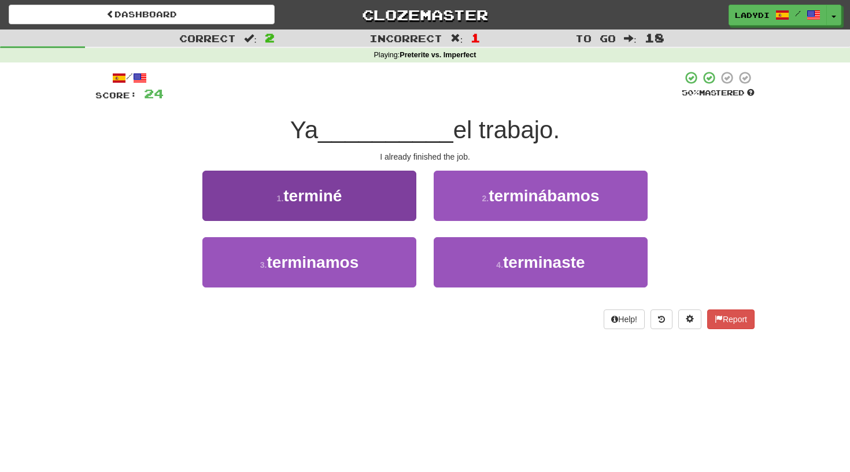
click at [358, 204] on button "1 . terminé" at bounding box center [309, 196] width 214 height 50
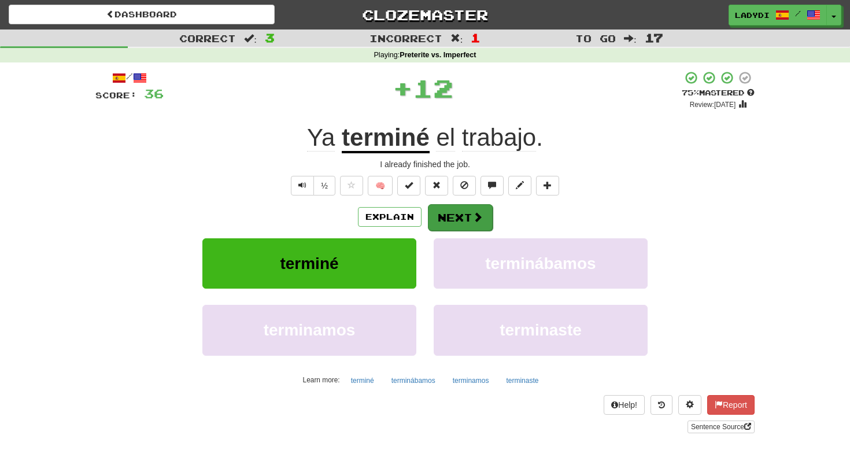
click at [452, 208] on button "Next" at bounding box center [460, 217] width 65 height 27
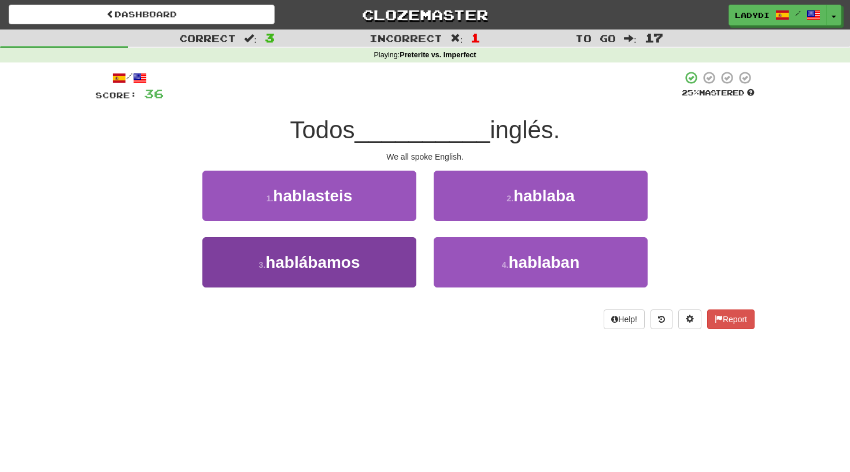
click at [389, 265] on button "3 . [GEOGRAPHIC_DATA]" at bounding box center [309, 262] width 214 height 50
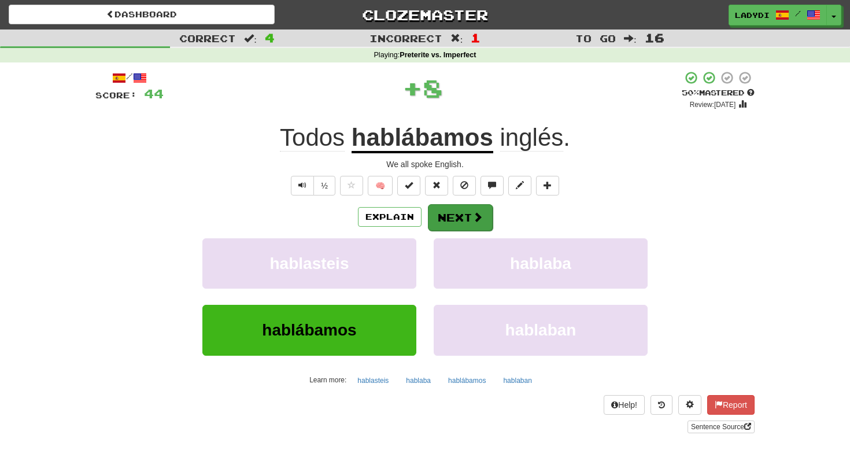
click at [451, 217] on button "Next" at bounding box center [460, 217] width 65 height 27
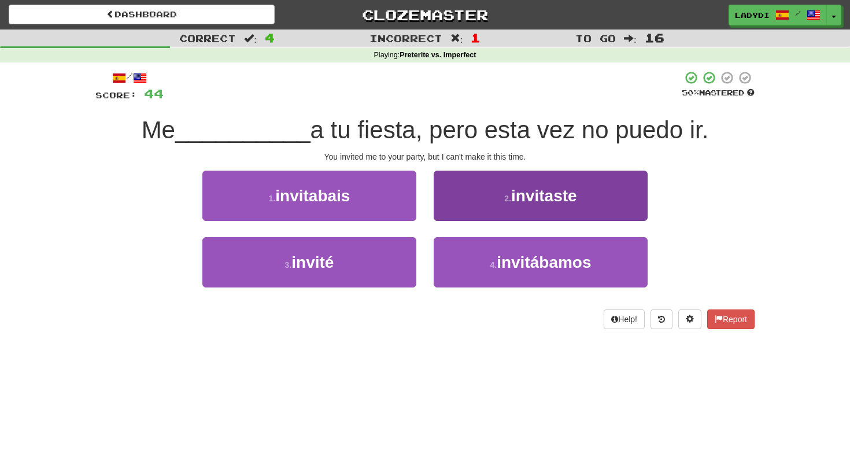
click at [459, 206] on button "2 . invitaste" at bounding box center [541, 196] width 214 height 50
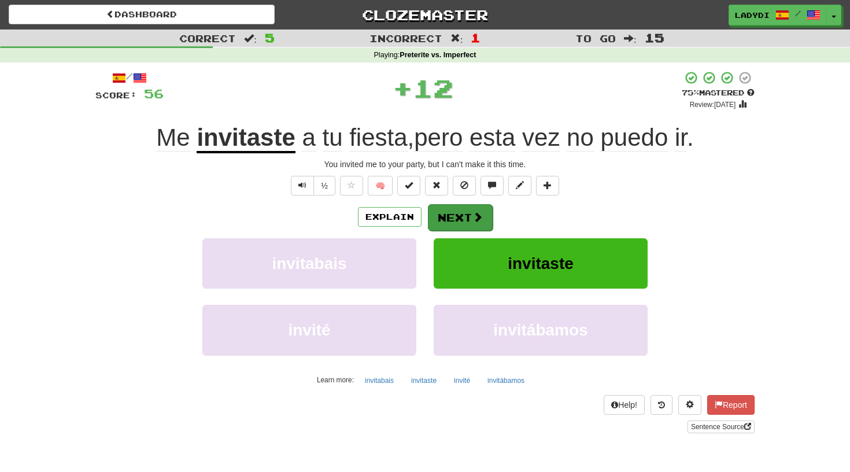
click at [451, 212] on button "Next" at bounding box center [460, 217] width 65 height 27
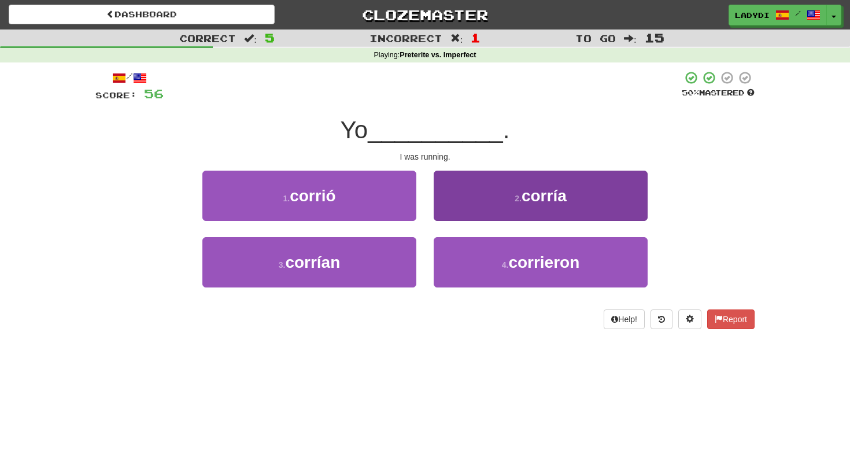
click at [439, 202] on button "2 . [GEOGRAPHIC_DATA]" at bounding box center [541, 196] width 214 height 50
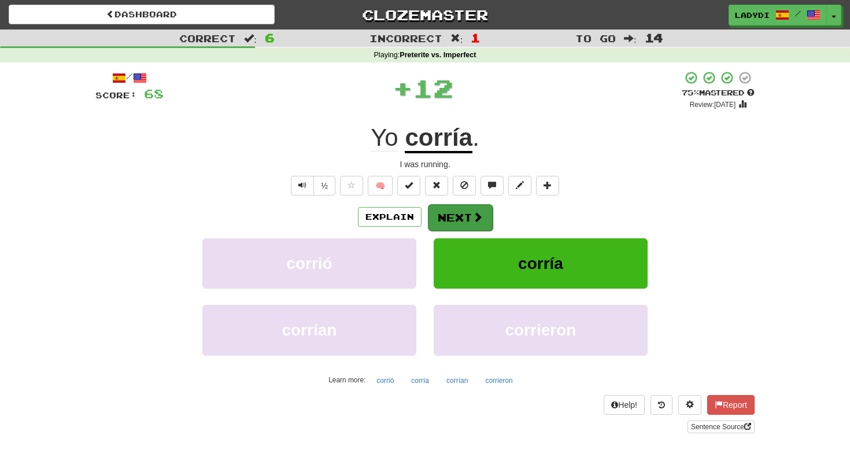
click at [443, 207] on button "Next" at bounding box center [460, 217] width 65 height 27
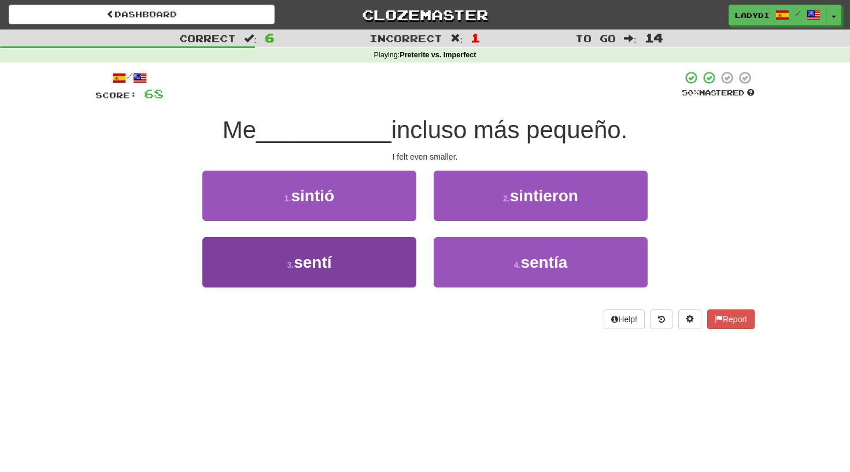
click at [389, 256] on button "3 . sentí" at bounding box center [309, 262] width 214 height 50
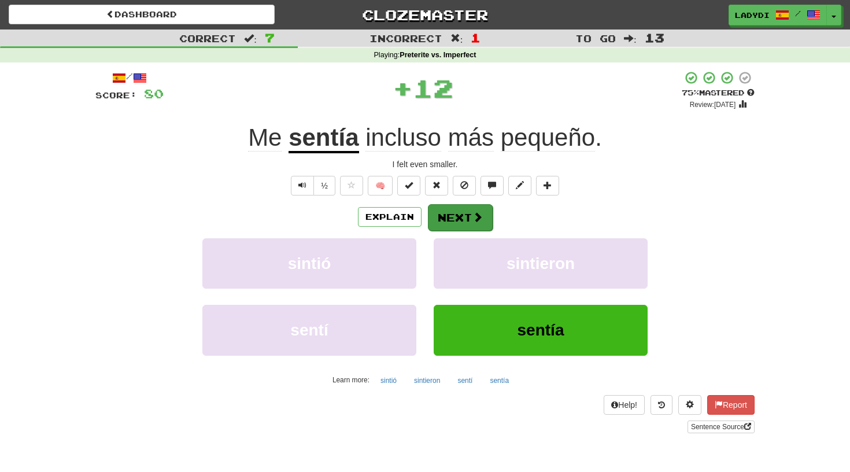
click at [449, 213] on button "Next" at bounding box center [460, 217] width 65 height 27
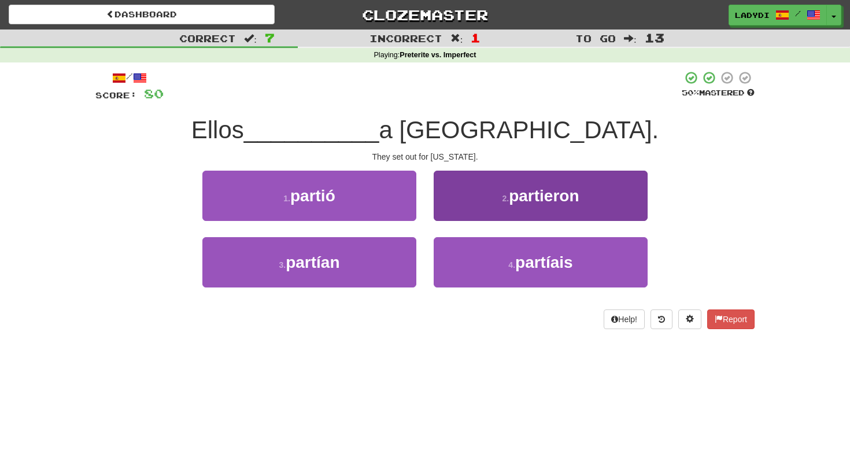
click at [465, 202] on button "2 . partieron" at bounding box center [541, 196] width 214 height 50
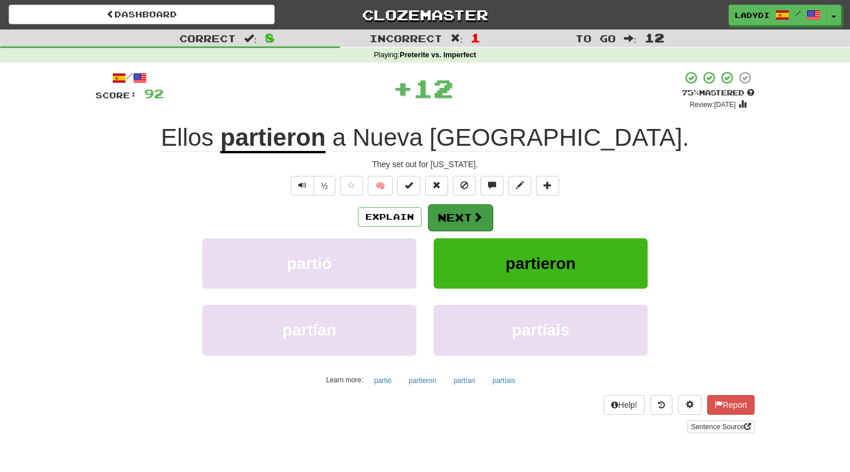
click at [447, 212] on button "Next" at bounding box center [460, 217] width 65 height 27
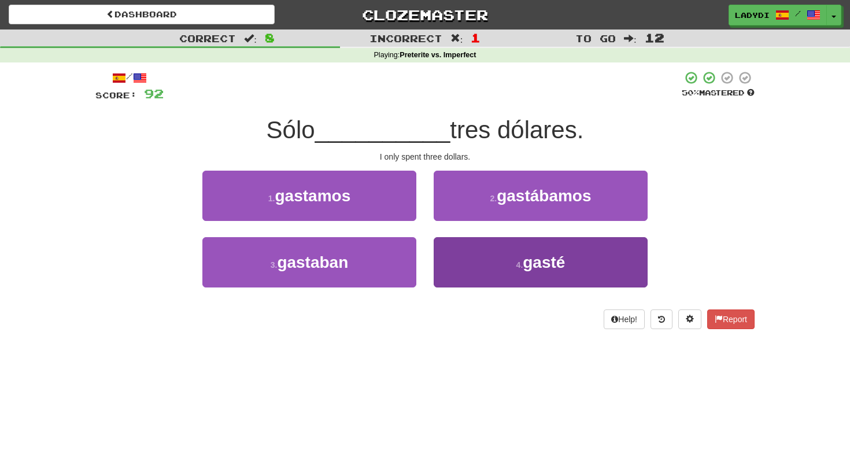
click at [458, 263] on button "4 . gasté" at bounding box center [541, 262] width 214 height 50
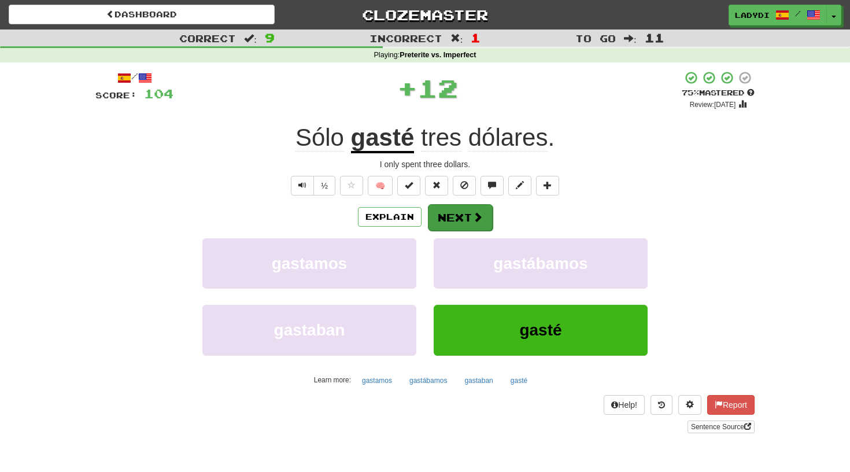
click at [450, 211] on button "Next" at bounding box center [460, 217] width 65 height 27
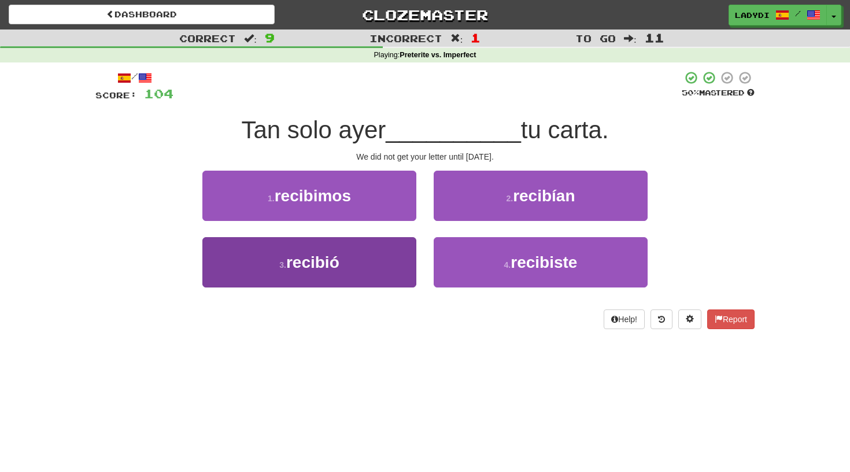
click at [393, 248] on button "3 . recibió" at bounding box center [309, 262] width 214 height 50
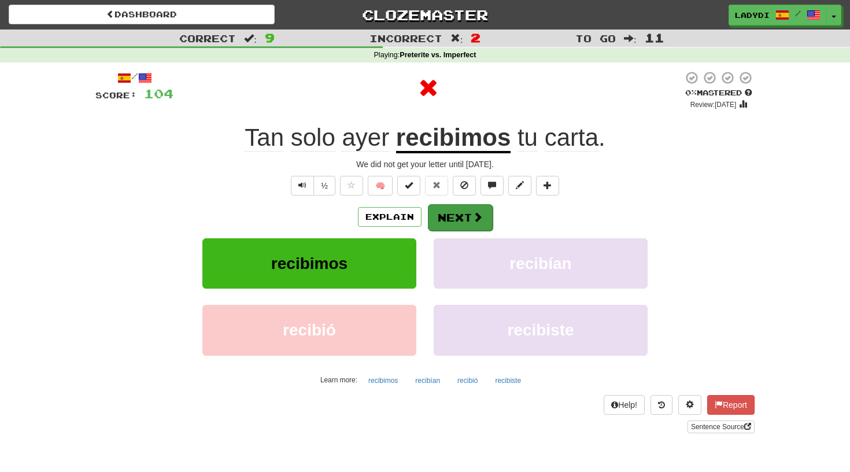
click at [453, 210] on button "Next" at bounding box center [460, 217] width 65 height 27
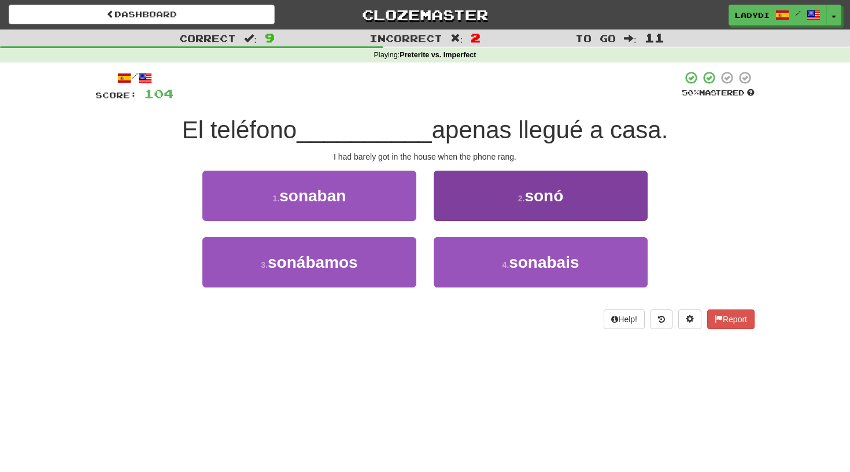
click at [460, 199] on button "2 . sonó" at bounding box center [541, 196] width 214 height 50
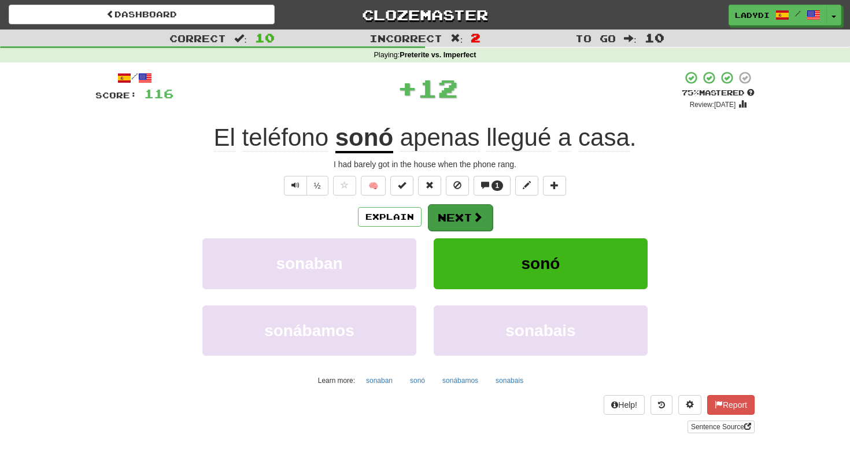
click at [452, 213] on button "Next" at bounding box center [460, 217] width 65 height 27
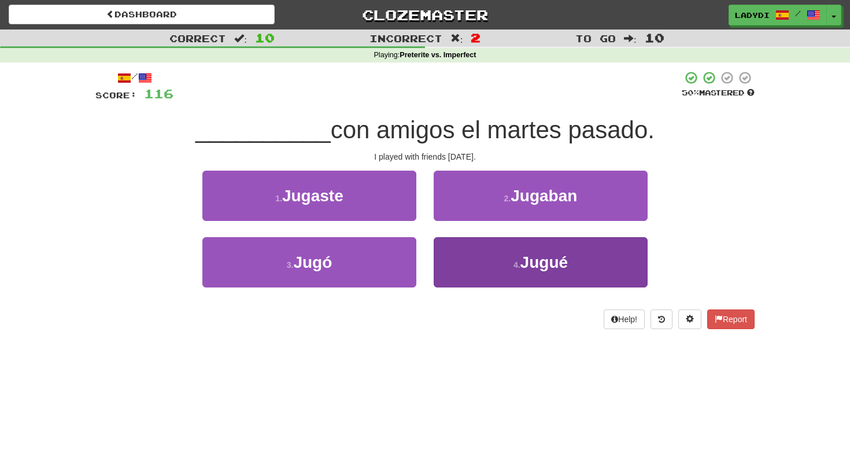
click at [478, 256] on button "4 . Jugué" at bounding box center [541, 262] width 214 height 50
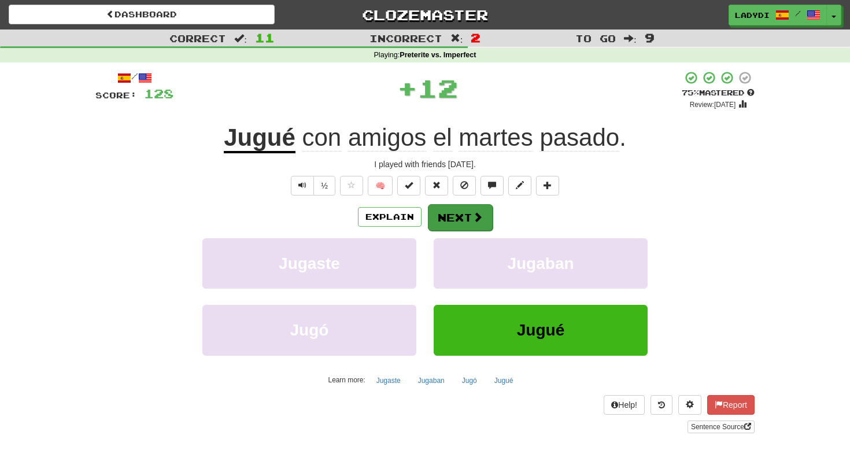
click at [463, 216] on button "Next" at bounding box center [460, 217] width 65 height 27
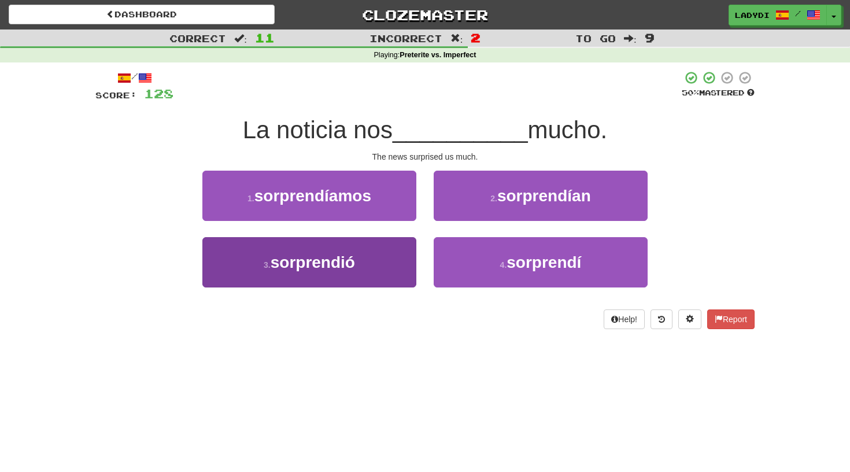
click at [392, 263] on button "3 . sorprendió" at bounding box center [309, 262] width 214 height 50
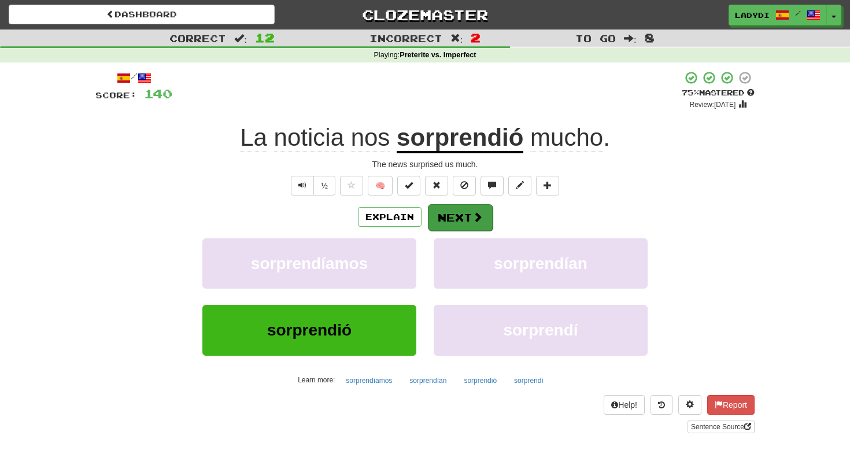
click at [456, 217] on button "Next" at bounding box center [460, 217] width 65 height 27
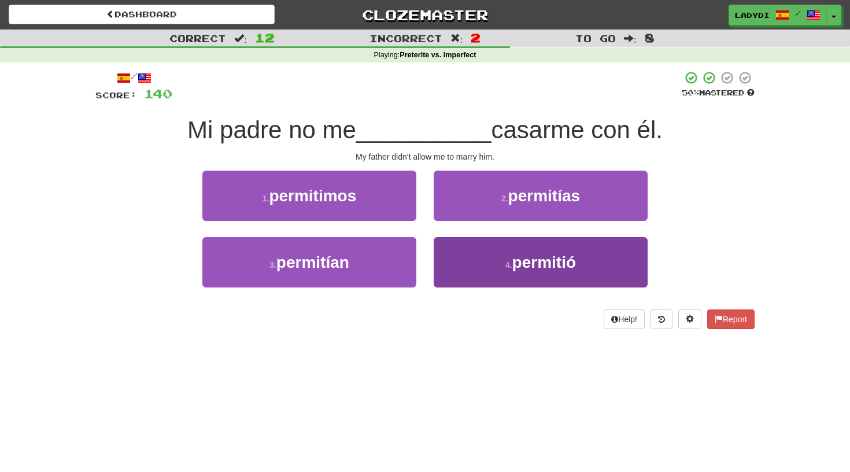
click at [469, 250] on button "4 . permitió" at bounding box center [541, 262] width 214 height 50
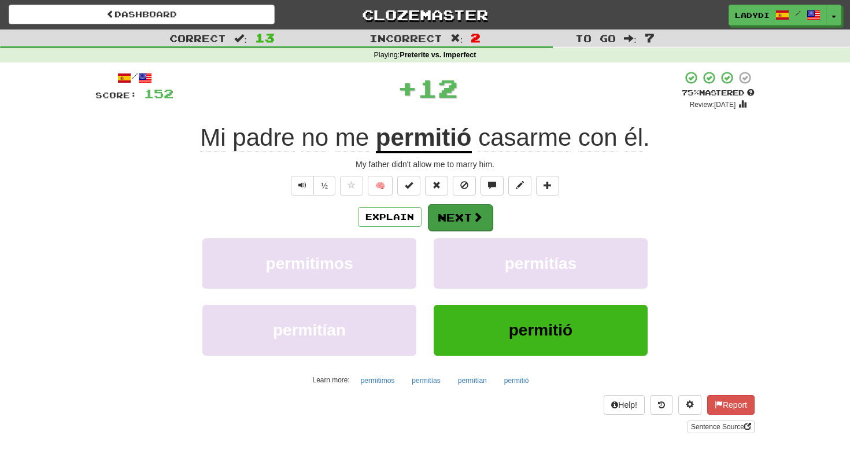
click at [456, 217] on button "Next" at bounding box center [460, 217] width 65 height 27
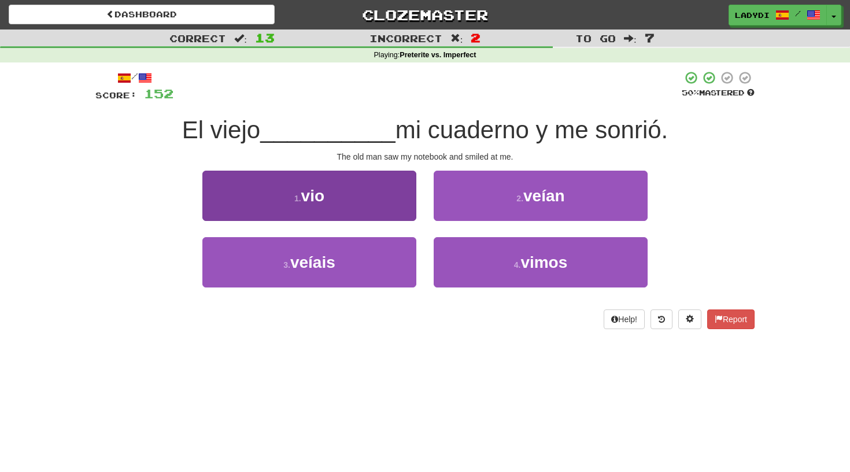
click at [368, 202] on button "1 . vio" at bounding box center [309, 196] width 214 height 50
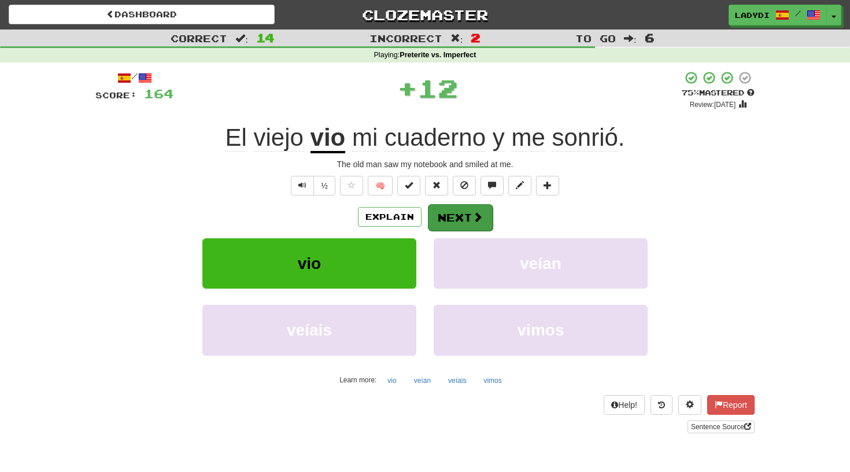
click at [445, 207] on button "Next" at bounding box center [460, 217] width 65 height 27
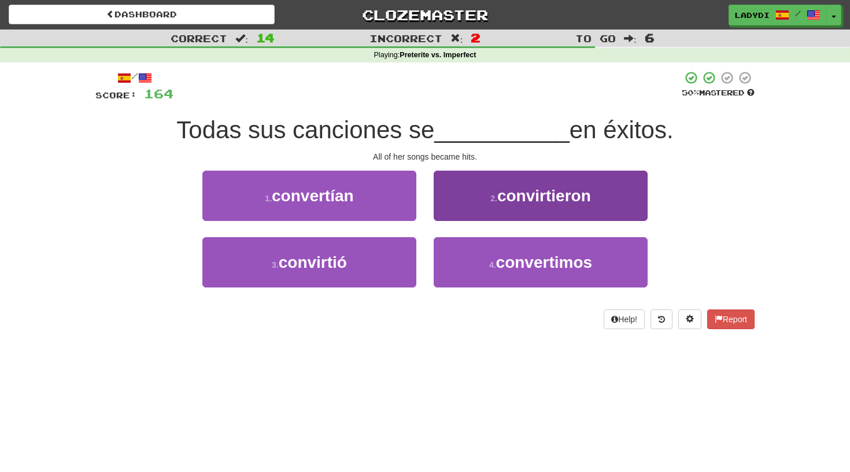
click at [464, 198] on button "2 . convirtieron" at bounding box center [541, 196] width 214 height 50
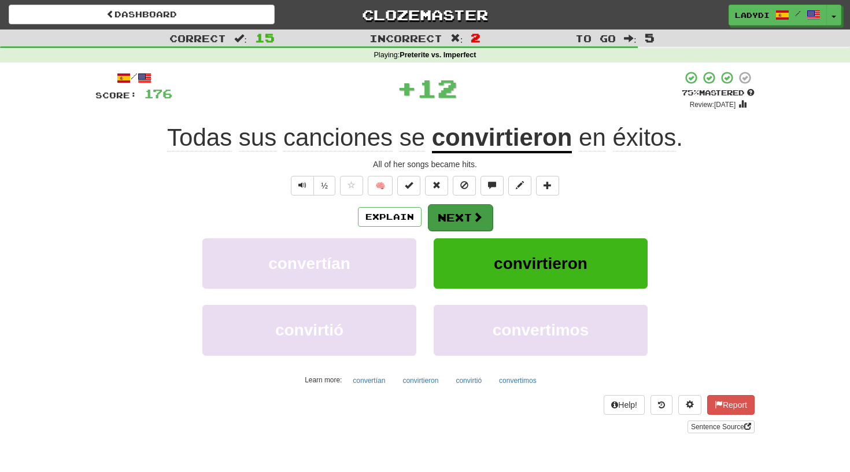
click at [445, 215] on button "Next" at bounding box center [460, 217] width 65 height 27
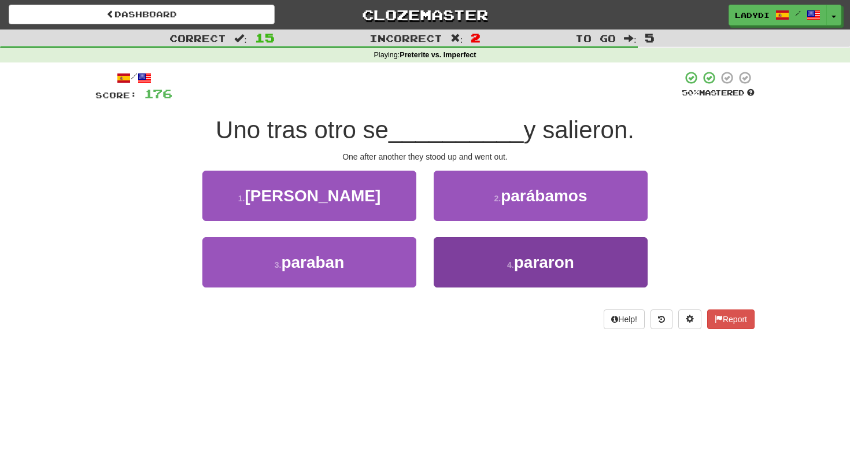
click at [451, 252] on button "4 . [GEOGRAPHIC_DATA]" at bounding box center [541, 262] width 214 height 50
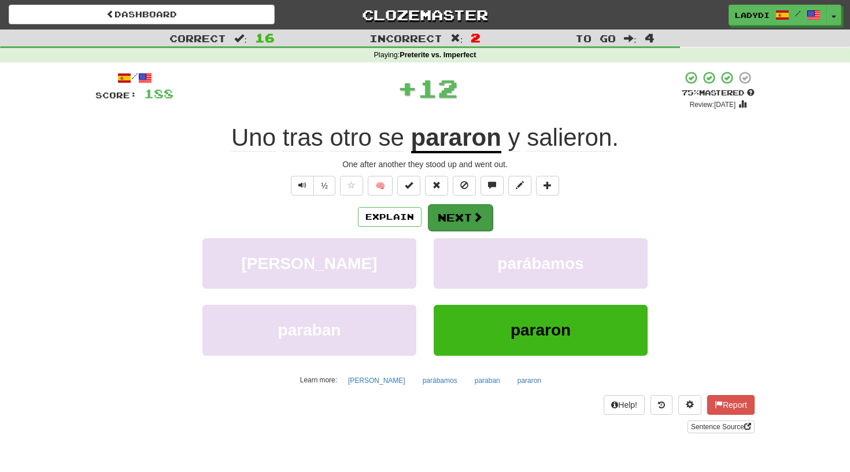
click at [453, 213] on button "Next" at bounding box center [460, 217] width 65 height 27
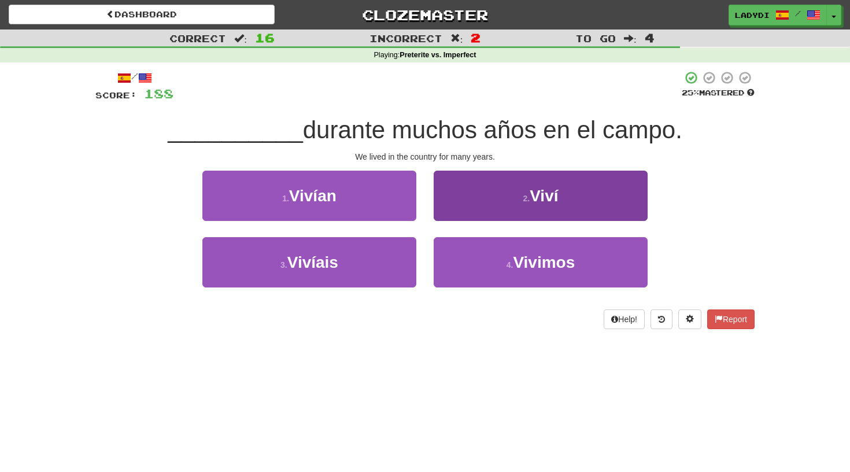
click at [448, 204] on button "2 . Viví" at bounding box center [541, 196] width 214 height 50
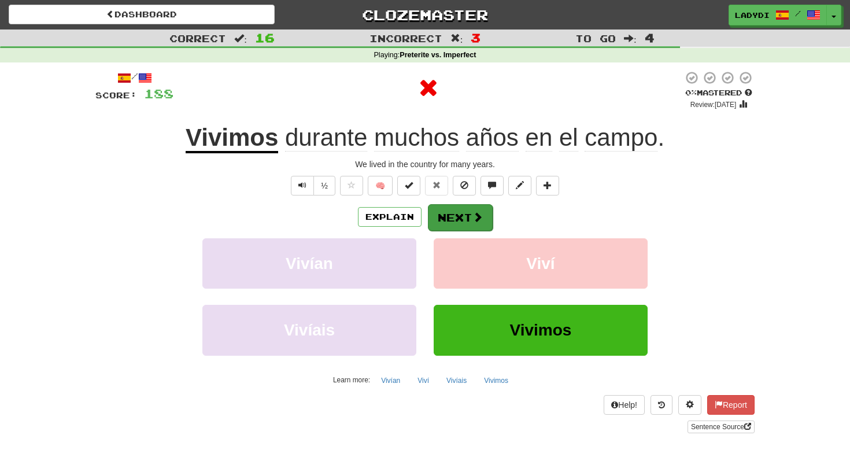
click at [441, 211] on button "Next" at bounding box center [460, 217] width 65 height 27
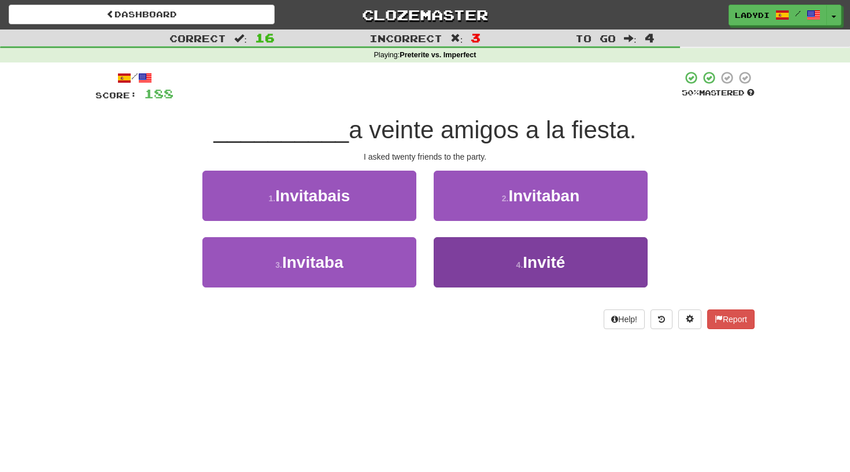
click at [469, 249] on button "4 . Invité" at bounding box center [541, 262] width 214 height 50
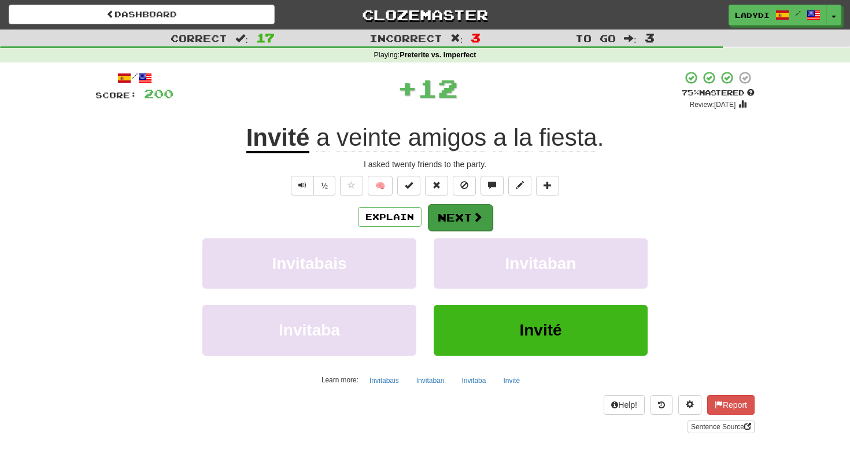
click at [456, 214] on button "Next" at bounding box center [460, 217] width 65 height 27
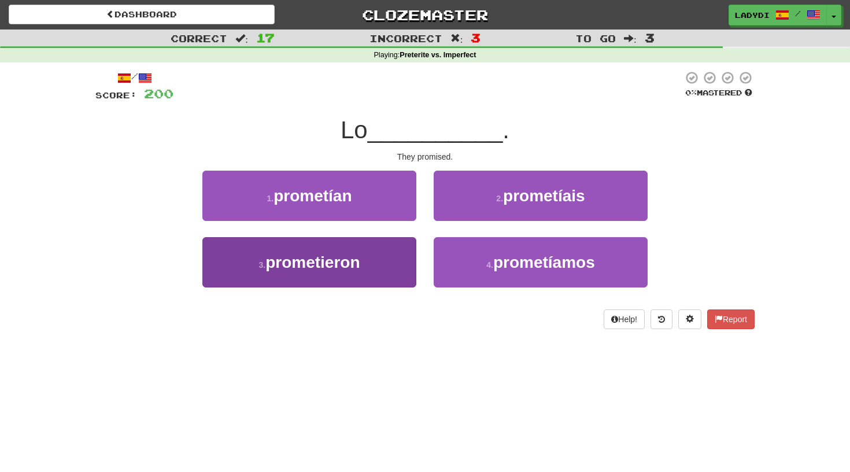
click at [377, 260] on button "3 . prometieron" at bounding box center [309, 262] width 214 height 50
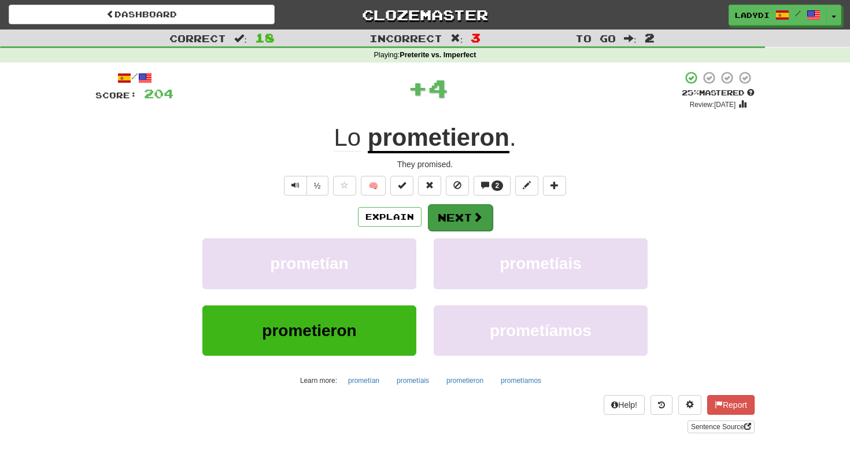
click at [454, 216] on button "Next" at bounding box center [460, 217] width 65 height 27
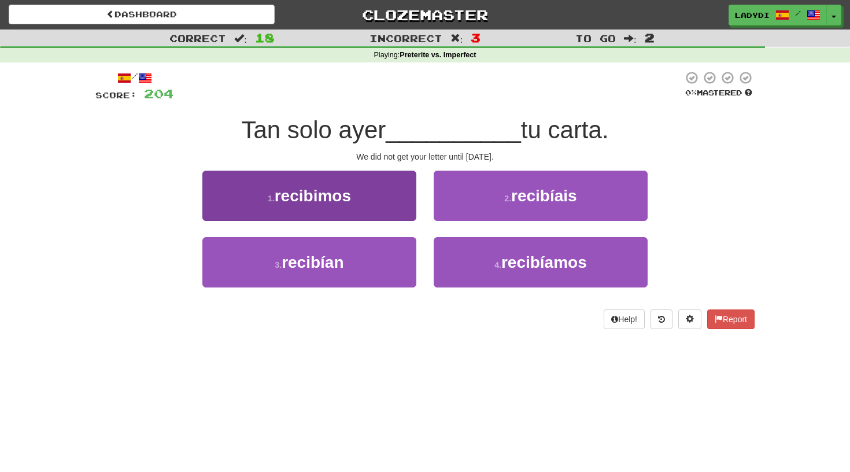
click at [399, 208] on button "1 . recibimos" at bounding box center [309, 196] width 214 height 50
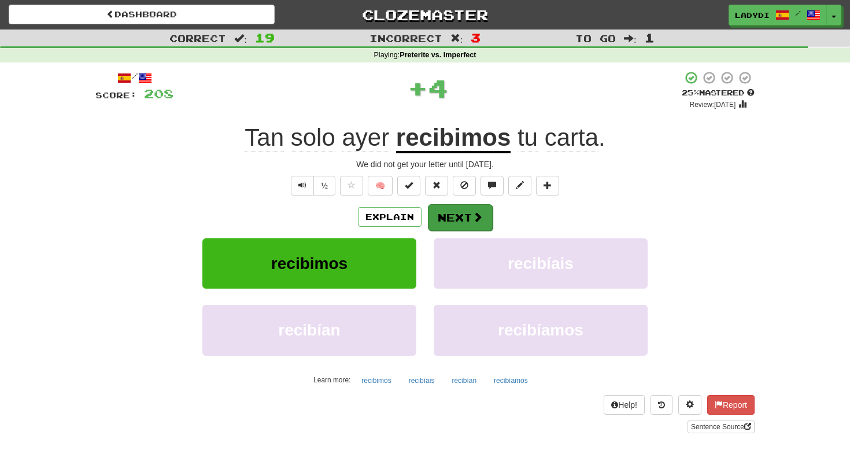
click at [445, 210] on button "Next" at bounding box center [460, 217] width 65 height 27
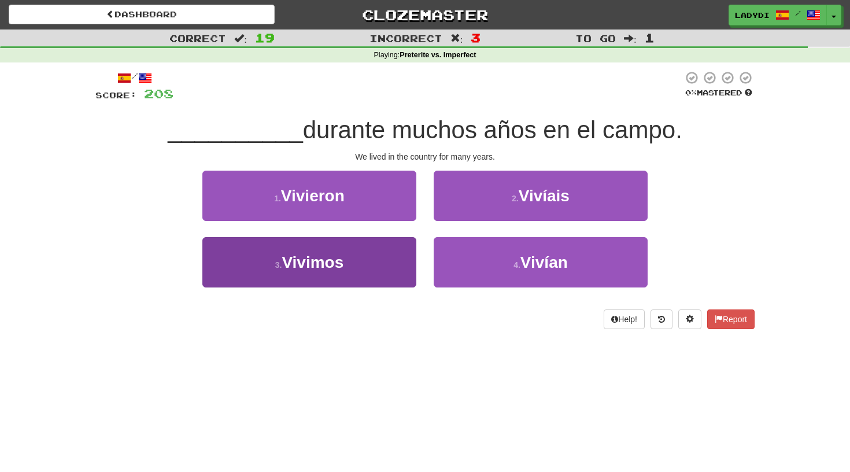
click at [383, 255] on button "3 . Vivimos" at bounding box center [309, 262] width 214 height 50
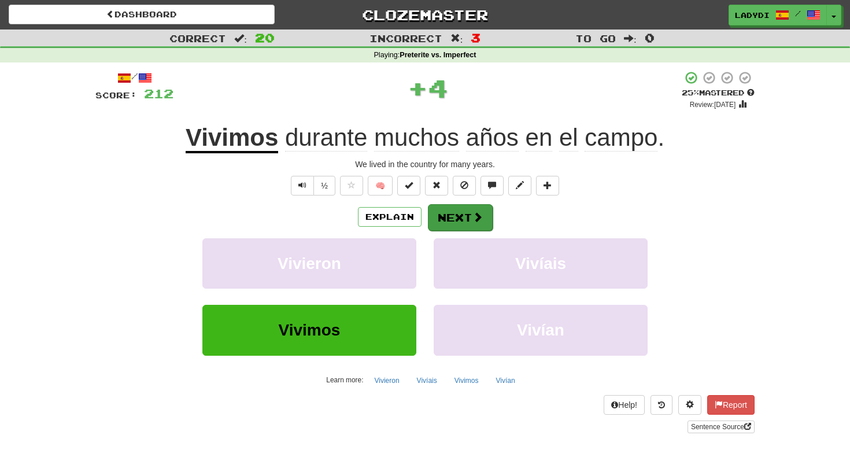
click at [453, 213] on button "Next" at bounding box center [460, 217] width 65 height 27
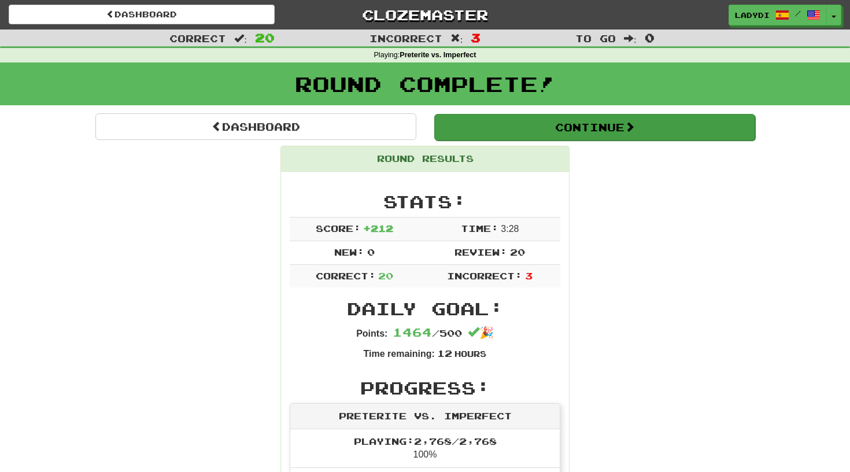
click at [558, 127] on button "Continue" at bounding box center [594, 127] width 321 height 27
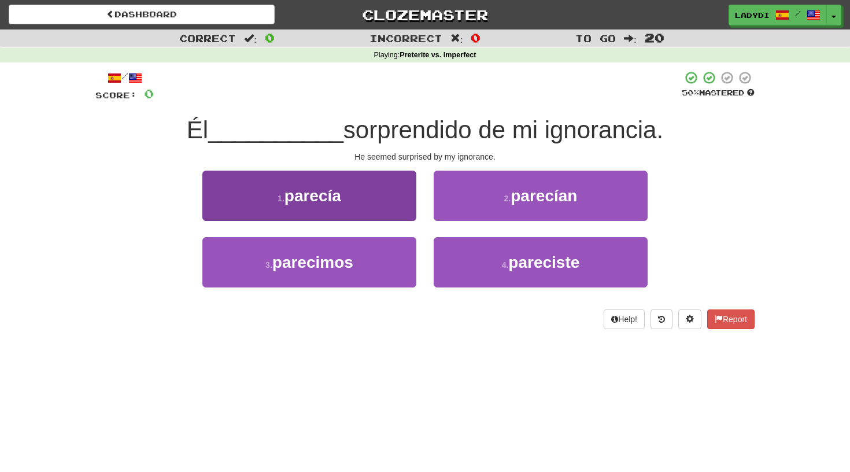
click at [355, 195] on button "1 . parecía" at bounding box center [309, 196] width 214 height 50
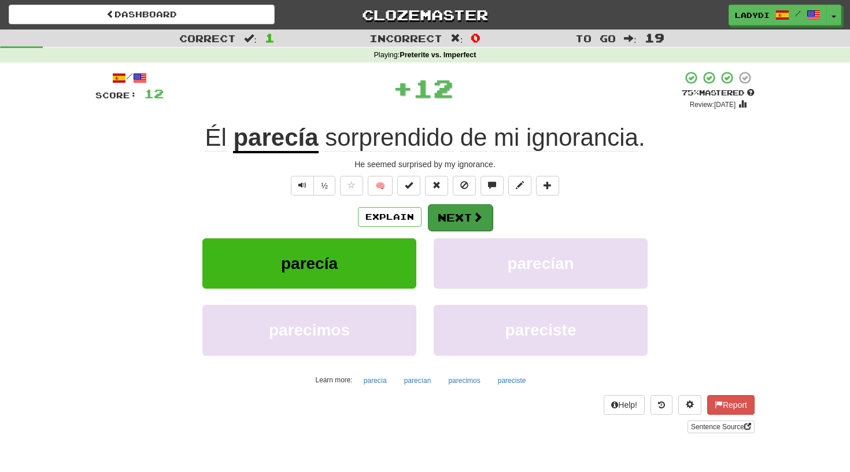
click at [438, 208] on button "Next" at bounding box center [460, 217] width 65 height 27
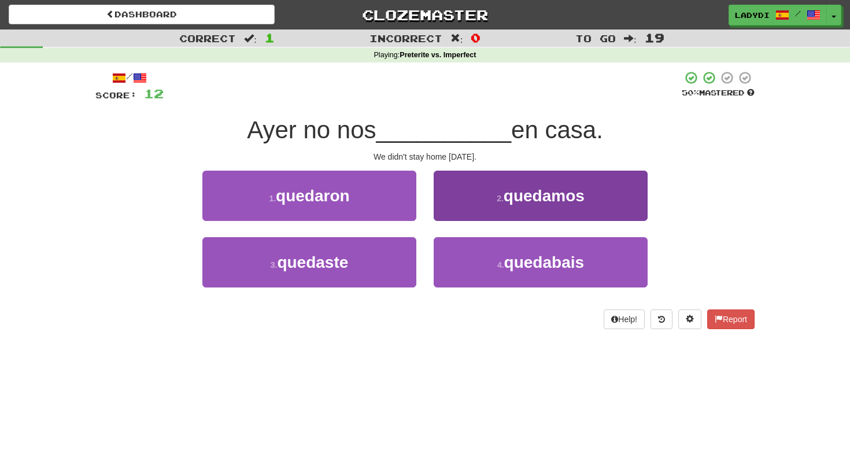
click at [460, 205] on button "2 . quedamos" at bounding box center [541, 196] width 214 height 50
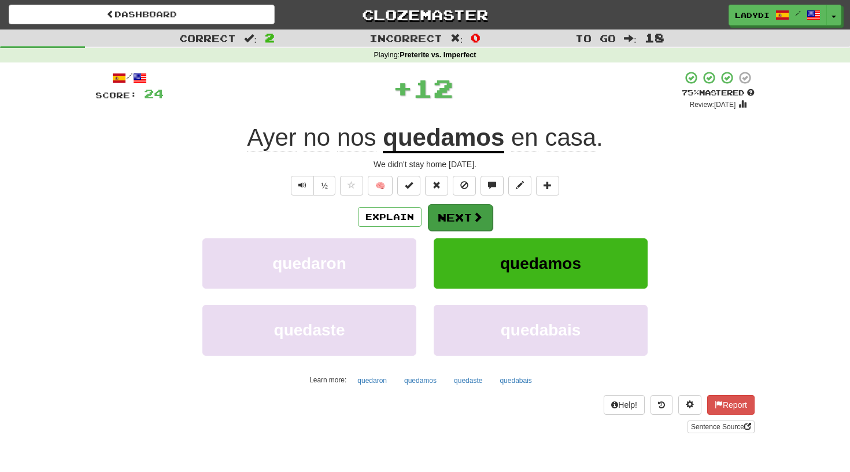
click at [456, 213] on button "Next" at bounding box center [460, 217] width 65 height 27
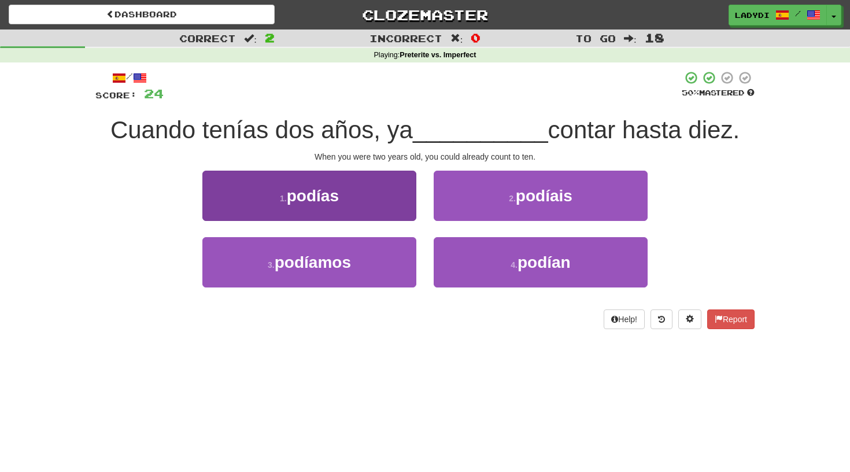
click at [385, 201] on button "1 . podías" at bounding box center [309, 196] width 214 height 50
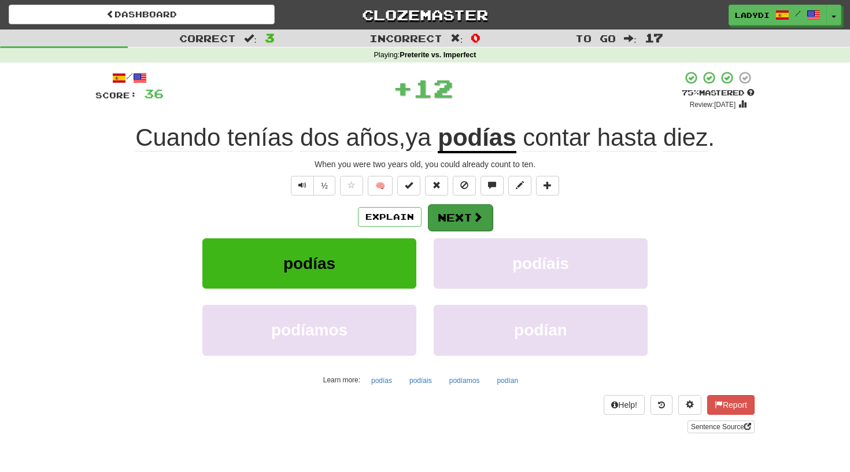
click at [455, 209] on button "Next" at bounding box center [460, 217] width 65 height 27
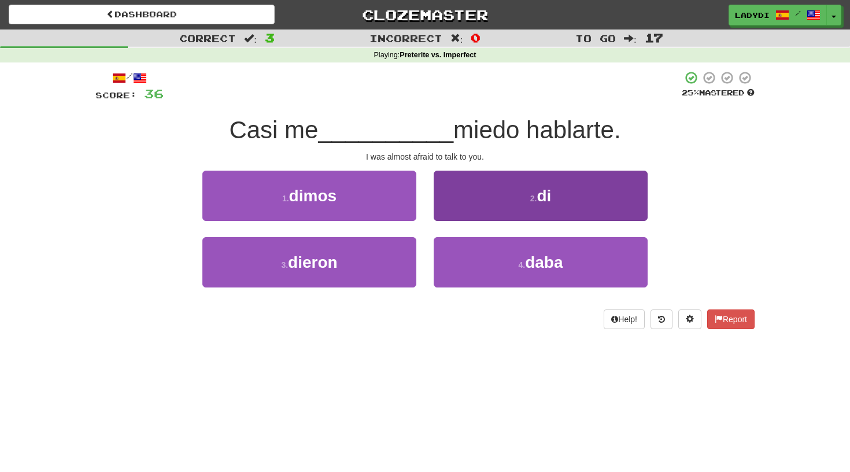
click at [447, 196] on button "2 . di" at bounding box center [541, 196] width 214 height 50
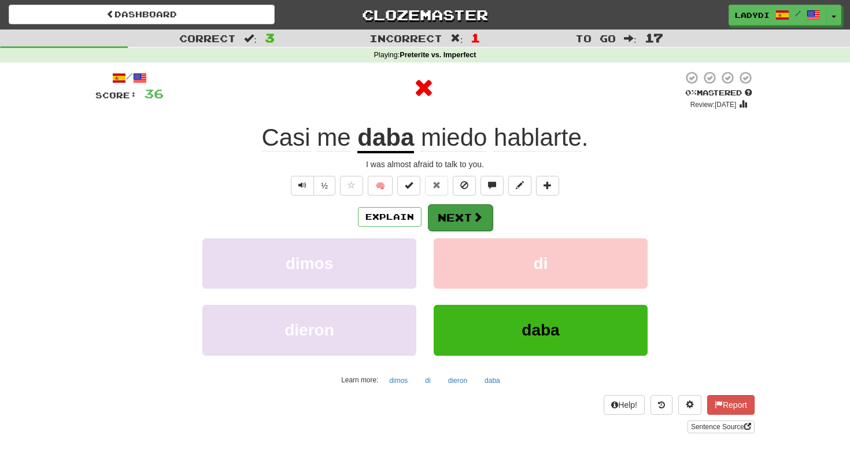
click at [446, 214] on button "Next" at bounding box center [460, 217] width 65 height 27
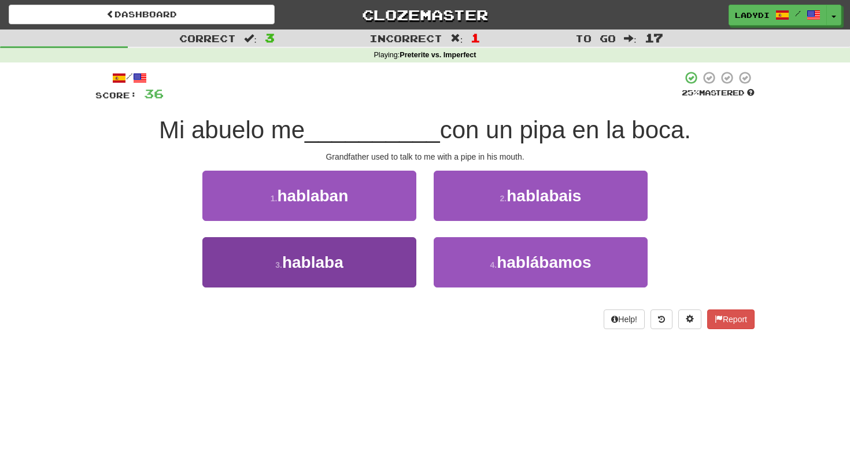
click at [379, 253] on button "3 . hablaba" at bounding box center [309, 262] width 214 height 50
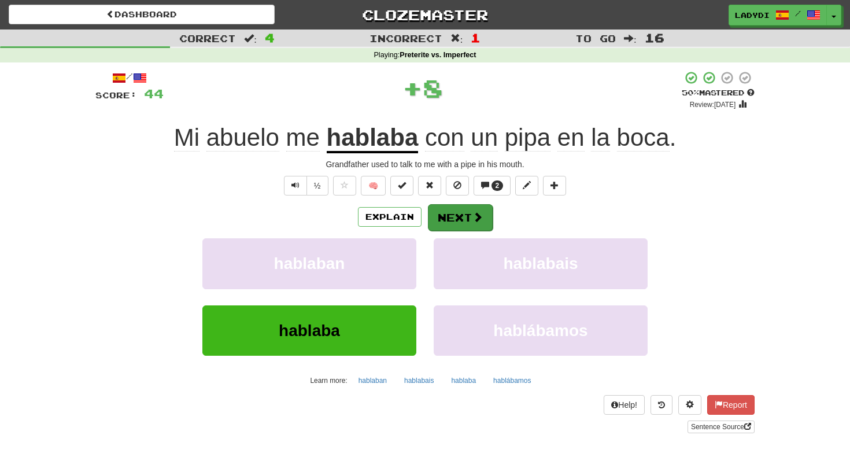
click at [454, 208] on button "Next" at bounding box center [460, 217] width 65 height 27
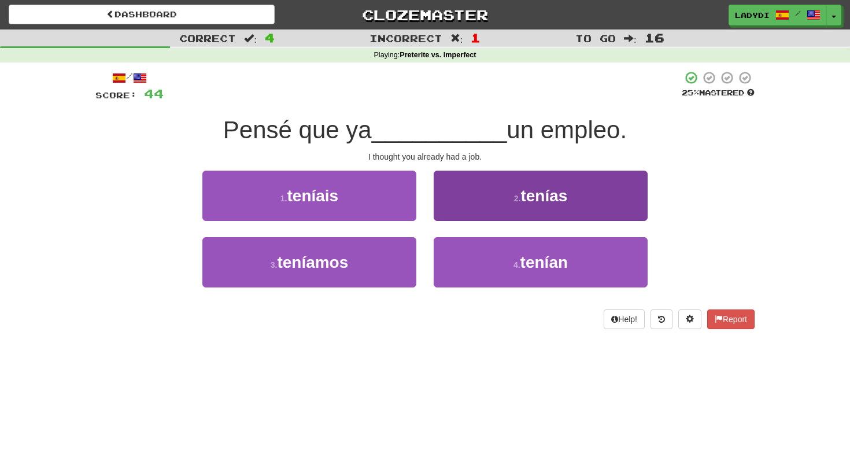
click at [461, 200] on button "2 . tenías" at bounding box center [541, 196] width 214 height 50
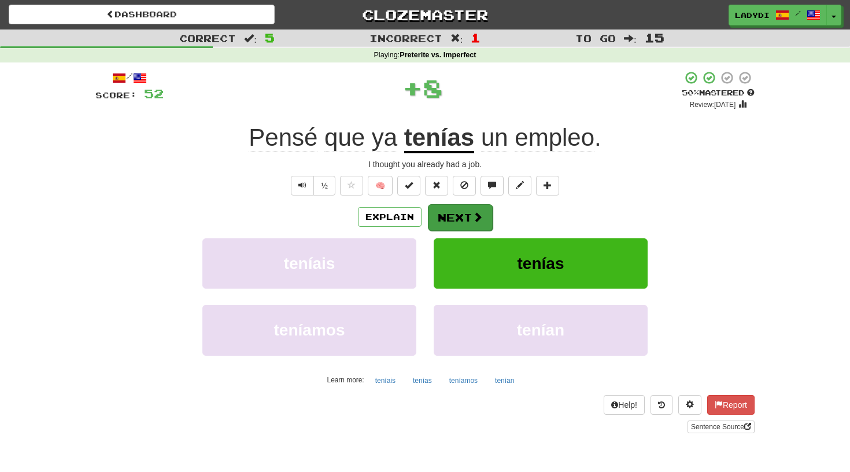
click at [455, 215] on button "Next" at bounding box center [460, 217] width 65 height 27
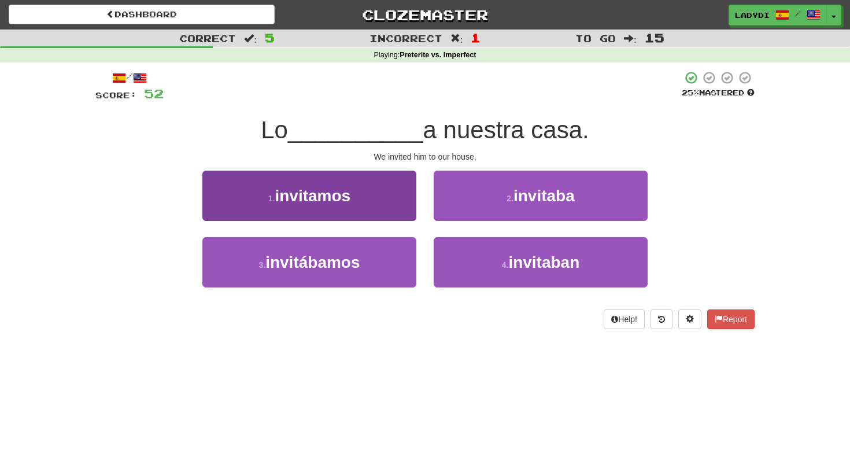
click at [392, 200] on button "1 . invitamos" at bounding box center [309, 196] width 214 height 50
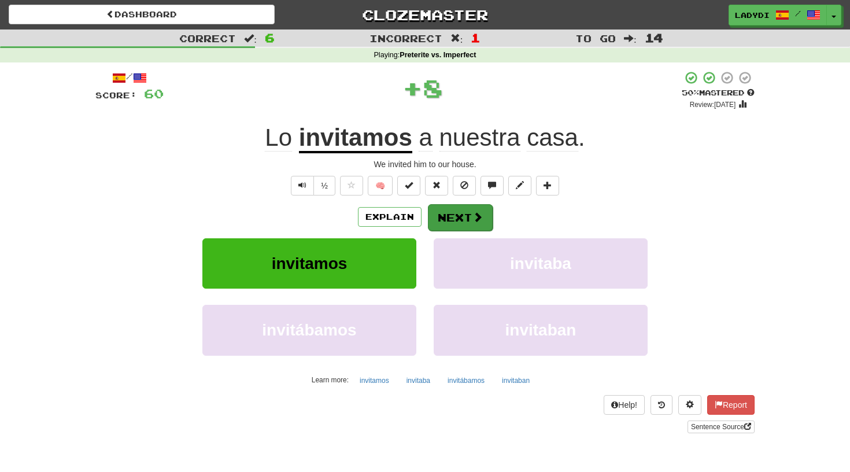
click at [444, 208] on button "Next" at bounding box center [460, 217] width 65 height 27
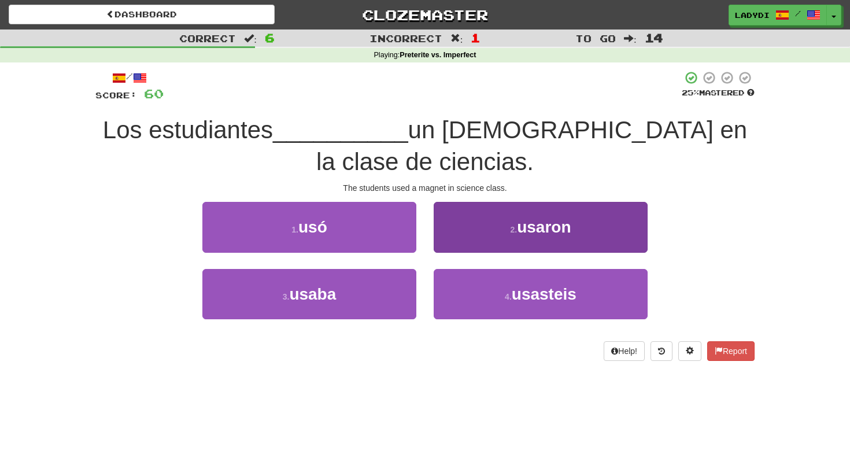
click at [451, 202] on button "2 . usaron" at bounding box center [541, 227] width 214 height 50
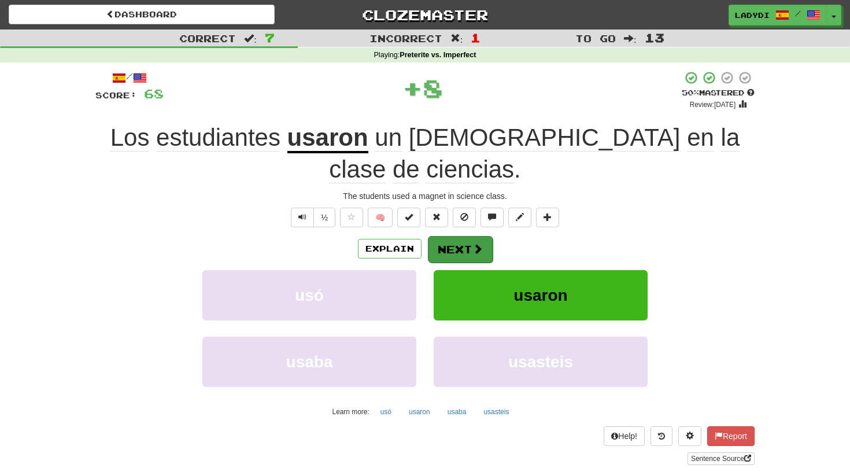
click at [445, 236] on button "Next" at bounding box center [460, 249] width 65 height 27
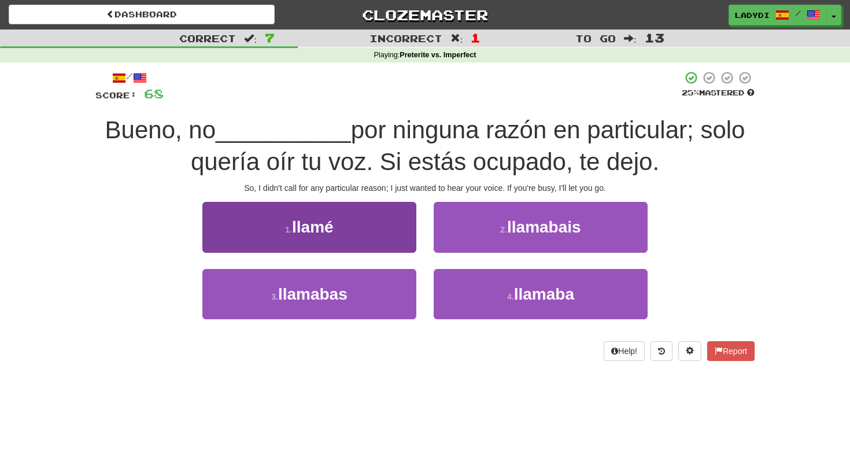
click at [399, 249] on button "1 . [GEOGRAPHIC_DATA]" at bounding box center [309, 227] width 214 height 50
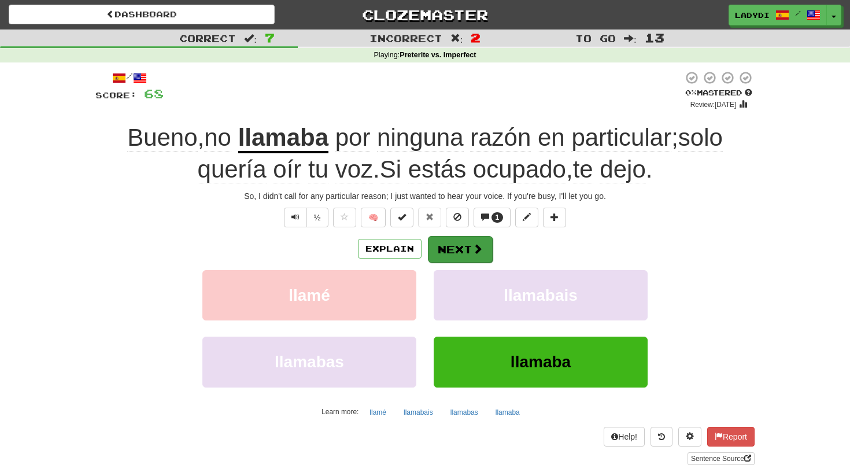
click at [453, 245] on button "Next" at bounding box center [460, 249] width 65 height 27
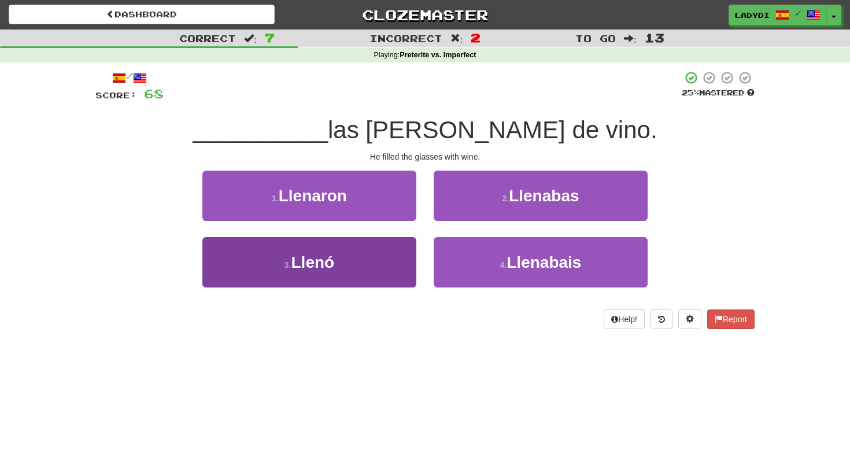
click at [378, 256] on button "3 . [GEOGRAPHIC_DATA]" at bounding box center [309, 262] width 214 height 50
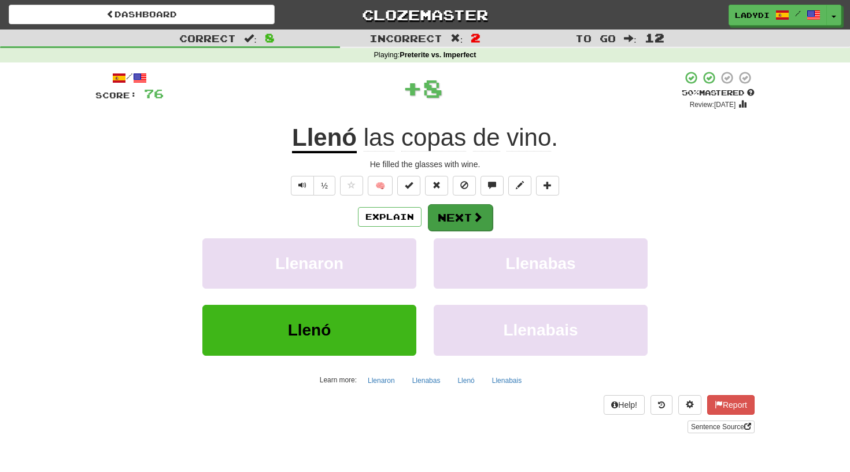
click at [456, 213] on button "Next" at bounding box center [460, 217] width 65 height 27
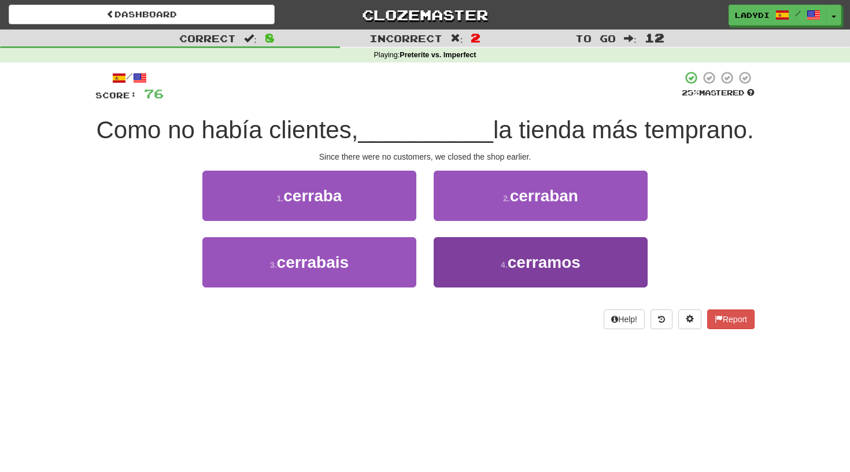
click at [453, 287] on button "4 . cerramos" at bounding box center [541, 262] width 214 height 50
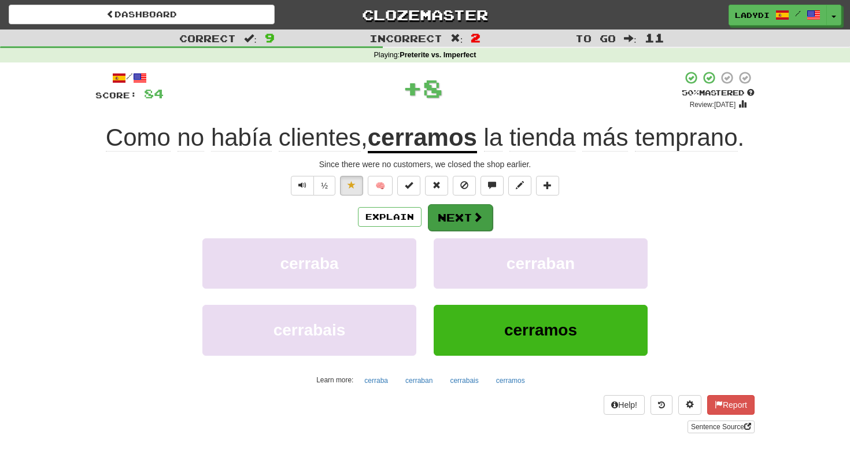
click at [450, 215] on button "Next" at bounding box center [460, 217] width 65 height 27
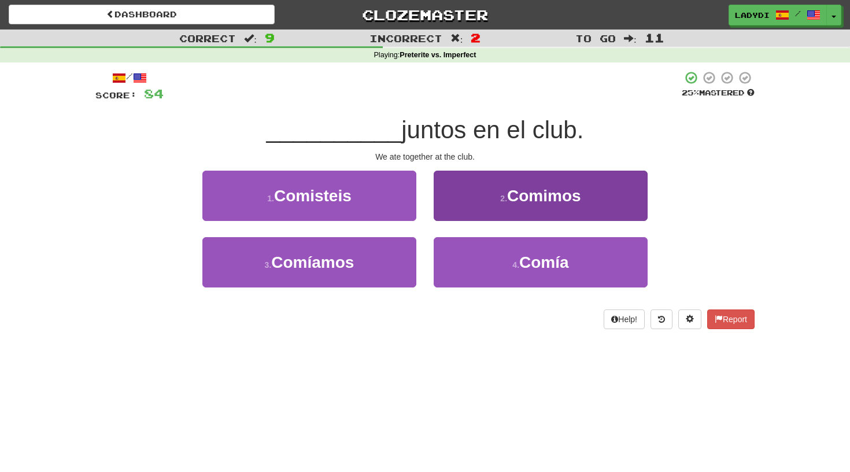
click at [475, 211] on button "2 . Comimos" at bounding box center [541, 196] width 214 height 50
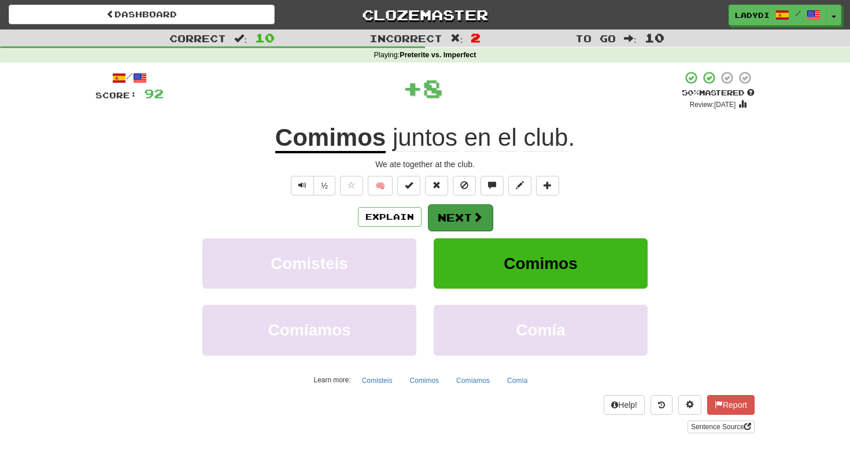
click at [442, 216] on button "Next" at bounding box center [460, 217] width 65 height 27
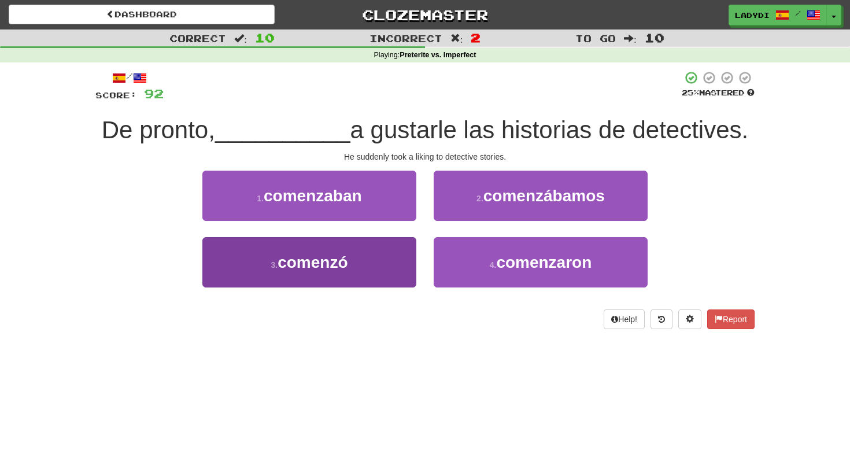
click at [385, 264] on button "3 . comenzó" at bounding box center [309, 262] width 214 height 50
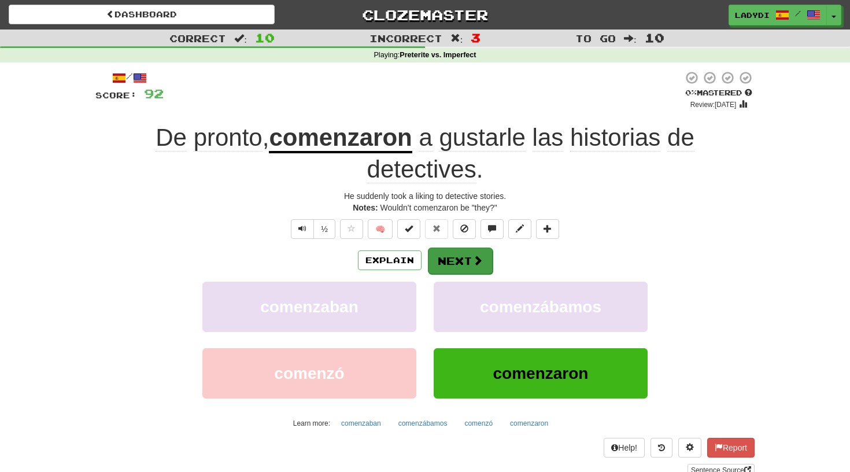
click at [453, 252] on button "Next" at bounding box center [460, 261] width 65 height 27
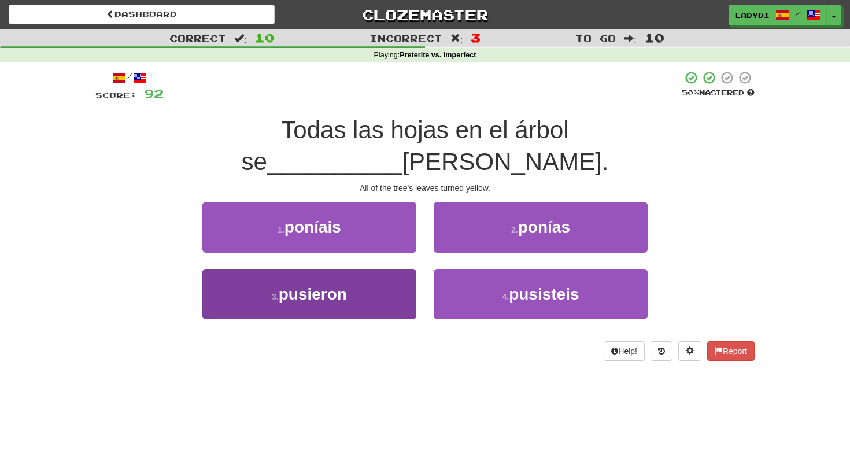
click at [389, 269] on button "3 . pusieron" at bounding box center [309, 294] width 214 height 50
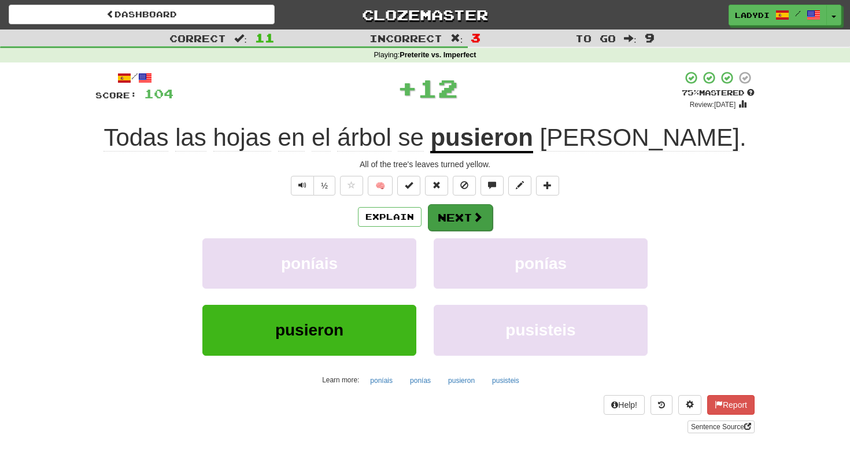
click at [456, 211] on button "Next" at bounding box center [460, 217] width 65 height 27
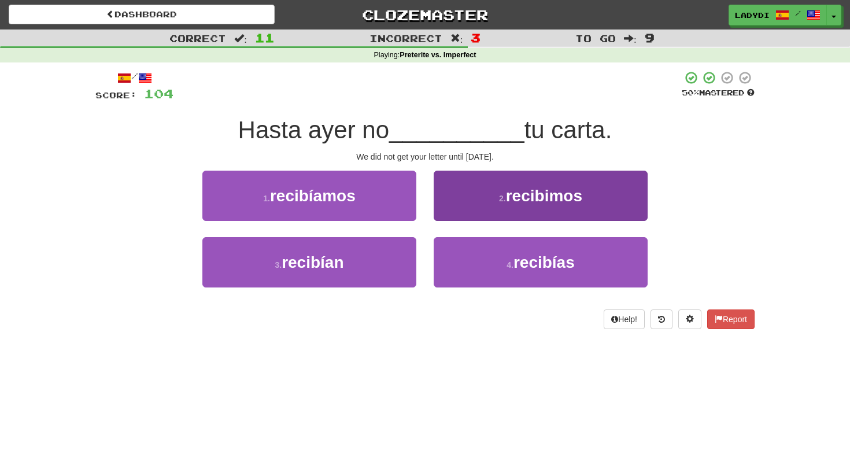
click at [493, 192] on button "2 . recibimos" at bounding box center [541, 196] width 214 height 50
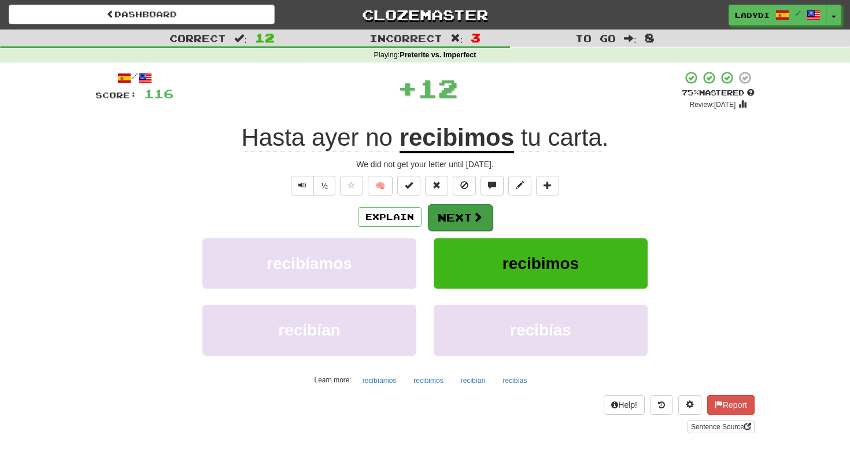
click at [456, 219] on button "Next" at bounding box center [460, 217] width 65 height 27
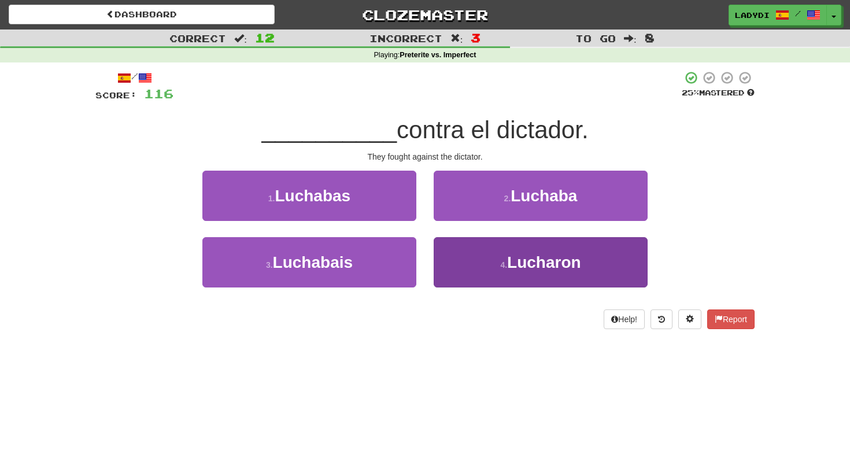
click at [469, 259] on button "4 . [GEOGRAPHIC_DATA]" at bounding box center [541, 262] width 214 height 50
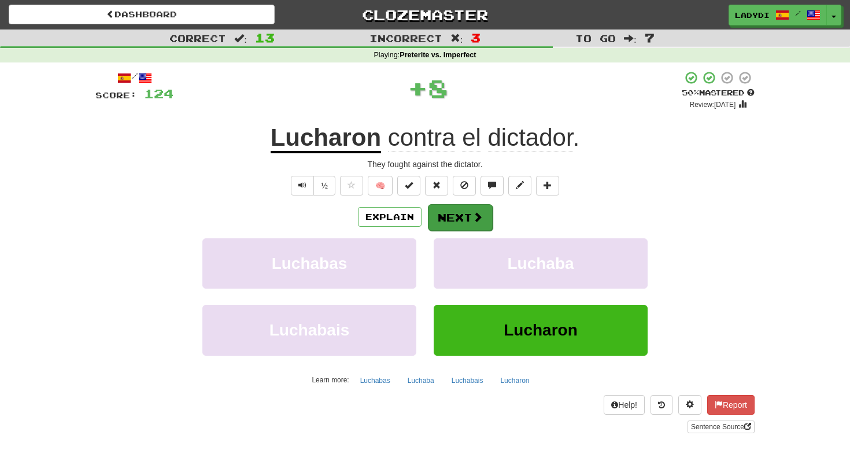
click at [459, 222] on button "Next" at bounding box center [460, 217] width 65 height 27
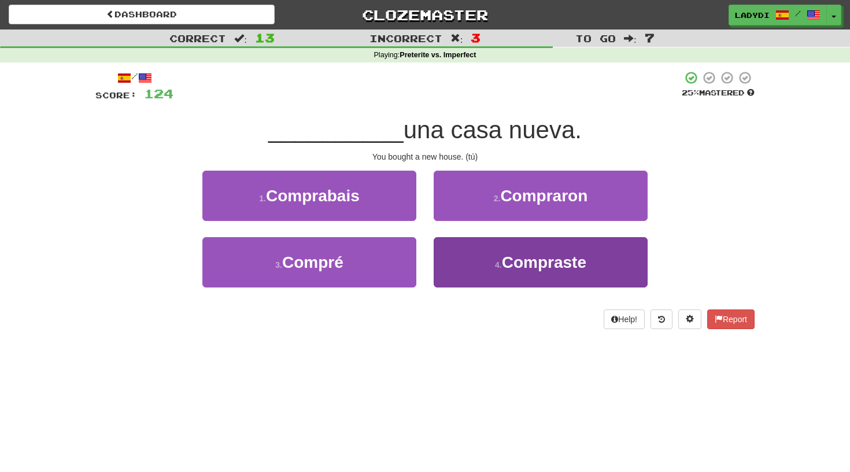
click at [476, 257] on button "4 . Compraste" at bounding box center [541, 262] width 214 height 50
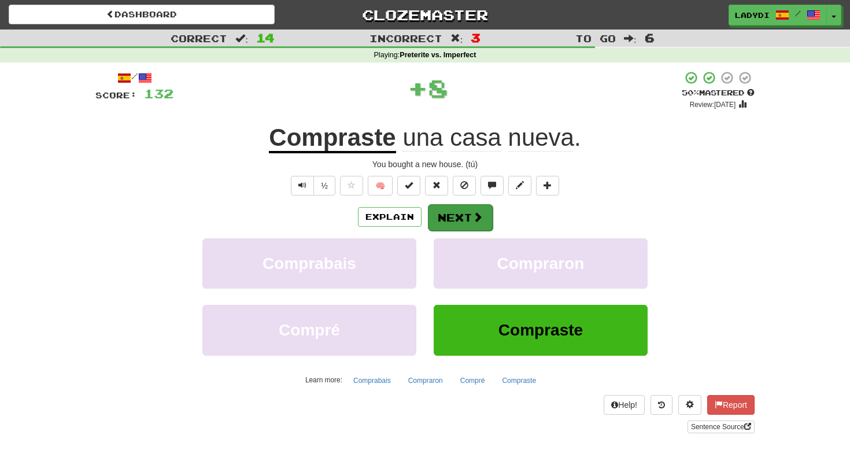
click at [462, 219] on button "Next" at bounding box center [460, 217] width 65 height 27
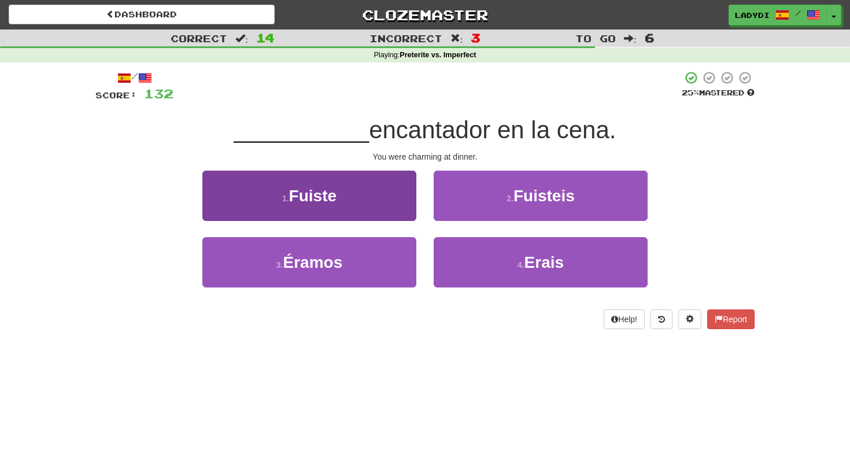
click at [390, 204] on button "1 . Fuiste" at bounding box center [309, 196] width 214 height 50
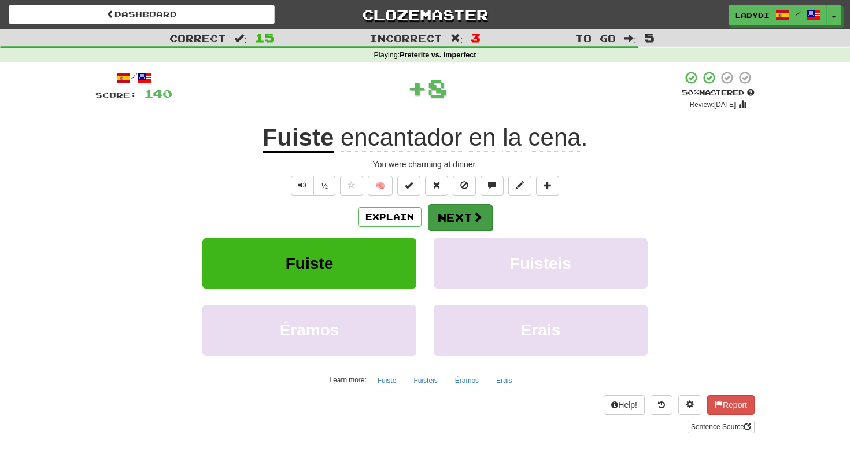
click at [448, 218] on button "Next" at bounding box center [460, 217] width 65 height 27
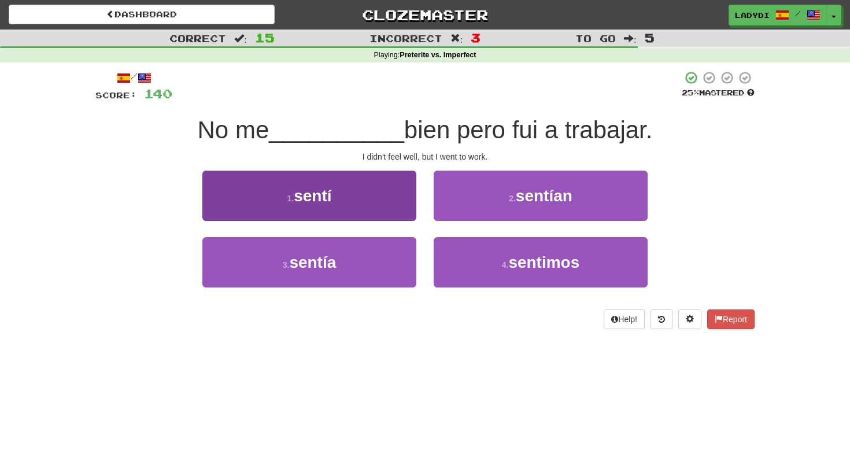
click at [394, 199] on button "1 . sentí" at bounding box center [309, 196] width 214 height 50
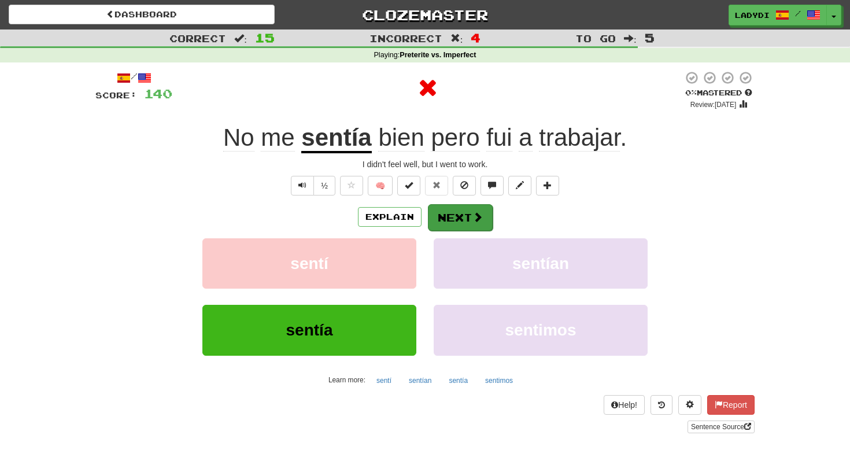
click at [449, 213] on button "Next" at bounding box center [460, 217] width 65 height 27
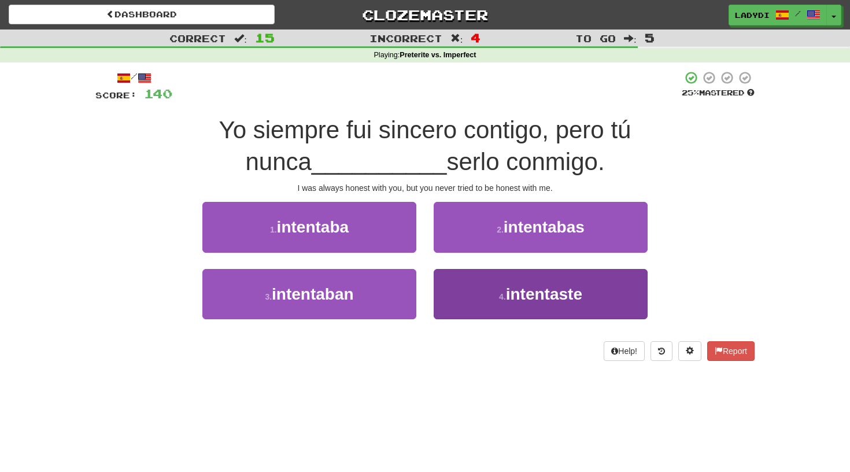
click at [446, 278] on button "4 . intentaste" at bounding box center [541, 294] width 214 height 50
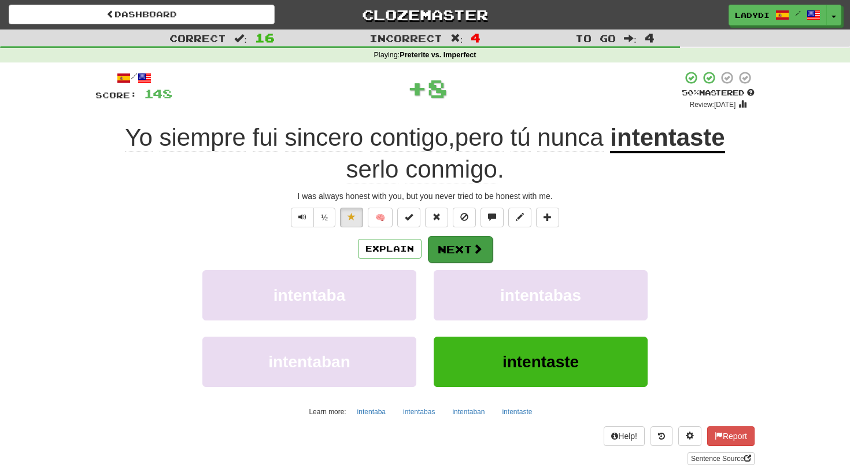
click at [449, 244] on button "Next" at bounding box center [460, 249] width 65 height 27
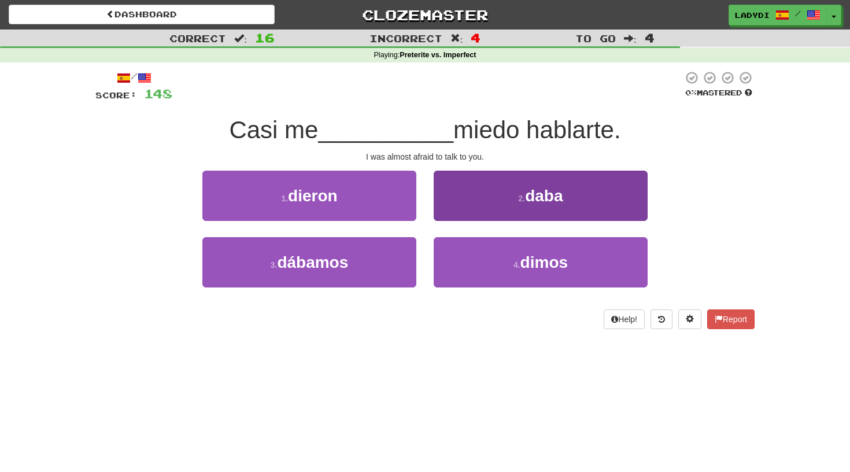
click at [470, 198] on button "2 . daba" at bounding box center [541, 196] width 214 height 50
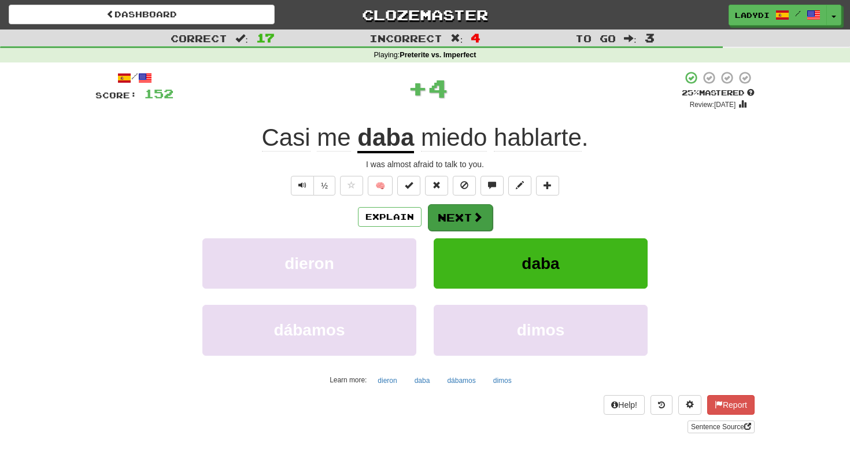
click at [452, 209] on button "Next" at bounding box center [460, 217] width 65 height 27
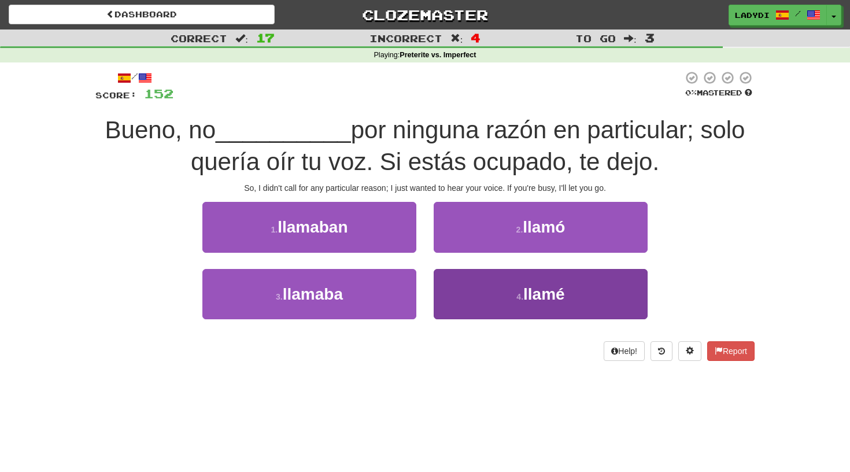
click at [455, 285] on button "4 . [GEOGRAPHIC_DATA]" at bounding box center [541, 294] width 214 height 50
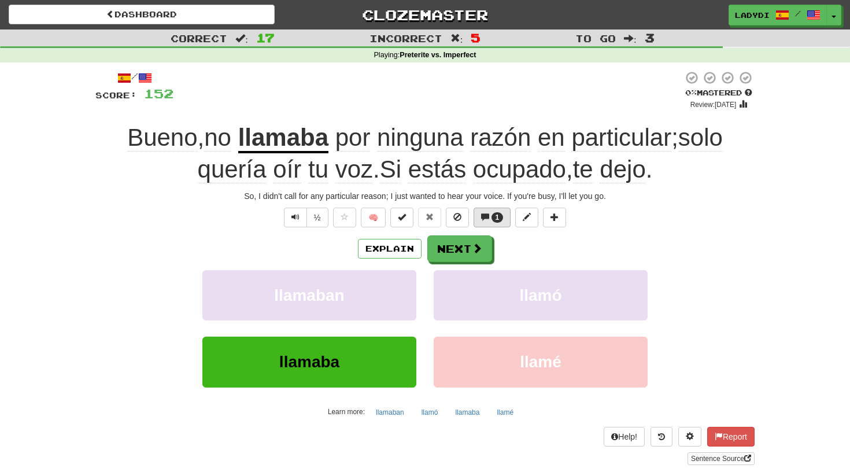
click at [491, 216] on button "1" at bounding box center [493, 218] width 38 height 20
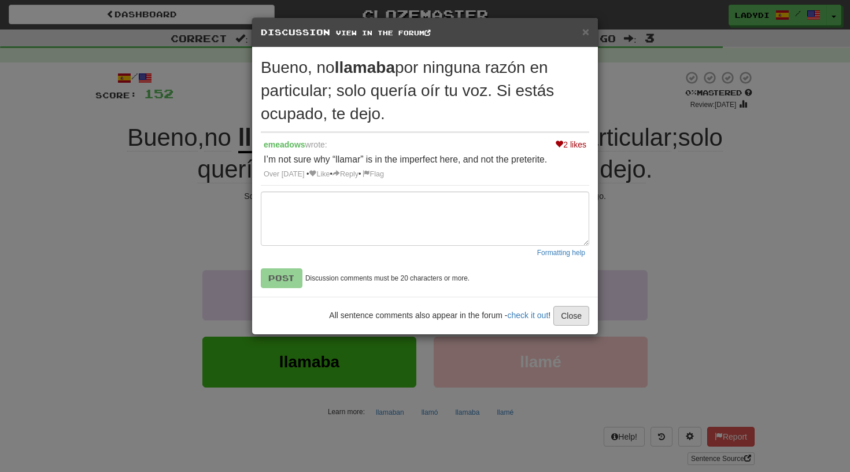
click at [570, 313] on button "Close" at bounding box center [572, 316] width 36 height 20
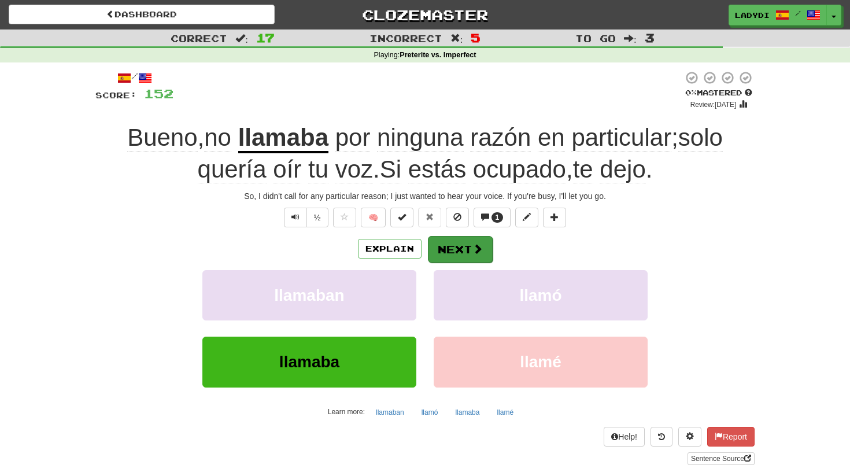
click at [464, 246] on button "Next" at bounding box center [460, 249] width 65 height 27
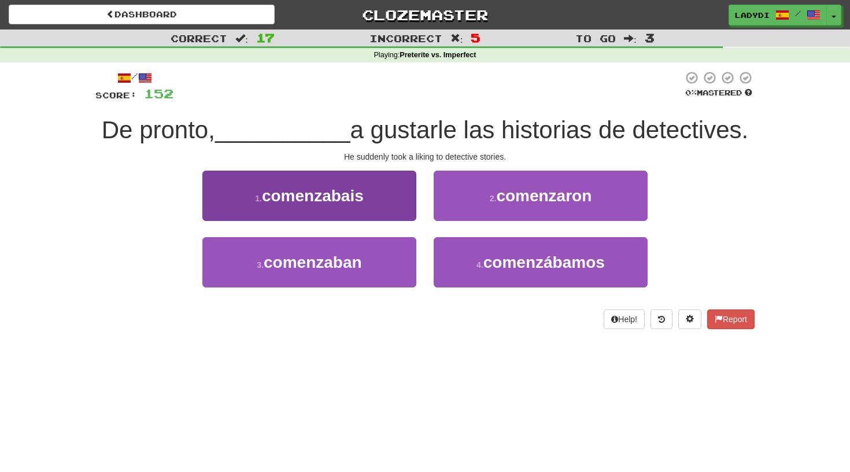
click at [386, 206] on button "1 . comenzabais" at bounding box center [309, 196] width 214 height 50
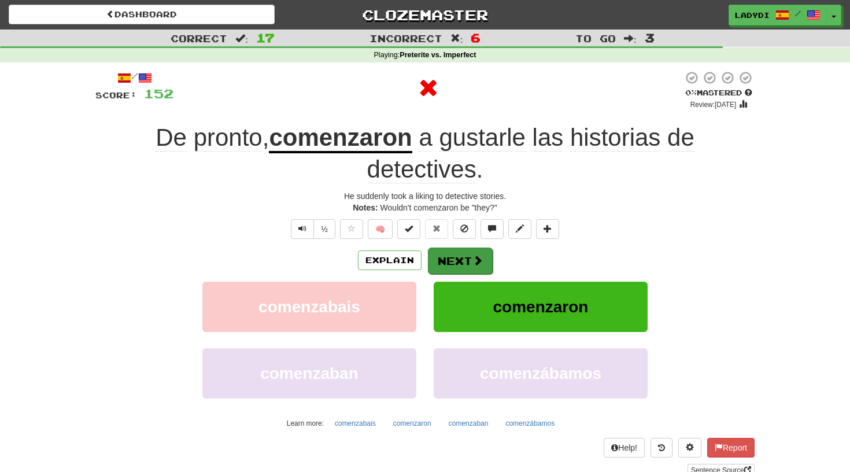
click at [448, 253] on button "Next" at bounding box center [460, 261] width 65 height 27
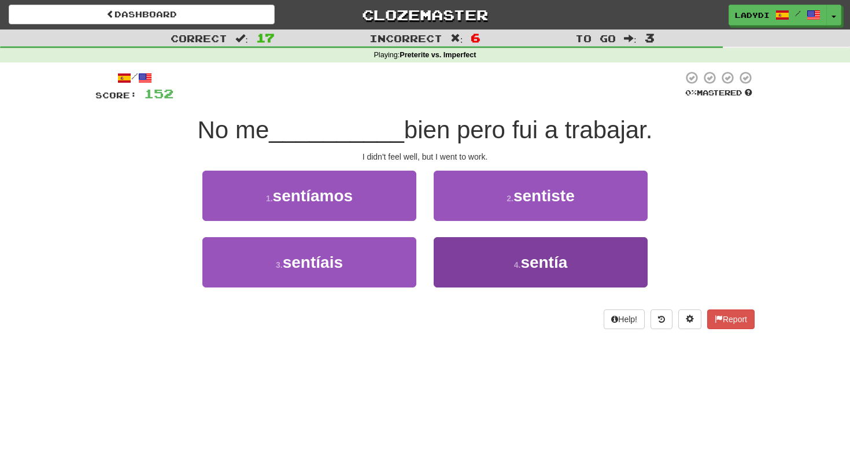
click at [485, 267] on button "4 . [GEOGRAPHIC_DATA]" at bounding box center [541, 262] width 214 height 50
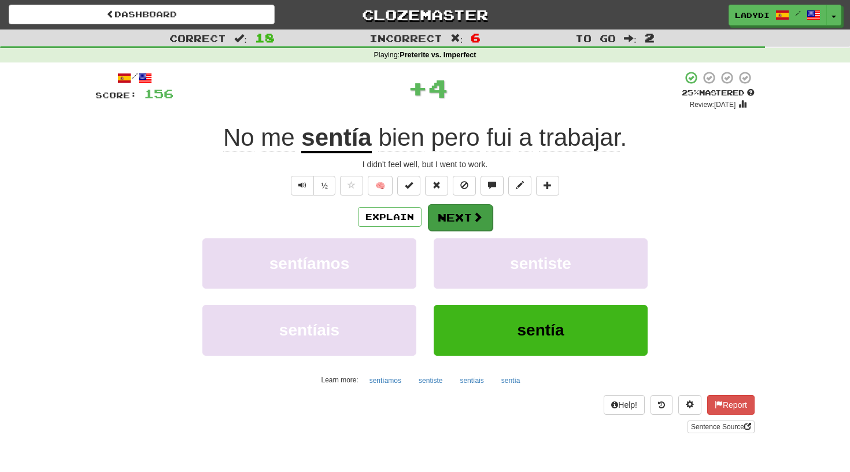
click at [462, 206] on button "Next" at bounding box center [460, 217] width 65 height 27
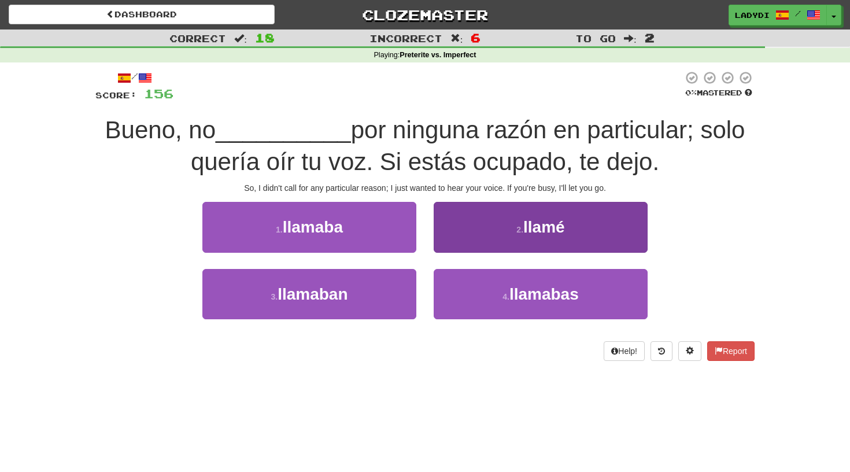
click at [481, 217] on button "2 . [GEOGRAPHIC_DATA]" at bounding box center [541, 227] width 214 height 50
